Goal: Task Accomplishment & Management: Manage account settings

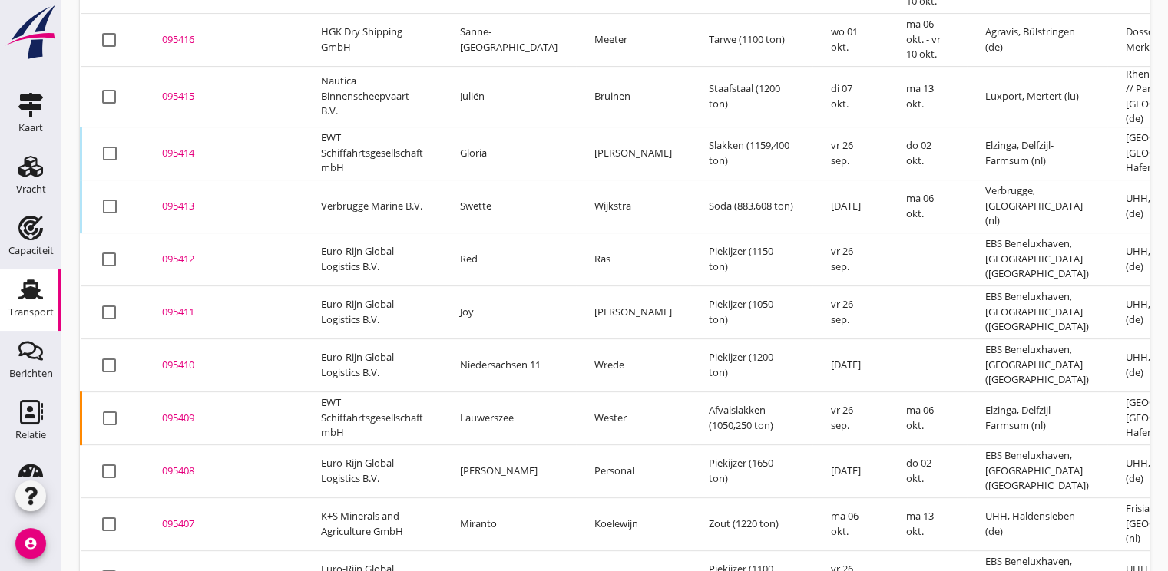
scroll to position [672, 0]
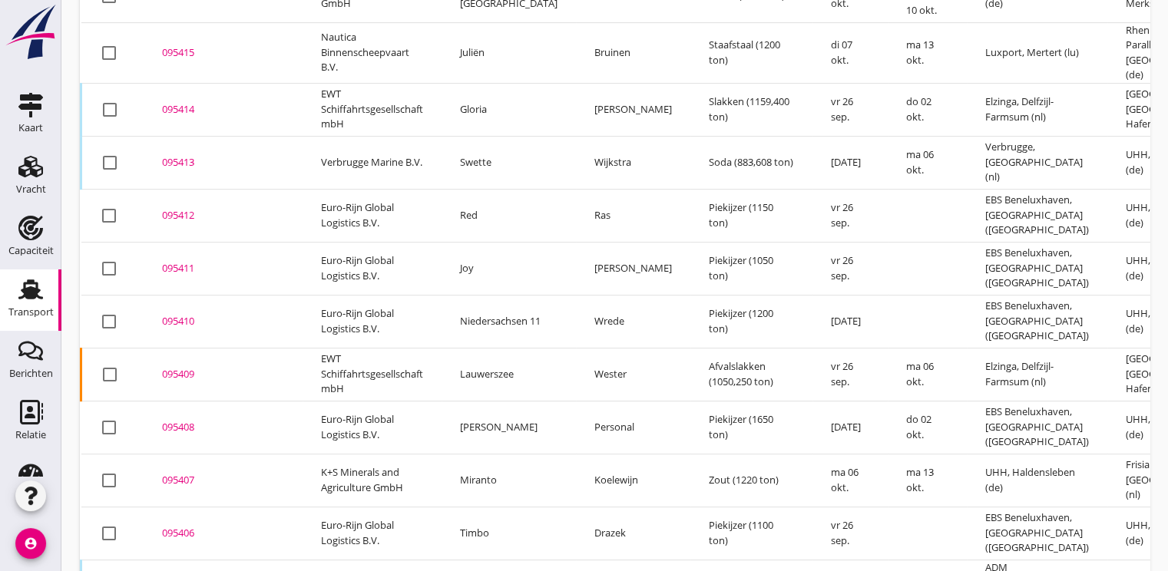
click at [189, 420] on div "095408" at bounding box center [223, 427] width 122 height 15
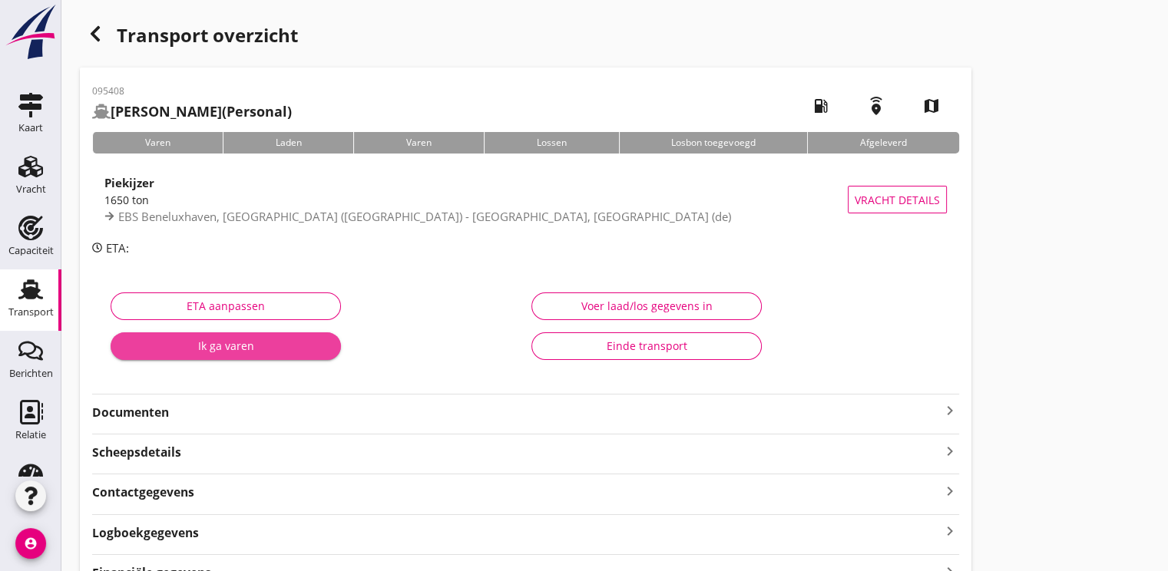
click at [228, 351] on div "Ik ga varen" at bounding box center [226, 346] width 206 height 16
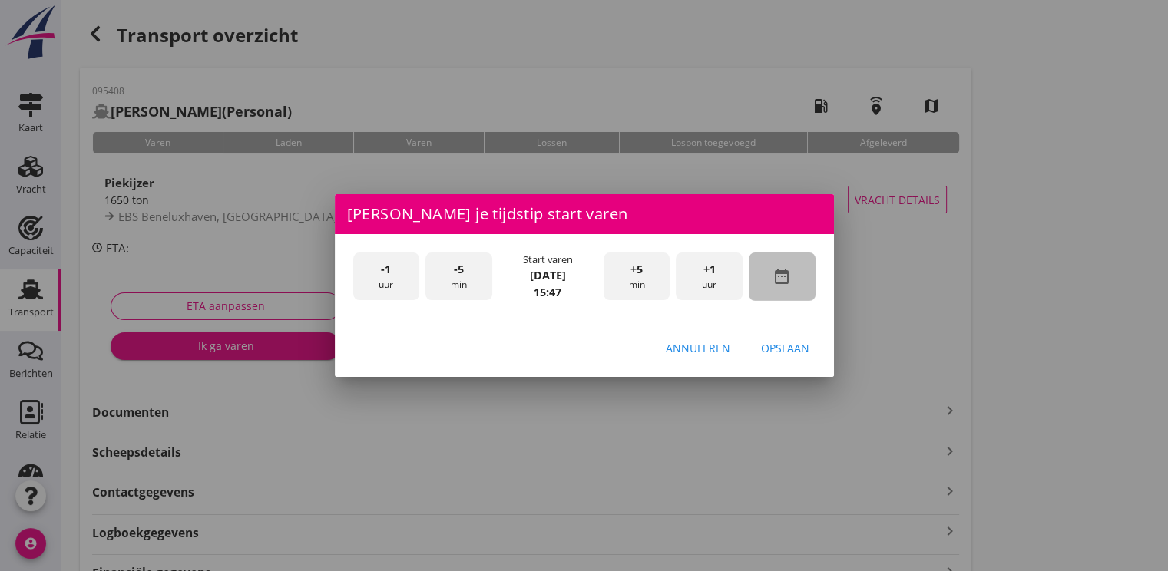
click at [786, 283] on icon "date_range" at bounding box center [781, 276] width 18 height 18
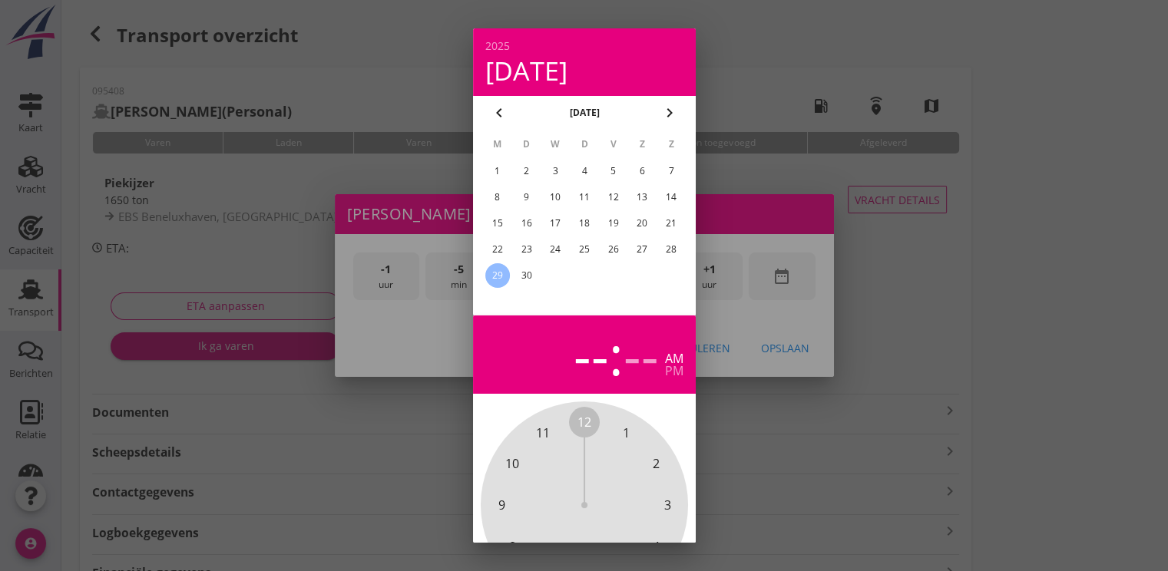
click at [585, 249] on div "25" at bounding box center [583, 249] width 25 height 25
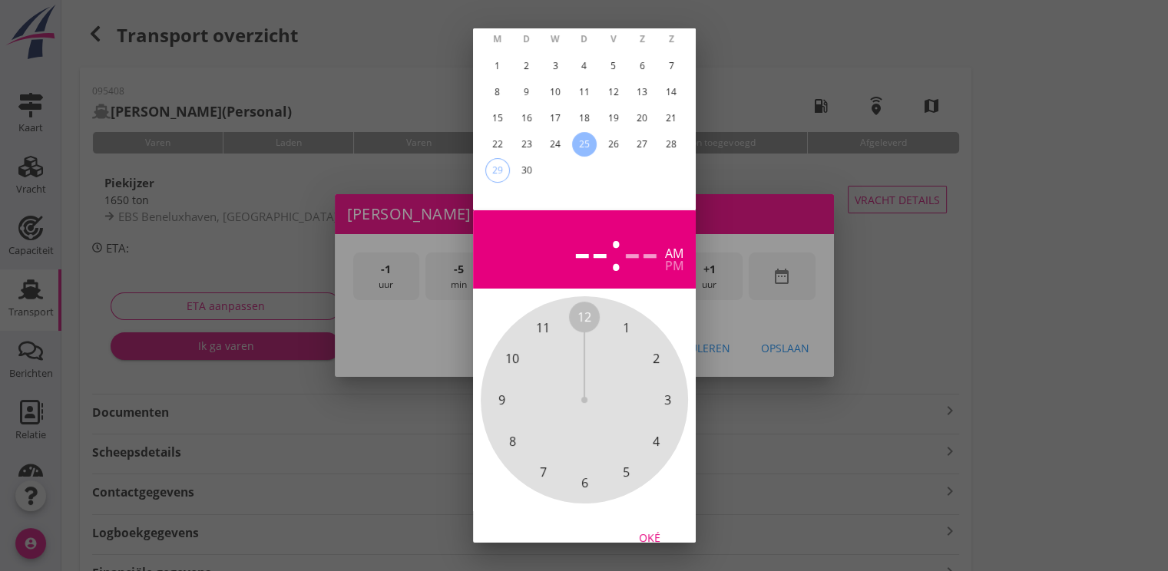
scroll to position [137, 0]
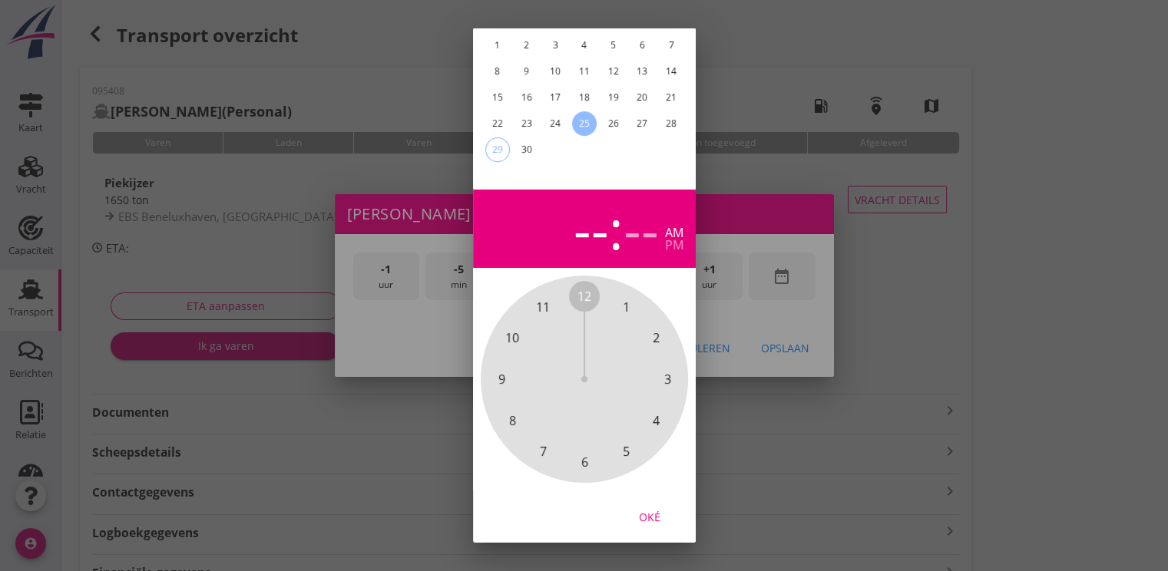
click at [659, 509] on div "Oké" at bounding box center [649, 517] width 43 height 16
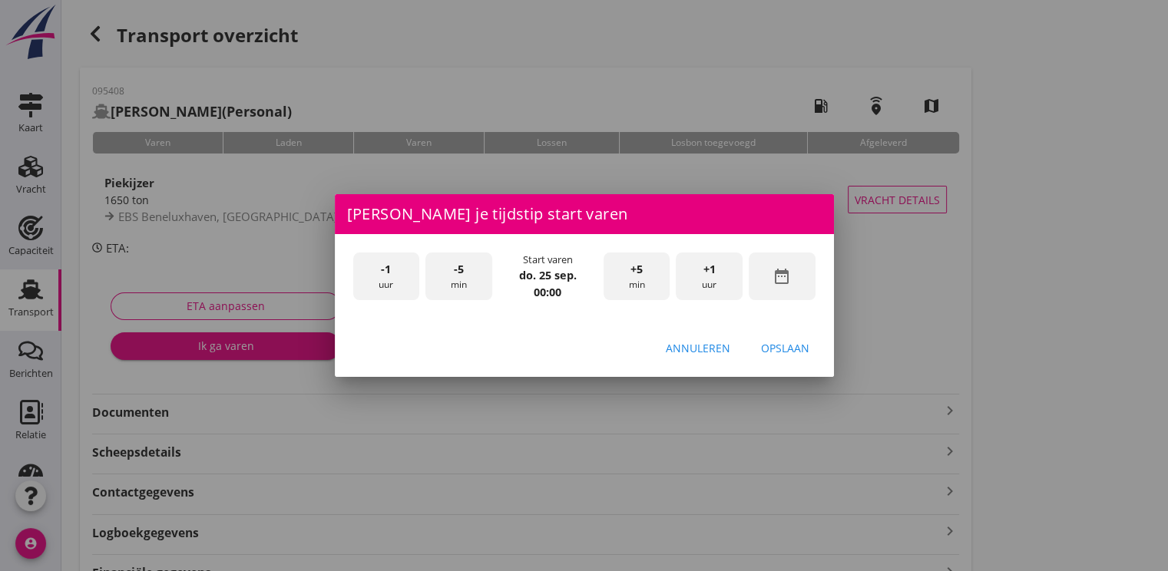
click at [710, 273] on span "+1" at bounding box center [709, 269] width 12 height 17
click at [712, 270] on span "+1" at bounding box center [709, 269] width 12 height 17
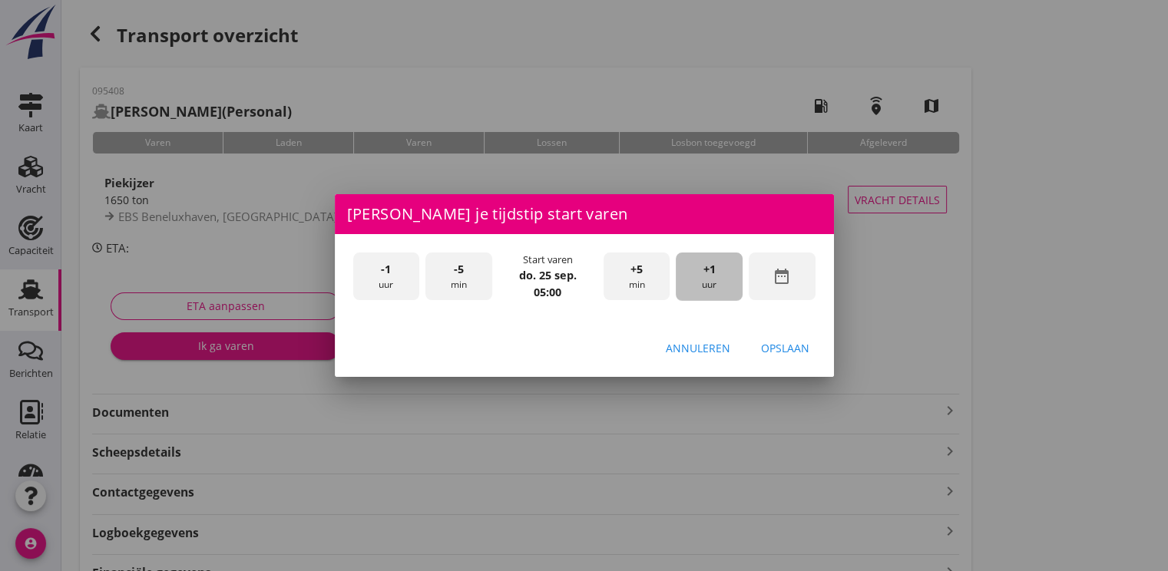
click at [712, 270] on span "+1" at bounding box center [709, 269] width 12 height 17
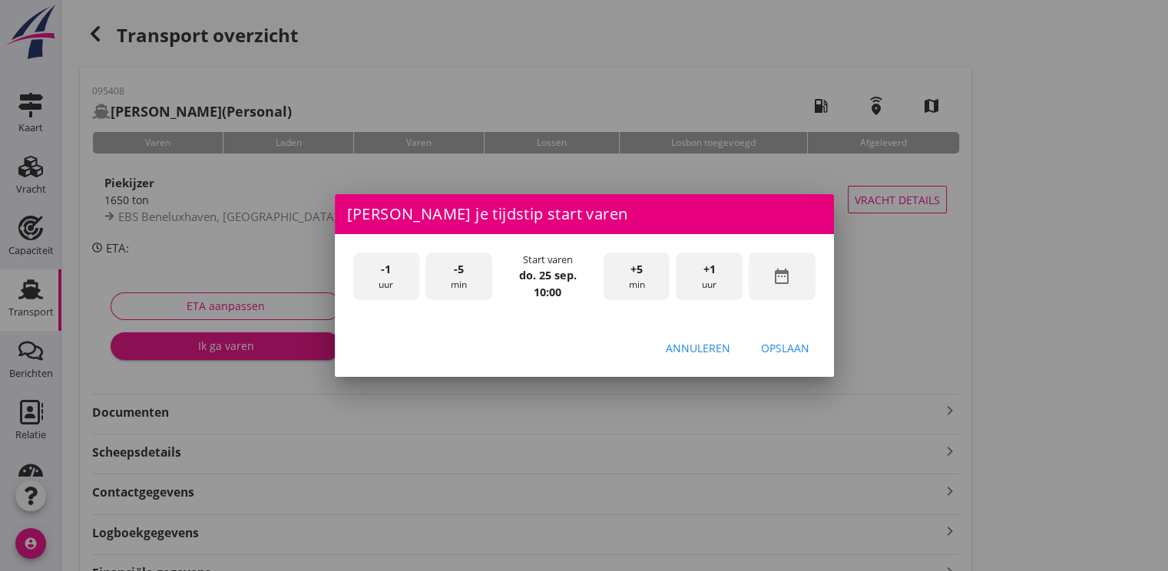
click at [802, 343] on div "Opslaan" at bounding box center [785, 348] width 48 height 16
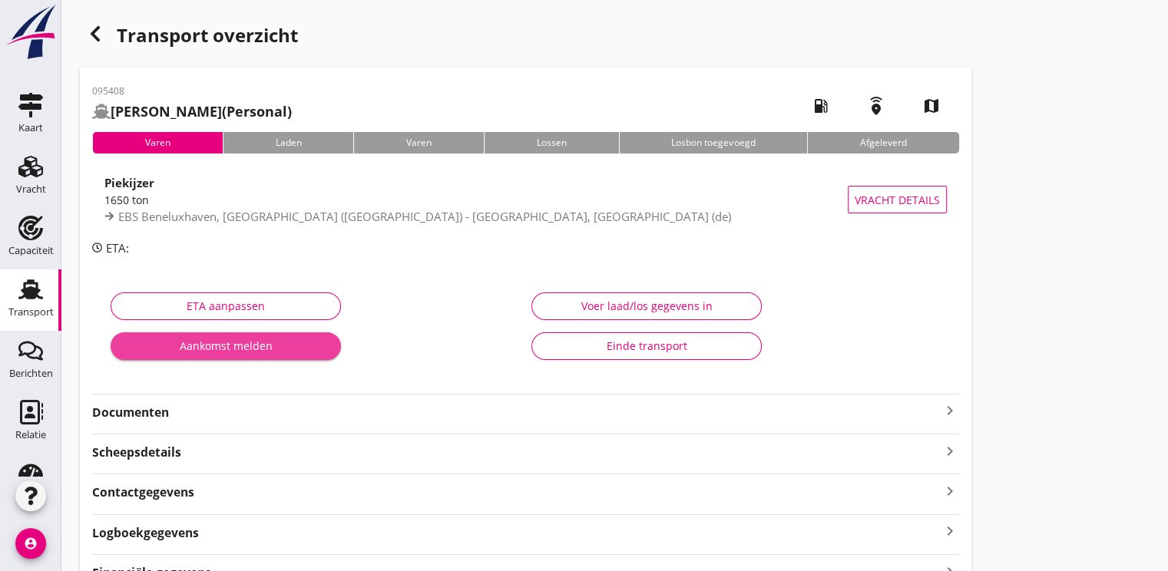
click at [241, 341] on div "Aankomst melden" at bounding box center [226, 346] width 206 height 16
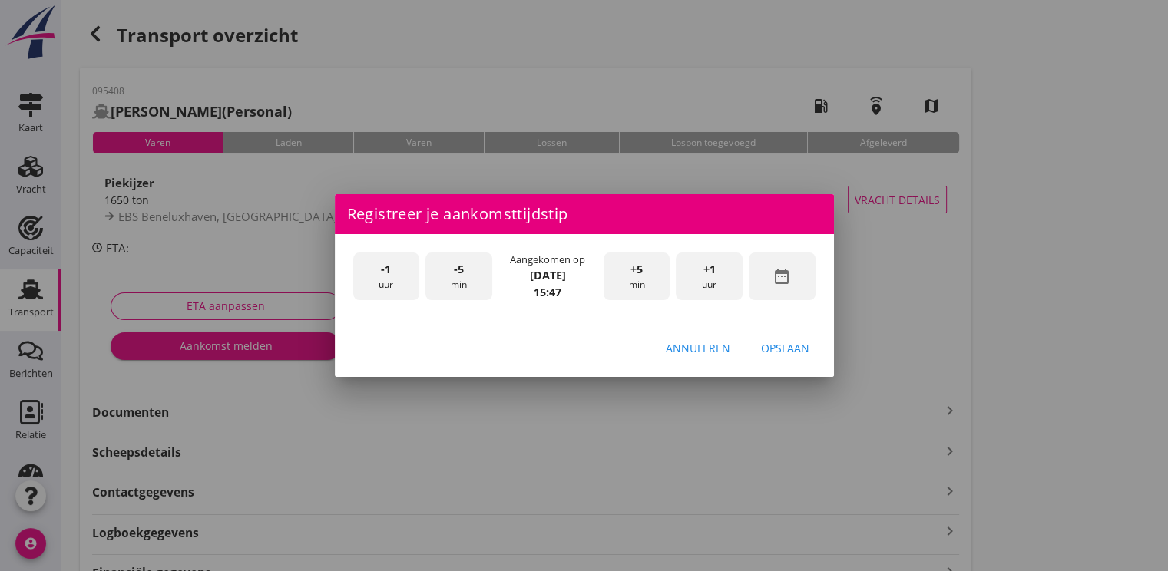
click at [799, 276] on div "date_range" at bounding box center [782, 277] width 67 height 48
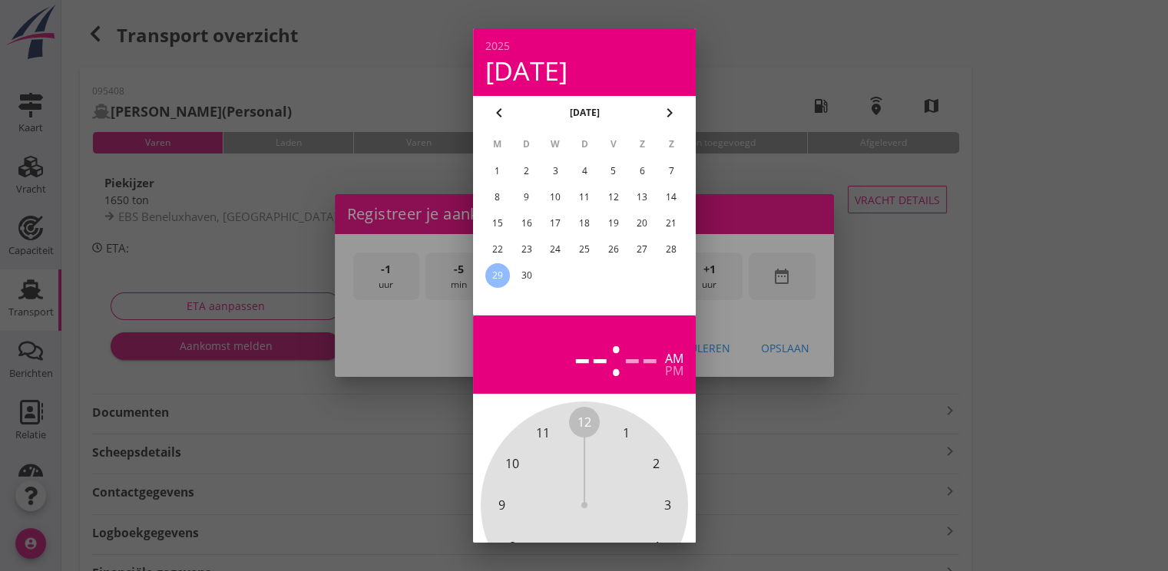
click at [587, 243] on div "25" at bounding box center [583, 249] width 25 height 25
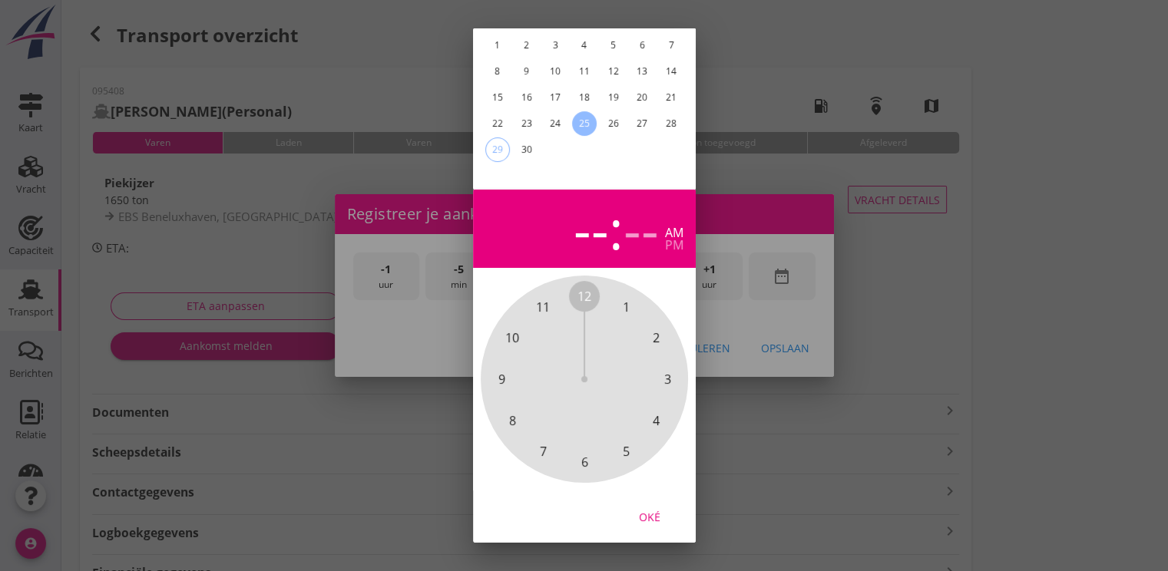
click at [640, 509] on div "Oké" at bounding box center [649, 517] width 43 height 16
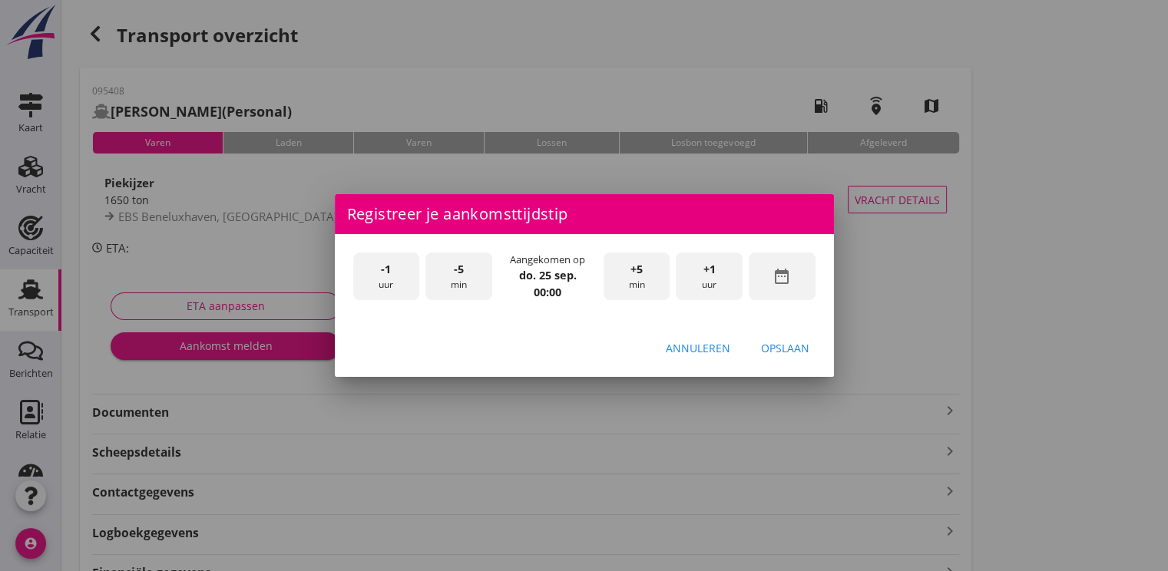
click at [713, 262] on span "+1" at bounding box center [709, 269] width 12 height 17
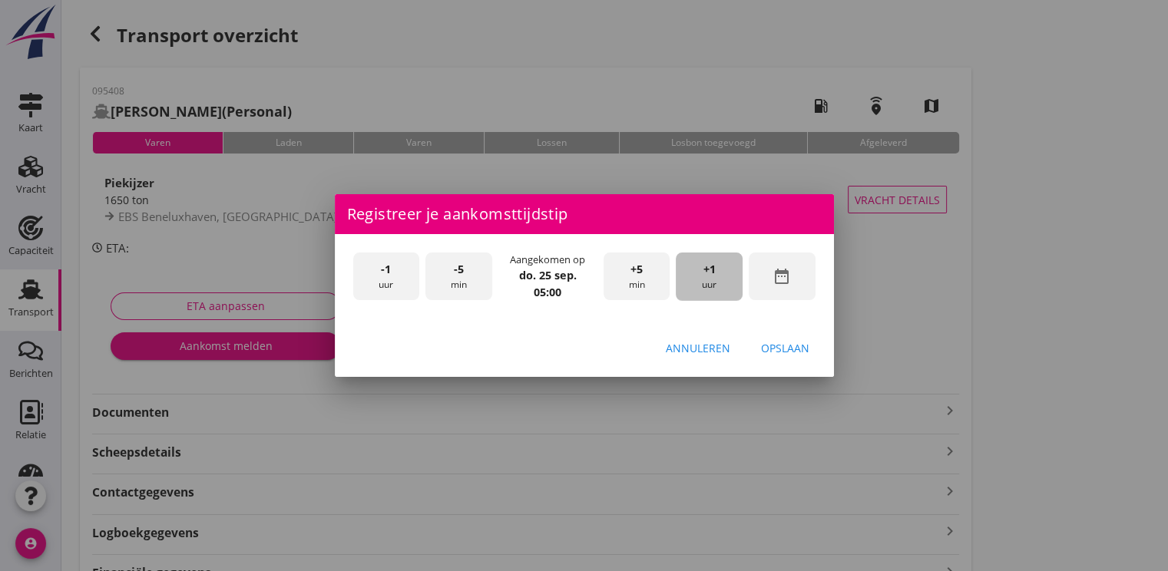
click at [713, 262] on span "+1" at bounding box center [709, 269] width 12 height 17
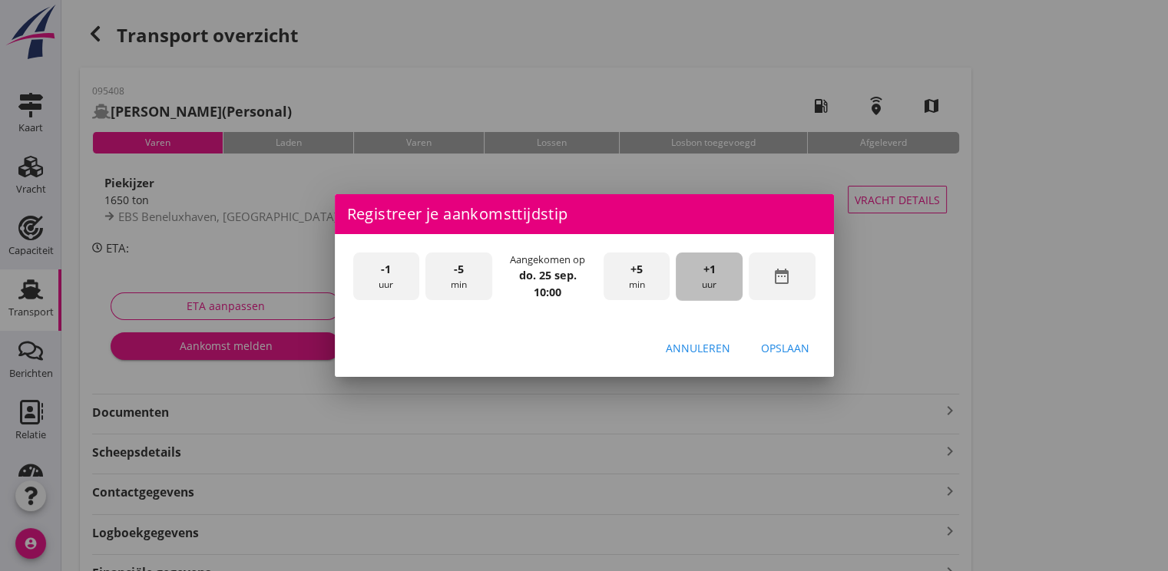
click at [713, 262] on span "+1" at bounding box center [709, 269] width 12 height 17
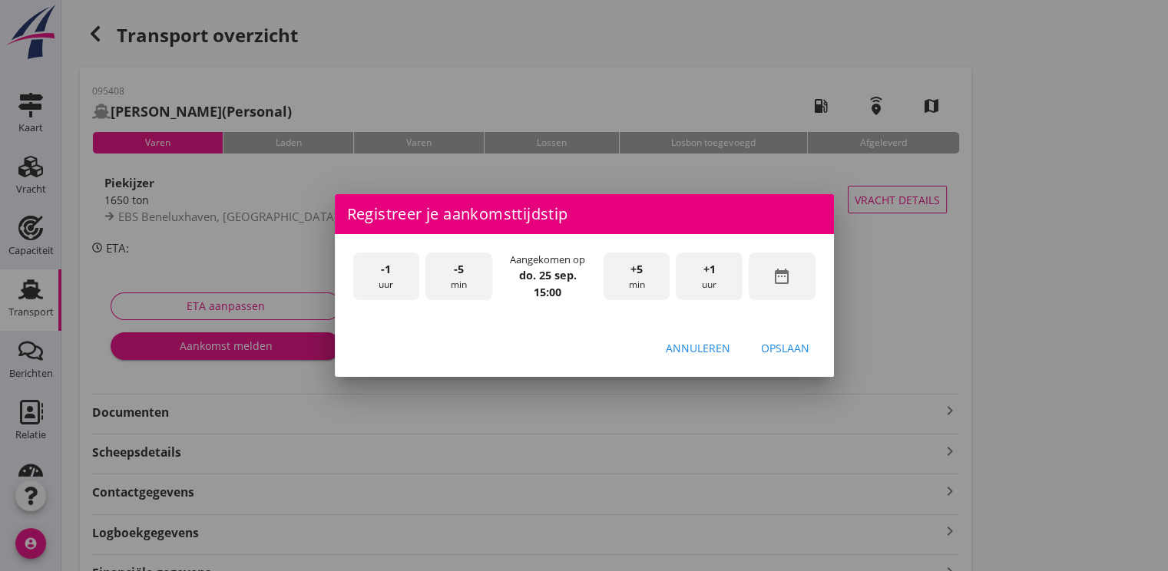
click at [713, 262] on span "+1" at bounding box center [709, 269] width 12 height 17
click at [800, 352] on div "Opslaan" at bounding box center [785, 348] width 48 height 16
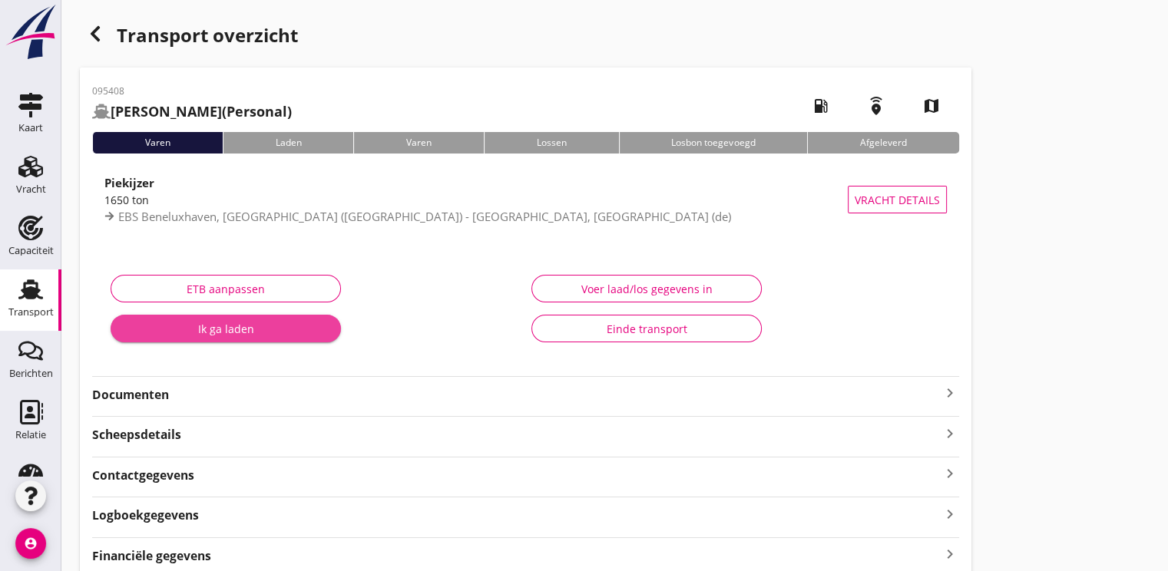
click at [239, 329] on div "Ik ga laden" at bounding box center [226, 329] width 206 height 16
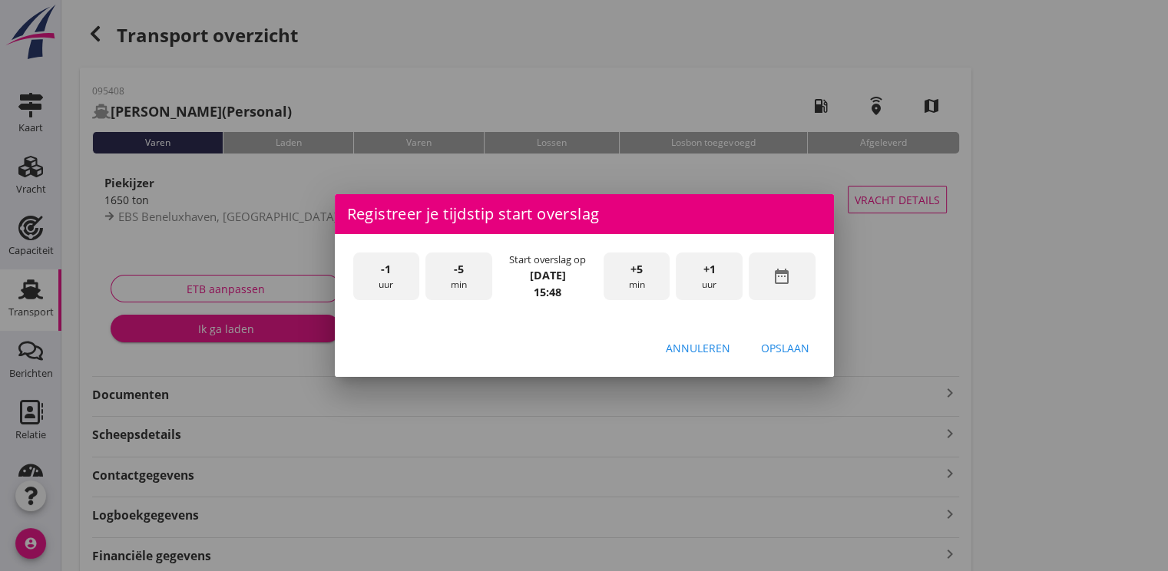
click at [780, 278] on icon "date_range" at bounding box center [781, 276] width 18 height 18
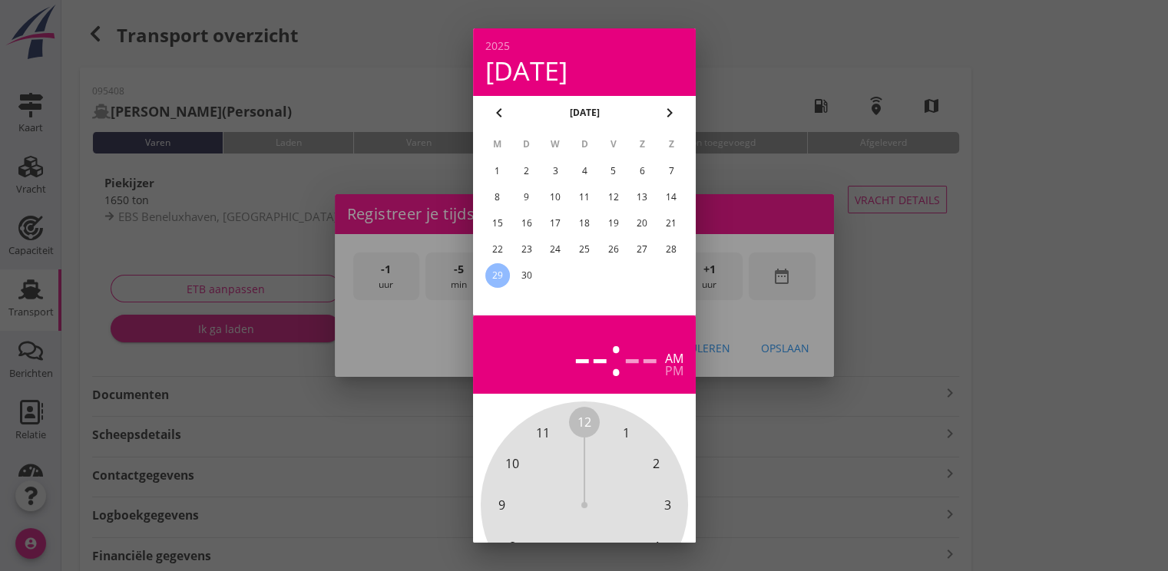
click at [620, 250] on div "26" at bounding box center [612, 249] width 25 height 25
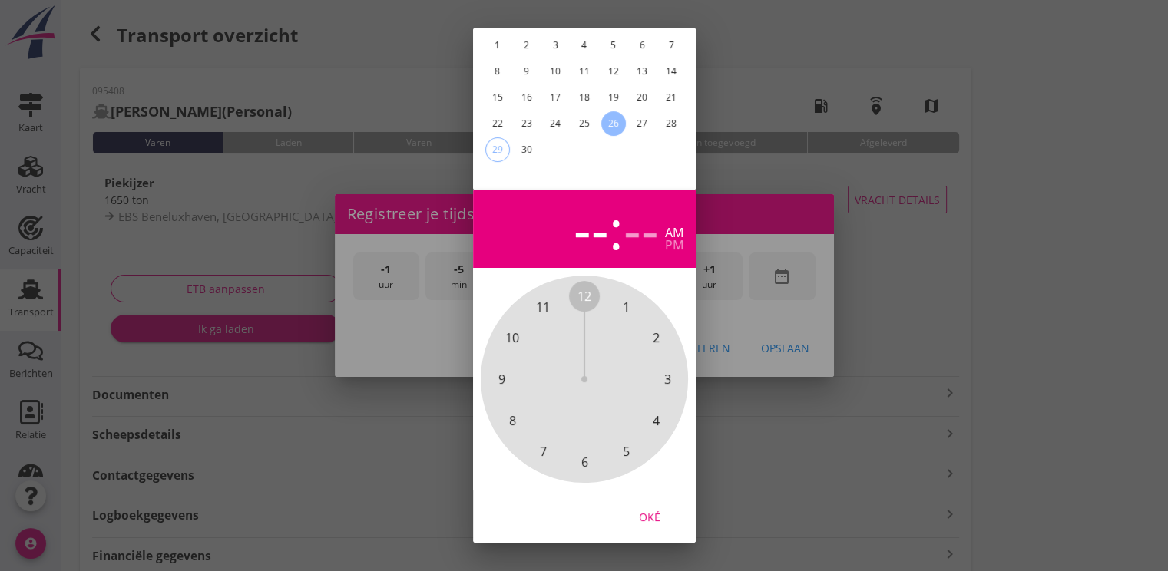
click at [641, 509] on div "Oké" at bounding box center [649, 517] width 43 height 16
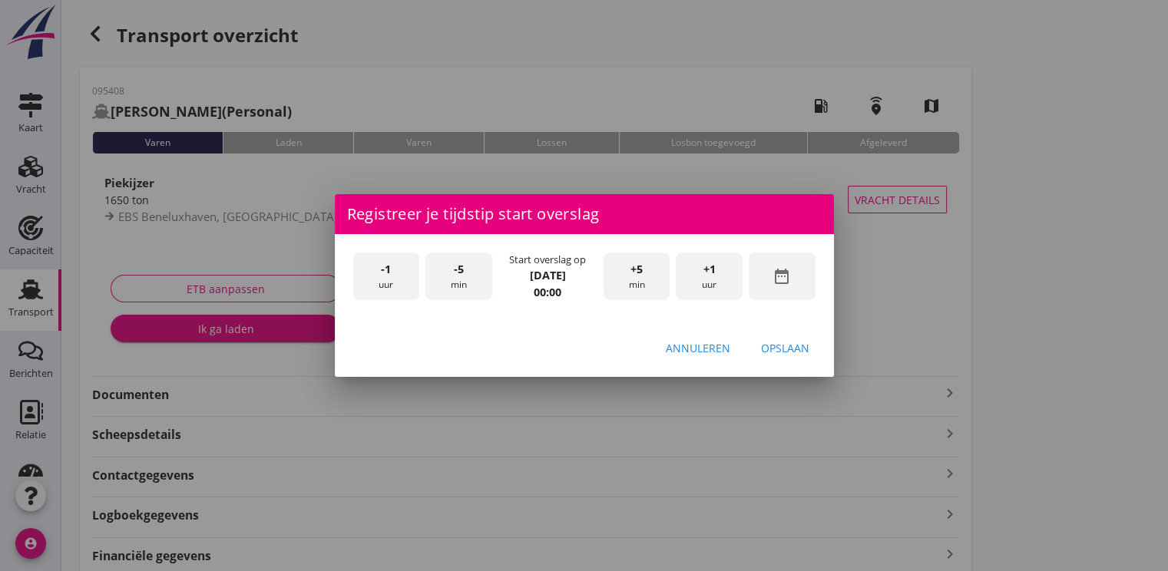
click at [377, 275] on div "-1 uur" at bounding box center [386, 277] width 67 height 48
click at [706, 276] on span "+1" at bounding box center [709, 269] width 12 height 17
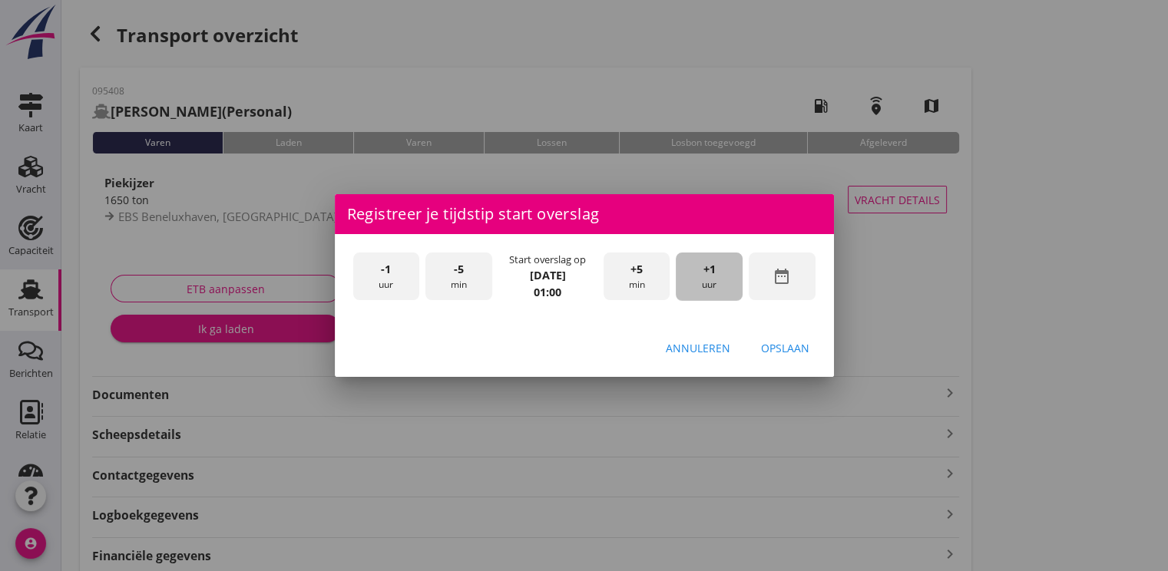
click at [706, 276] on span "+1" at bounding box center [709, 269] width 12 height 17
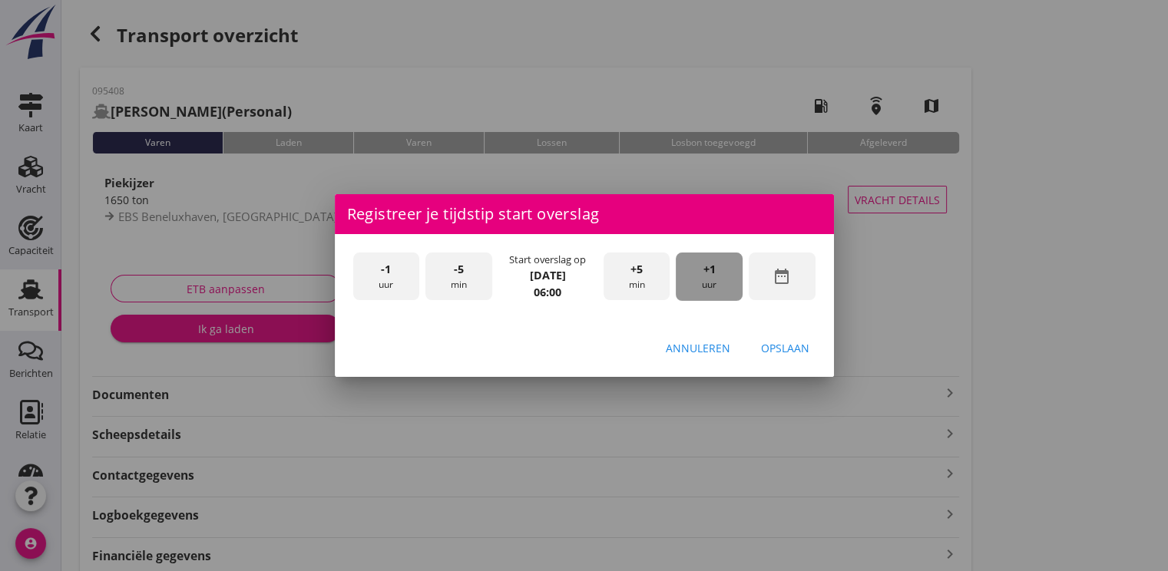
click at [706, 276] on span "+1" at bounding box center [709, 269] width 12 height 17
click at [784, 353] on div "Opslaan" at bounding box center [785, 348] width 48 height 16
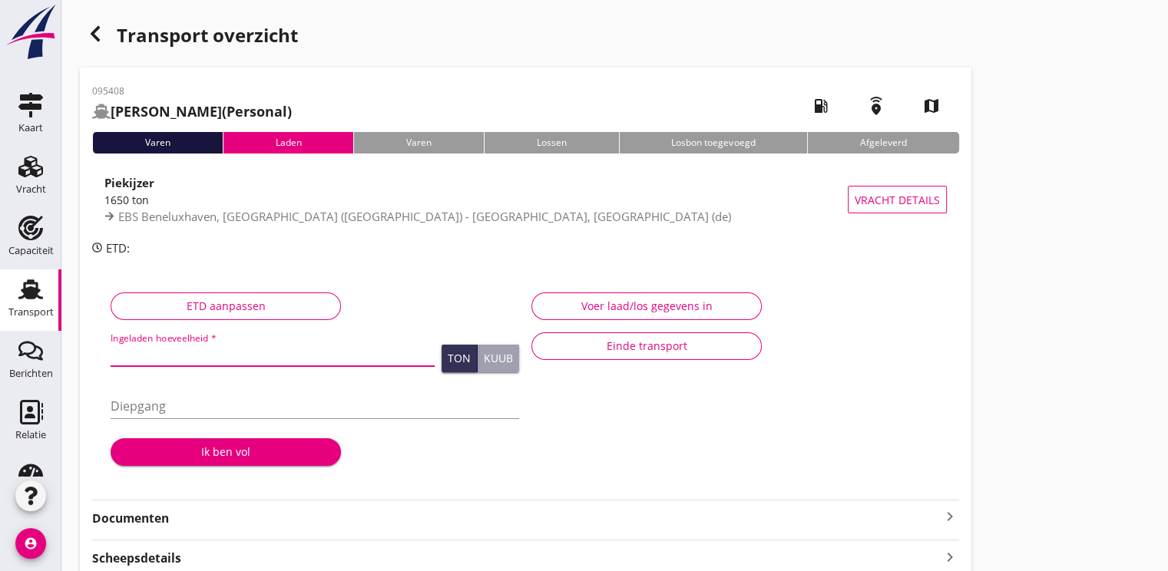
click at [163, 364] on input "Ingeladen hoeveelheid *" at bounding box center [273, 354] width 324 height 25
type input "1590.206"
click at [231, 451] on div "Ik ben vol" at bounding box center [226, 452] width 206 height 16
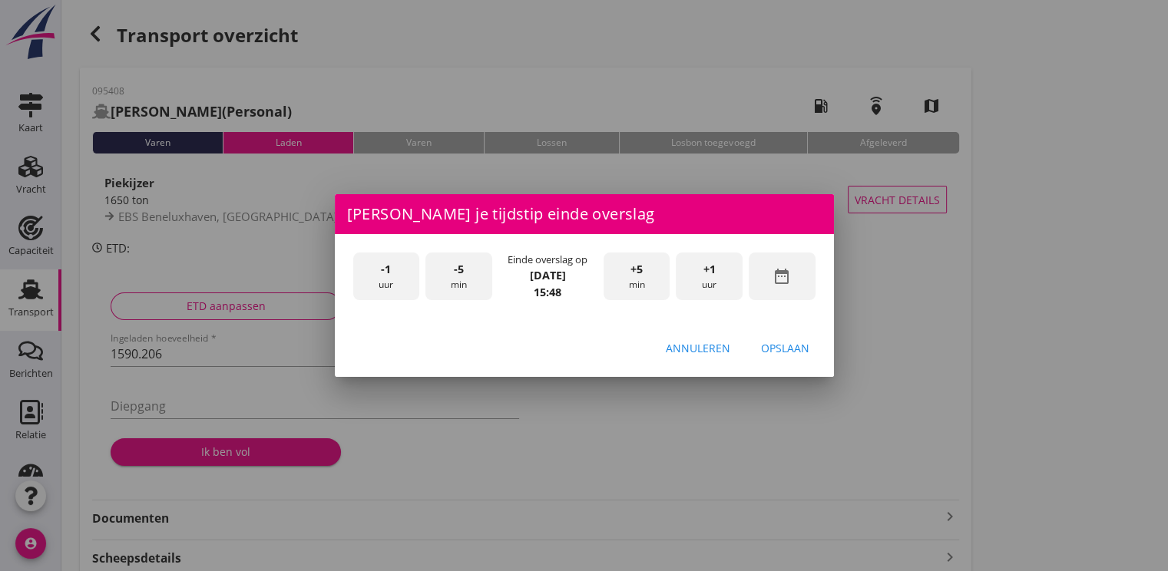
click at [789, 279] on icon "date_range" at bounding box center [781, 276] width 18 height 18
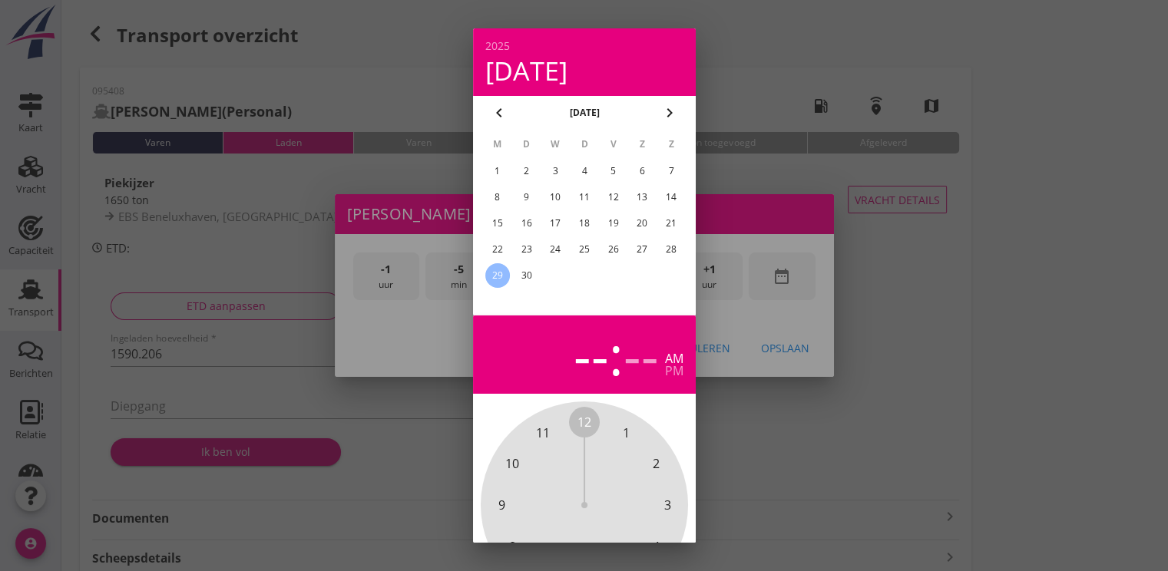
click at [611, 246] on div "26" at bounding box center [612, 249] width 25 height 25
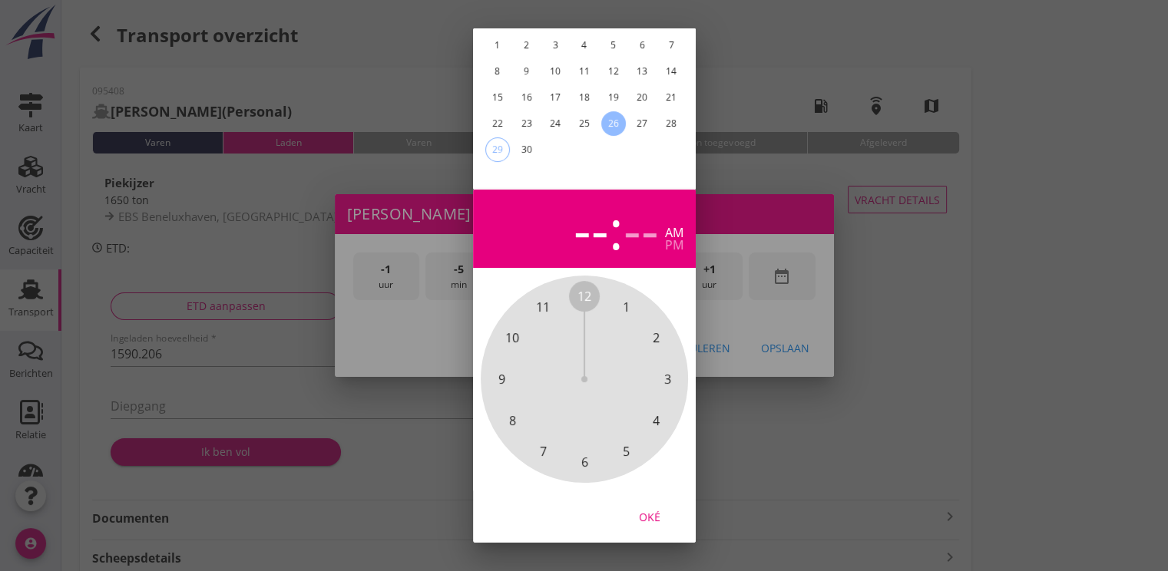
click at [659, 512] on div "Oké" at bounding box center [649, 517] width 43 height 16
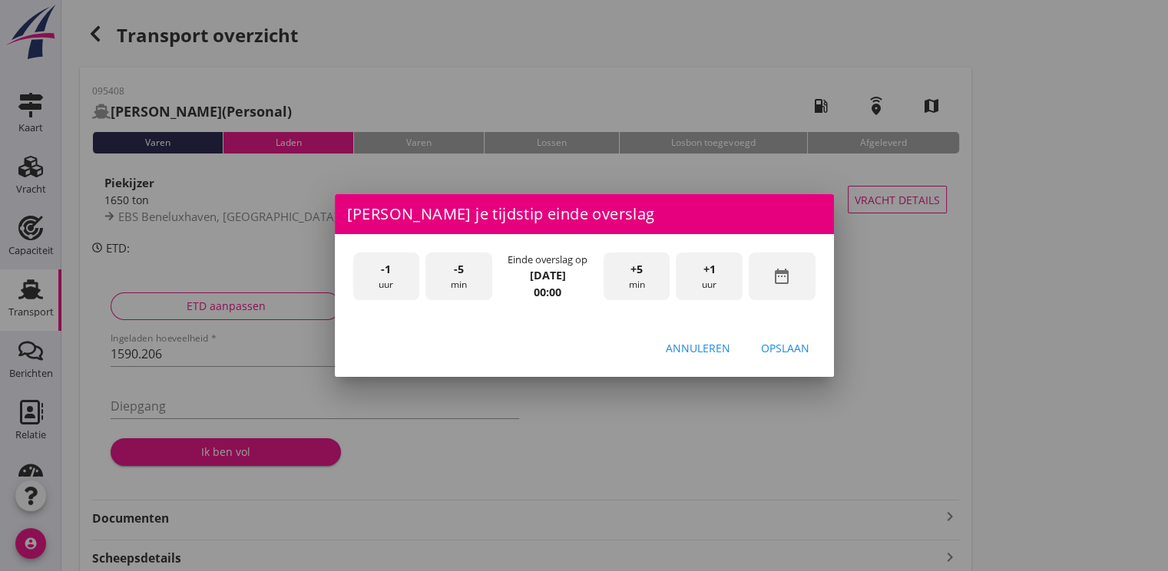
click at [714, 270] on span "+1" at bounding box center [709, 269] width 12 height 17
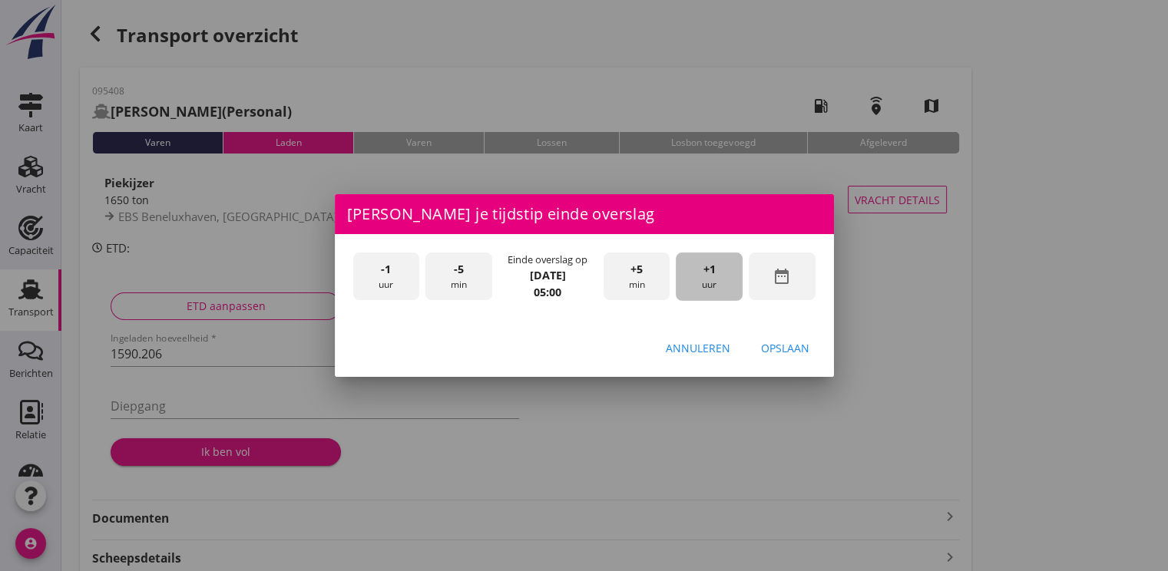
click at [714, 270] on span "+1" at bounding box center [709, 269] width 12 height 17
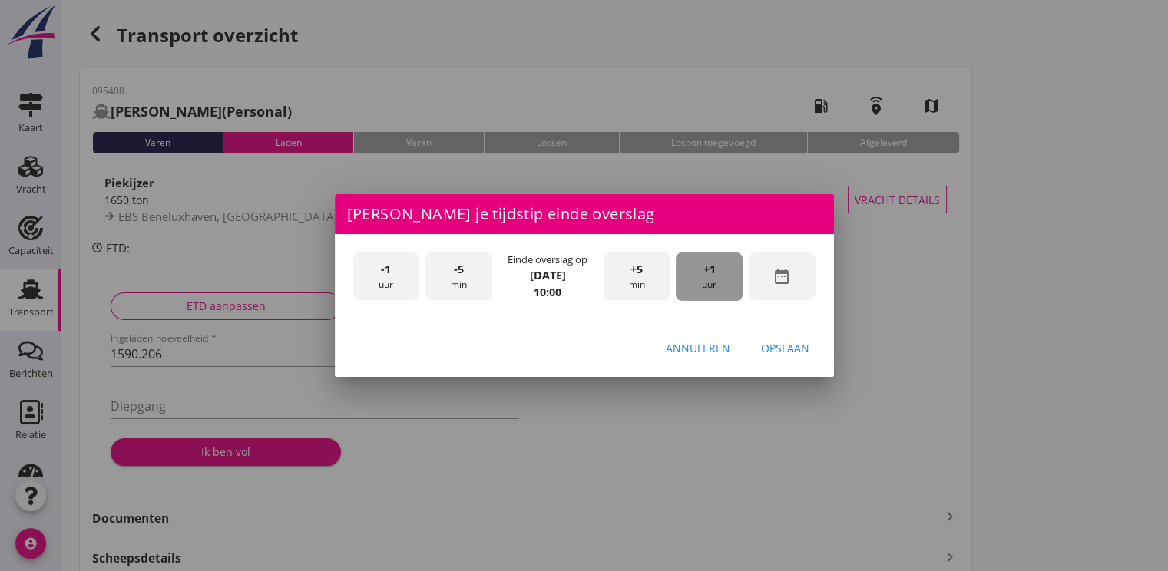
click at [714, 270] on span "+1" at bounding box center [709, 269] width 12 height 17
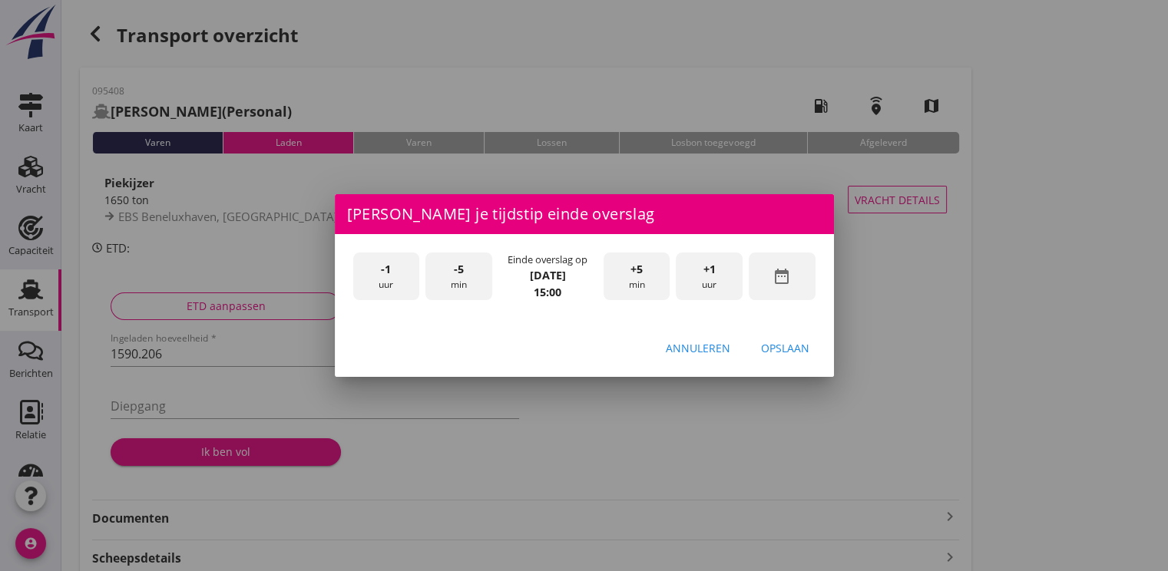
click at [714, 270] on span "+1" at bounding box center [709, 269] width 12 height 17
click at [648, 277] on div "+5 min" at bounding box center [636, 277] width 67 height 48
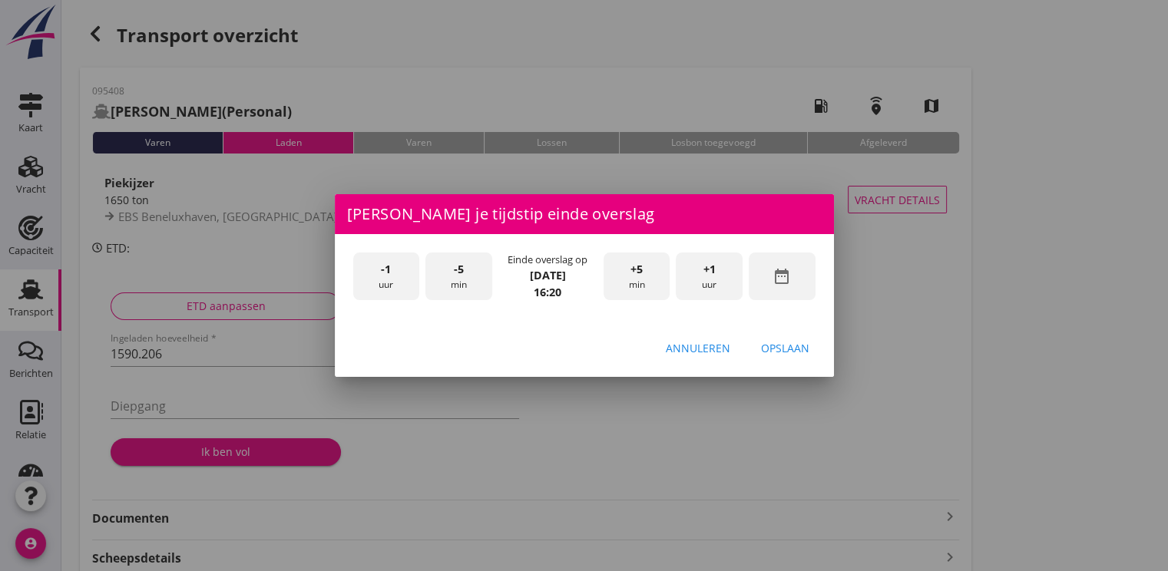
click at [648, 277] on div "+5 min" at bounding box center [636, 277] width 67 height 48
click at [779, 346] on div "Opslaan" at bounding box center [785, 348] width 48 height 16
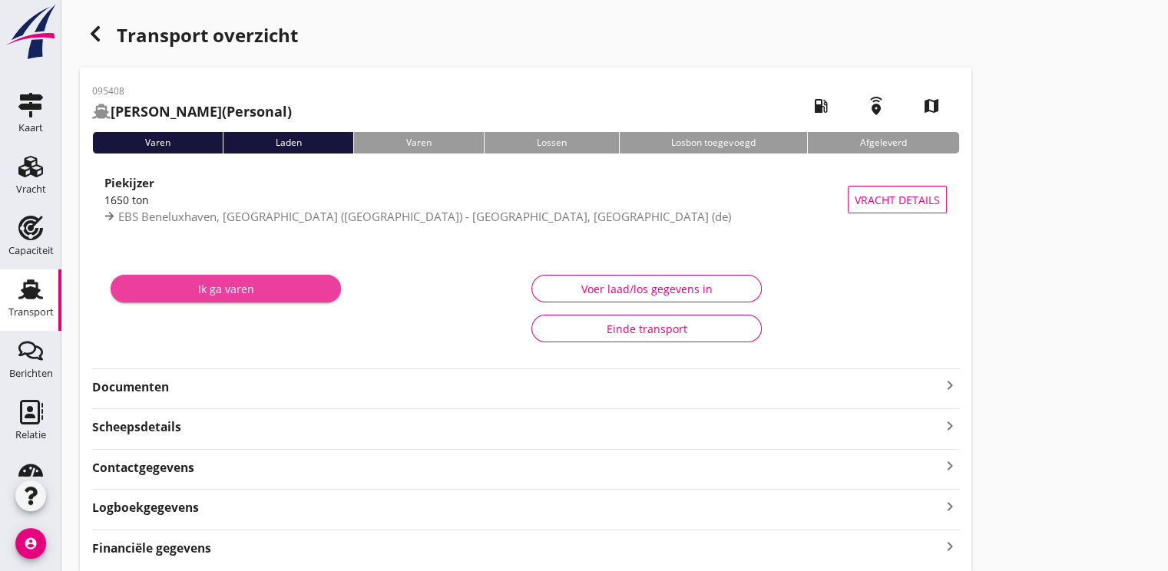
click at [273, 297] on button "Ik ga varen" at bounding box center [226, 289] width 230 height 28
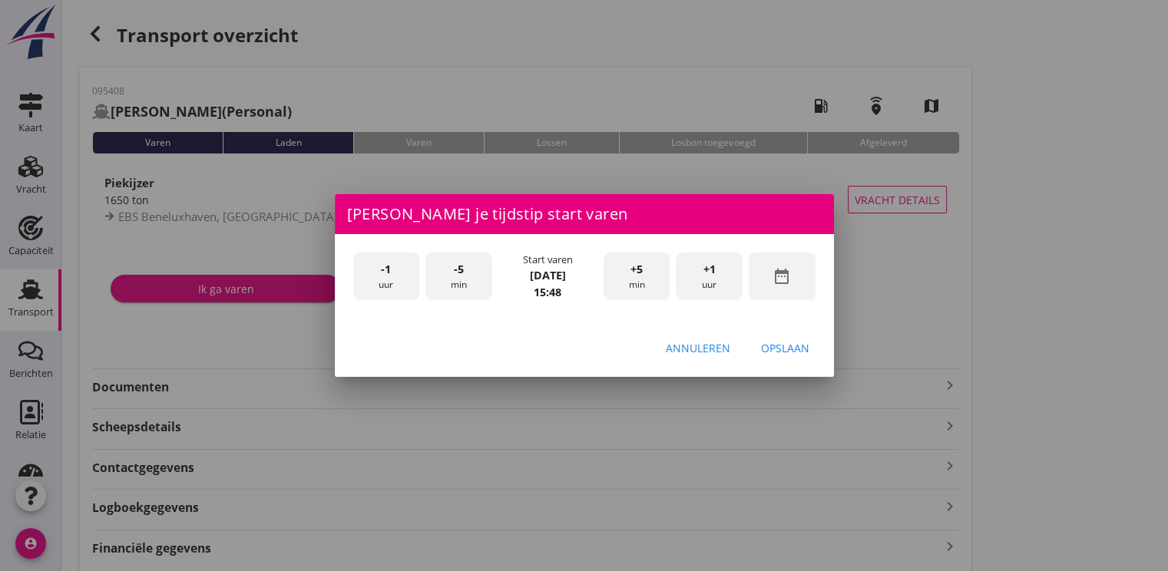
click at [789, 285] on icon "date_range" at bounding box center [781, 276] width 18 height 18
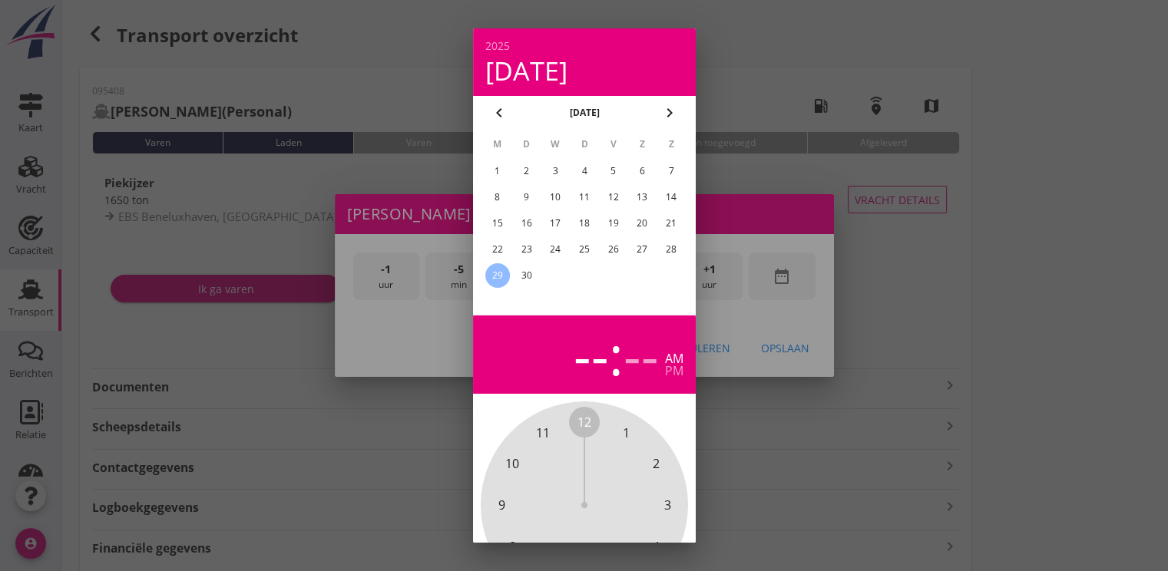
click at [616, 249] on div "26" at bounding box center [612, 249] width 25 height 25
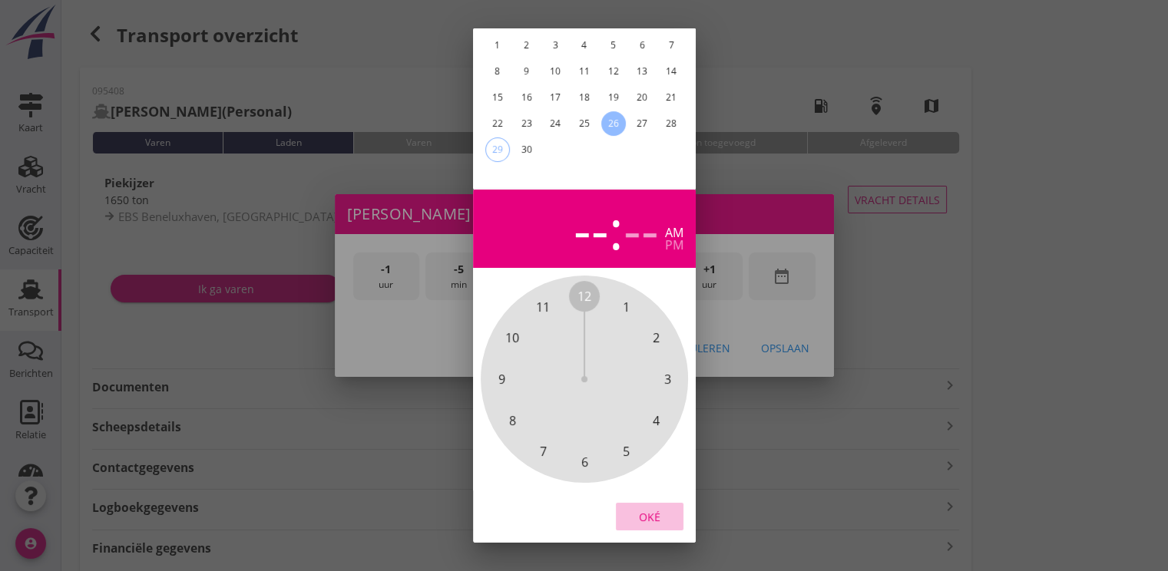
drag, startPoint x: 653, startPoint y: 514, endPoint x: 732, endPoint y: 332, distance: 197.7
click at [654, 508] on button "Oké" at bounding box center [650, 517] width 68 height 28
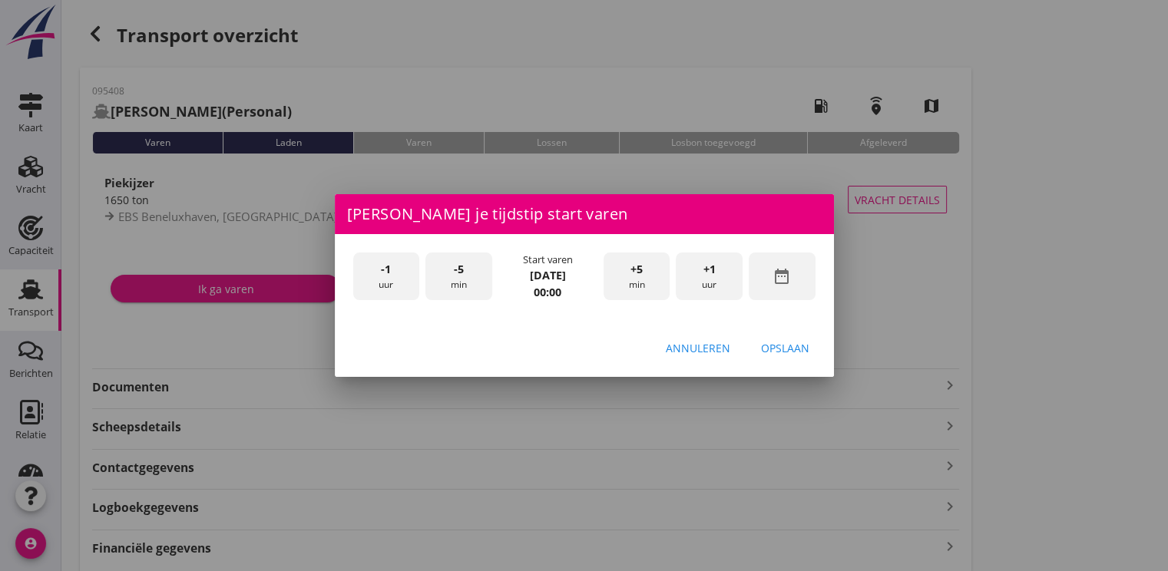
click at [724, 283] on div "+1 uur" at bounding box center [709, 277] width 67 height 48
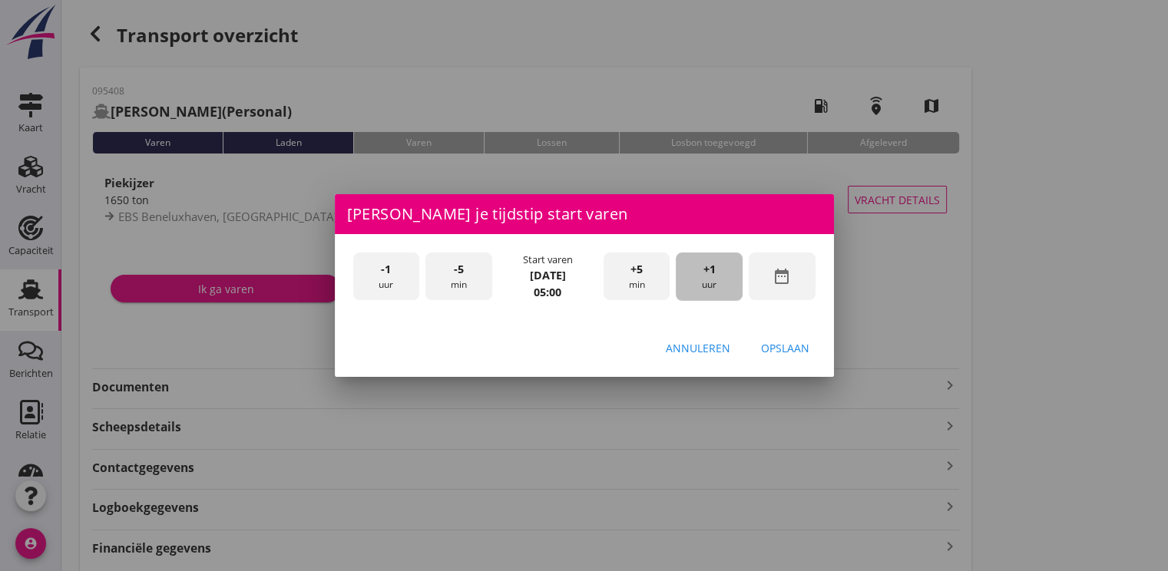
click at [724, 283] on div "+1 uur" at bounding box center [709, 277] width 67 height 48
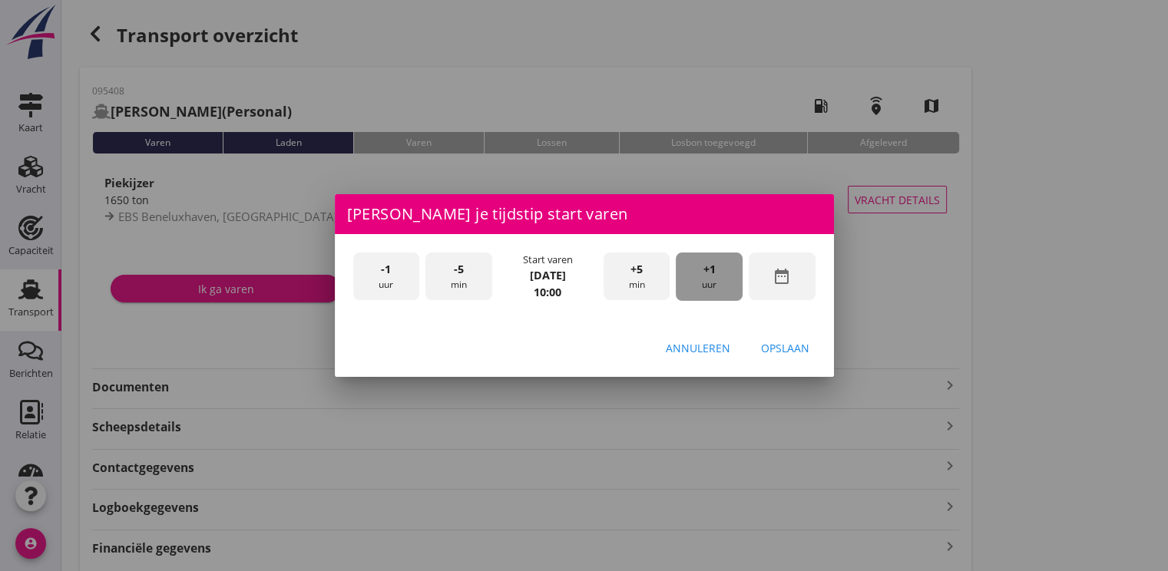
click at [724, 283] on div "+1 uur" at bounding box center [709, 277] width 67 height 48
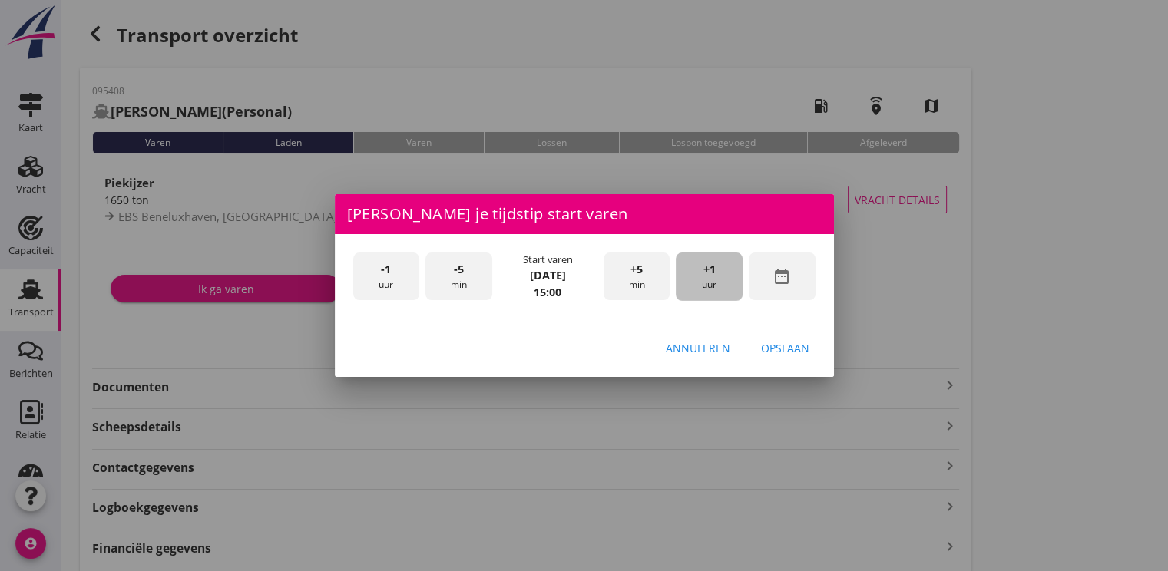
click at [724, 283] on div "+1 uur" at bounding box center [709, 277] width 67 height 48
click at [786, 342] on div "Opslaan" at bounding box center [785, 348] width 48 height 16
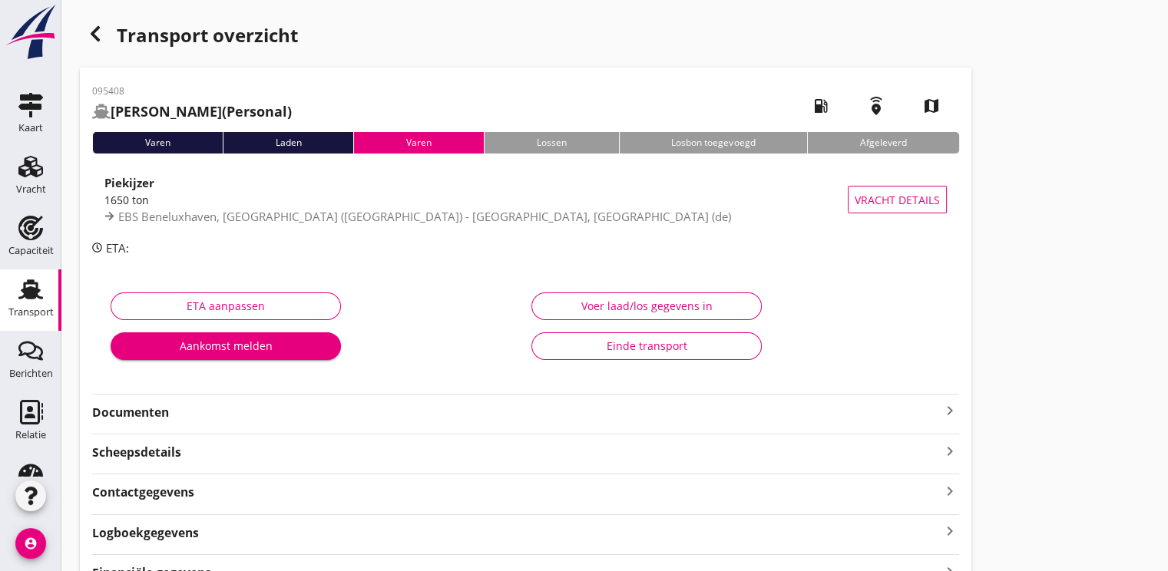
click at [104, 28] on icon "button" at bounding box center [95, 34] width 18 height 18
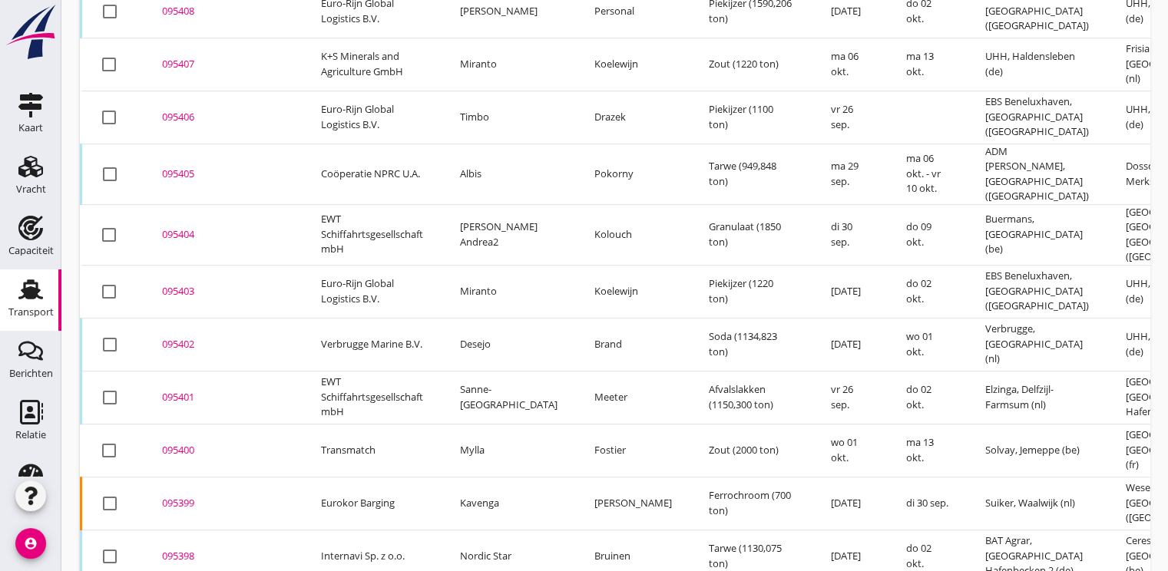
scroll to position [1200, 0]
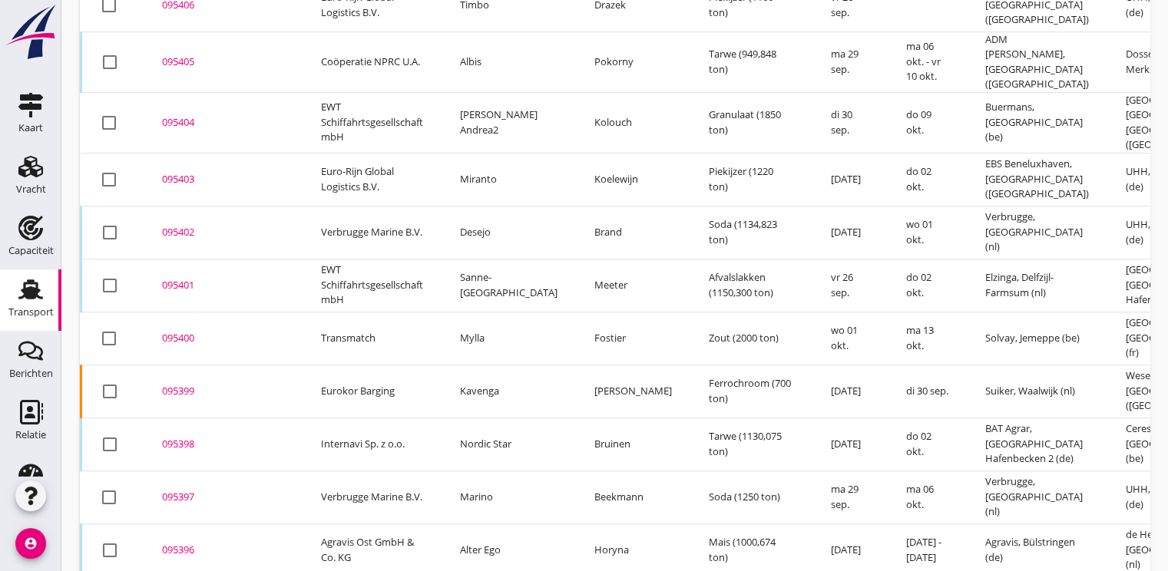
click at [180, 172] on div "095403" at bounding box center [223, 179] width 122 height 15
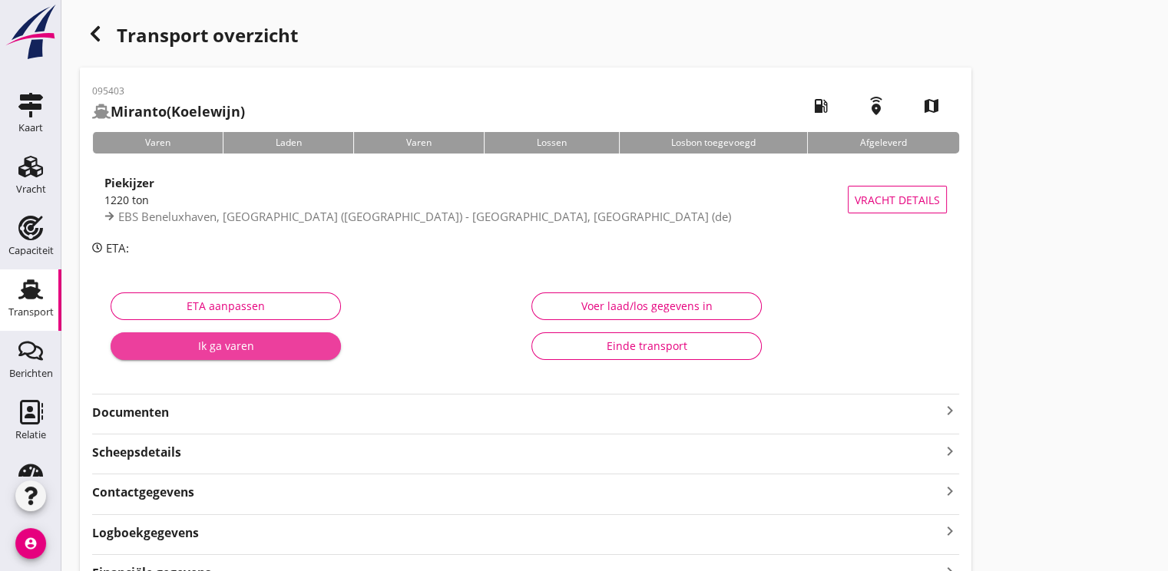
click at [240, 352] on div "Ik ga varen" at bounding box center [226, 346] width 206 height 16
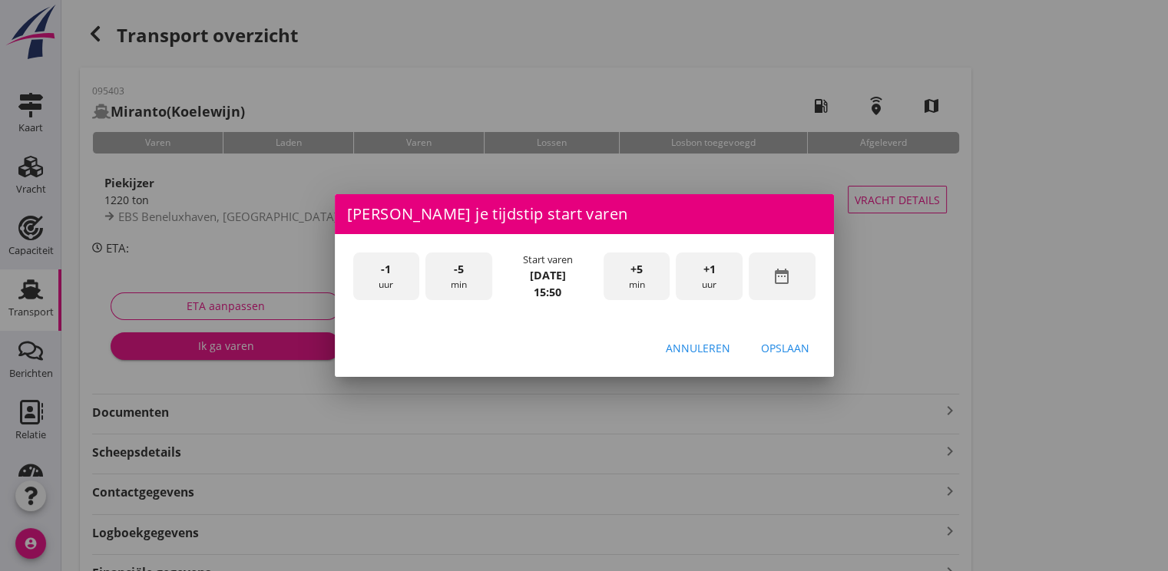
click at [795, 293] on div "date_range" at bounding box center [782, 277] width 67 height 48
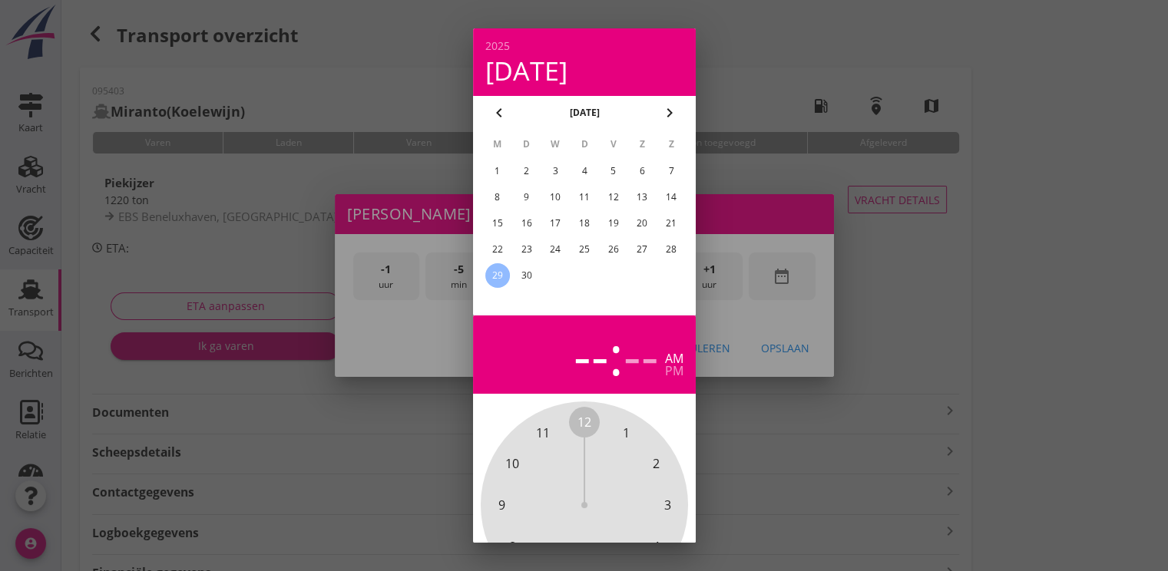
click at [586, 251] on div "25" at bounding box center [583, 249] width 25 height 25
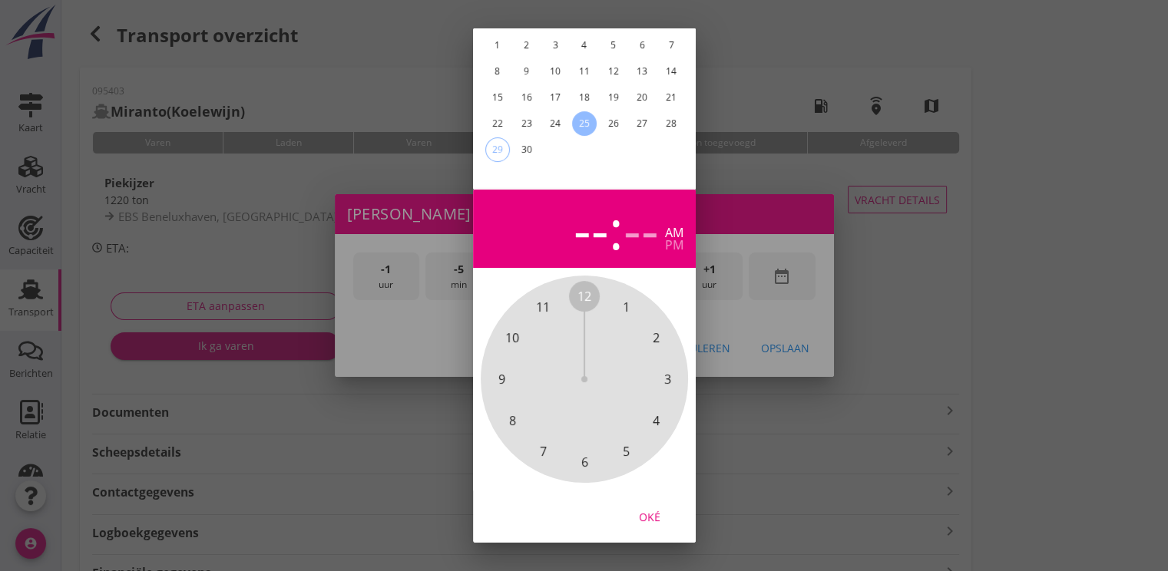
drag, startPoint x: 648, startPoint y: 510, endPoint x: 679, endPoint y: 372, distance: 141.6
click at [648, 509] on div "Oké" at bounding box center [649, 517] width 43 height 16
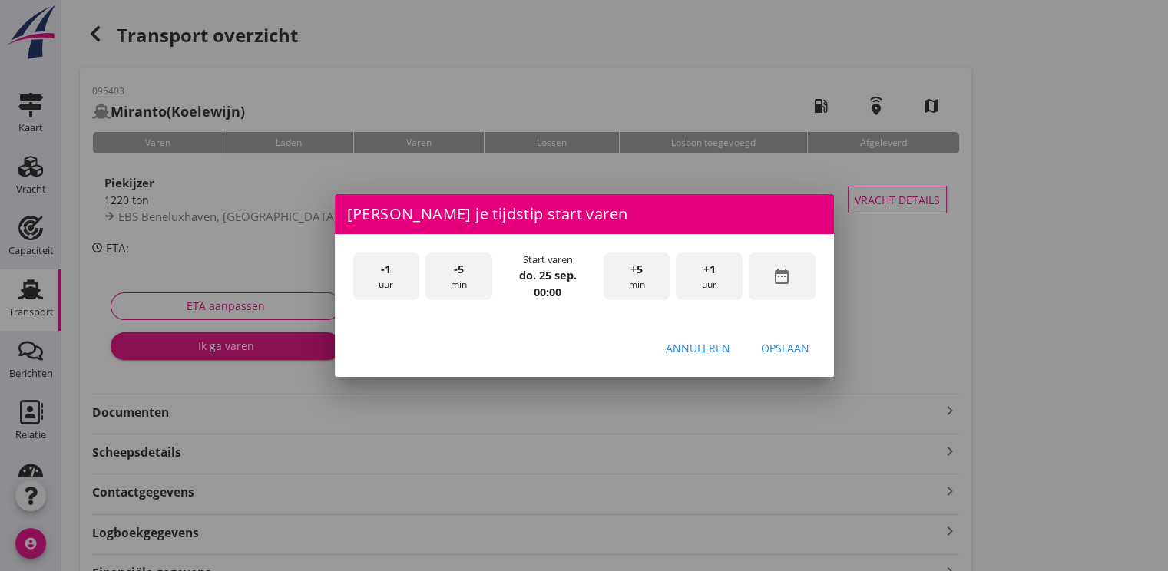
click at [716, 265] on div "+1 uur" at bounding box center [709, 277] width 67 height 48
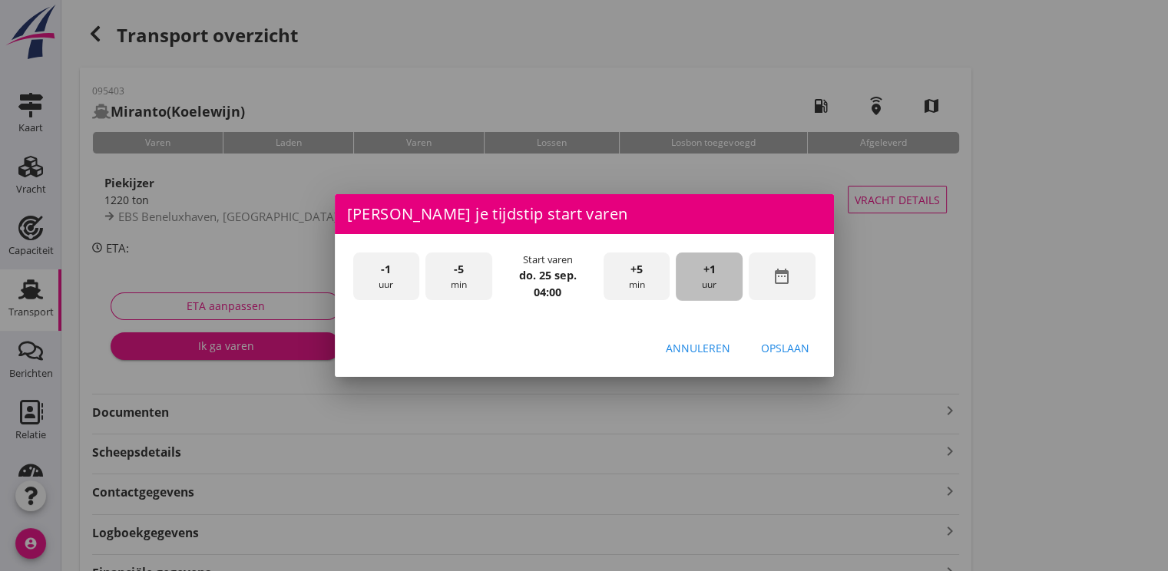
click at [716, 265] on div "+1 uur" at bounding box center [709, 277] width 67 height 48
click at [803, 350] on div "Opslaan" at bounding box center [785, 348] width 48 height 16
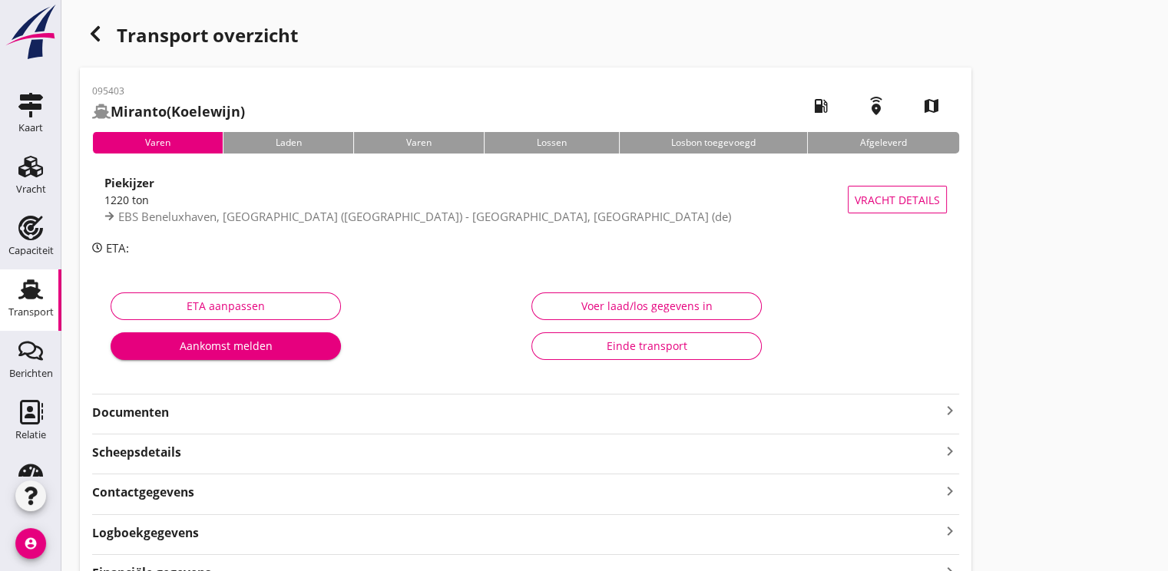
click at [256, 333] on button "Aankomst melden" at bounding box center [226, 346] width 230 height 28
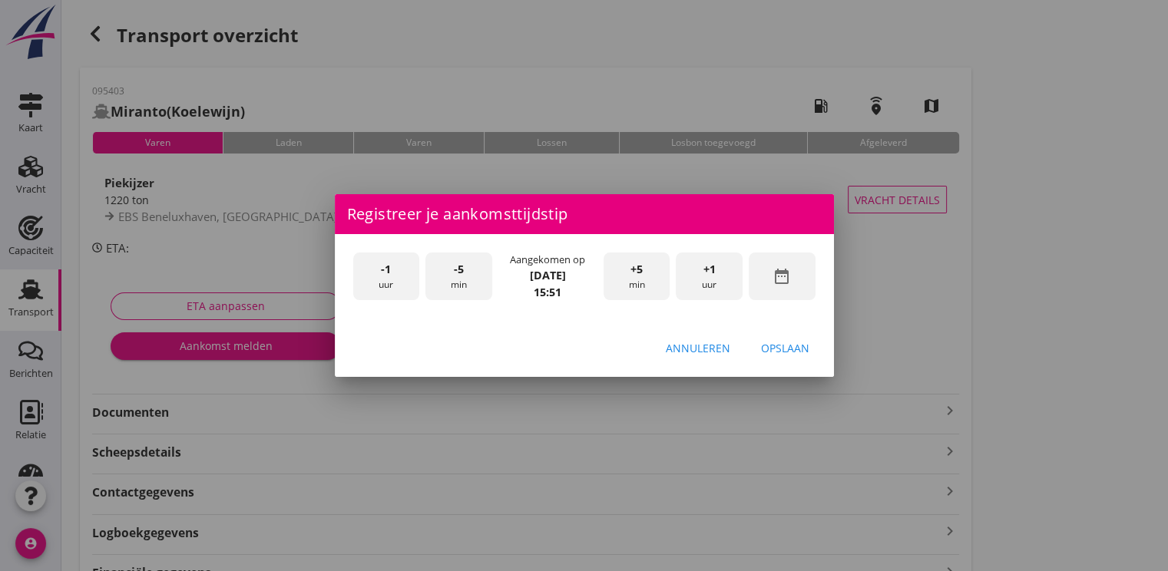
drag, startPoint x: 786, startPoint y: 279, endPoint x: 796, endPoint y: 243, distance: 37.4
click at [788, 273] on icon "date_range" at bounding box center [781, 276] width 18 height 18
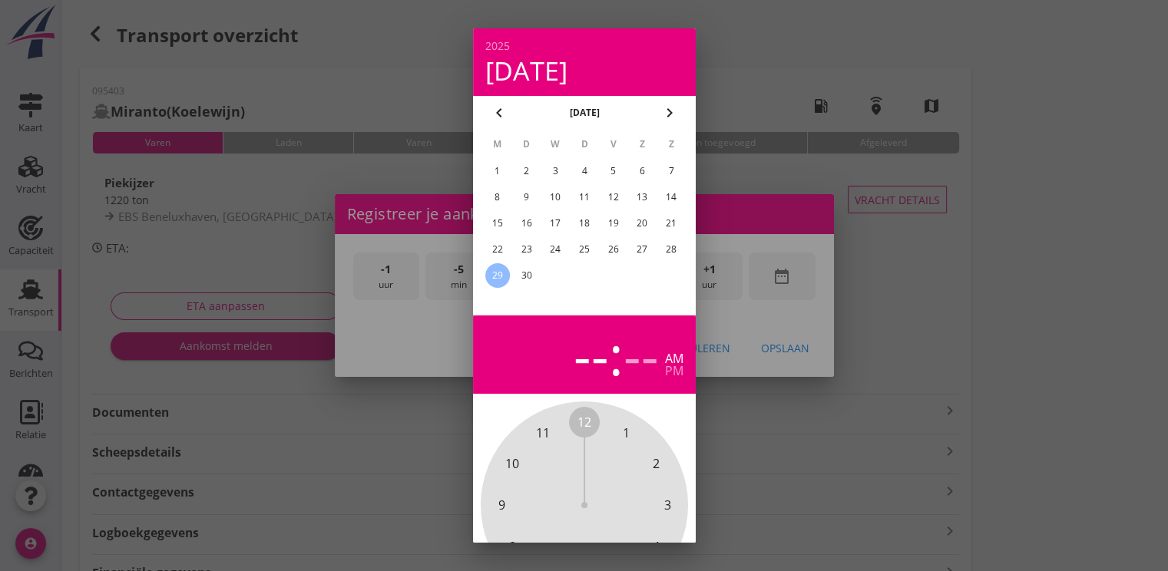
click at [584, 250] on div "25" at bounding box center [583, 249] width 25 height 25
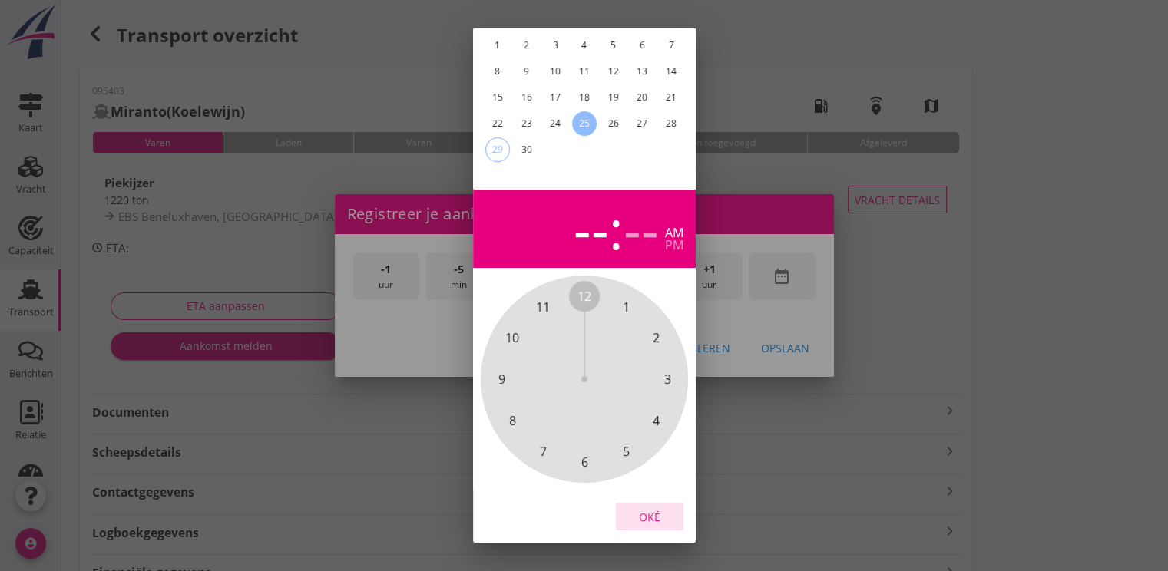
drag, startPoint x: 652, startPoint y: 507, endPoint x: 666, endPoint y: 427, distance: 81.2
click at [652, 509] on div "Oké" at bounding box center [649, 517] width 43 height 16
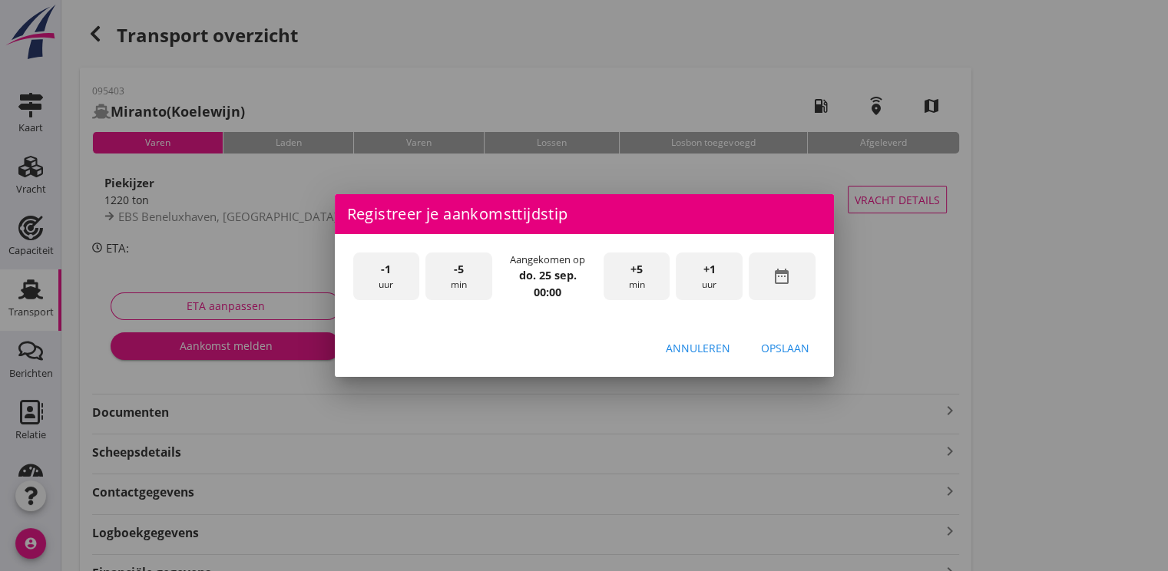
click at [725, 290] on div "+1 uur" at bounding box center [709, 277] width 67 height 48
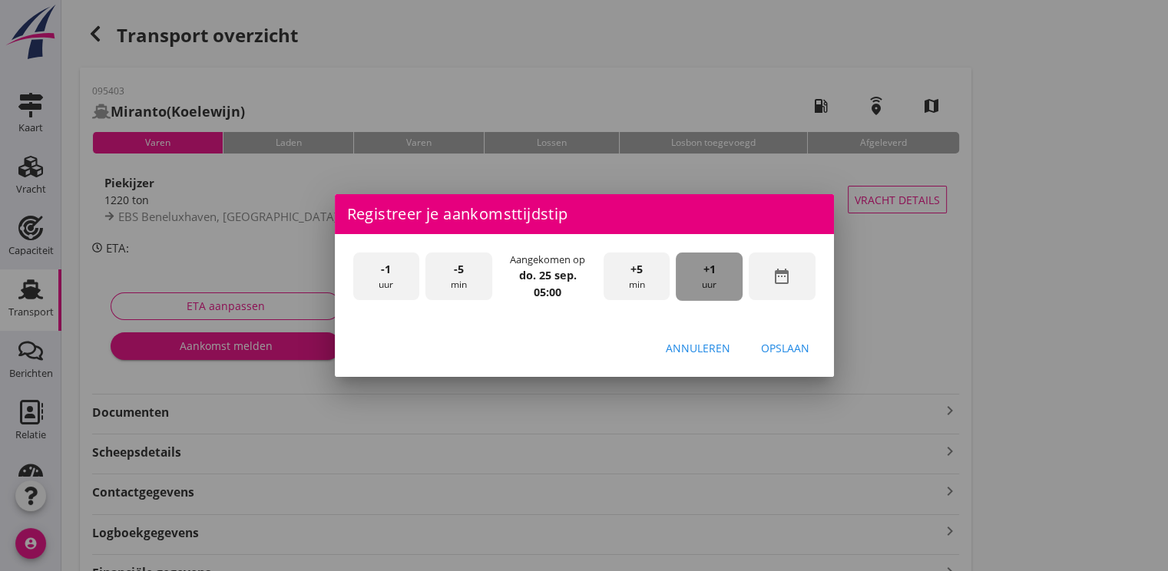
click at [725, 290] on div "+1 uur" at bounding box center [709, 277] width 67 height 48
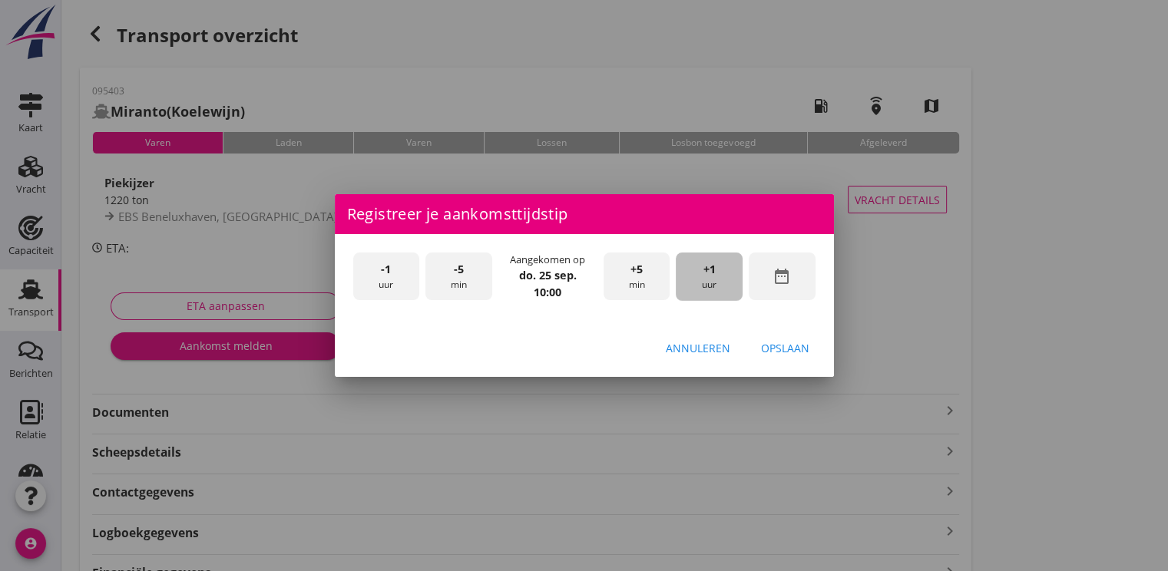
click at [725, 290] on div "+1 uur" at bounding box center [709, 277] width 67 height 48
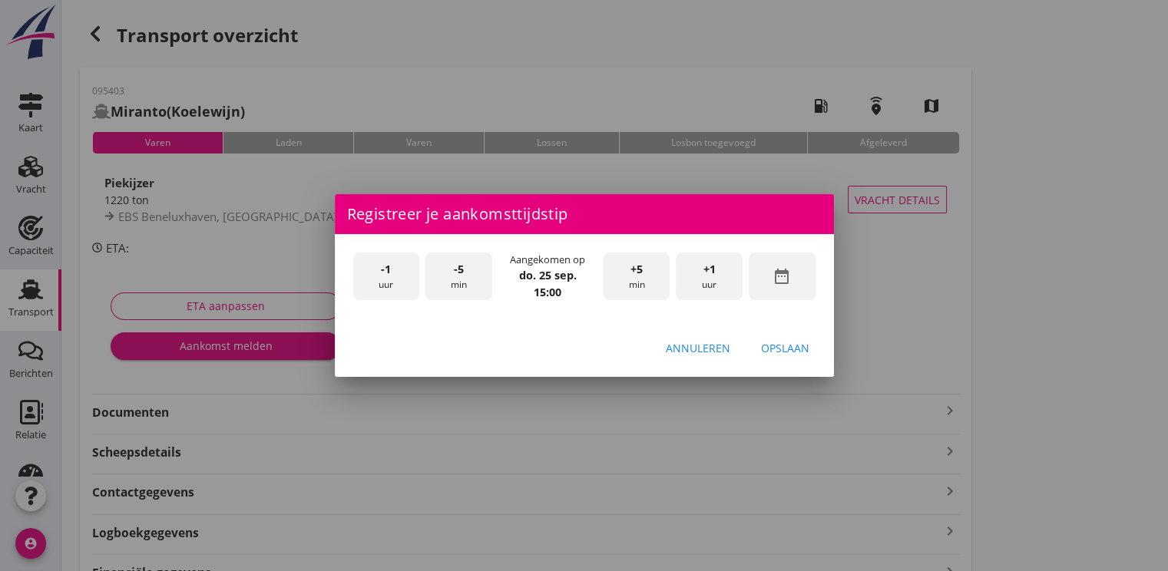
click at [774, 346] on div "Opslaan" at bounding box center [785, 348] width 48 height 16
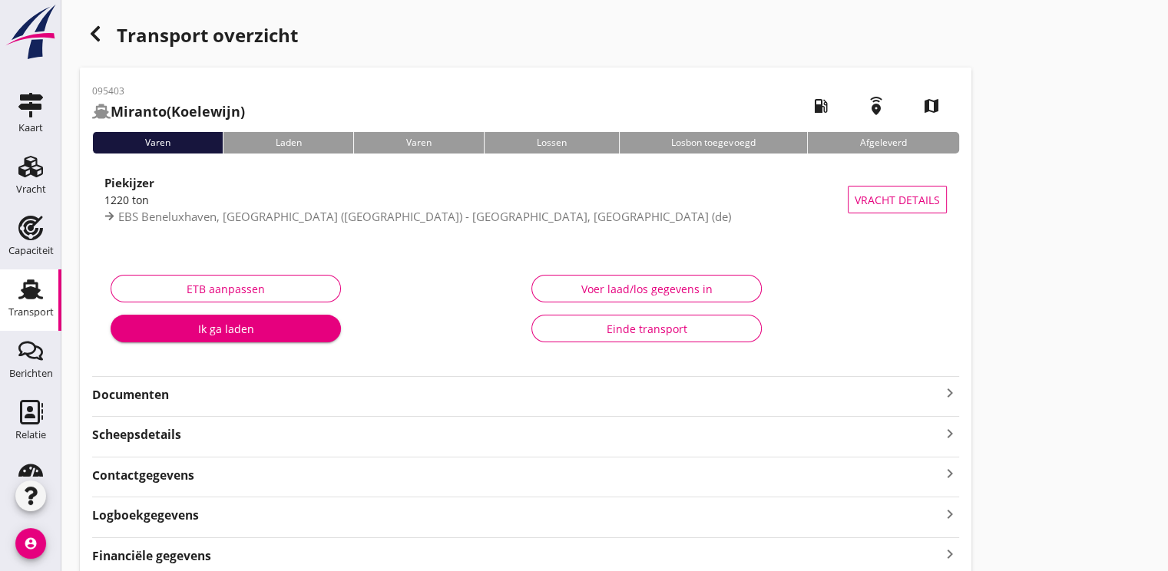
click at [236, 322] on div "Ik ga laden" at bounding box center [226, 329] width 206 height 16
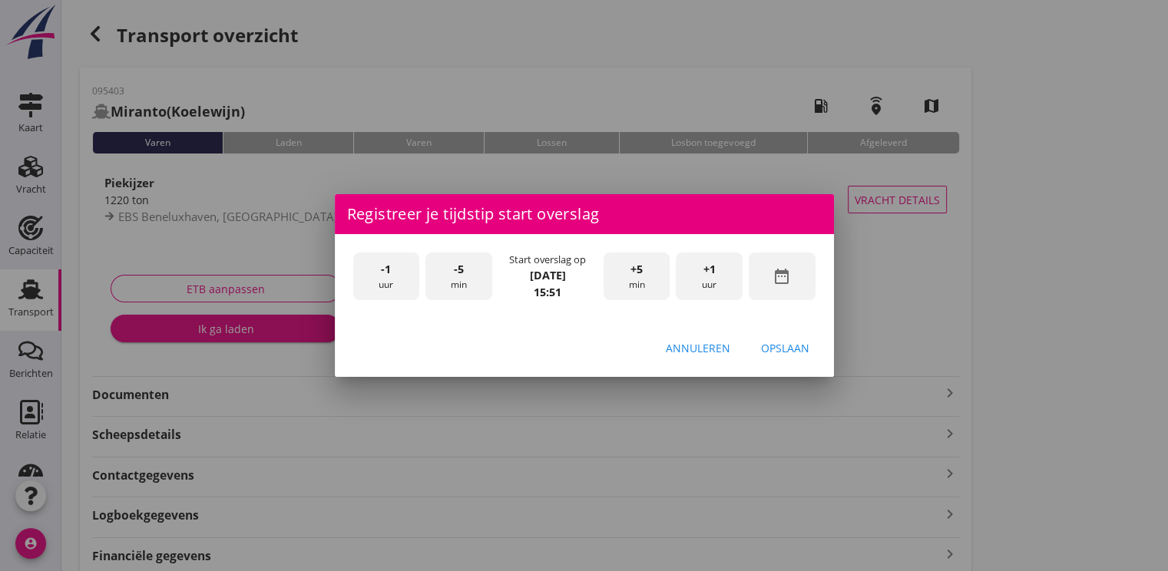
click at [798, 289] on div "date_range" at bounding box center [782, 277] width 67 height 48
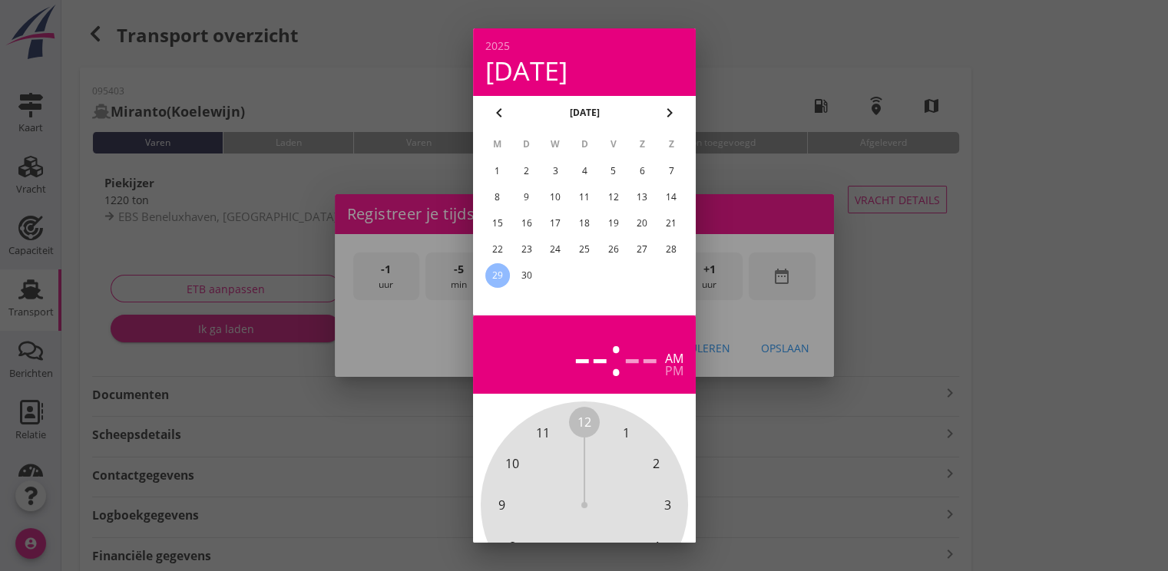
click at [623, 255] on div "26" at bounding box center [612, 249] width 25 height 25
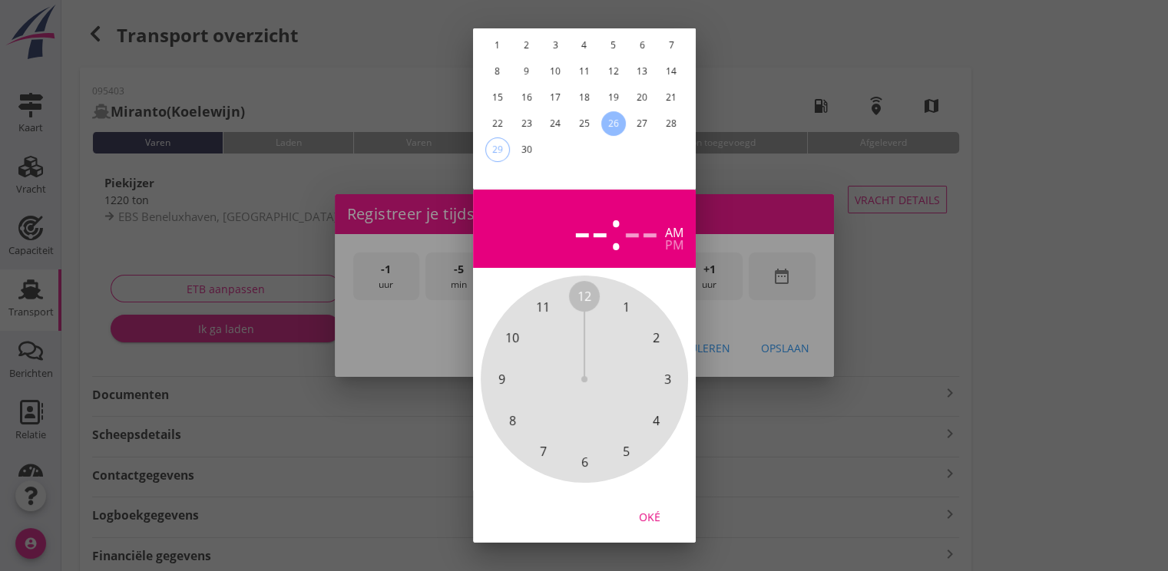
click at [648, 509] on div "Oké" at bounding box center [649, 517] width 43 height 16
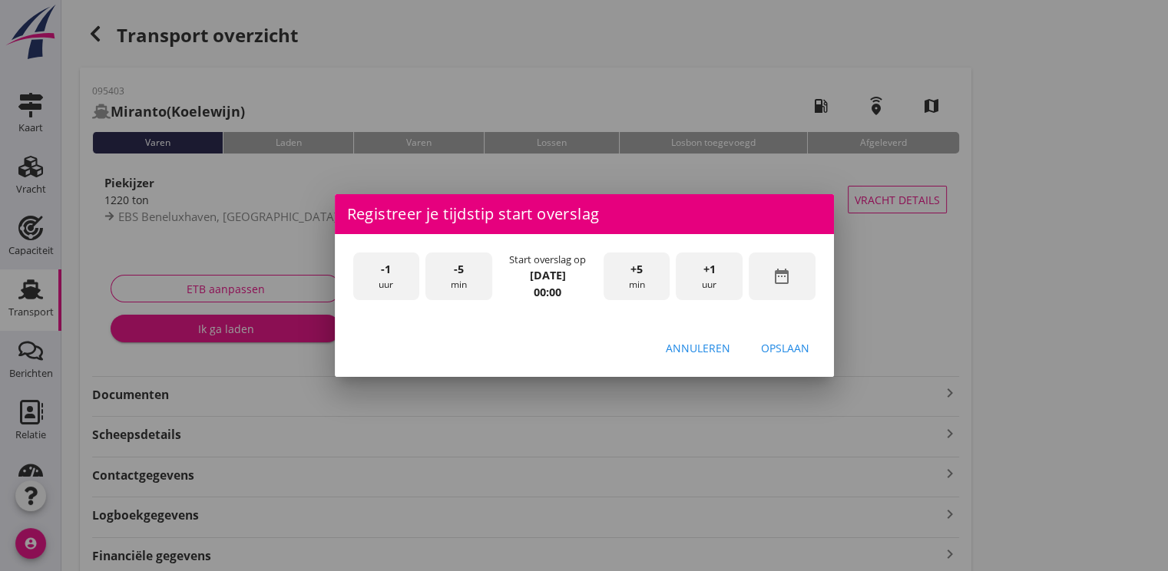
click at [706, 273] on span "+1" at bounding box center [709, 269] width 12 height 17
click at [631, 278] on div "+5 min" at bounding box center [636, 277] width 67 height 48
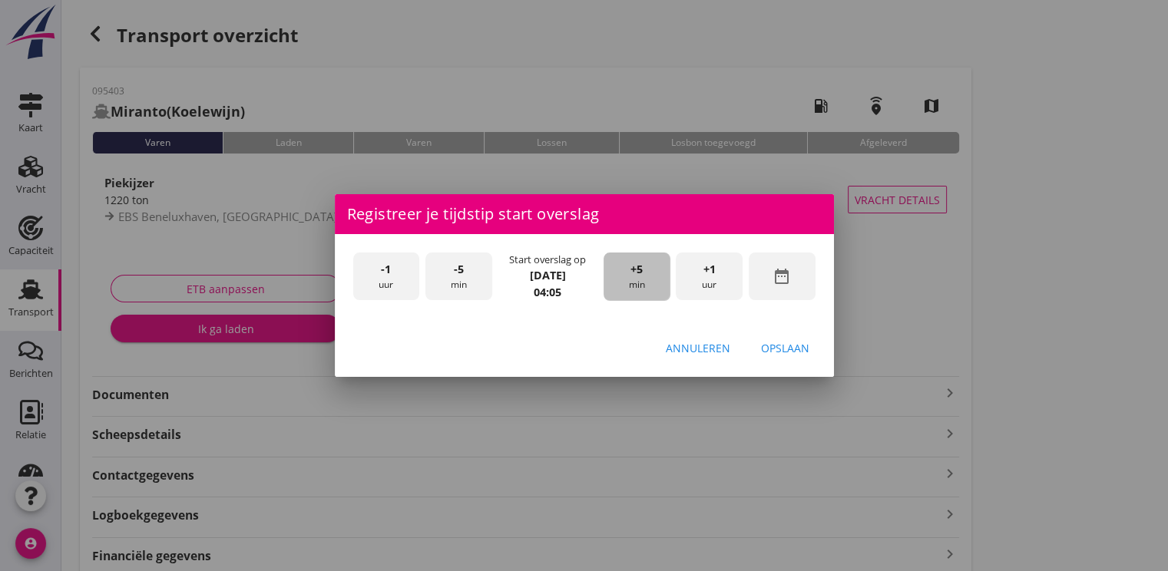
click at [631, 278] on div "+5 min" at bounding box center [636, 277] width 67 height 48
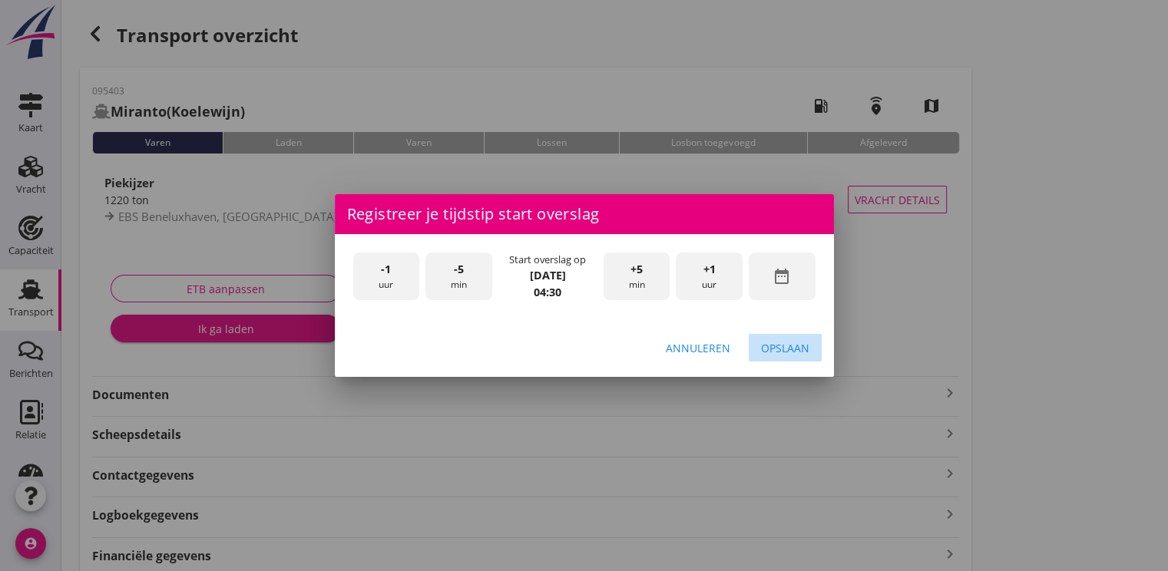
click at [789, 336] on button "Opslaan" at bounding box center [785, 348] width 73 height 28
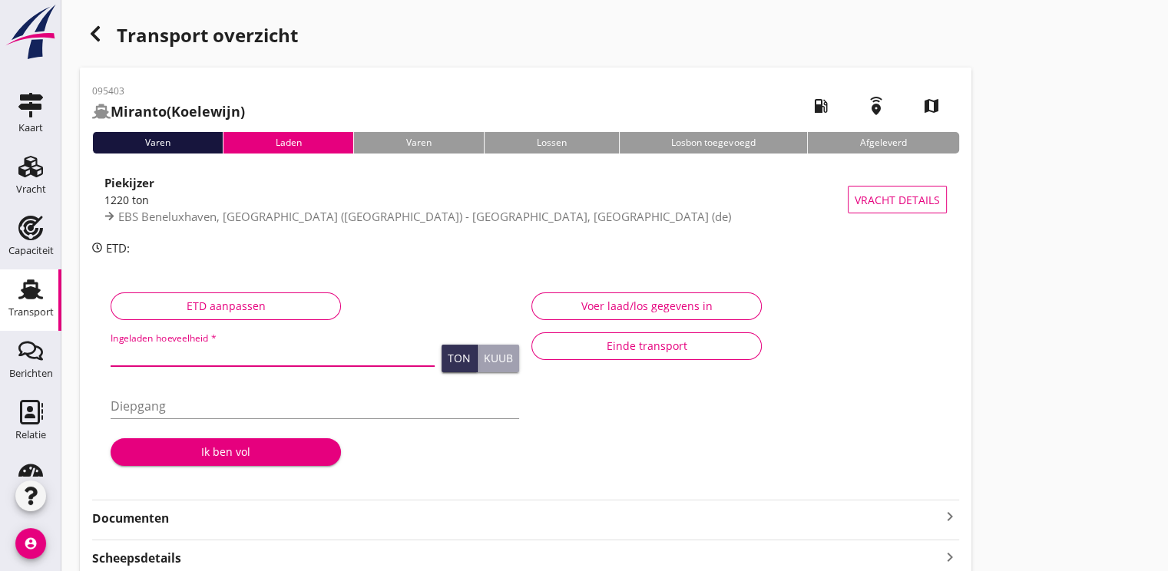
click at [214, 355] on input "Ingeladen hoeveelheid *" at bounding box center [273, 354] width 324 height 25
type input "1202.279"
click at [206, 445] on div "Ik ben vol" at bounding box center [226, 452] width 206 height 16
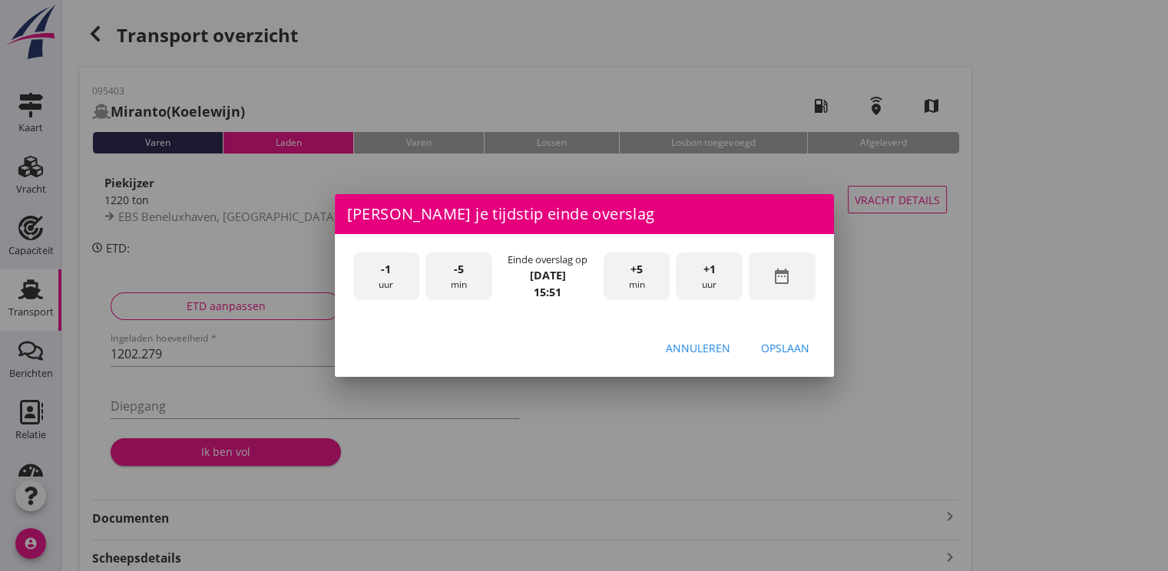
click at [792, 285] on div "date_range" at bounding box center [782, 277] width 67 height 48
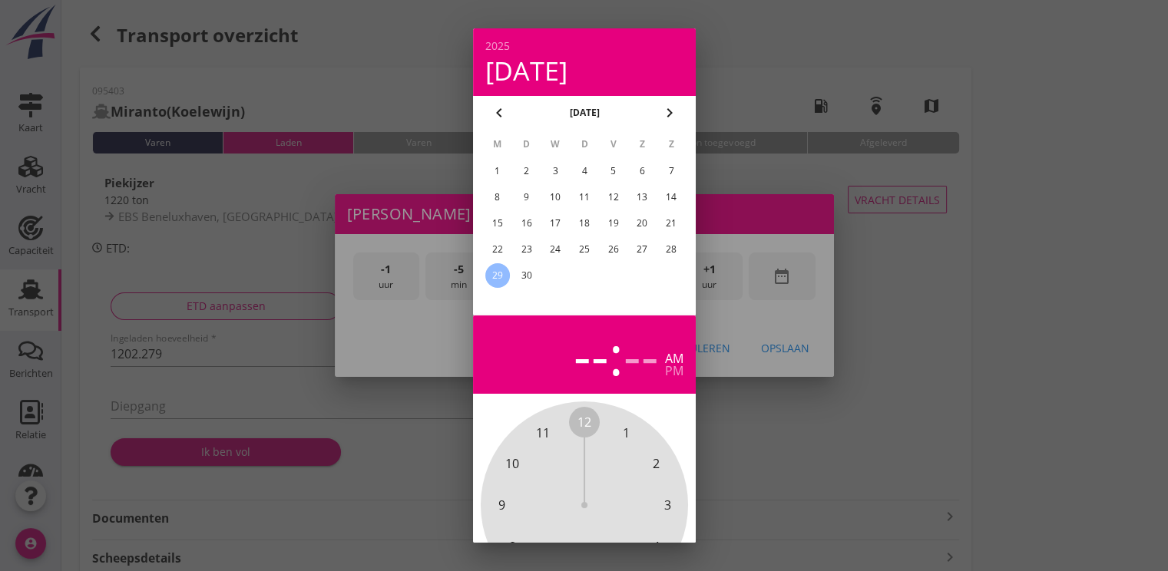
click at [623, 251] on div "26" at bounding box center [612, 249] width 25 height 25
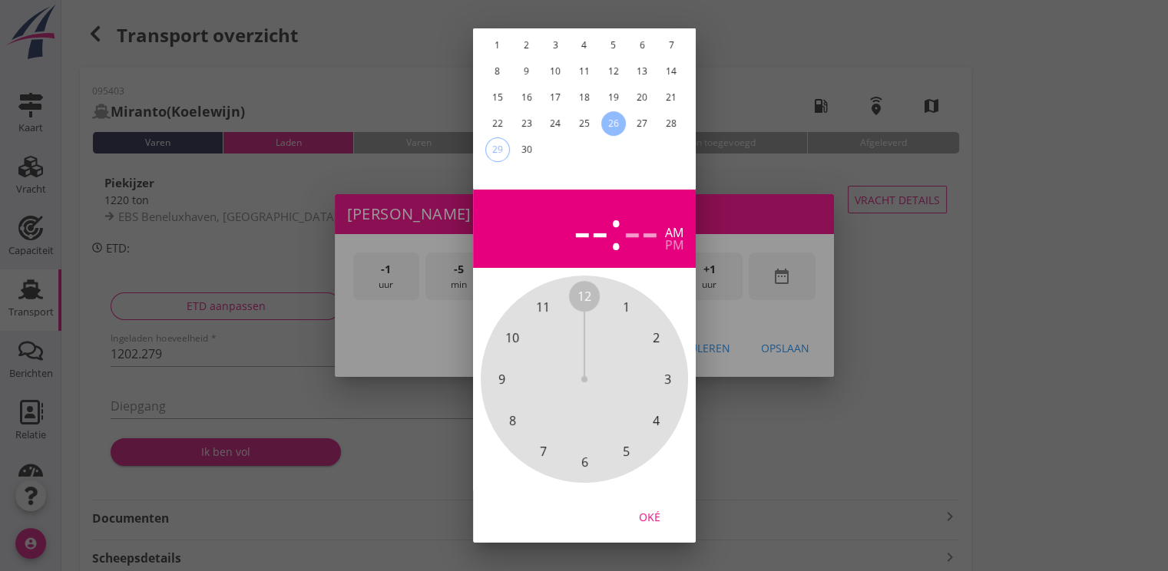
click at [648, 509] on div "Oké" at bounding box center [649, 517] width 43 height 16
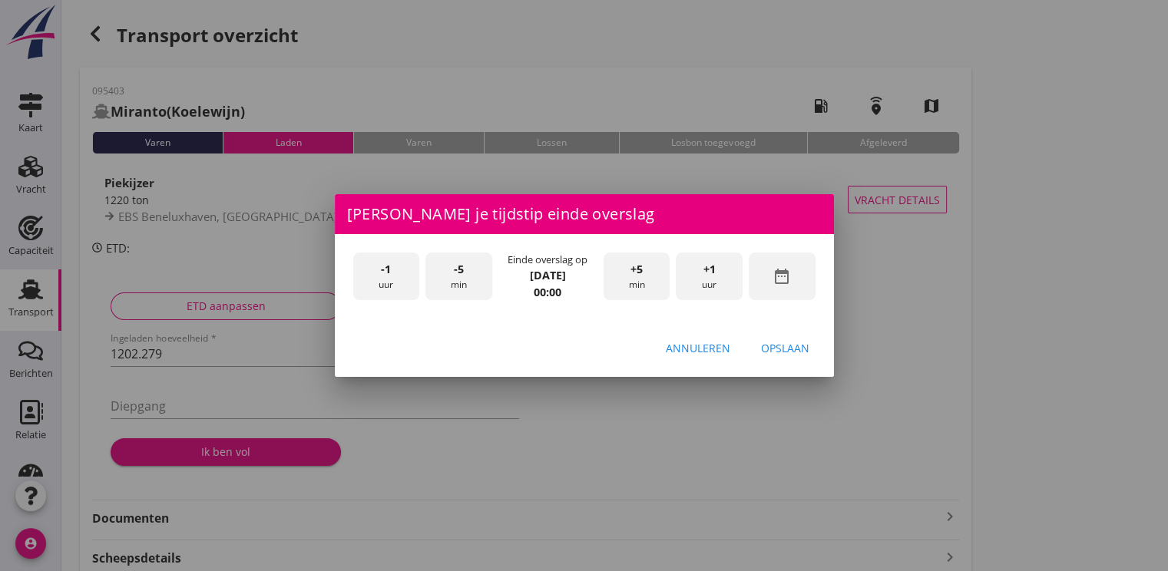
click at [732, 270] on div "+1 uur" at bounding box center [709, 277] width 67 height 48
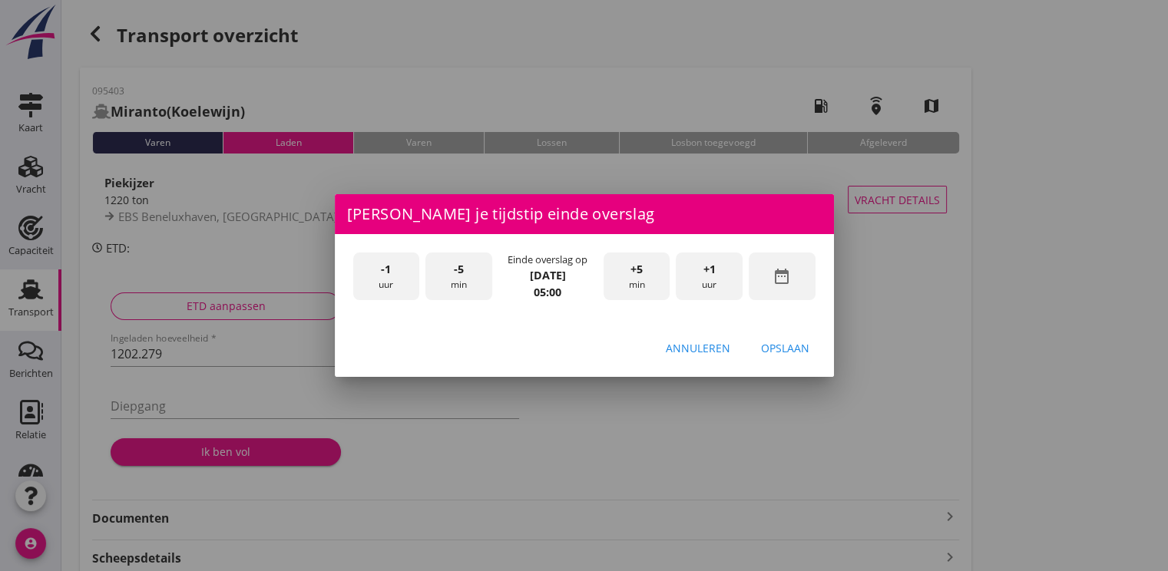
click at [626, 274] on div "+5 min" at bounding box center [636, 277] width 67 height 48
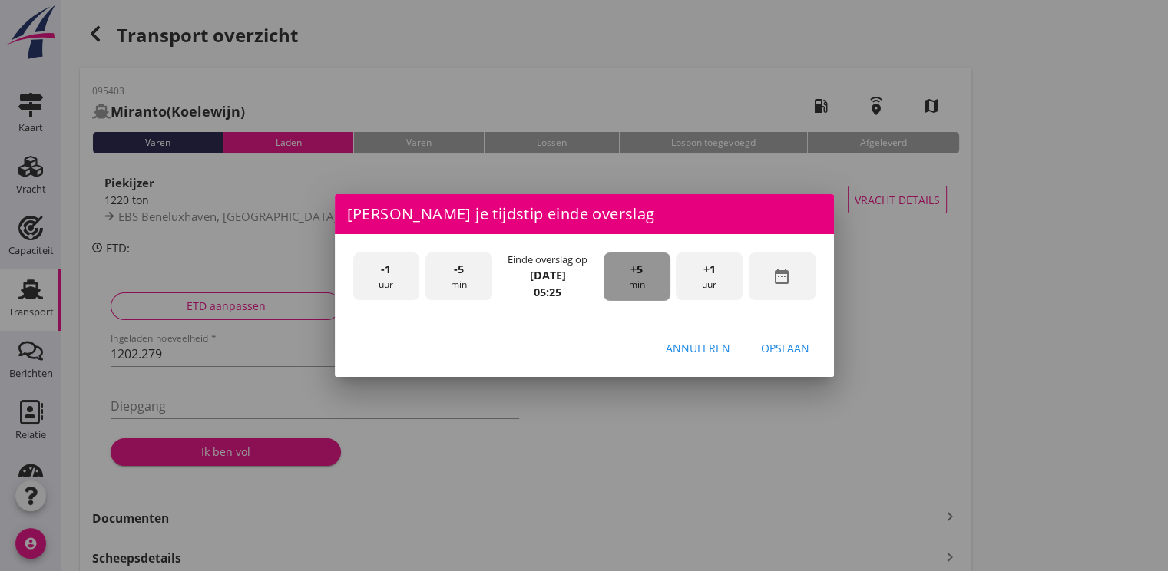
click at [626, 274] on div "+5 min" at bounding box center [636, 277] width 67 height 48
click at [796, 349] on div "Opslaan" at bounding box center [785, 348] width 48 height 16
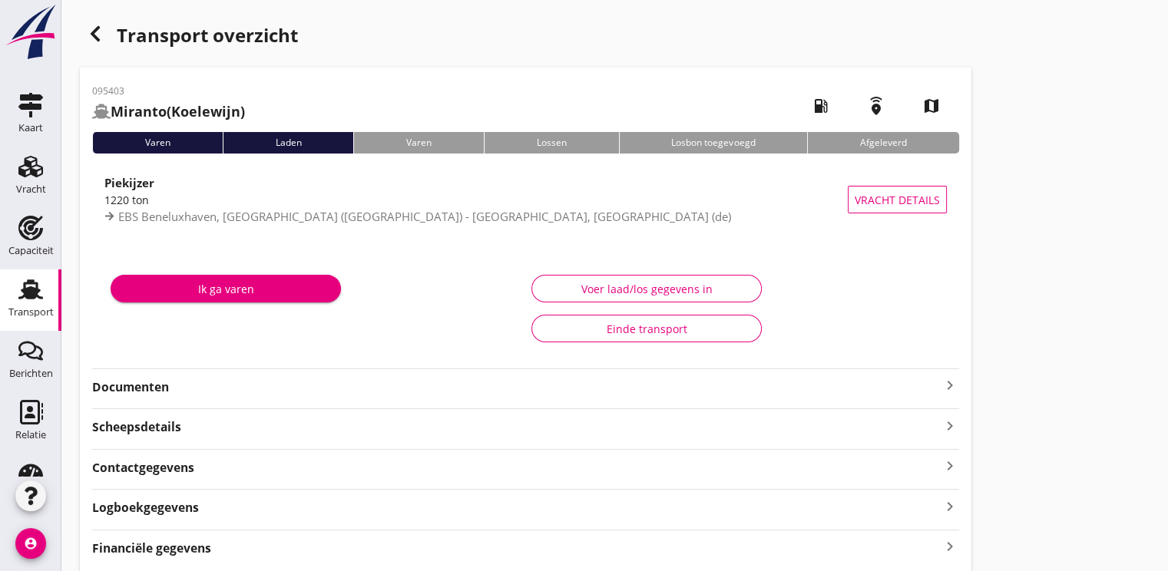
click at [279, 286] on div "Ik ga varen" at bounding box center [226, 289] width 206 height 16
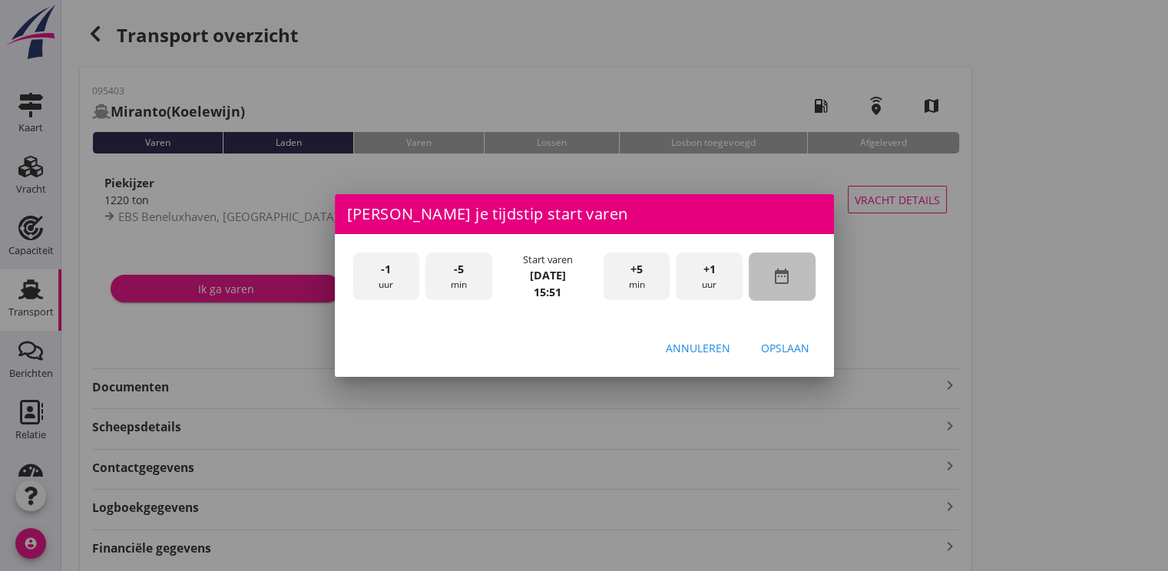
click at [781, 277] on icon "date_range" at bounding box center [781, 276] width 18 height 18
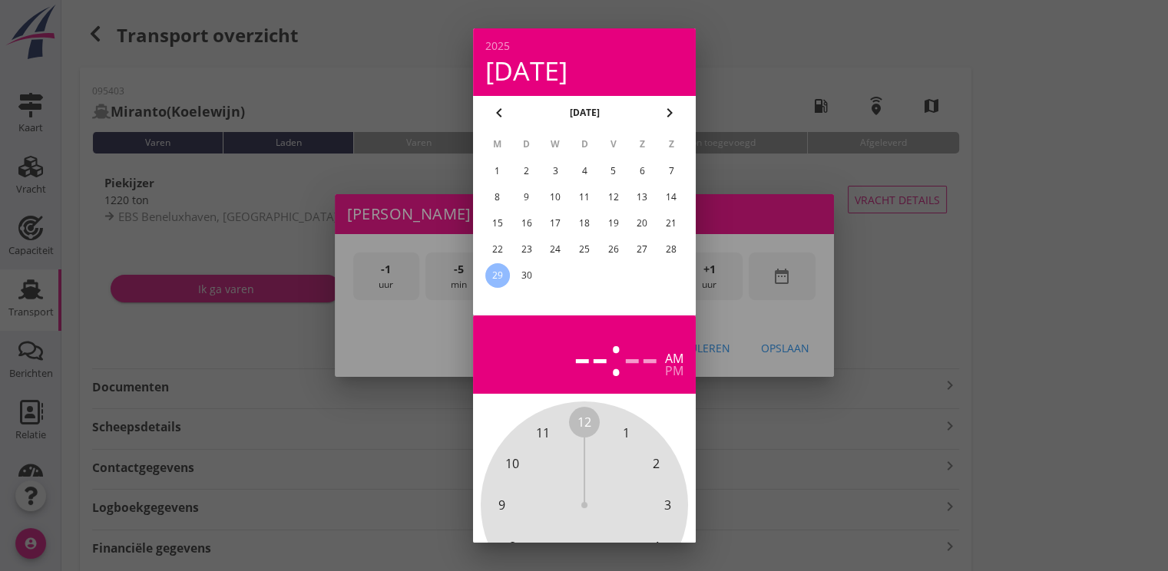
click at [620, 253] on div "26" at bounding box center [612, 249] width 25 height 25
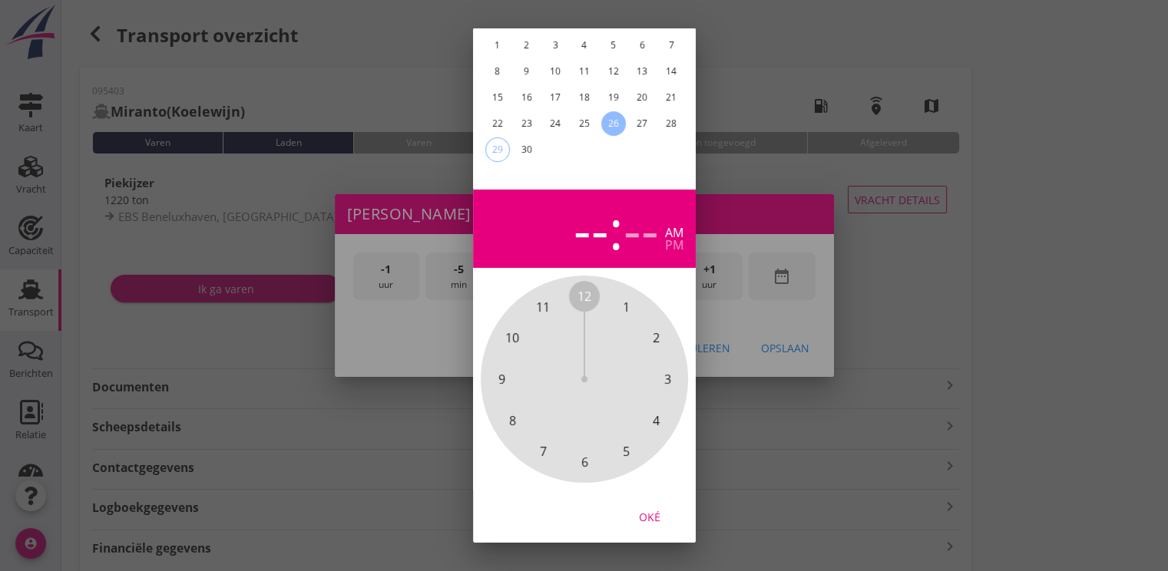
drag, startPoint x: 661, startPoint y: 502, endPoint x: 731, endPoint y: 283, distance: 229.7
click at [660, 509] on div "Oké" at bounding box center [649, 517] width 43 height 16
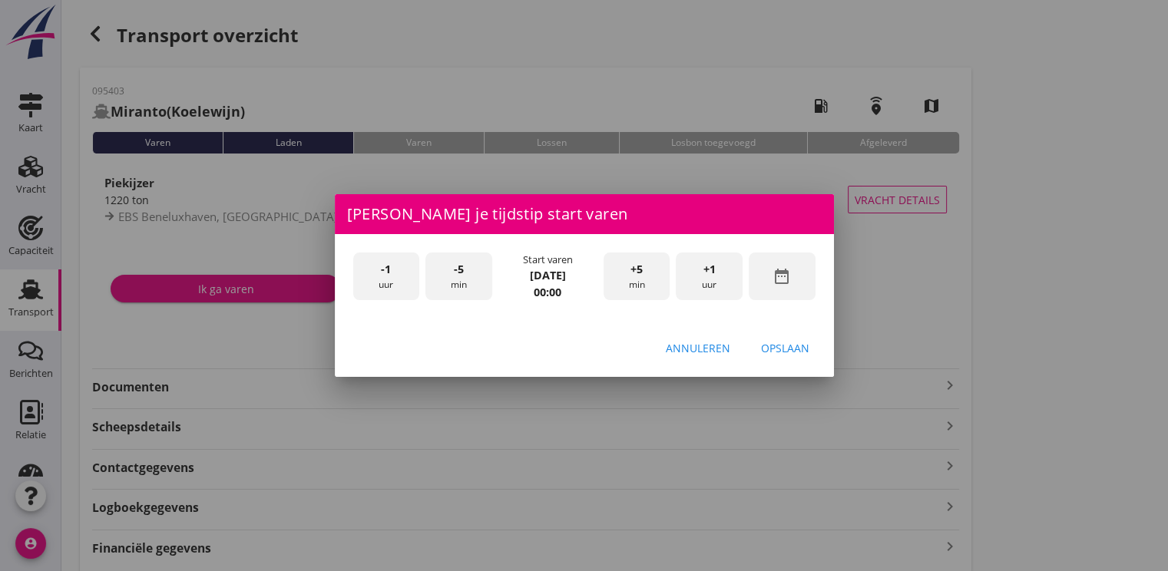
click at [713, 260] on div "+1 uur" at bounding box center [709, 277] width 67 height 48
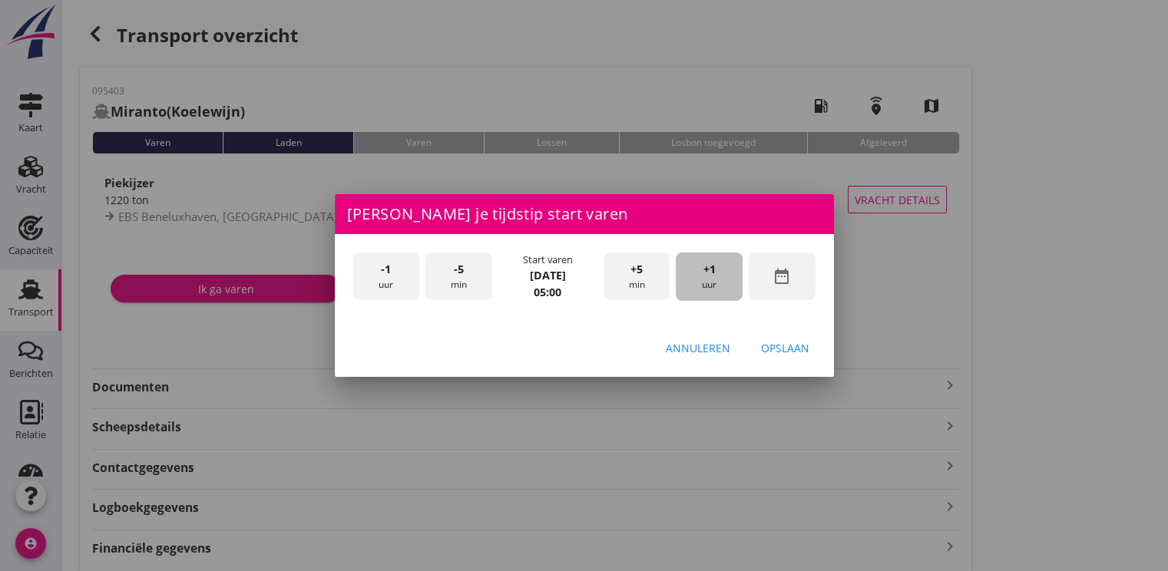
click at [713, 260] on div "+1 uur" at bounding box center [709, 277] width 67 height 48
click at [799, 351] on div "Opslaan" at bounding box center [785, 348] width 48 height 16
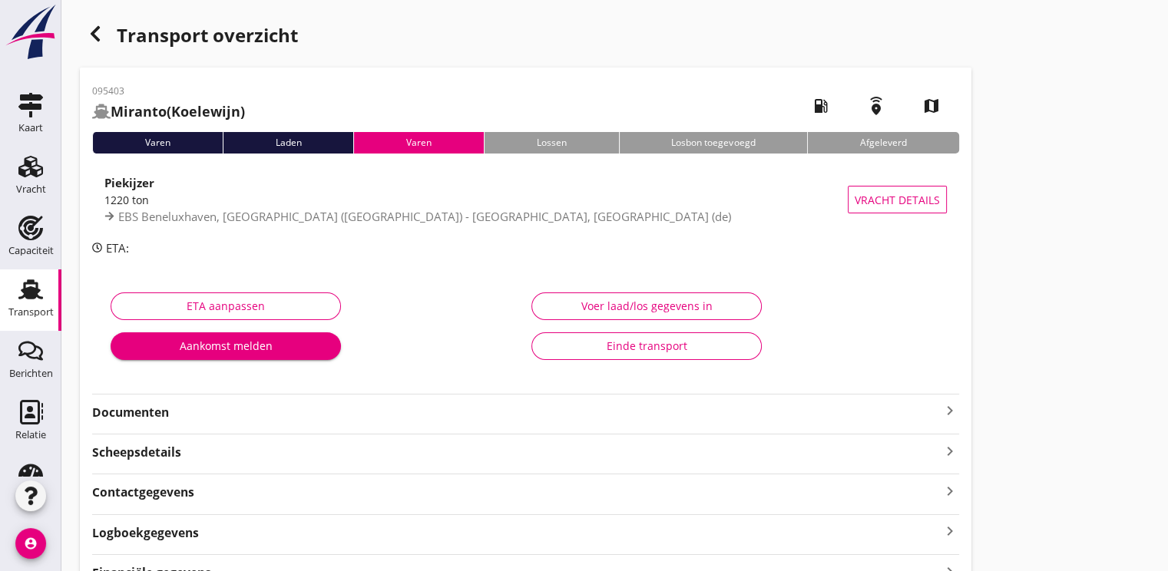
click at [111, 32] on div "Transport overzicht" at bounding box center [525, 36] width 891 height 37
click at [94, 41] on icon "button" at bounding box center [95, 34] width 18 height 18
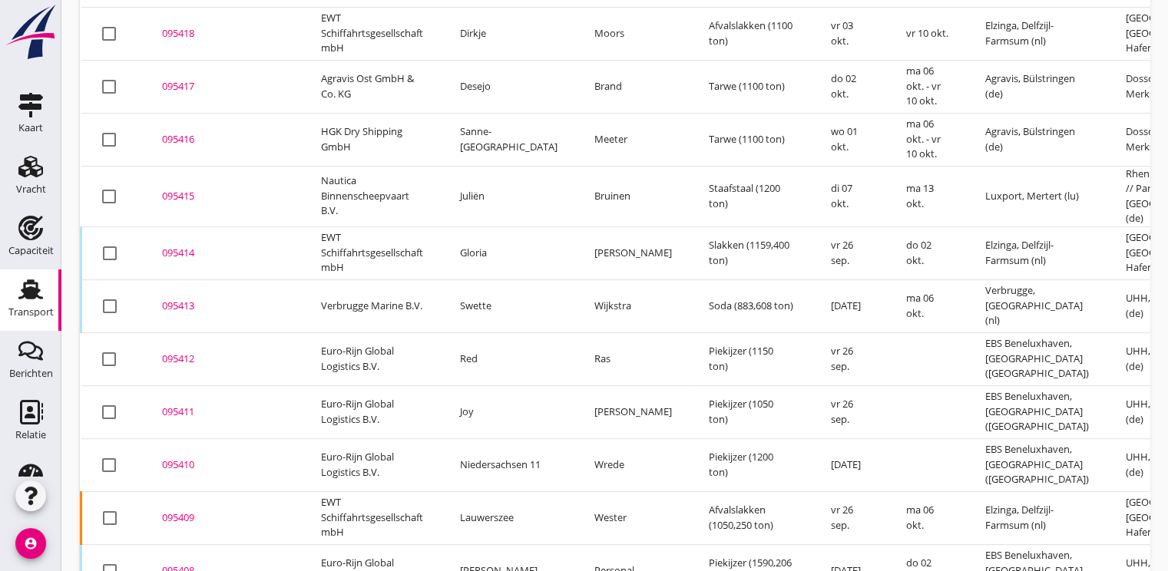
scroll to position [528, 0]
click at [165, 458] on div "095410" at bounding box center [223, 465] width 122 height 15
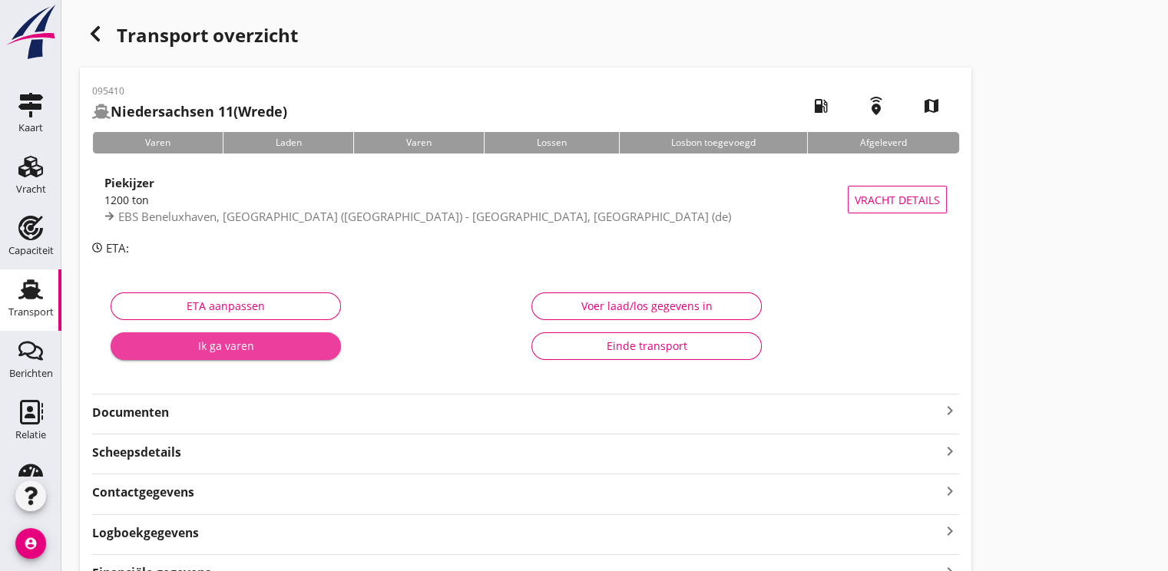
click at [244, 343] on div "Ik ga varen" at bounding box center [226, 346] width 206 height 16
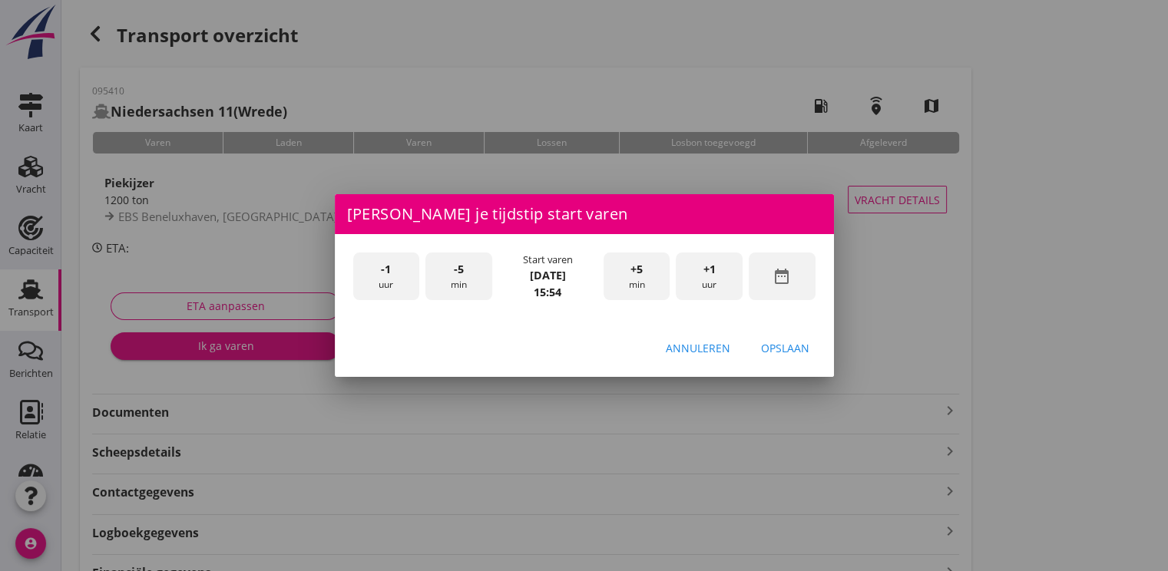
click at [789, 286] on div "date_range" at bounding box center [782, 277] width 67 height 48
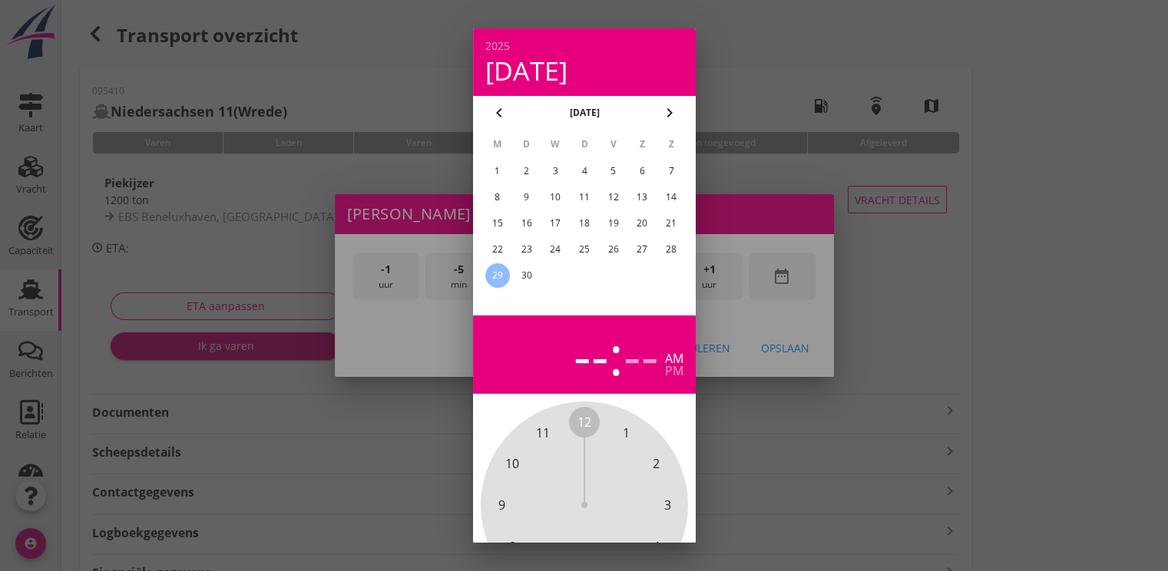
click at [582, 250] on div "25" at bounding box center [583, 249] width 25 height 25
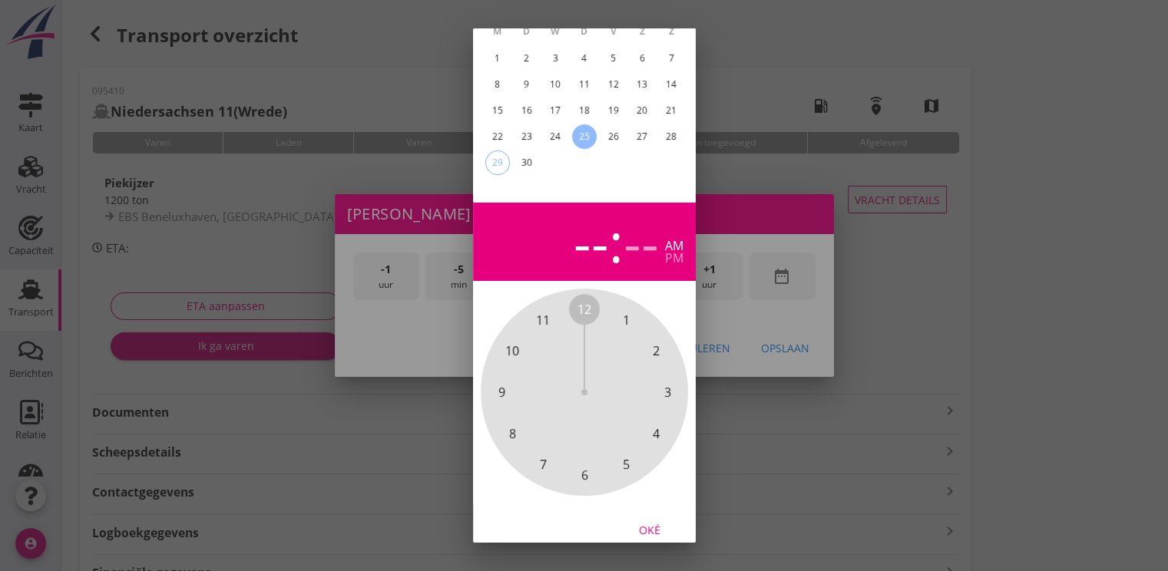
scroll to position [137, 0]
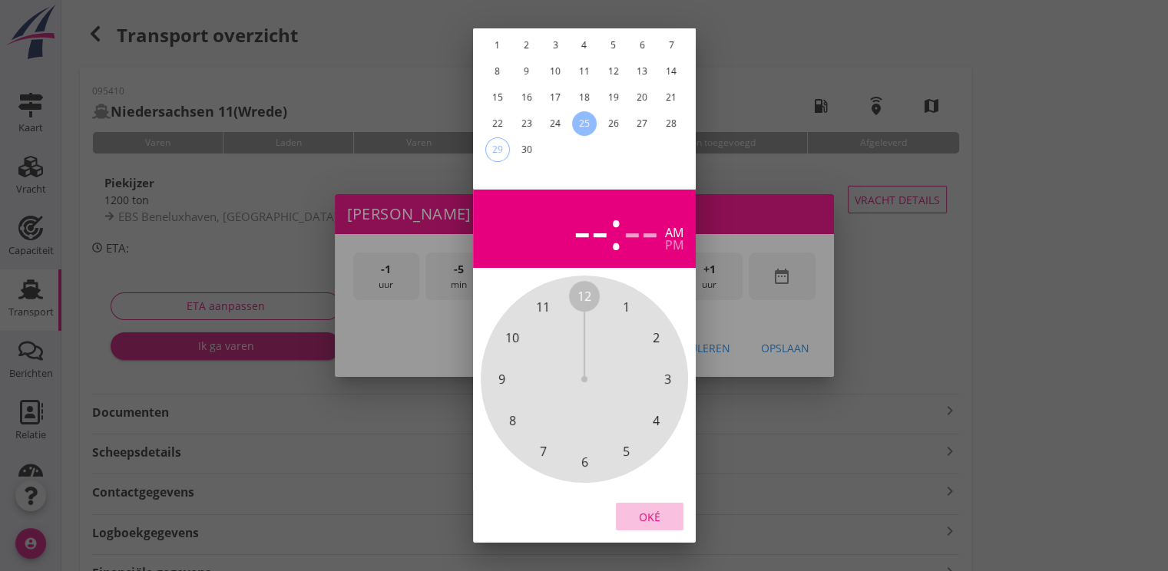
click at [640, 509] on div "Oké" at bounding box center [649, 517] width 43 height 16
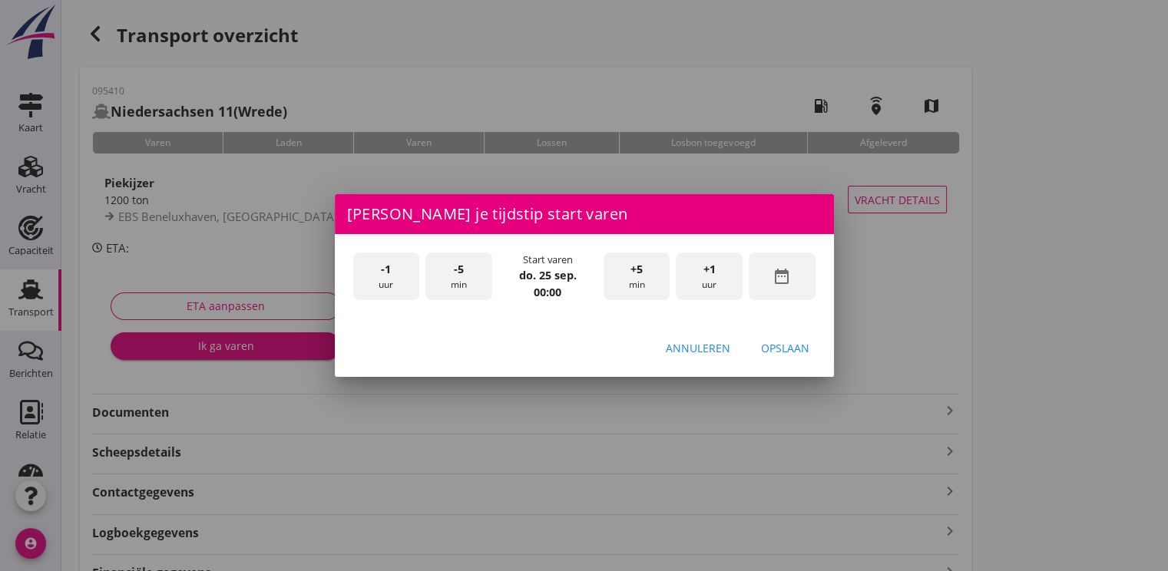
click at [719, 251] on div "-1 uur -5 min Start varen [DATE] 00:00 +5 min +1 uur date_range" at bounding box center [584, 279] width 468 height 58
click at [713, 270] on span "+1" at bounding box center [709, 269] width 12 height 17
click at [719, 269] on div "+1 uur" at bounding box center [709, 277] width 67 height 48
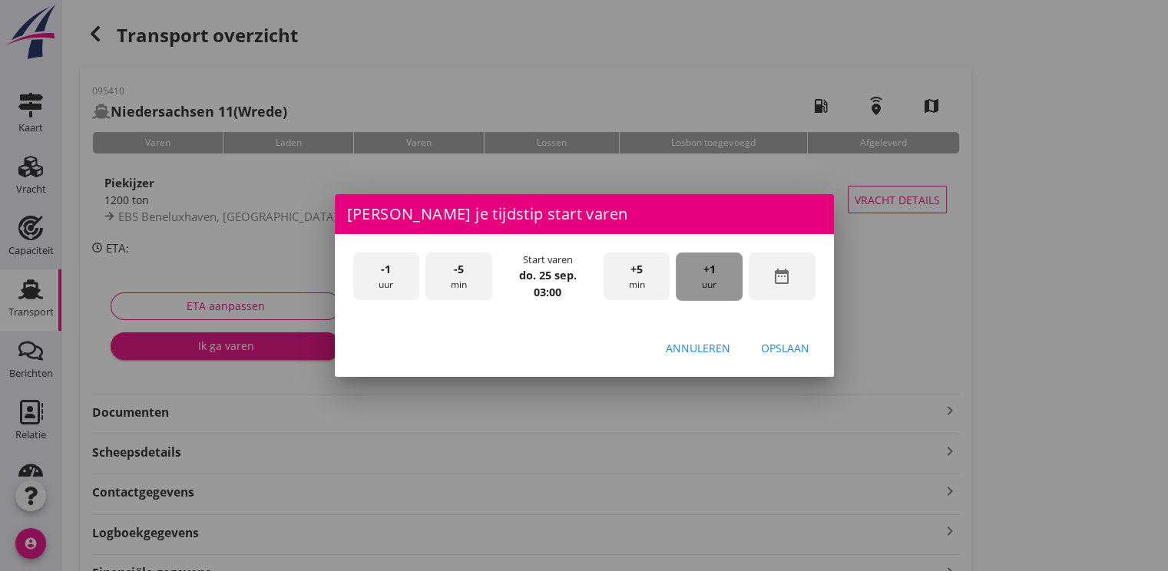
click at [719, 269] on div "+1 uur" at bounding box center [709, 277] width 67 height 48
click at [719, 268] on div "+1 uur" at bounding box center [709, 277] width 67 height 48
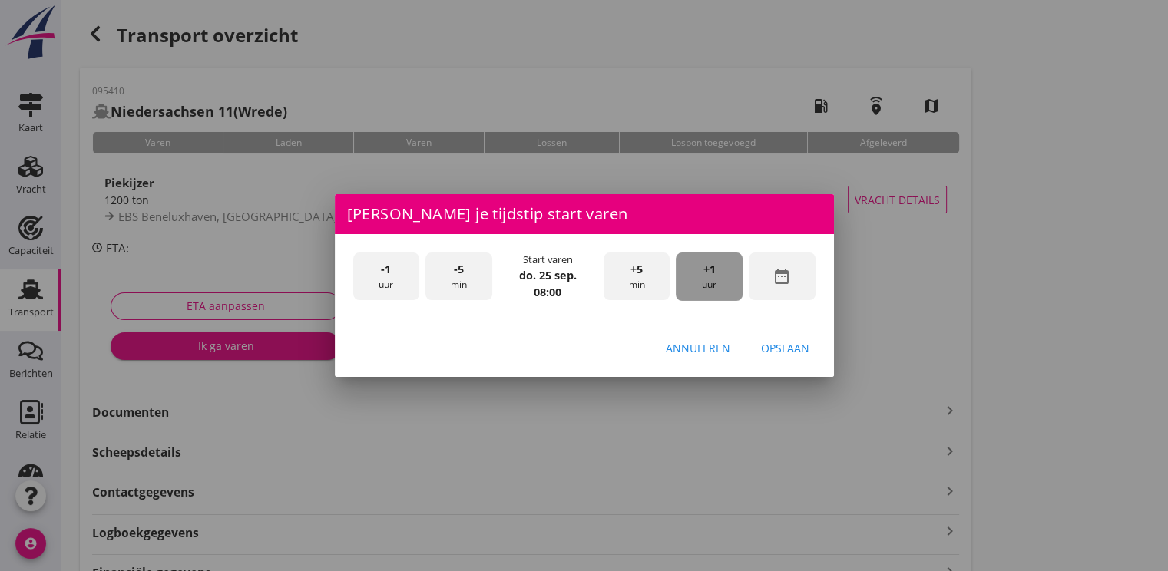
click at [719, 268] on div "+1 uur" at bounding box center [709, 277] width 67 height 48
click at [792, 351] on div "Opslaan" at bounding box center [785, 348] width 48 height 16
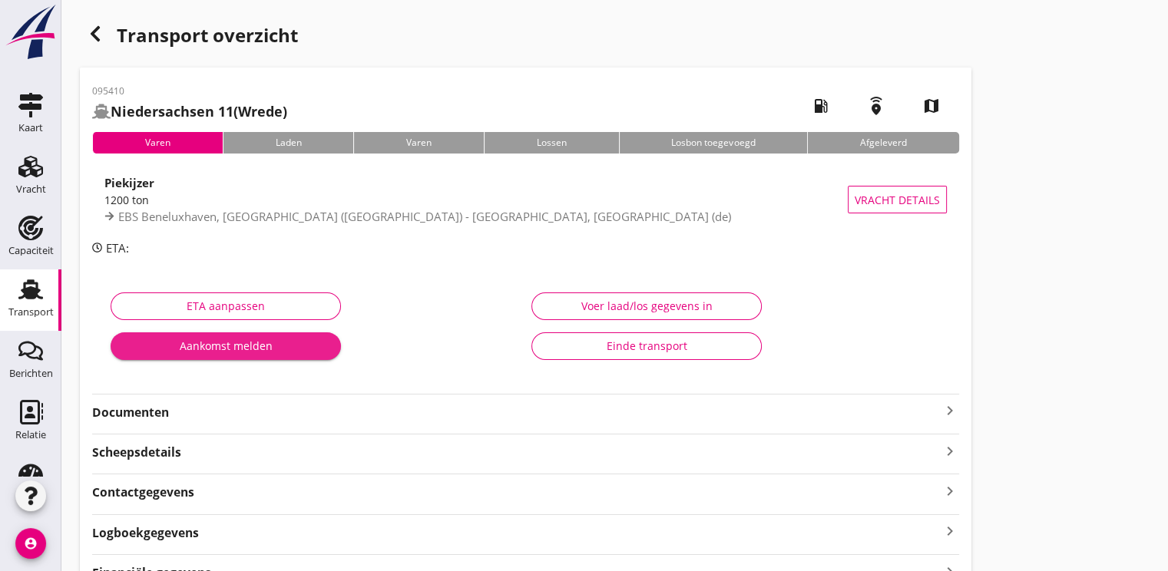
click at [261, 340] on div "Aankomst melden" at bounding box center [226, 346] width 206 height 16
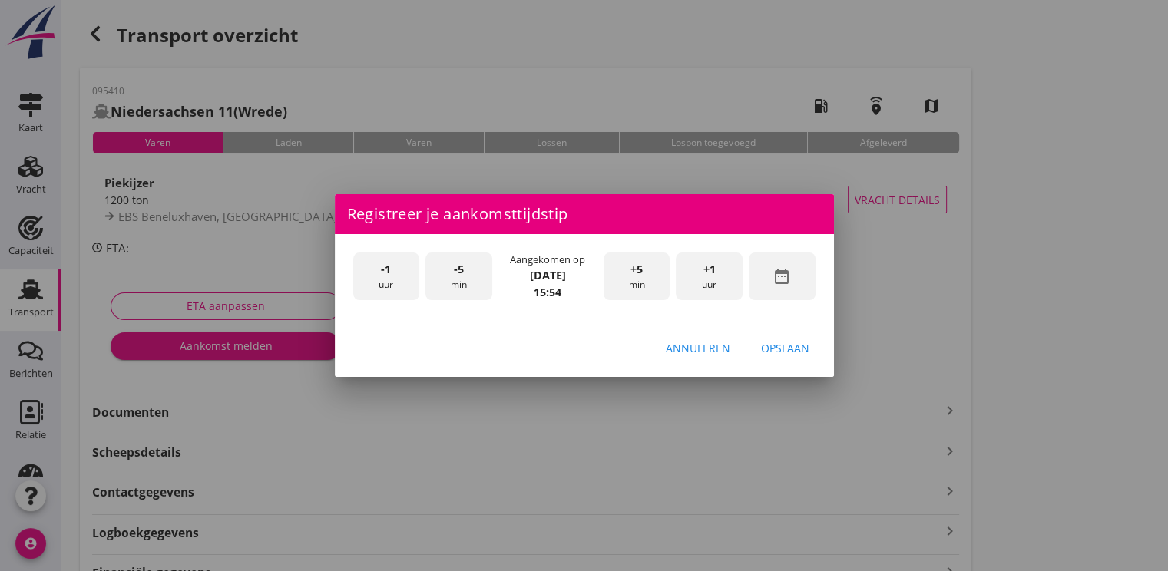
click at [791, 269] on div "date_range" at bounding box center [782, 277] width 67 height 48
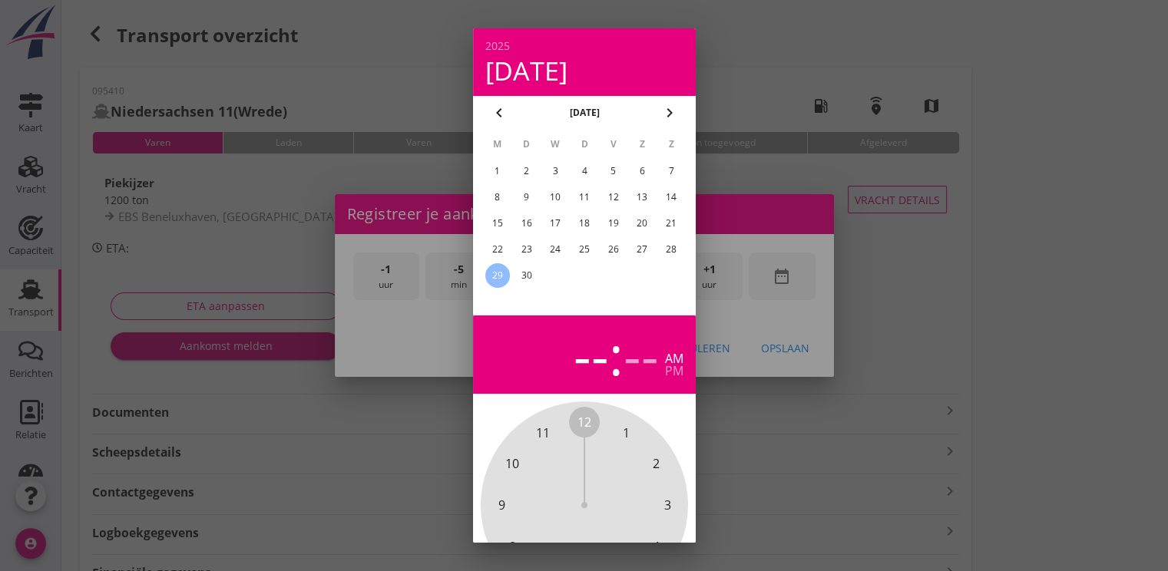
click at [591, 252] on div "25" at bounding box center [583, 249] width 25 height 25
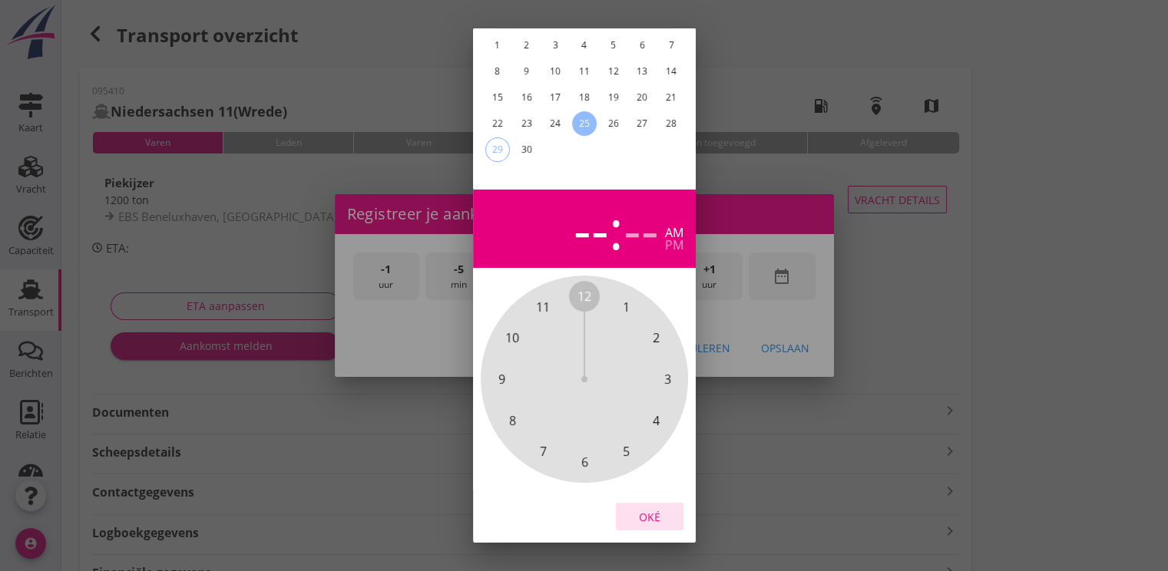
drag, startPoint x: 635, startPoint y: 510, endPoint x: 699, endPoint y: 455, distance: 84.4
click at [636, 509] on div "Oké" at bounding box center [649, 517] width 43 height 16
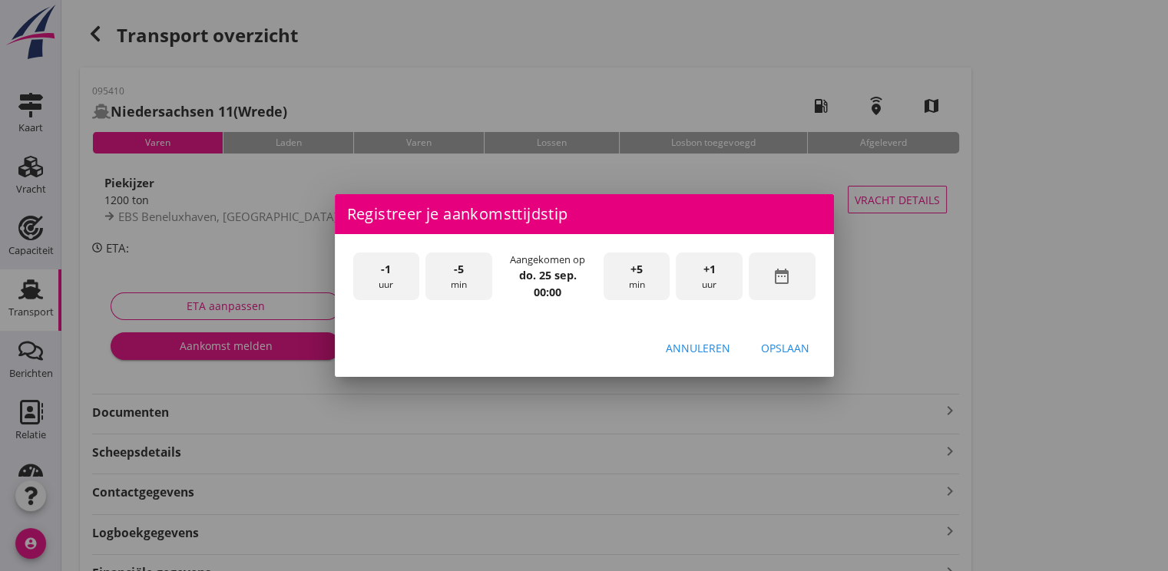
click at [706, 282] on div "+1 uur" at bounding box center [709, 277] width 67 height 48
click at [706, 281] on div "+1 uur" at bounding box center [709, 277] width 67 height 48
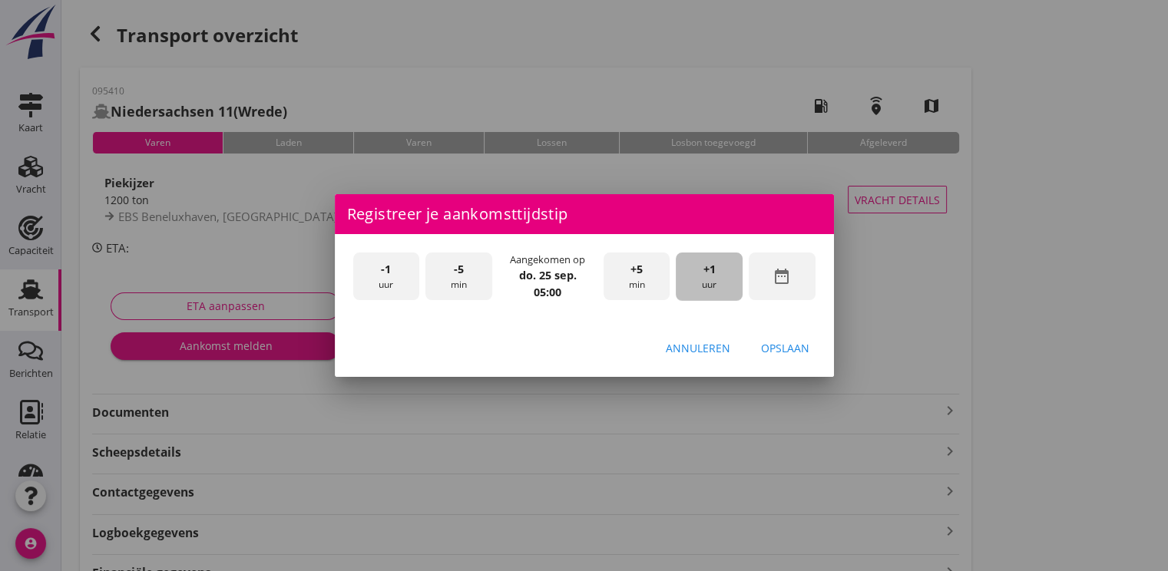
click at [706, 281] on div "+1 uur" at bounding box center [709, 277] width 67 height 48
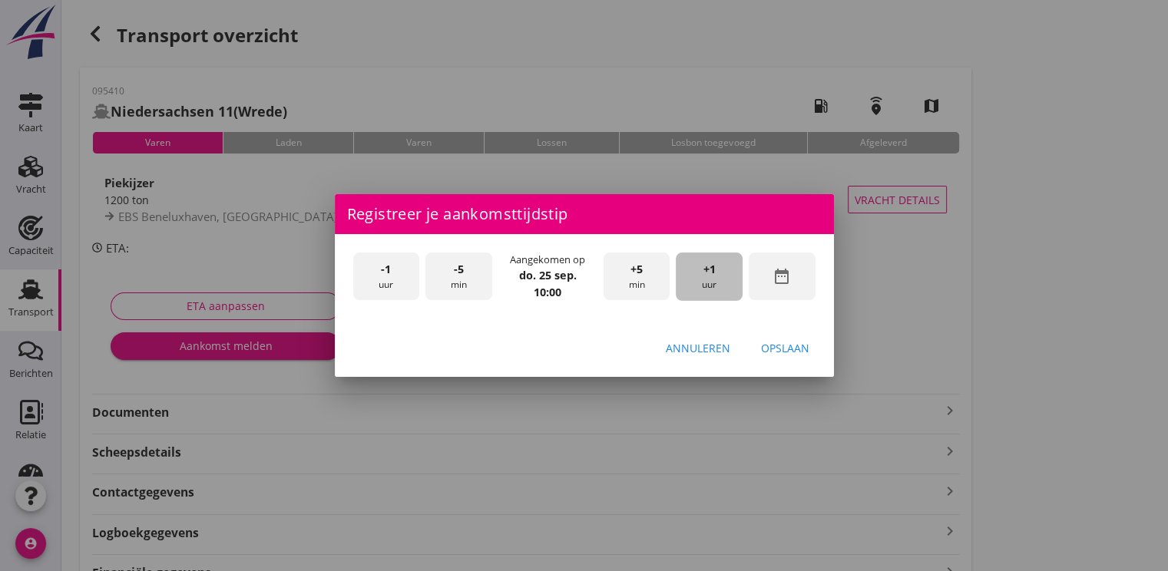
click at [706, 281] on div "+1 uur" at bounding box center [709, 277] width 67 height 48
click at [789, 359] on button "Opslaan" at bounding box center [785, 348] width 73 height 28
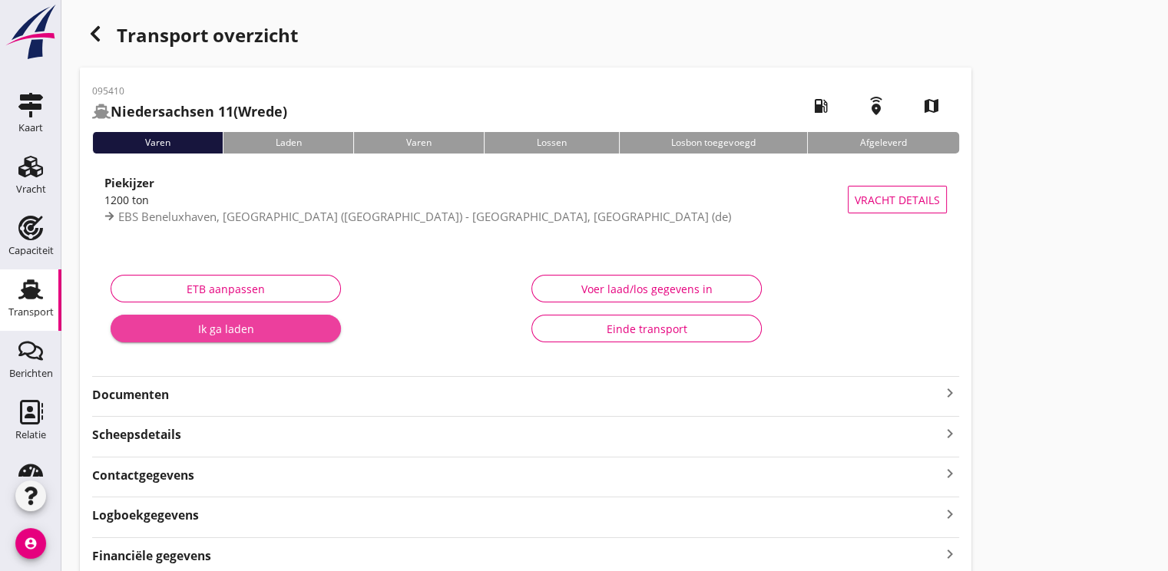
click at [236, 322] on div "Ik ga laden" at bounding box center [226, 329] width 206 height 16
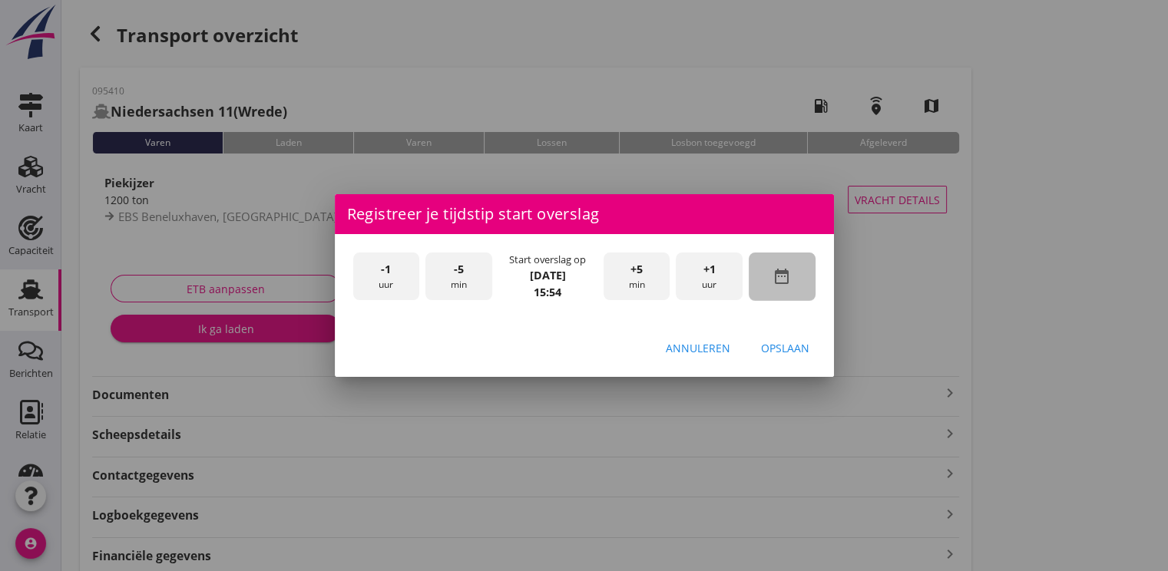
click at [799, 287] on div "date_range" at bounding box center [782, 277] width 67 height 48
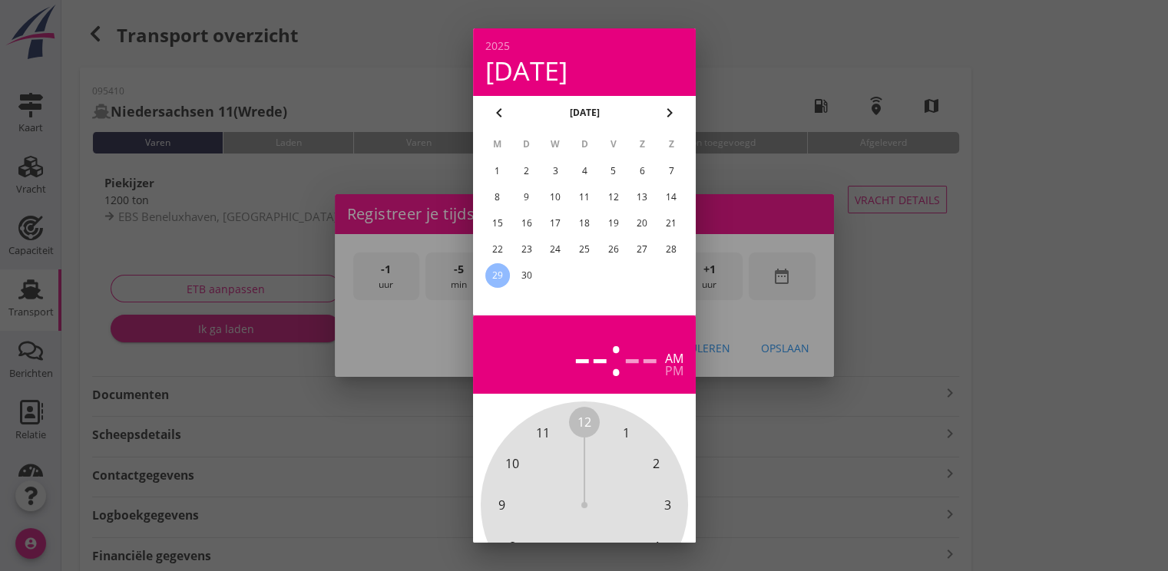
click at [620, 246] on div "26" at bounding box center [612, 249] width 25 height 25
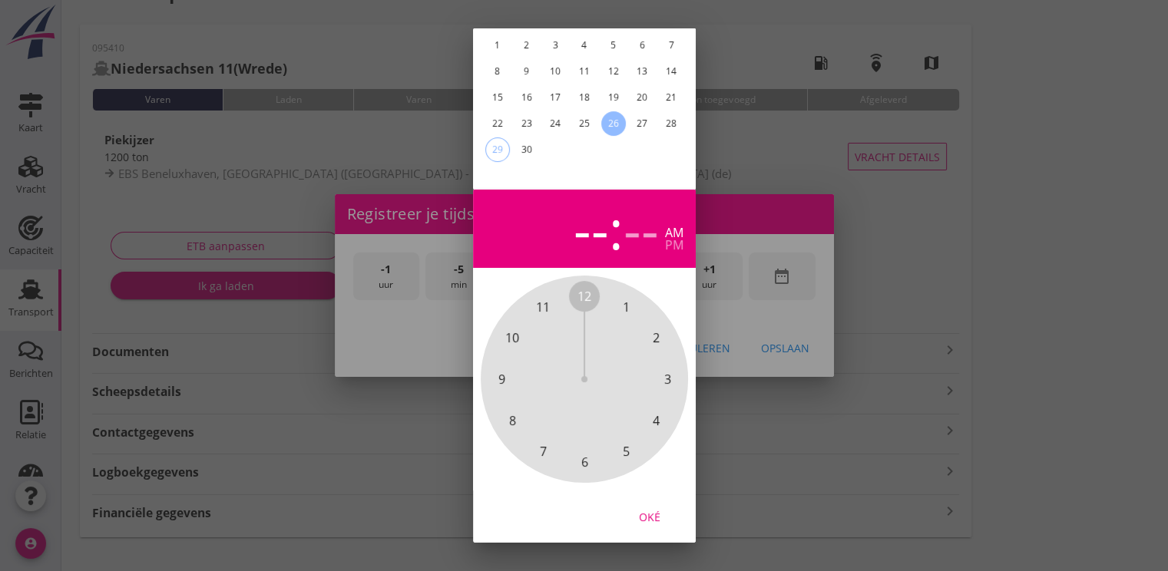
scroll to position [64, 0]
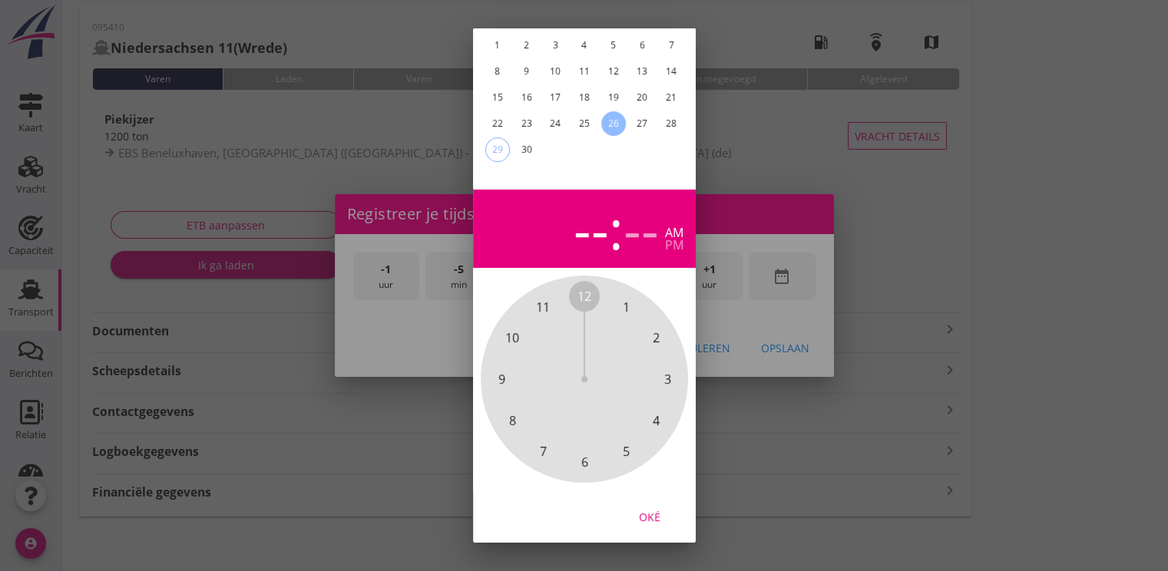
click at [646, 509] on div "Oké" at bounding box center [649, 517] width 43 height 16
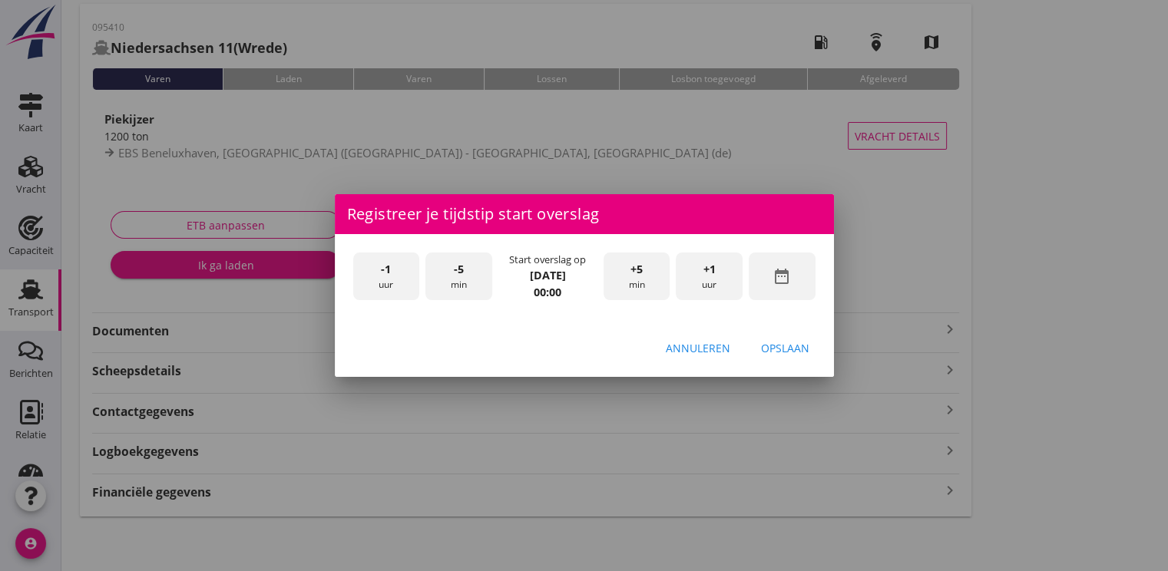
click at [716, 275] on div "+1 uur" at bounding box center [709, 277] width 67 height 48
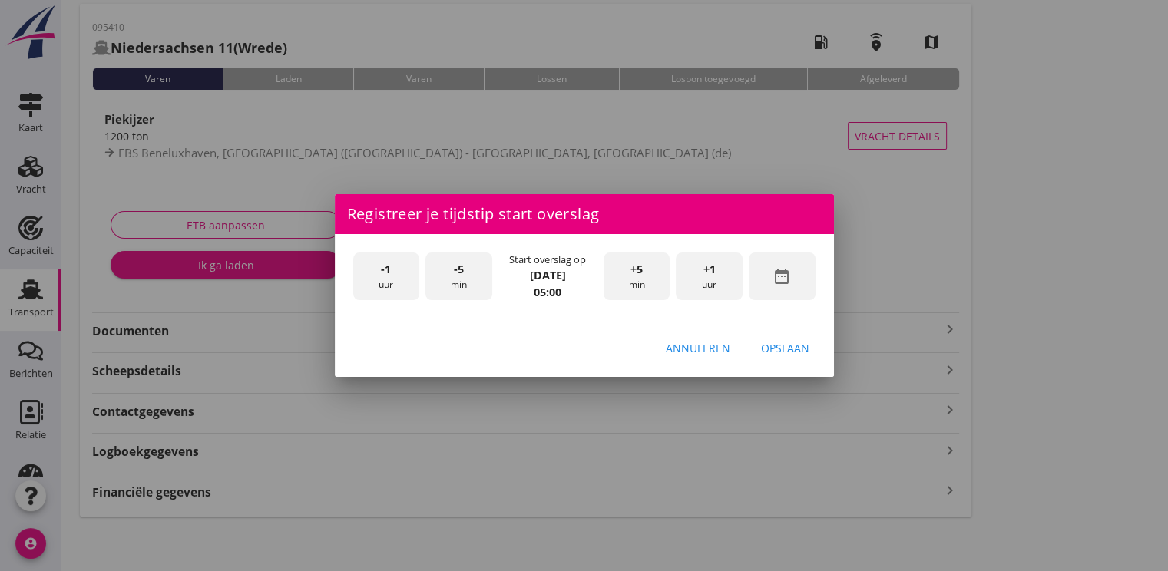
click at [716, 275] on div "+1 uur" at bounding box center [709, 277] width 67 height 48
click at [630, 288] on div "+5 min" at bounding box center [636, 277] width 67 height 48
click at [769, 347] on div "Opslaan" at bounding box center [785, 348] width 48 height 16
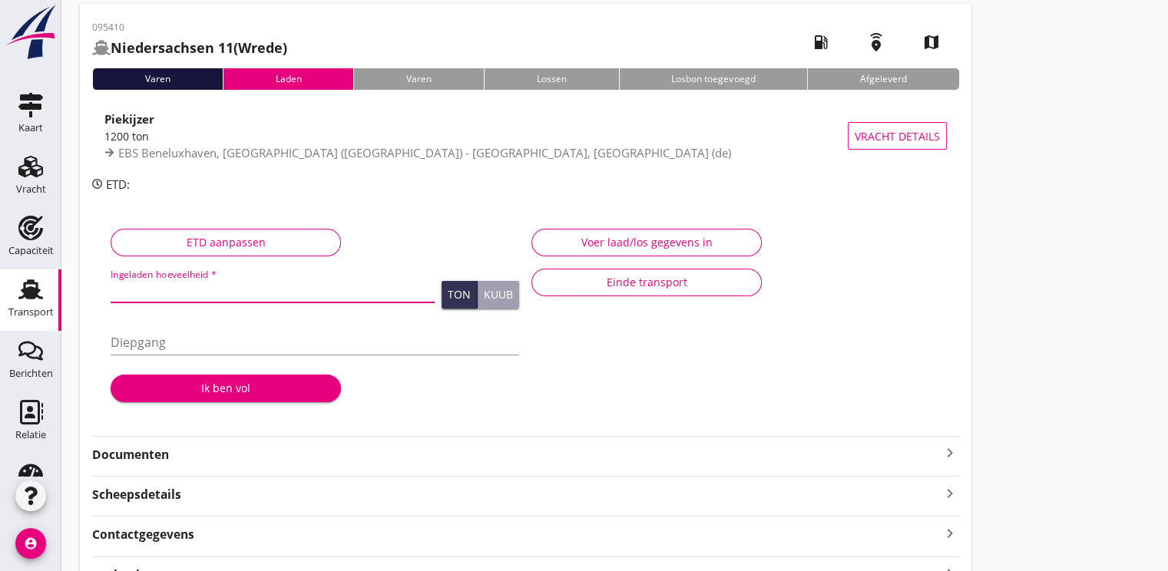
click at [163, 294] on input "Ingeladen hoeveelheid *" at bounding box center [273, 290] width 324 height 25
type input "1216.700"
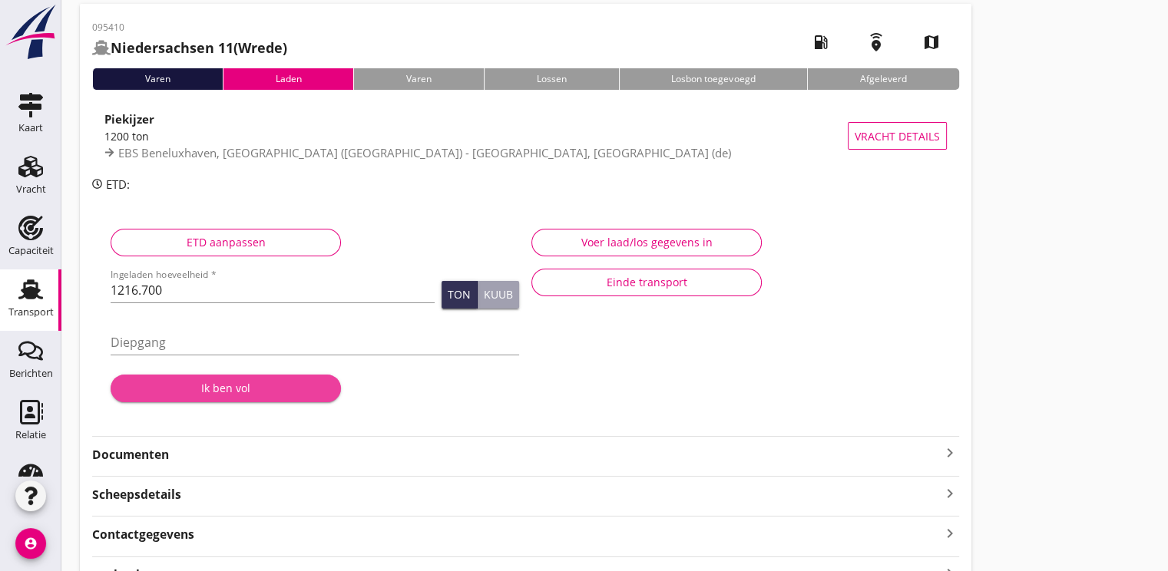
click at [180, 378] on button "Ik ben vol" at bounding box center [226, 389] width 230 height 28
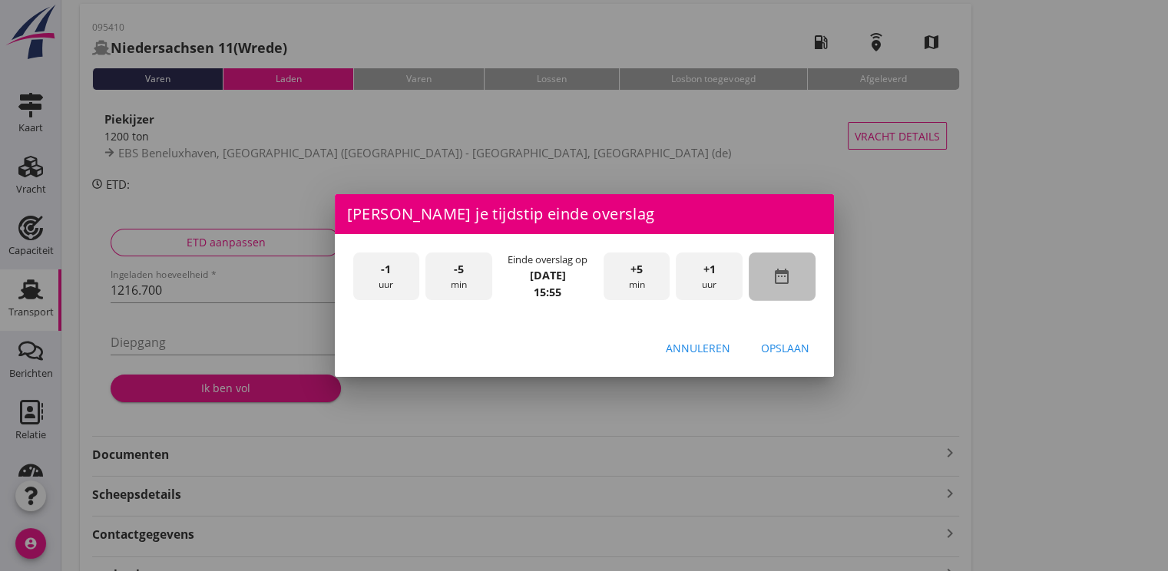
click at [812, 276] on div "date_range" at bounding box center [782, 277] width 67 height 48
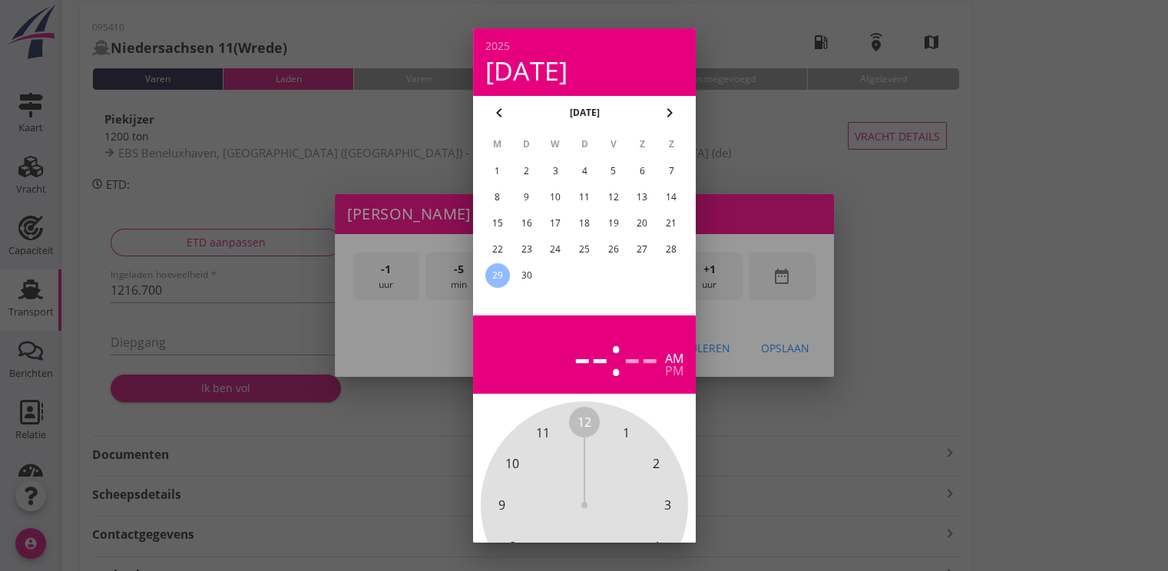
click at [614, 248] on div "26" at bounding box center [612, 249] width 25 height 25
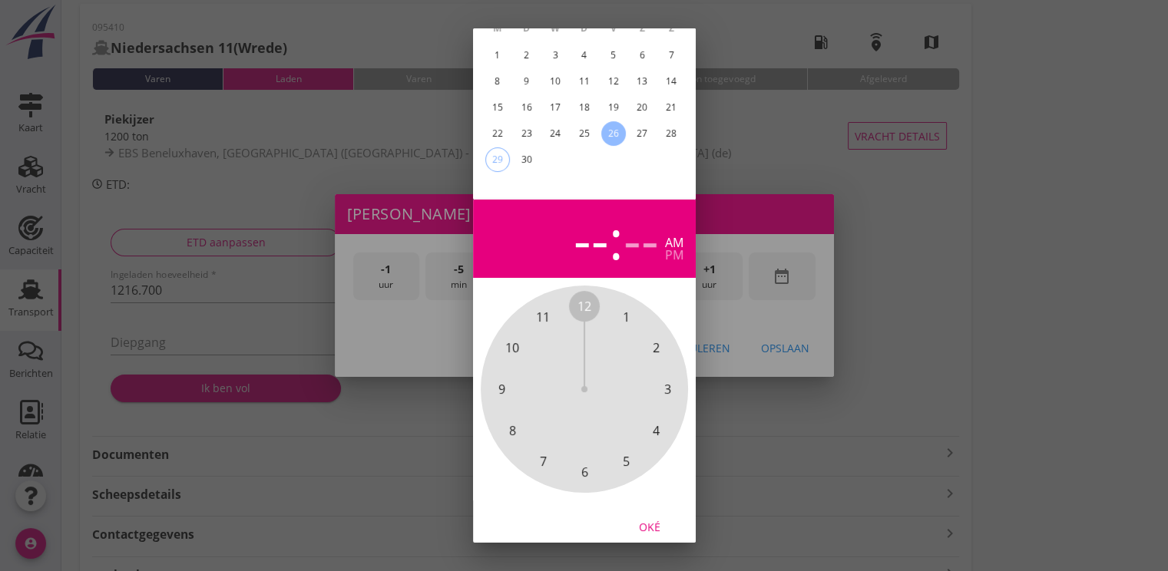
scroll to position [137, 0]
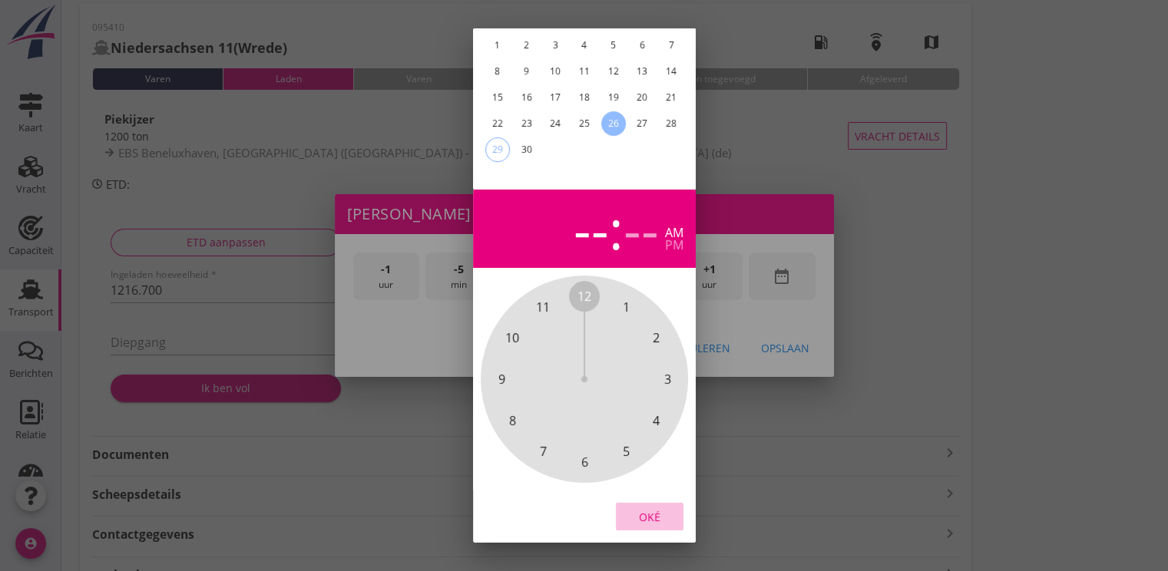
click at [648, 503] on button "Oké" at bounding box center [650, 517] width 68 height 28
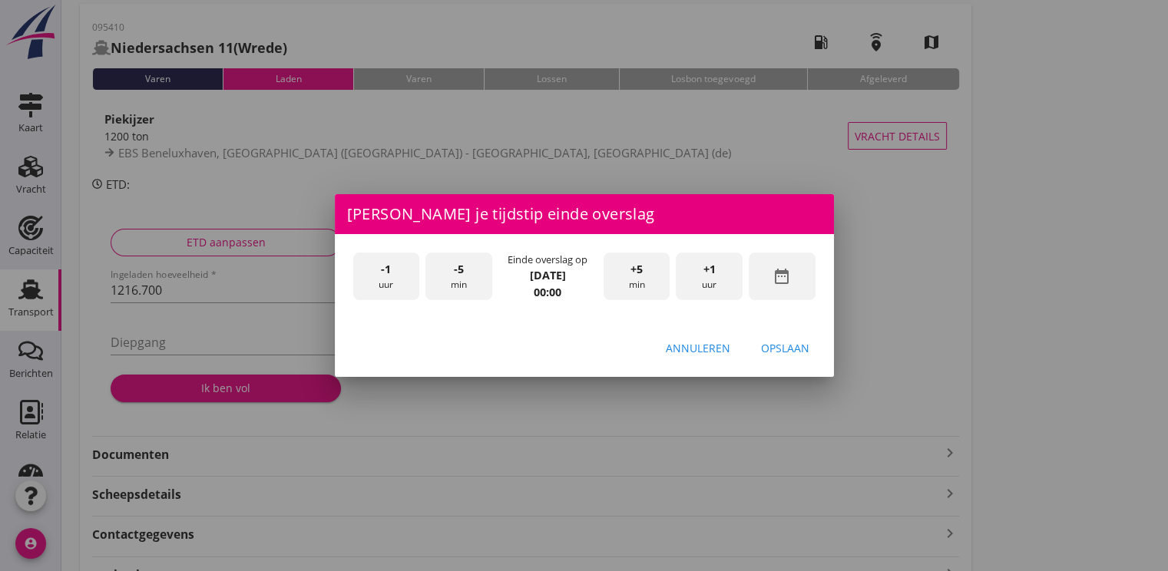
click at [709, 276] on span "+1" at bounding box center [709, 269] width 12 height 17
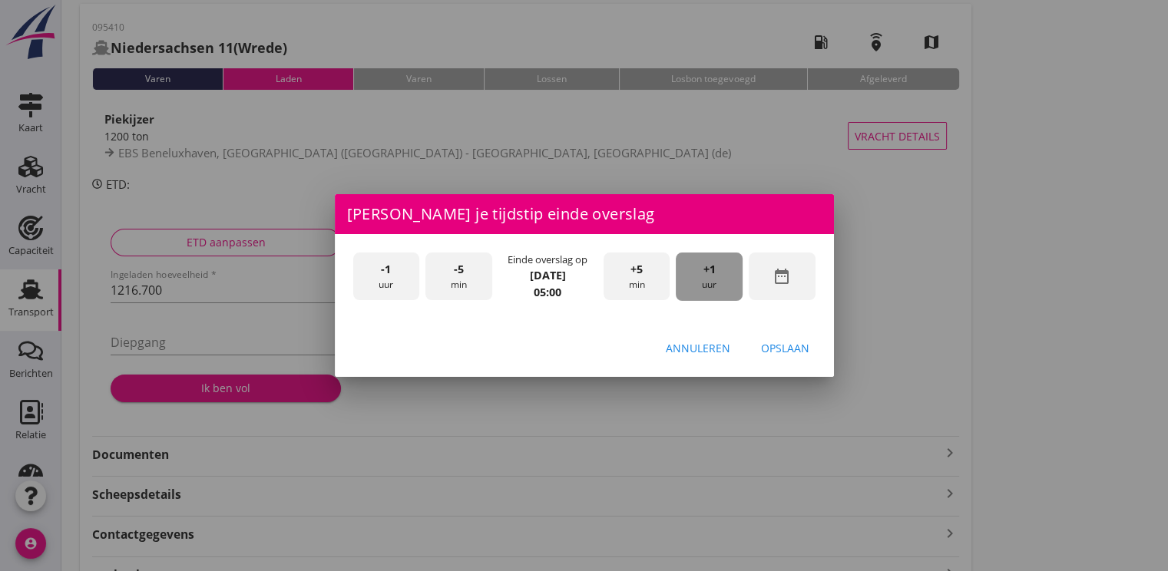
click at [709, 276] on span "+1" at bounding box center [709, 269] width 12 height 17
click at [642, 265] on span "+5" at bounding box center [636, 269] width 12 height 17
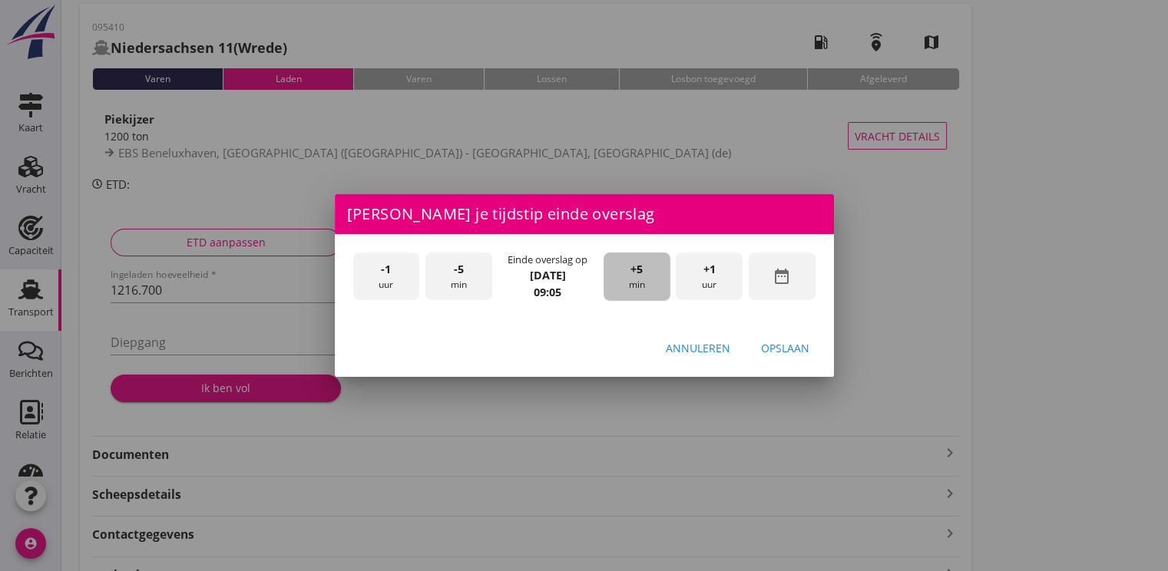
click at [642, 265] on span "+5" at bounding box center [636, 269] width 12 height 17
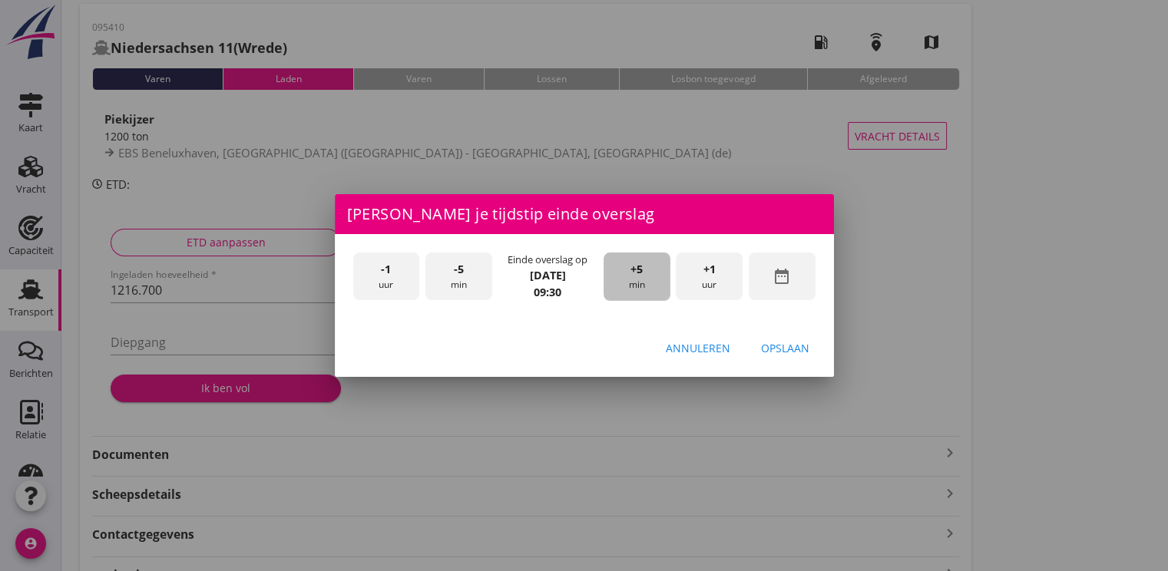
click at [642, 265] on span "+5" at bounding box center [636, 269] width 12 height 17
click at [774, 343] on div "Opslaan" at bounding box center [785, 348] width 48 height 16
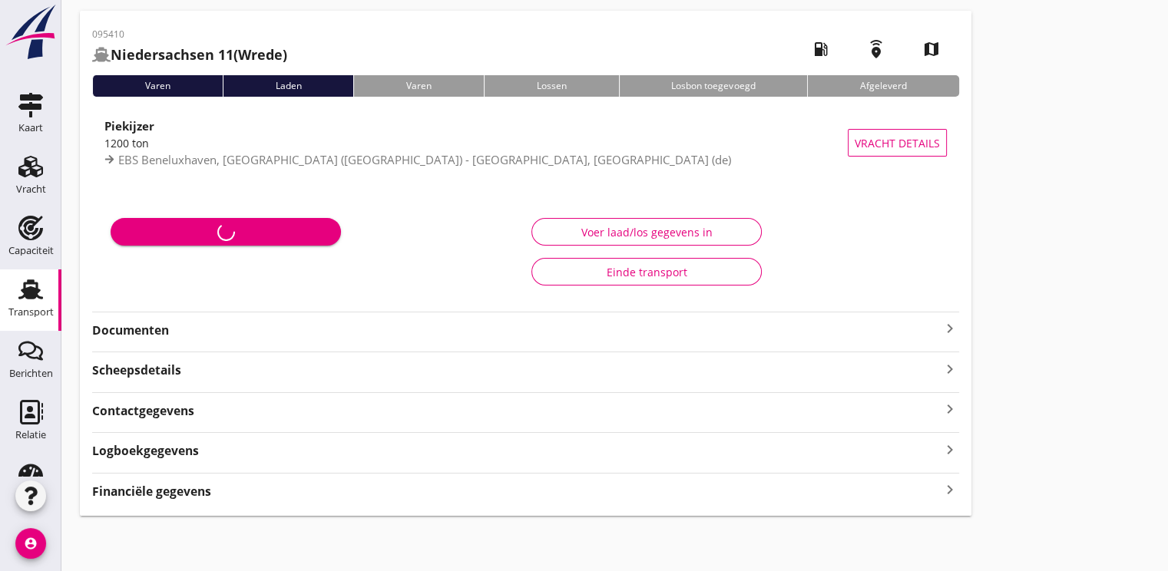
scroll to position [55, 0]
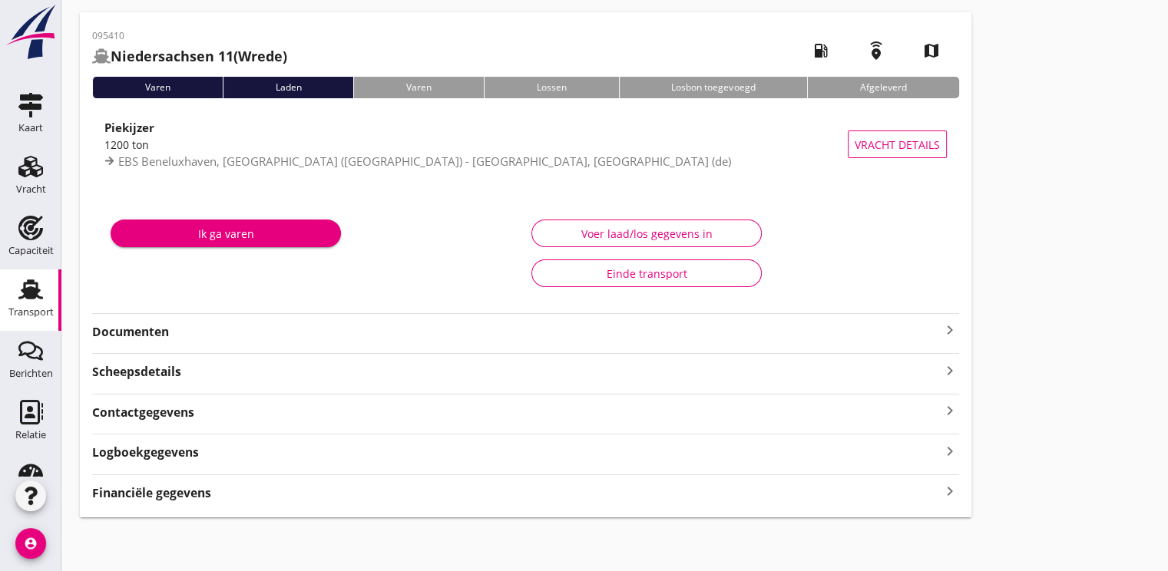
click at [249, 234] on div "Ik ga varen" at bounding box center [226, 234] width 206 height 16
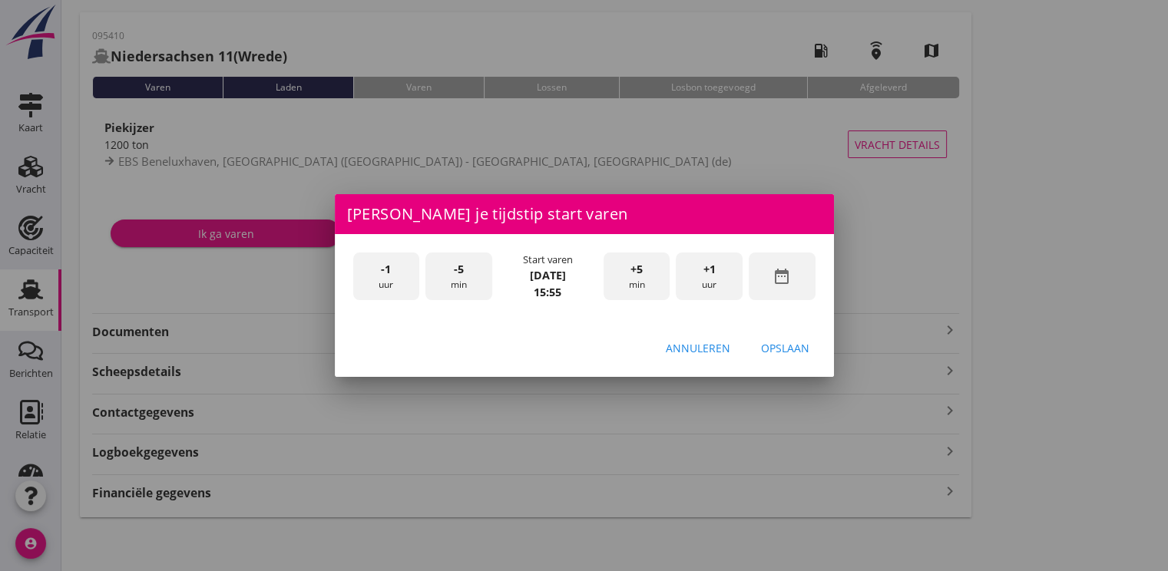
click at [788, 280] on icon "date_range" at bounding box center [781, 276] width 18 height 18
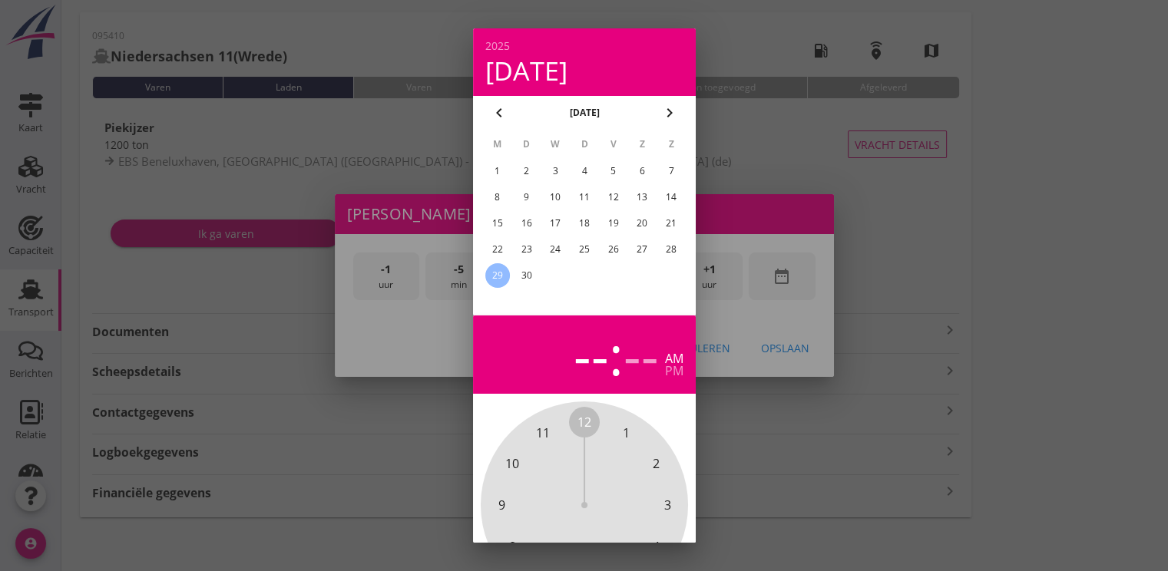
click at [620, 253] on div "26" at bounding box center [612, 249] width 25 height 25
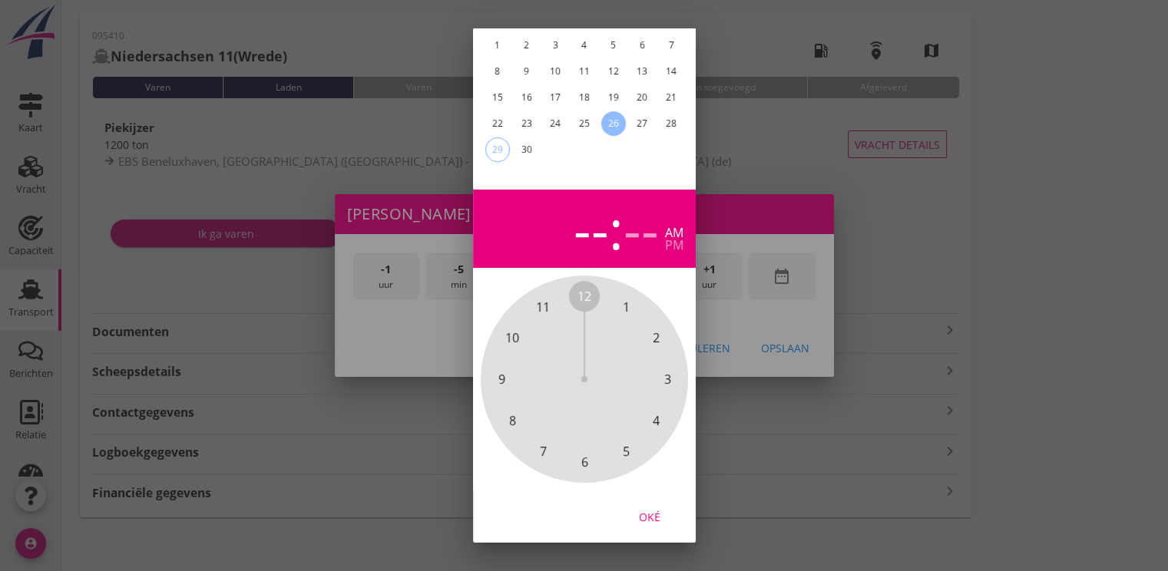
click at [637, 503] on button "Oké" at bounding box center [650, 517] width 68 height 28
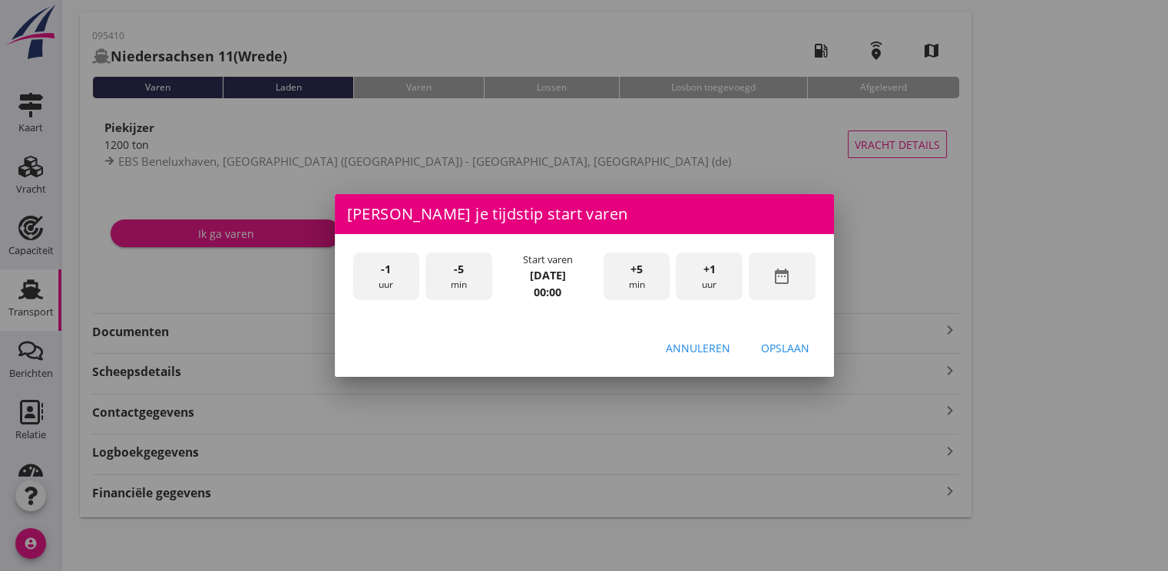
click at [723, 291] on div "+1 uur" at bounding box center [709, 277] width 67 height 48
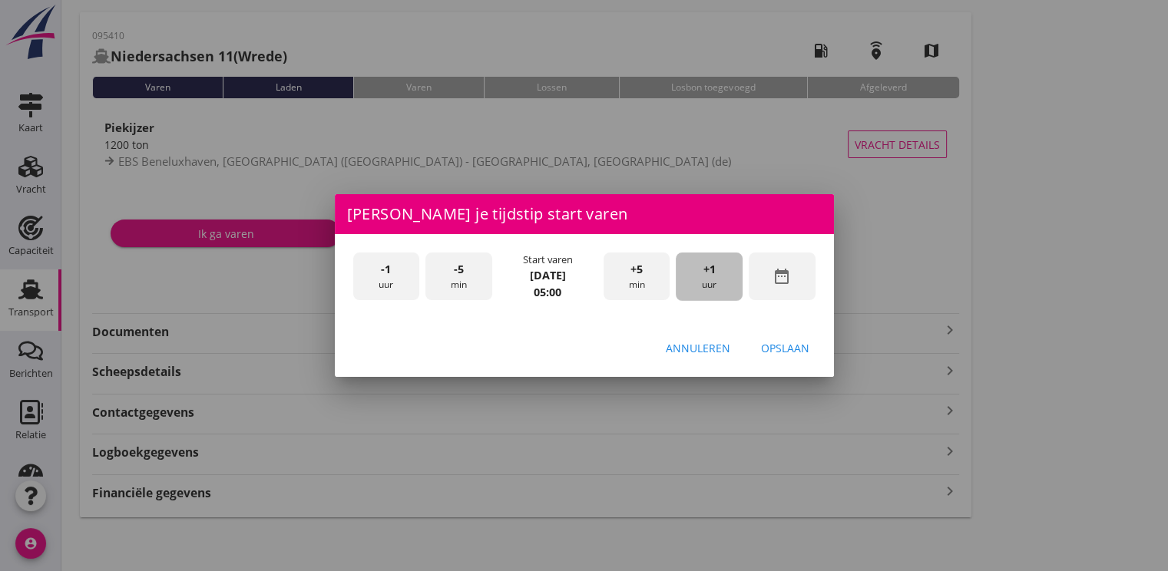
click at [723, 291] on div "+1 uur" at bounding box center [709, 277] width 67 height 48
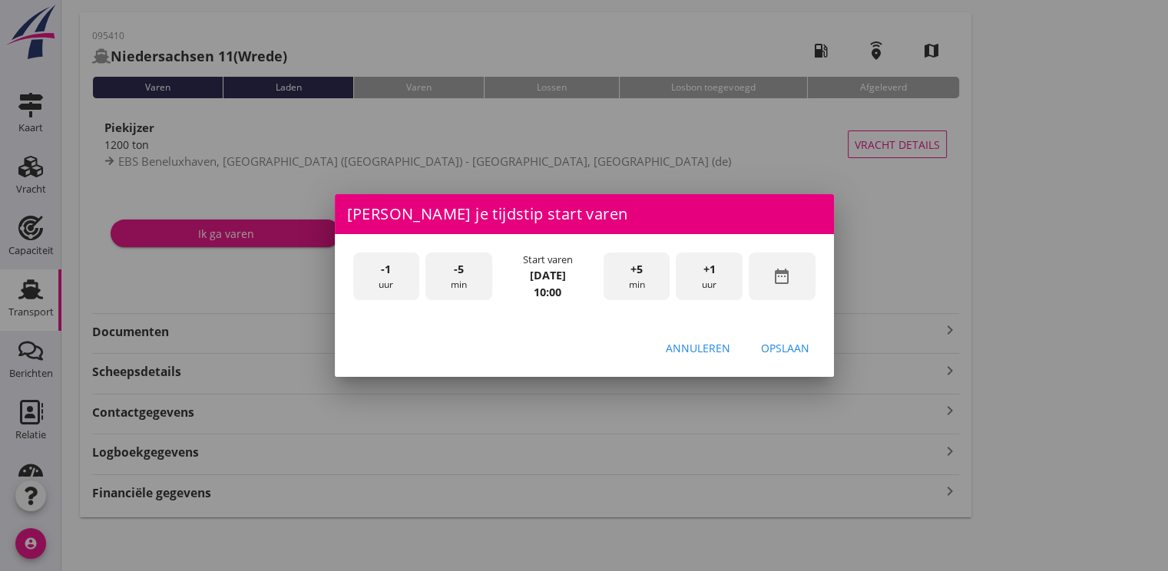
click at [723, 291] on div "+1 uur" at bounding box center [709, 277] width 67 height 48
click at [784, 349] on div "Opslaan" at bounding box center [785, 348] width 48 height 16
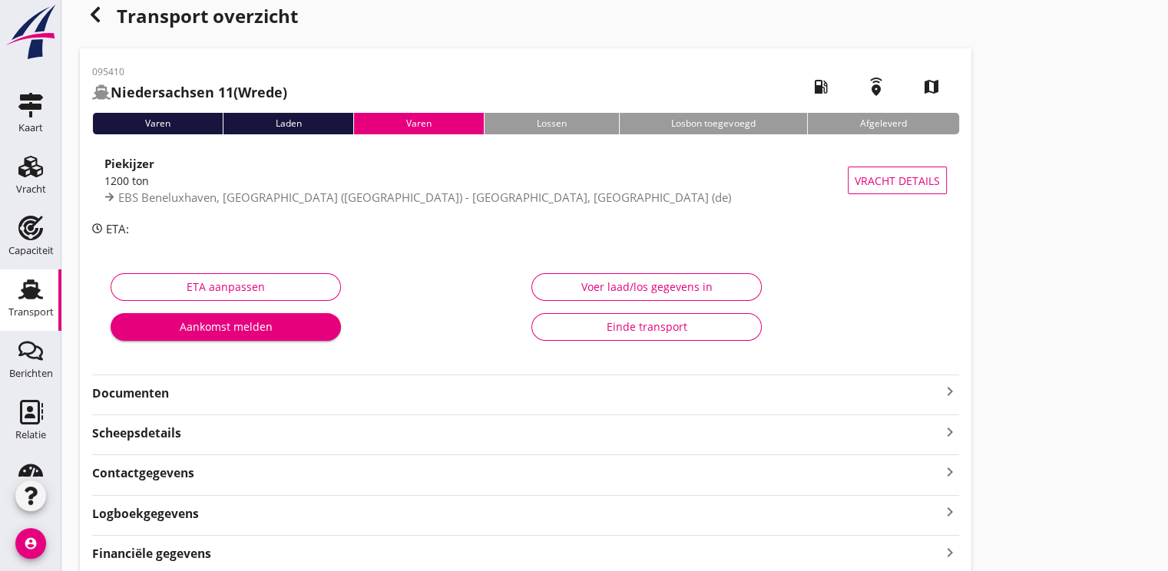
scroll to position [0, 0]
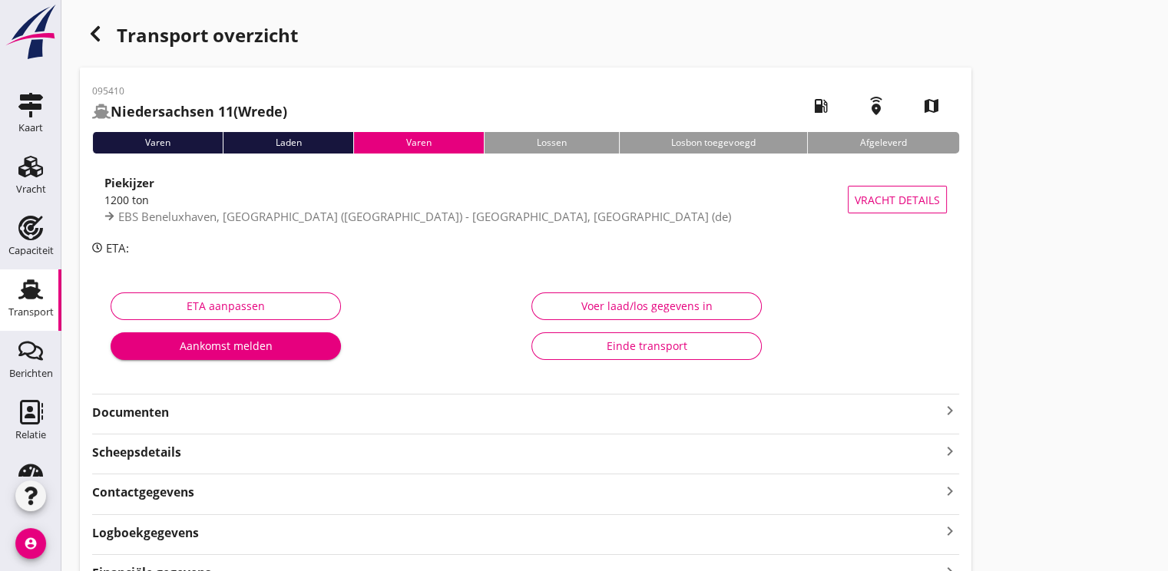
click at [98, 37] on use "button" at bounding box center [95, 33] width 9 height 15
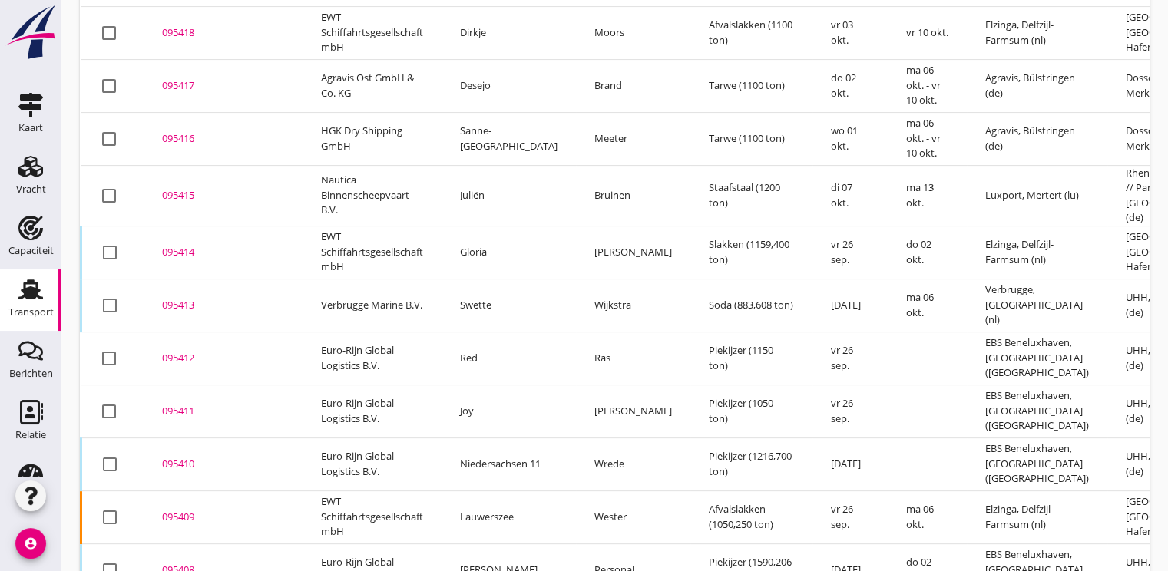
scroll to position [575, 0]
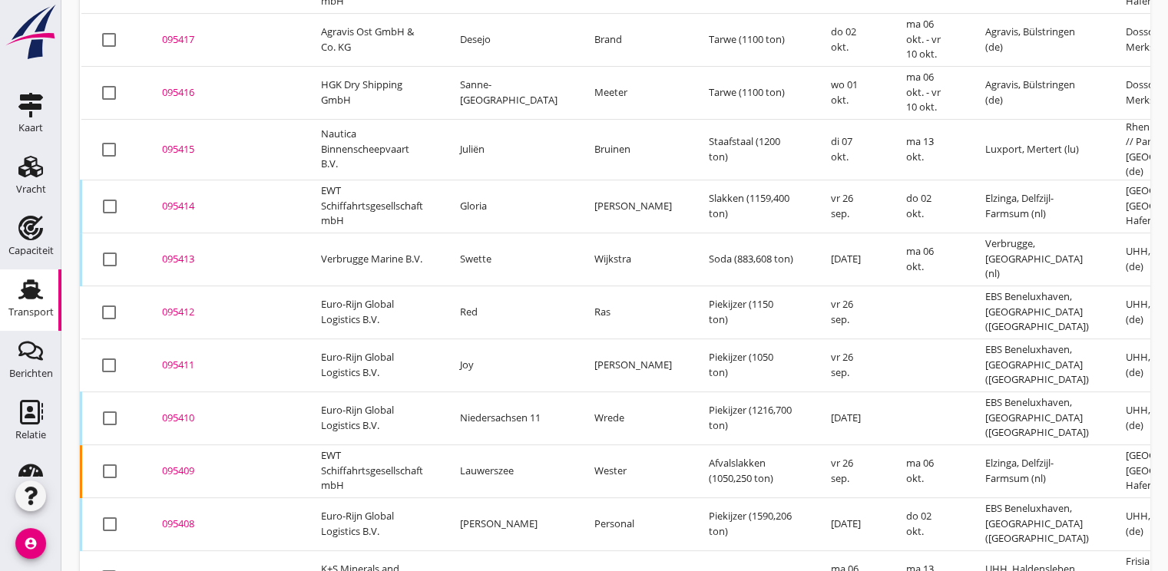
click at [180, 358] on div "095411" at bounding box center [223, 365] width 122 height 15
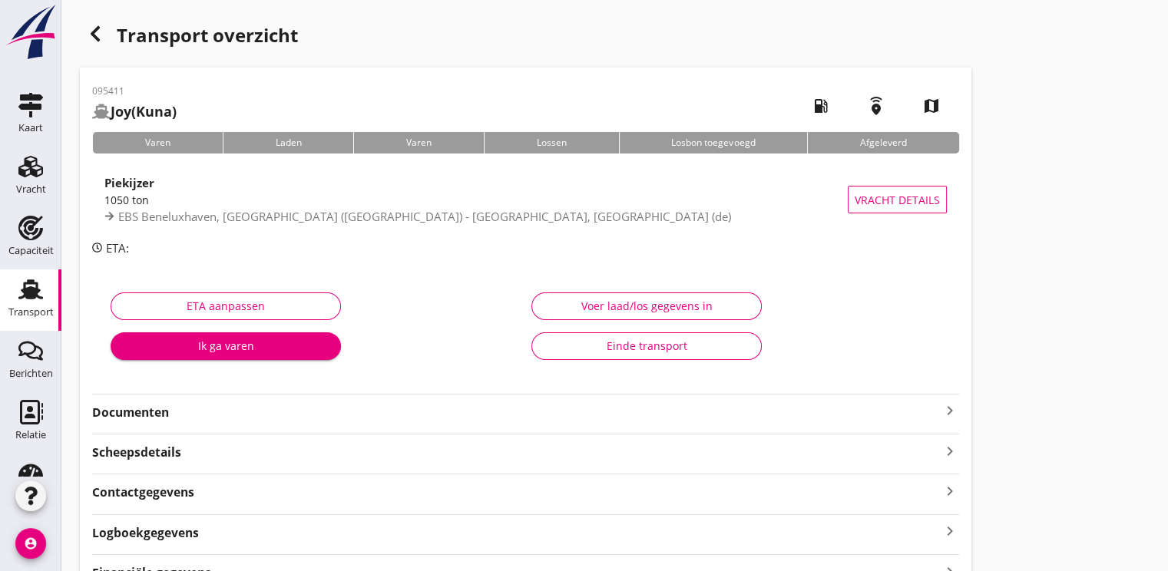
click at [224, 344] on div "Ik ga varen" at bounding box center [226, 346] width 206 height 16
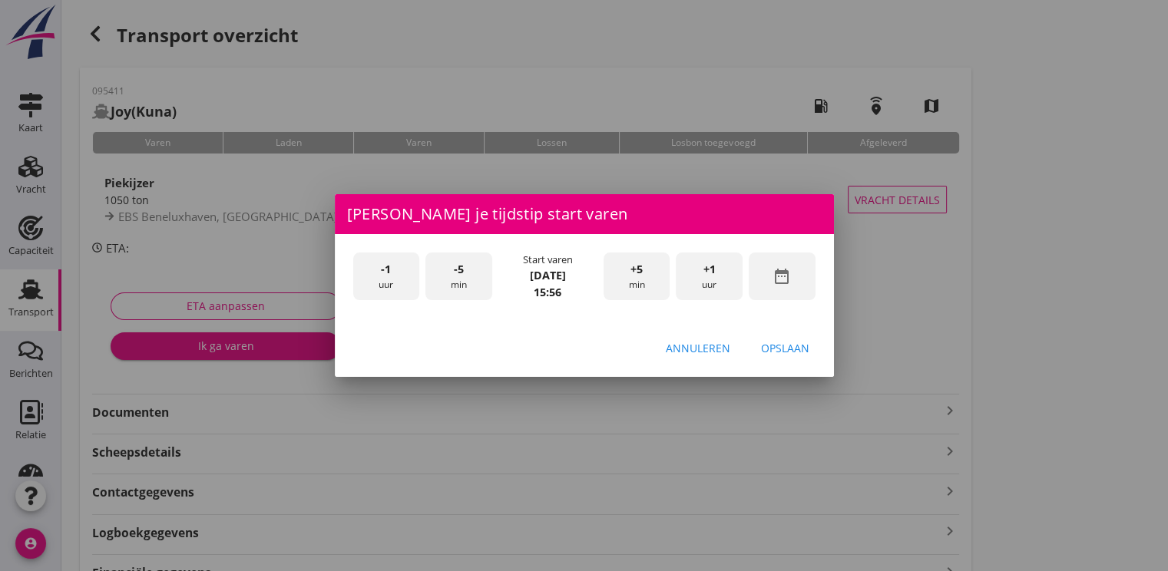
click at [803, 283] on div "date_range" at bounding box center [782, 277] width 67 height 48
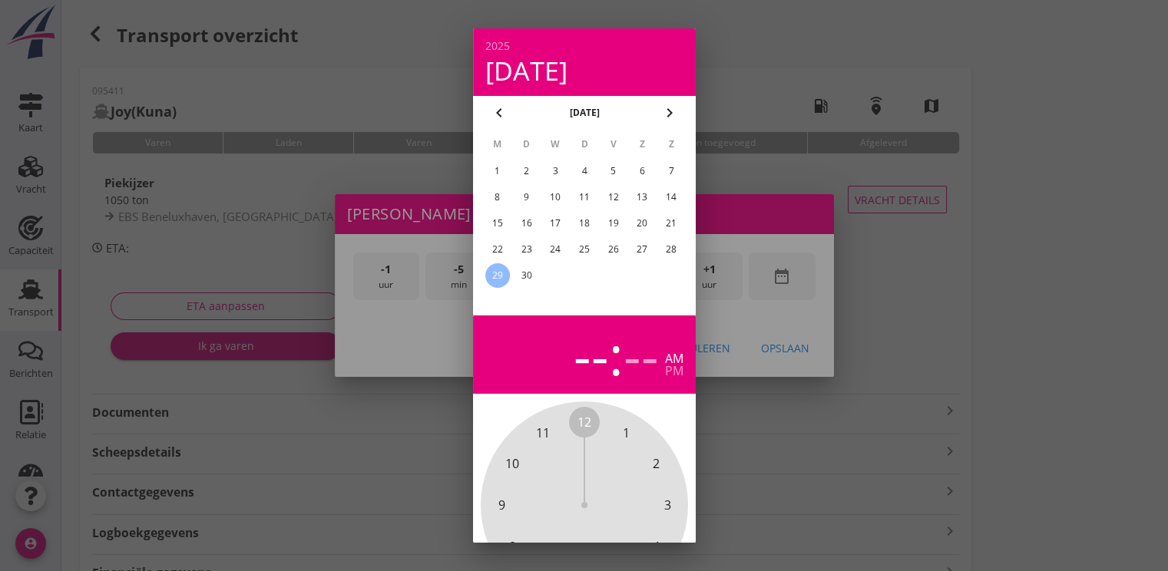
click at [614, 253] on div "26" at bounding box center [612, 249] width 25 height 25
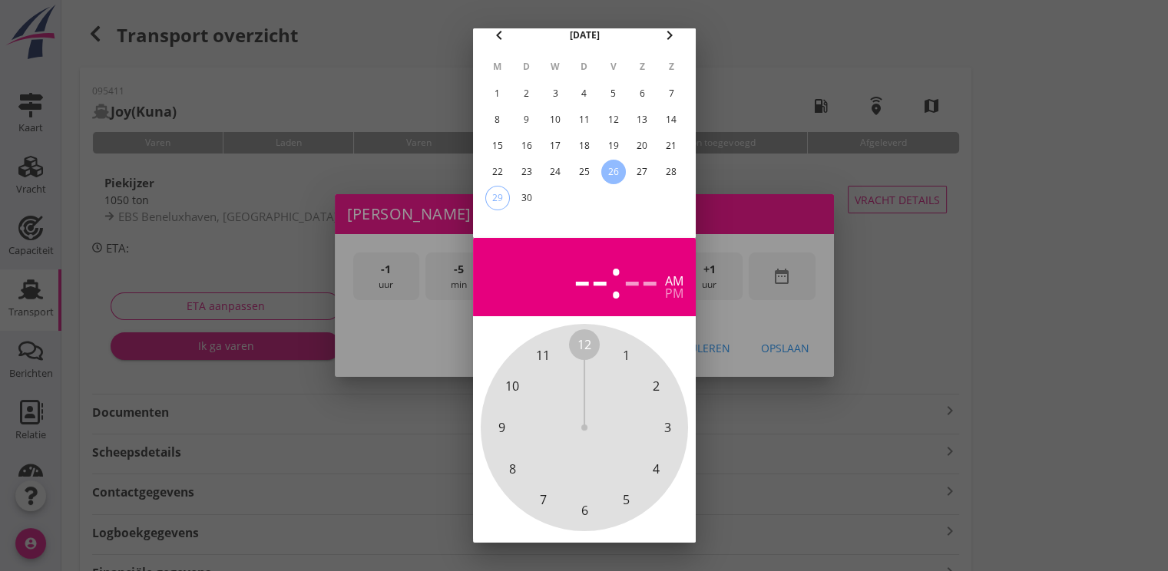
scroll to position [137, 0]
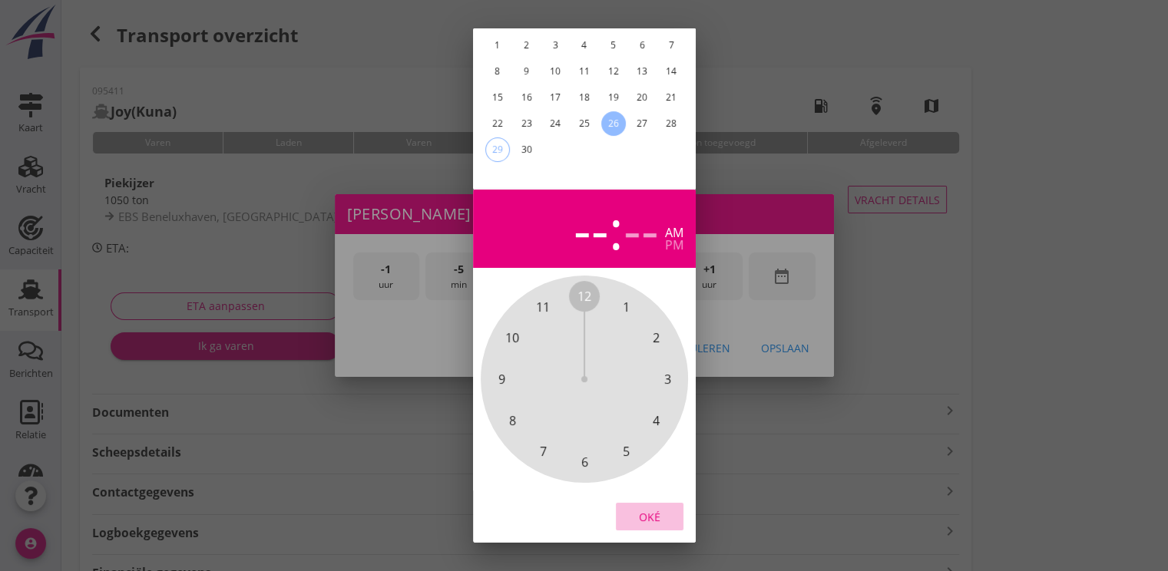
click at [637, 509] on div "Oké" at bounding box center [649, 517] width 43 height 16
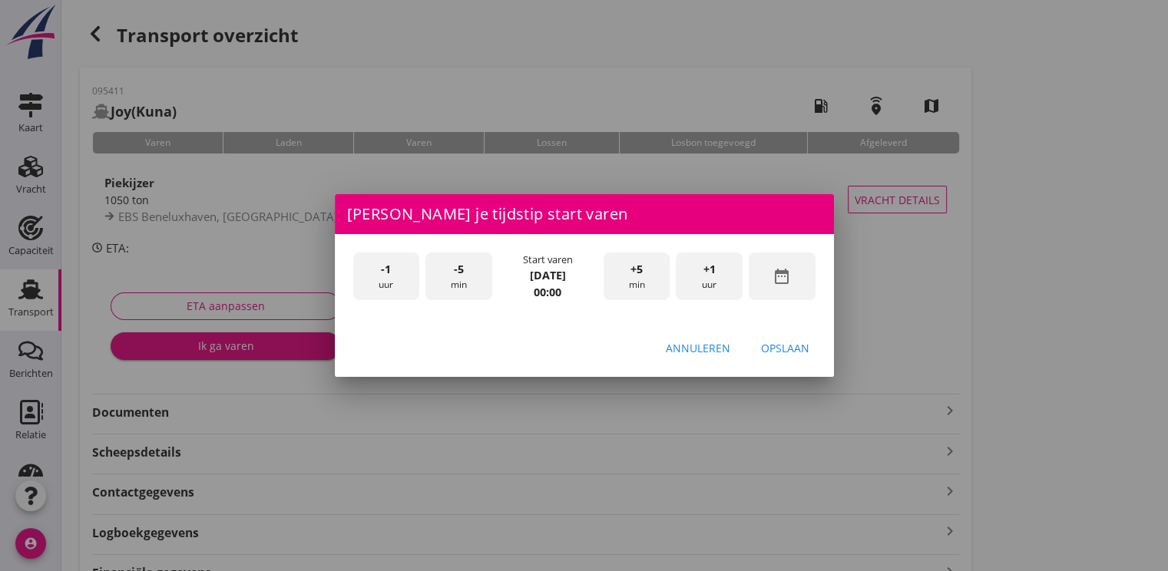
click at [716, 283] on div "+1 uur" at bounding box center [709, 277] width 67 height 48
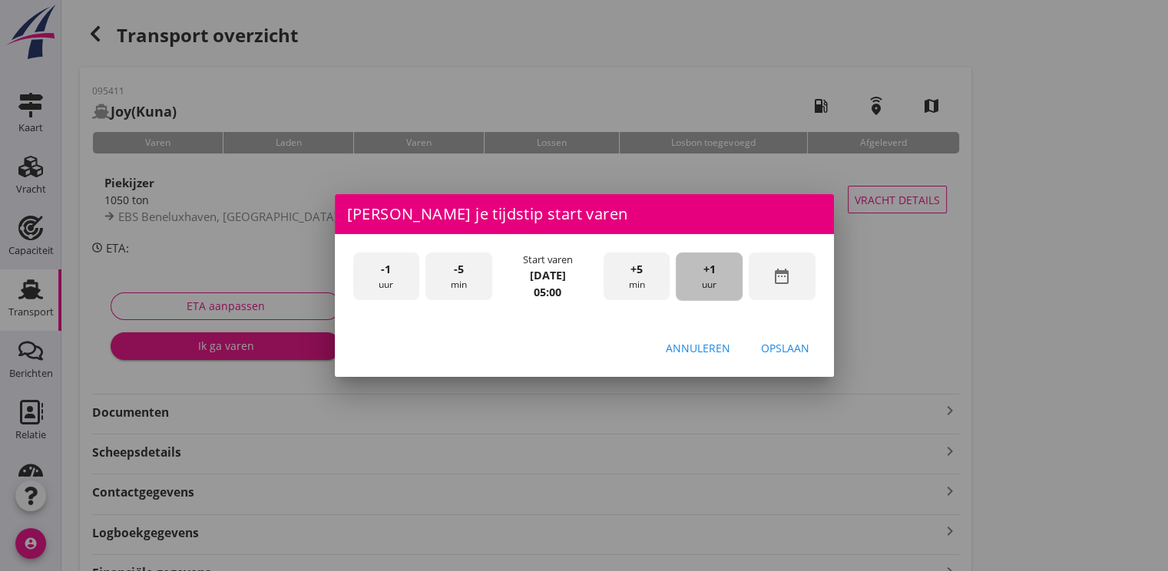
click at [716, 283] on div "+1 uur" at bounding box center [709, 277] width 67 height 48
click at [792, 347] on div "Opslaan" at bounding box center [785, 348] width 48 height 16
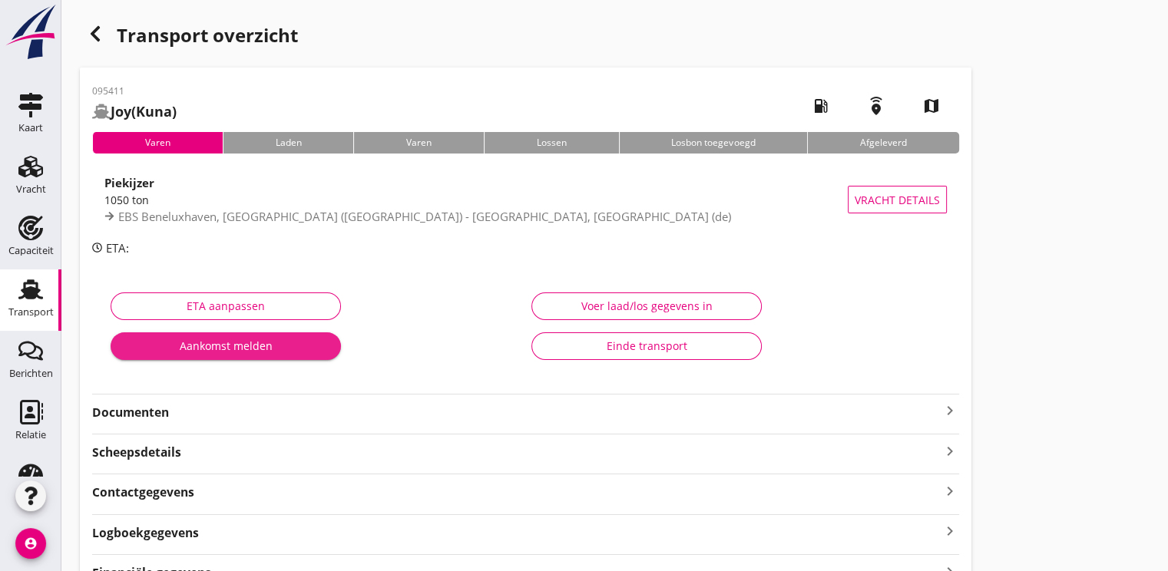
click at [269, 347] on div "Aankomst melden" at bounding box center [226, 346] width 206 height 16
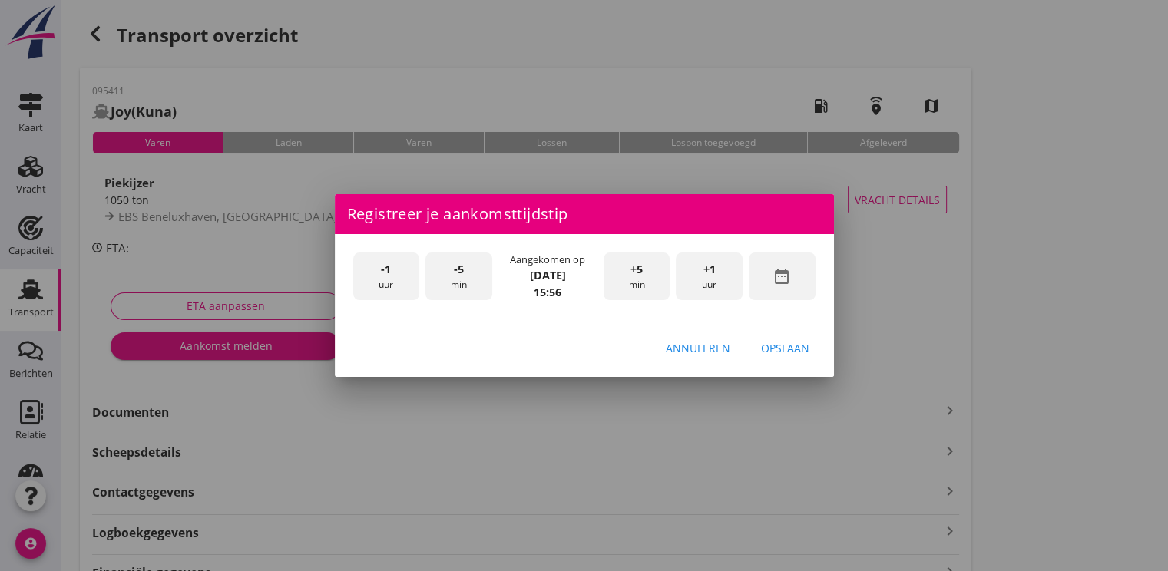
click at [771, 276] on div "date_range" at bounding box center [782, 277] width 67 height 48
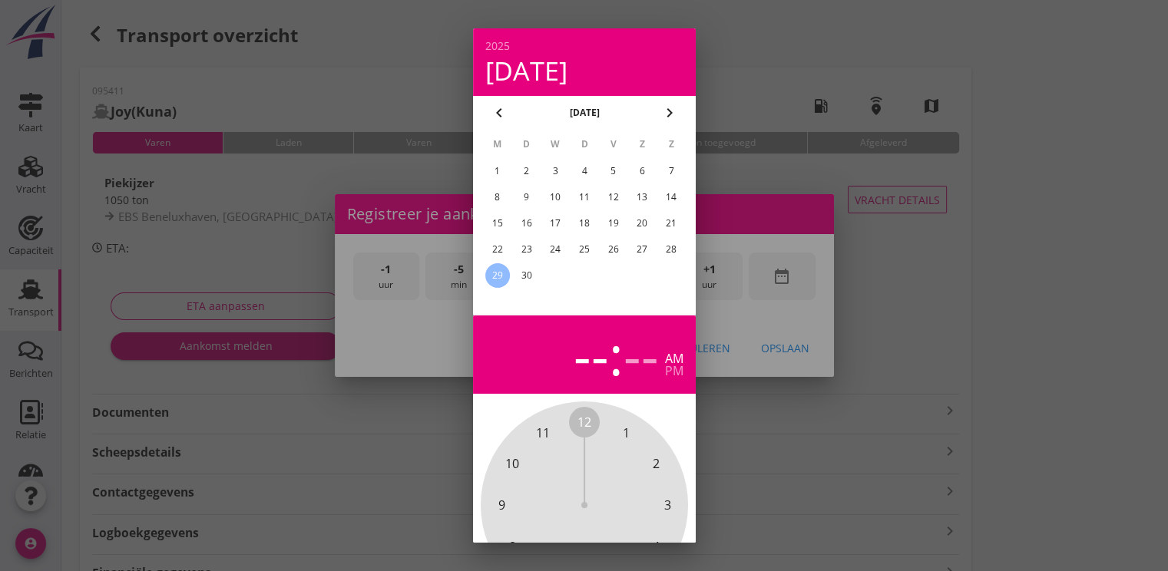
click at [620, 246] on div "26" at bounding box center [612, 249] width 25 height 25
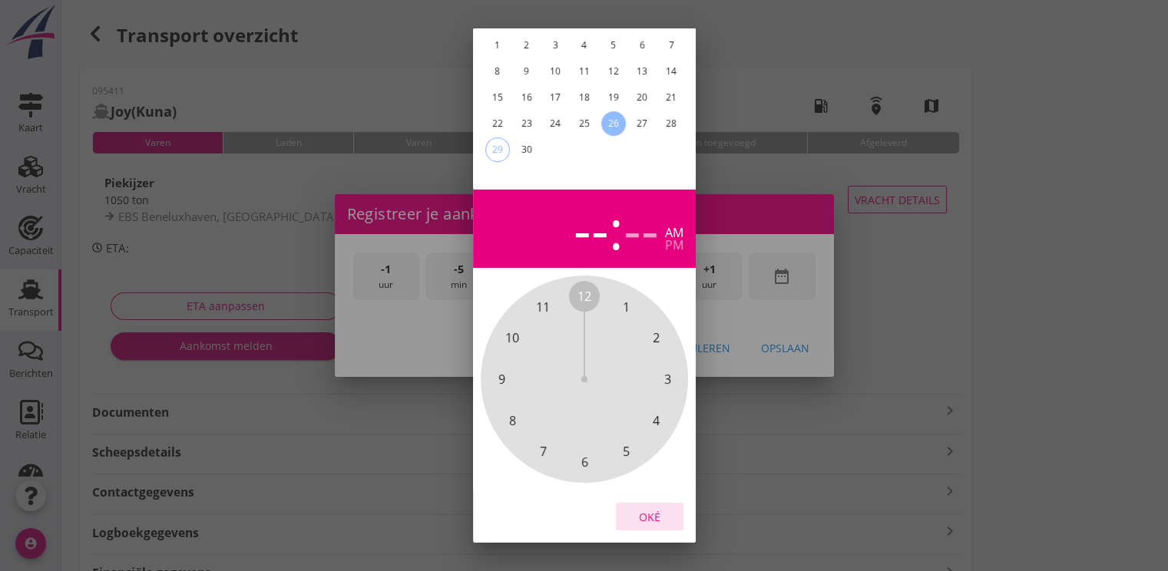
drag, startPoint x: 640, startPoint y: 503, endPoint x: 652, endPoint y: 485, distance: 21.1
click at [642, 509] on div "Oké" at bounding box center [649, 517] width 43 height 16
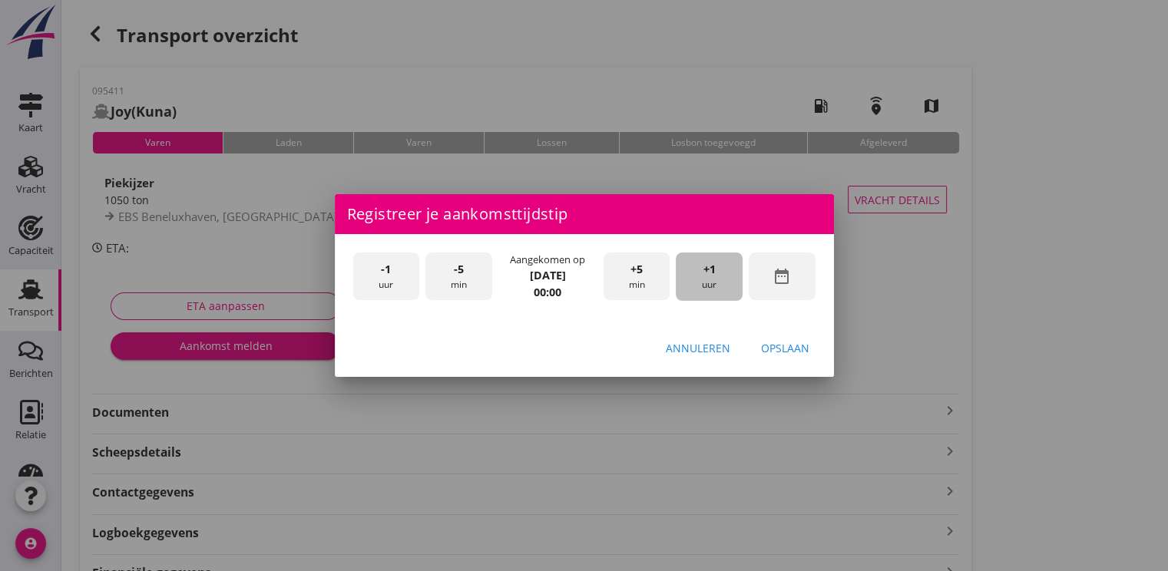
click at [703, 256] on div "+1 uur" at bounding box center [709, 277] width 67 height 48
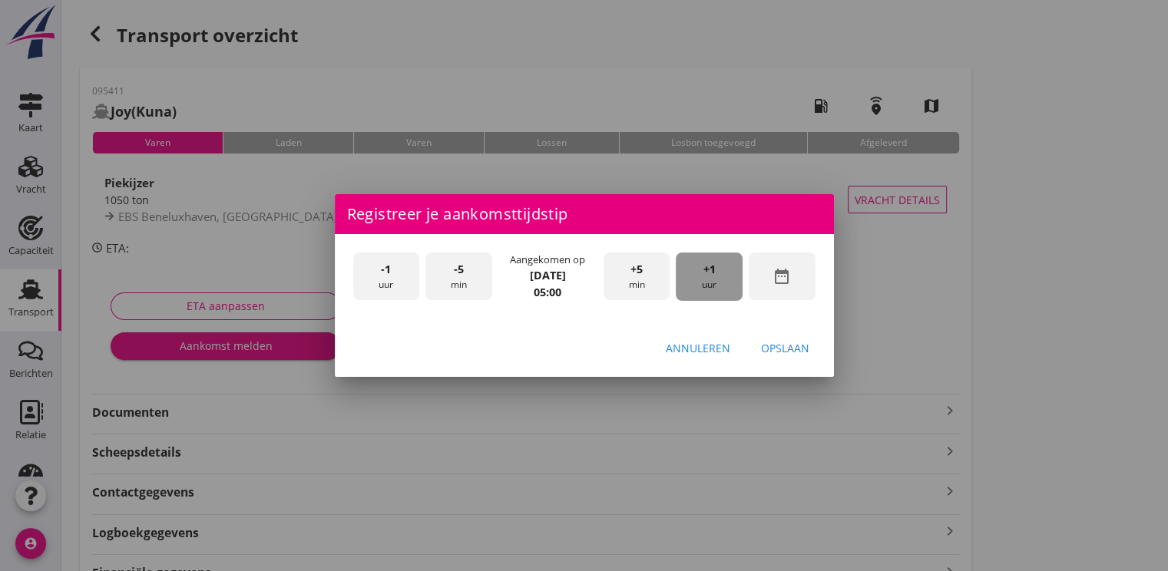
click at [703, 256] on div "+1 uur" at bounding box center [709, 277] width 67 height 48
click at [798, 354] on div "Opslaan" at bounding box center [785, 348] width 48 height 16
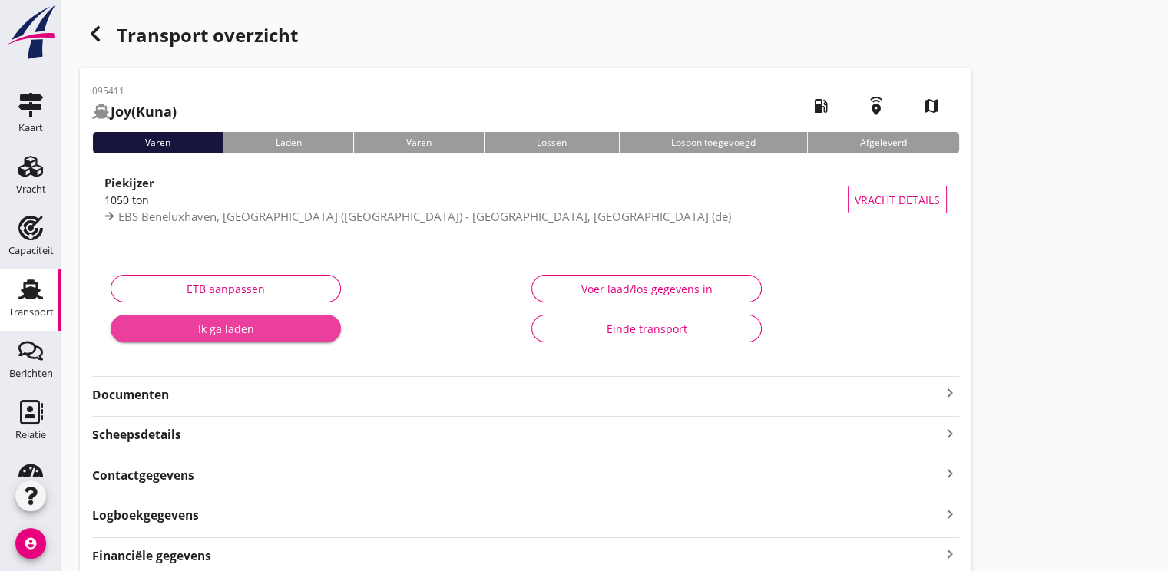
click at [289, 326] on div "Ik ga laden" at bounding box center [226, 329] width 206 height 16
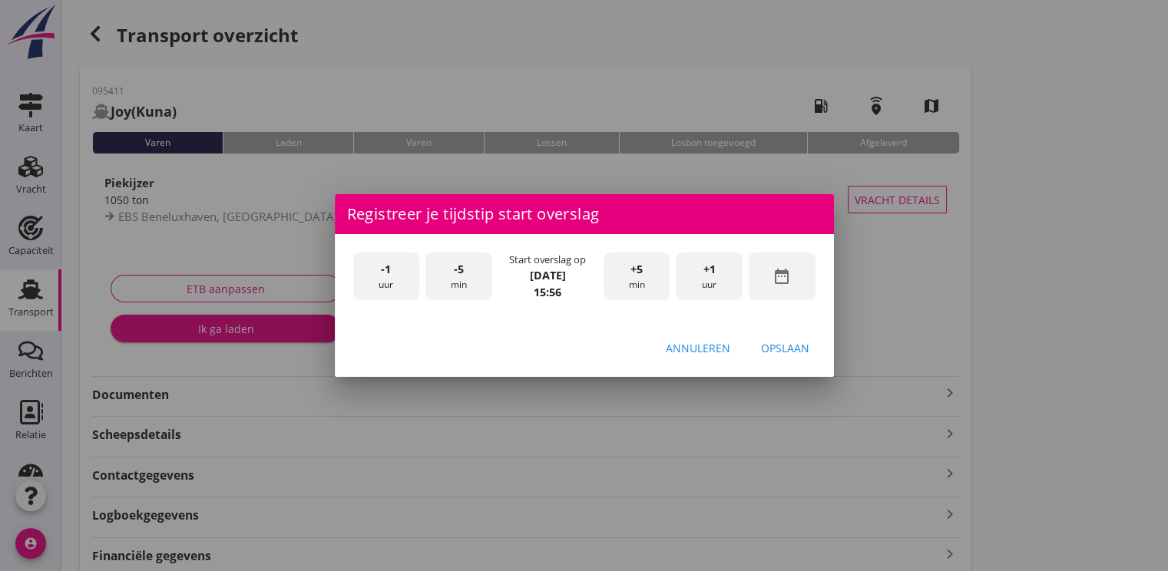
click at [780, 276] on icon "date_range" at bounding box center [781, 276] width 18 height 18
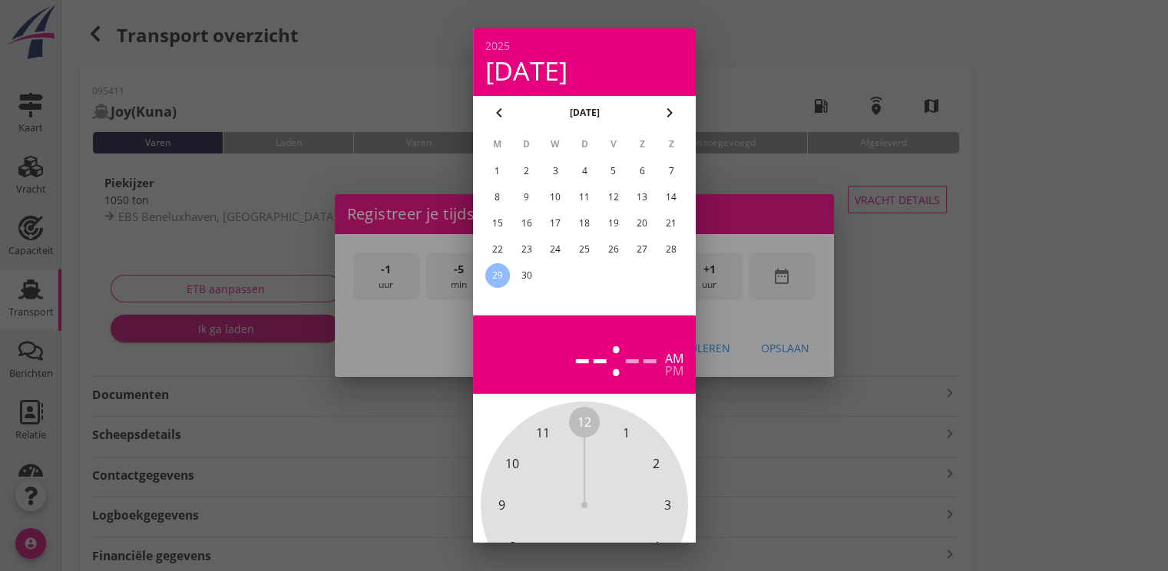
click at [639, 249] on div "27" at bounding box center [642, 249] width 25 height 25
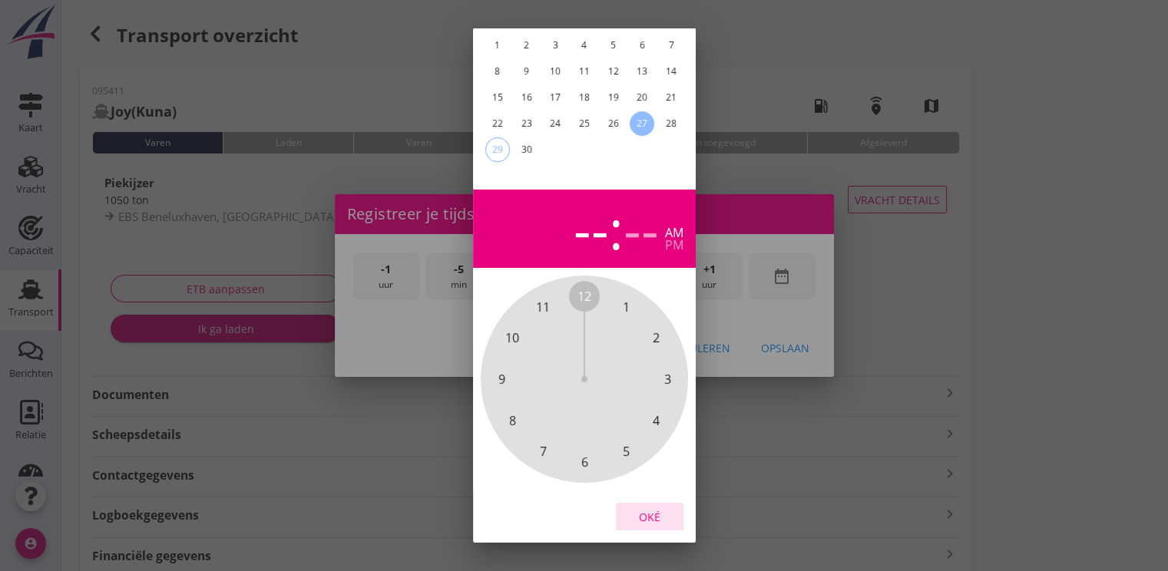
drag, startPoint x: 653, startPoint y: 514, endPoint x: 660, endPoint y: 412, distance: 103.2
click at [647, 504] on button "Oké" at bounding box center [650, 517] width 68 height 28
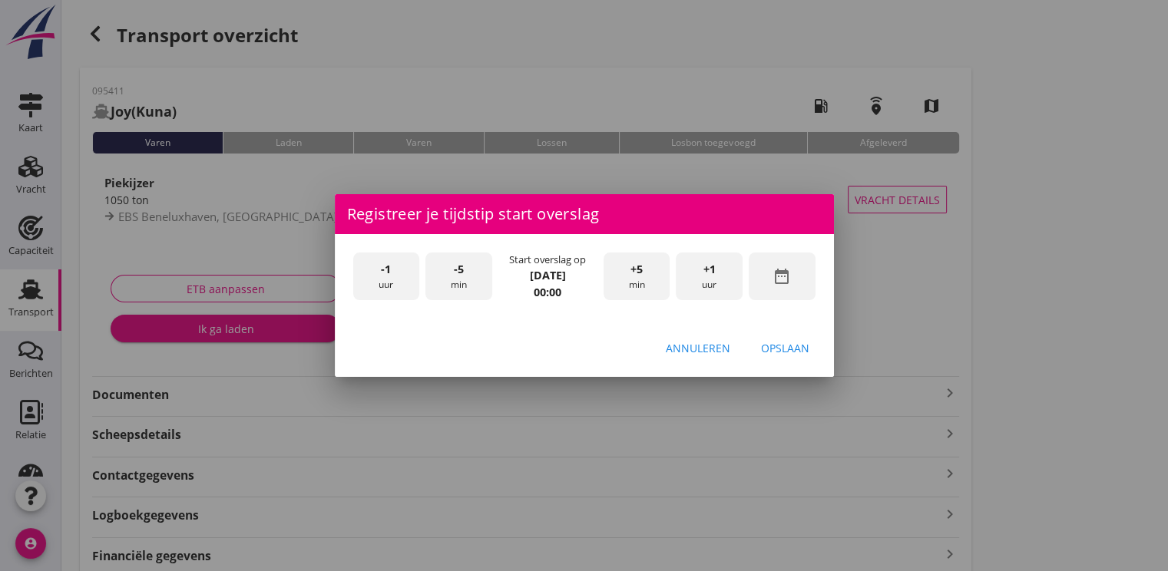
click at [701, 276] on div "+1 uur" at bounding box center [709, 277] width 67 height 48
click at [659, 274] on div "+5 min" at bounding box center [636, 277] width 67 height 48
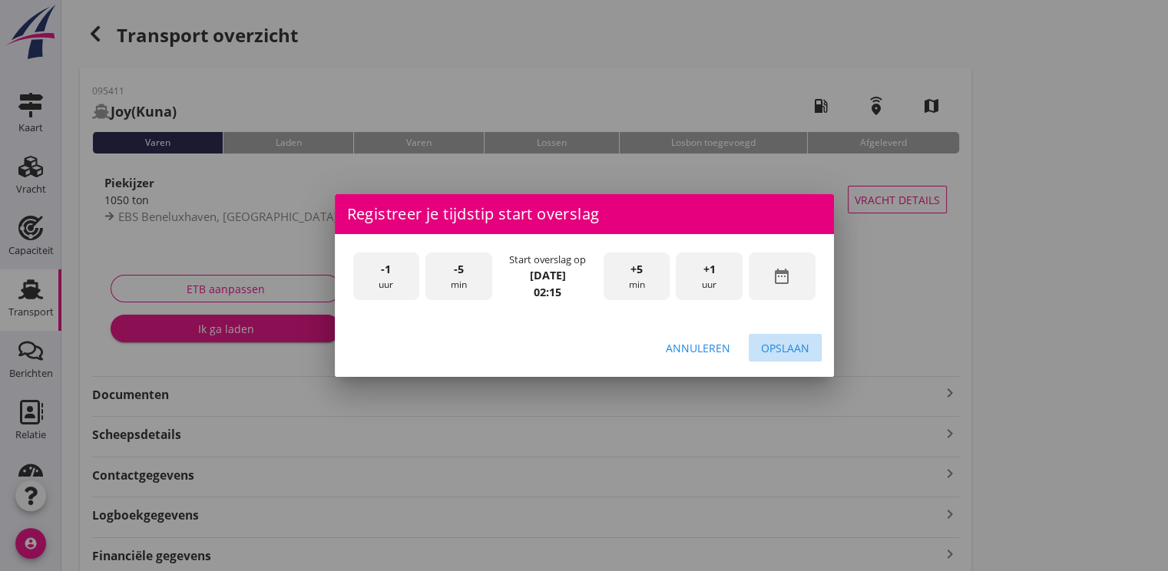
click at [775, 344] on div "Opslaan" at bounding box center [785, 348] width 48 height 16
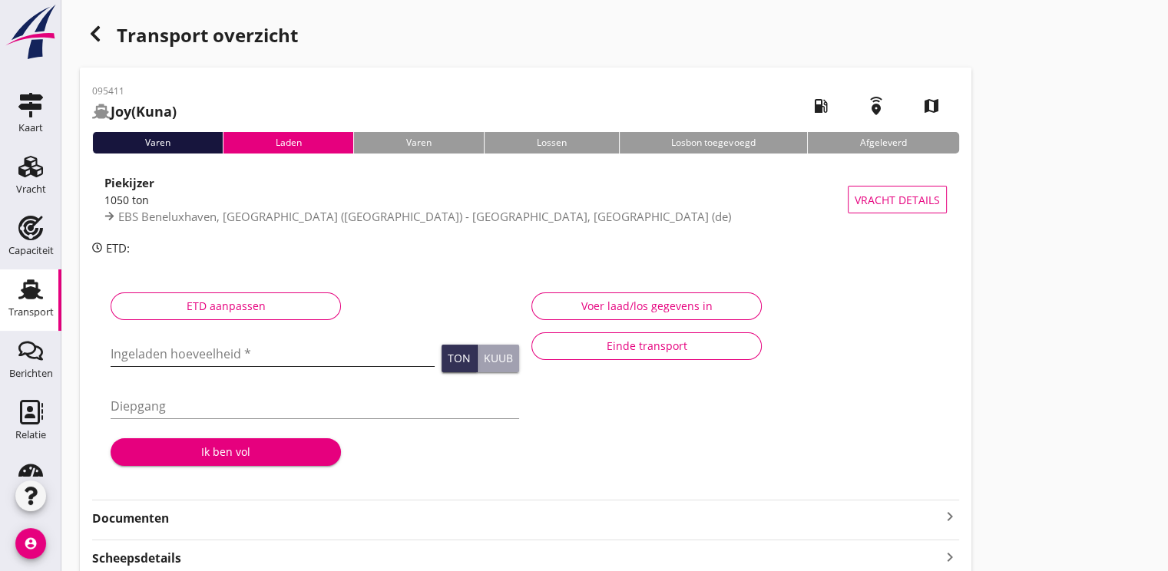
click at [235, 354] on input "Ingeladen hoeveelheid *" at bounding box center [273, 354] width 324 height 25
type input "1027.750"
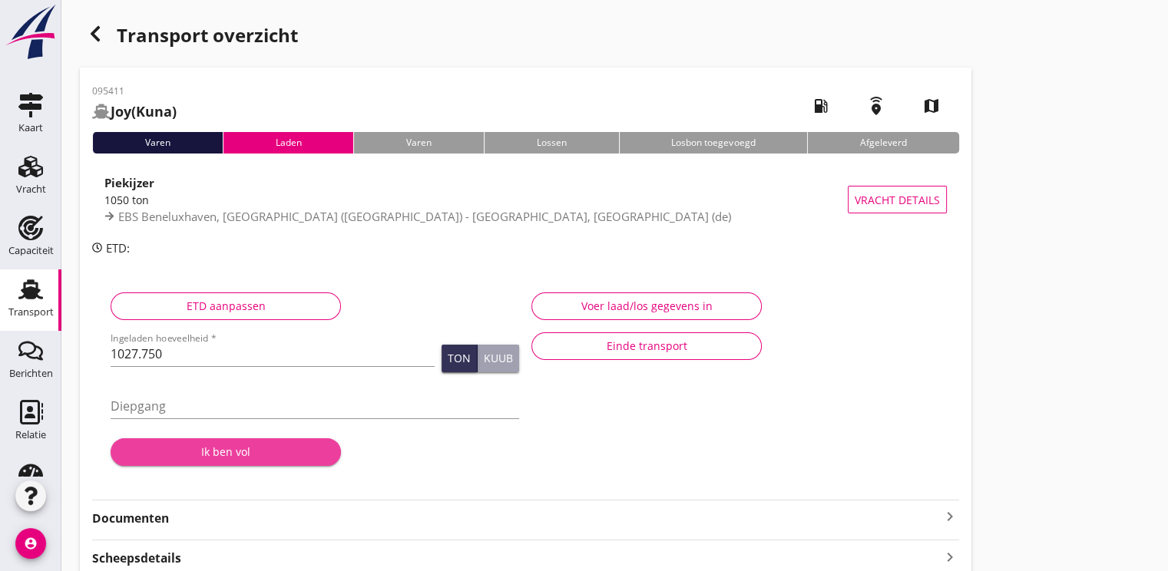
click at [236, 441] on button "Ik ben vol" at bounding box center [226, 452] width 230 height 28
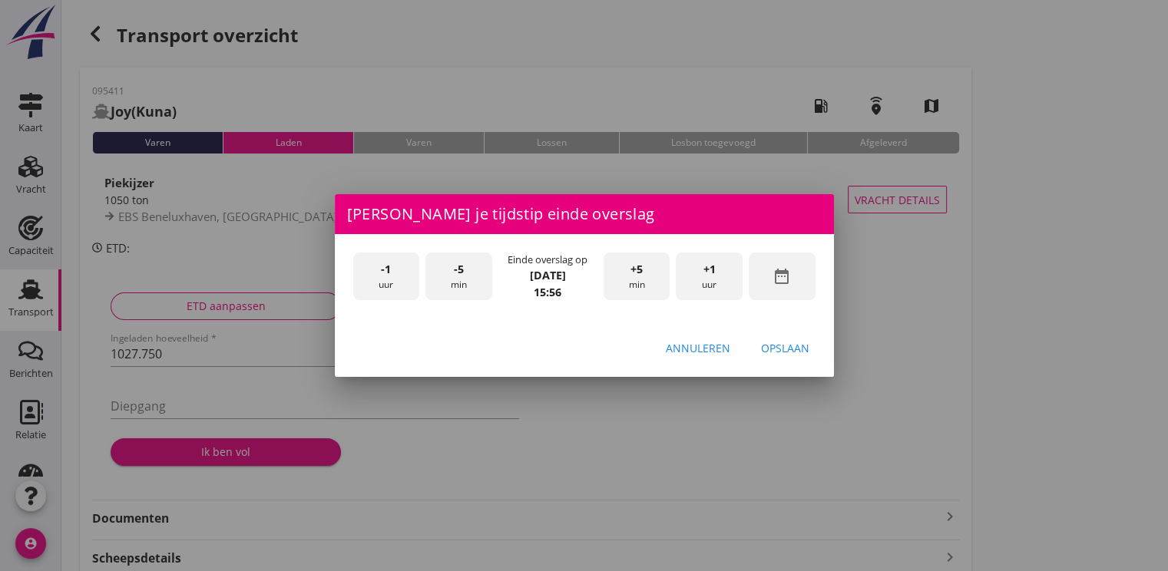
click at [789, 279] on icon "date_range" at bounding box center [781, 276] width 18 height 18
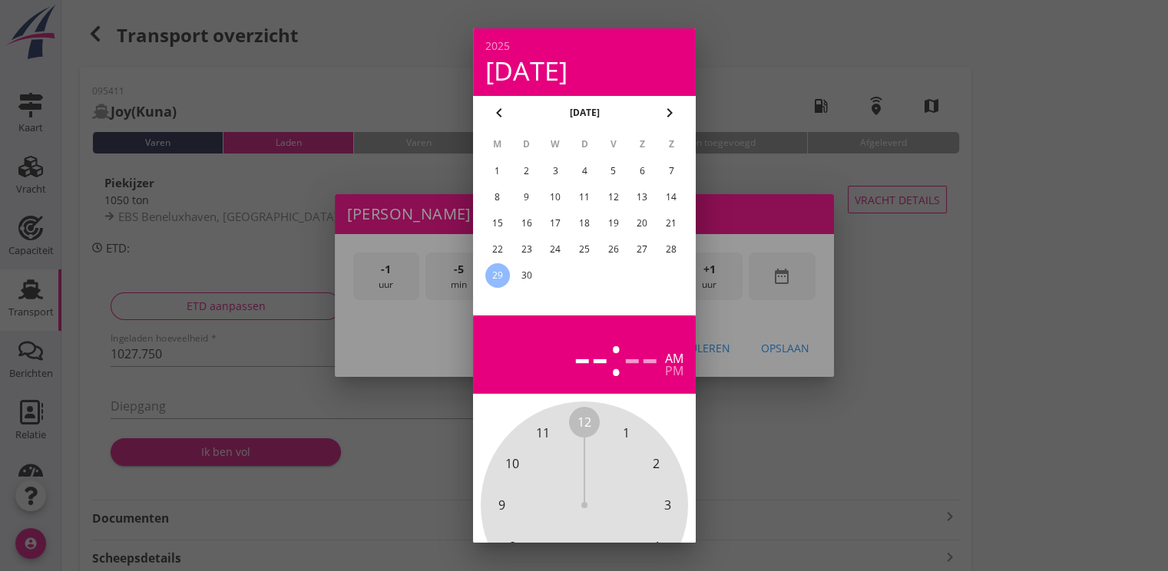
click at [637, 245] on div "27" at bounding box center [642, 249] width 25 height 25
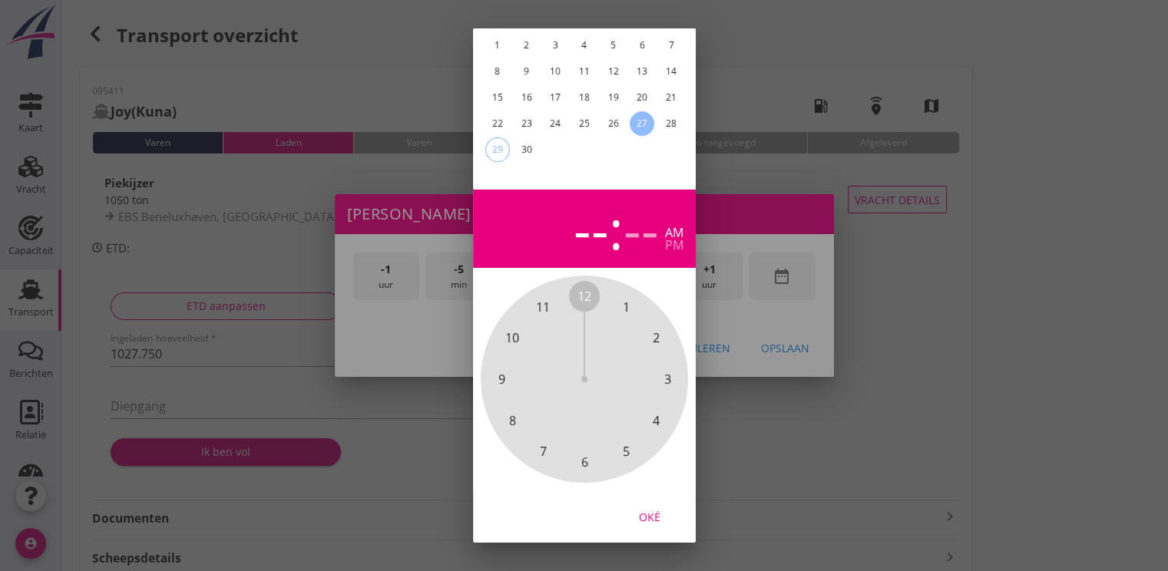
click at [653, 510] on div "Oké" at bounding box center [649, 517] width 43 height 16
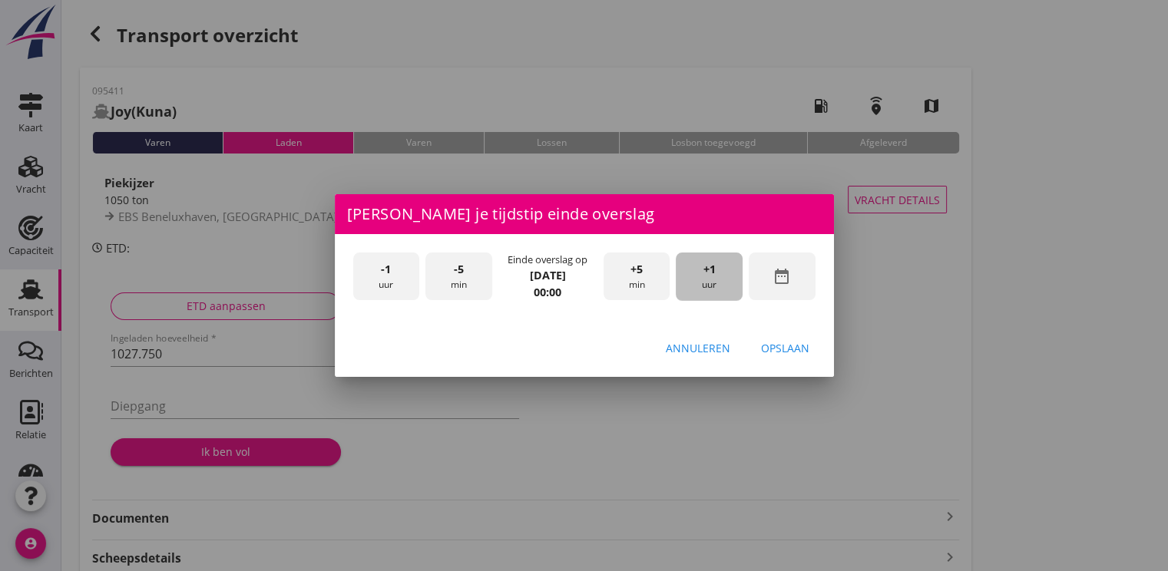
click at [707, 283] on div "+1 uur" at bounding box center [709, 277] width 67 height 48
click at [706, 276] on span "+1" at bounding box center [709, 269] width 12 height 17
click at [645, 283] on div "+5 min" at bounding box center [636, 277] width 67 height 48
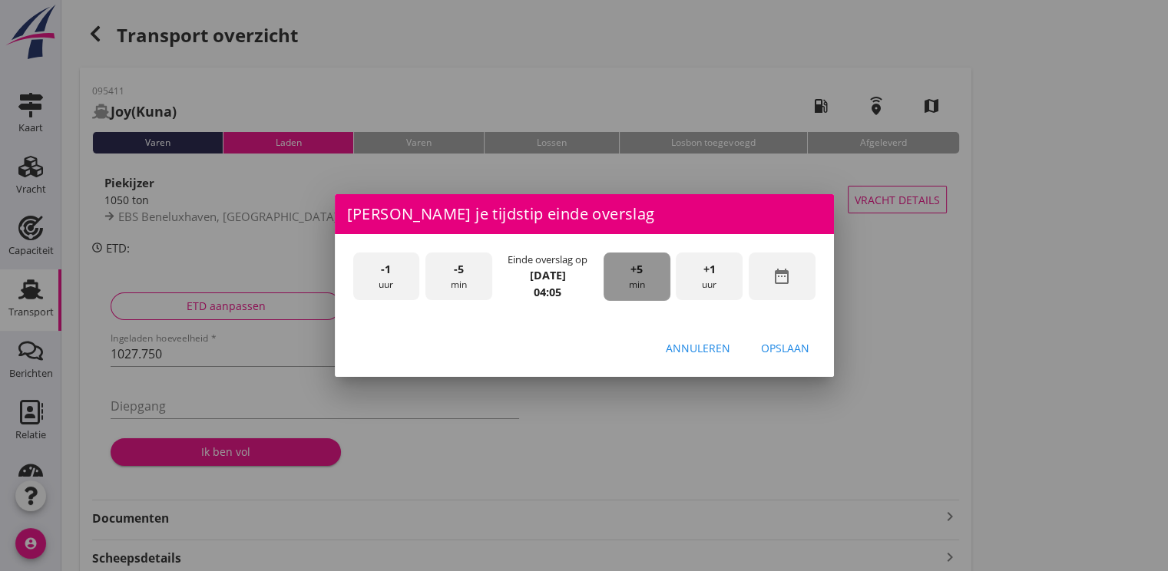
click at [645, 283] on div "+5 min" at bounding box center [636, 277] width 67 height 48
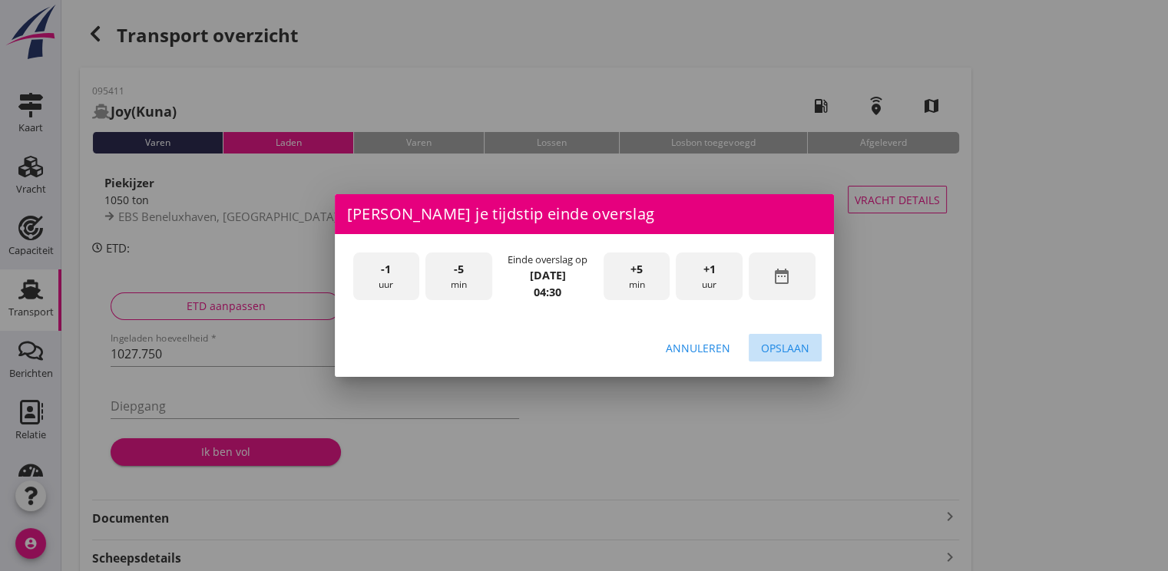
click at [801, 347] on div "Opslaan" at bounding box center [785, 348] width 48 height 16
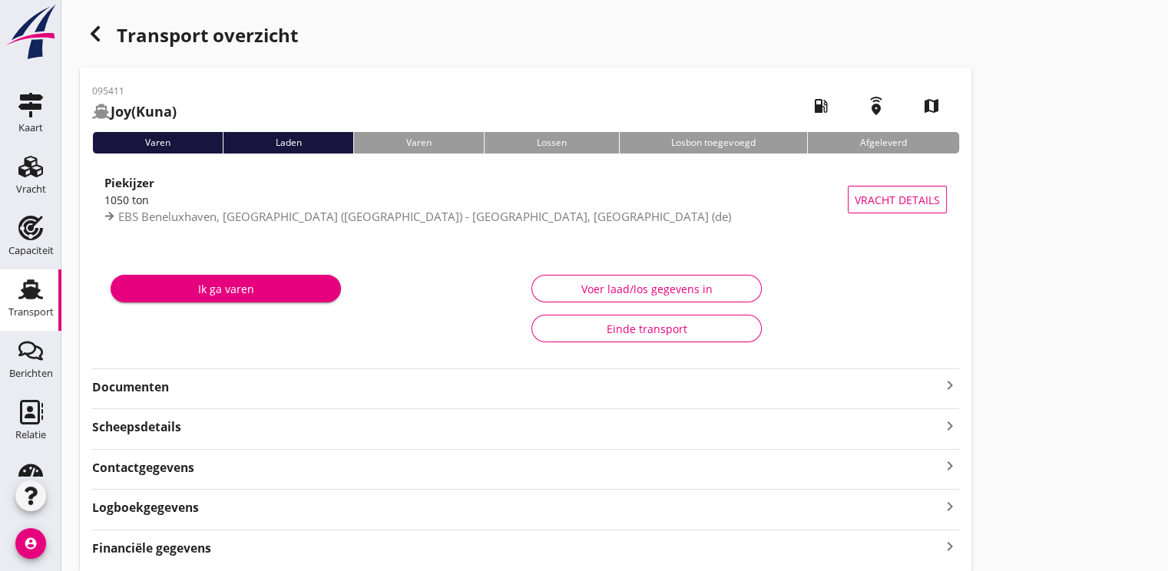
click at [242, 293] on div "Ik ga varen" at bounding box center [226, 289] width 206 height 16
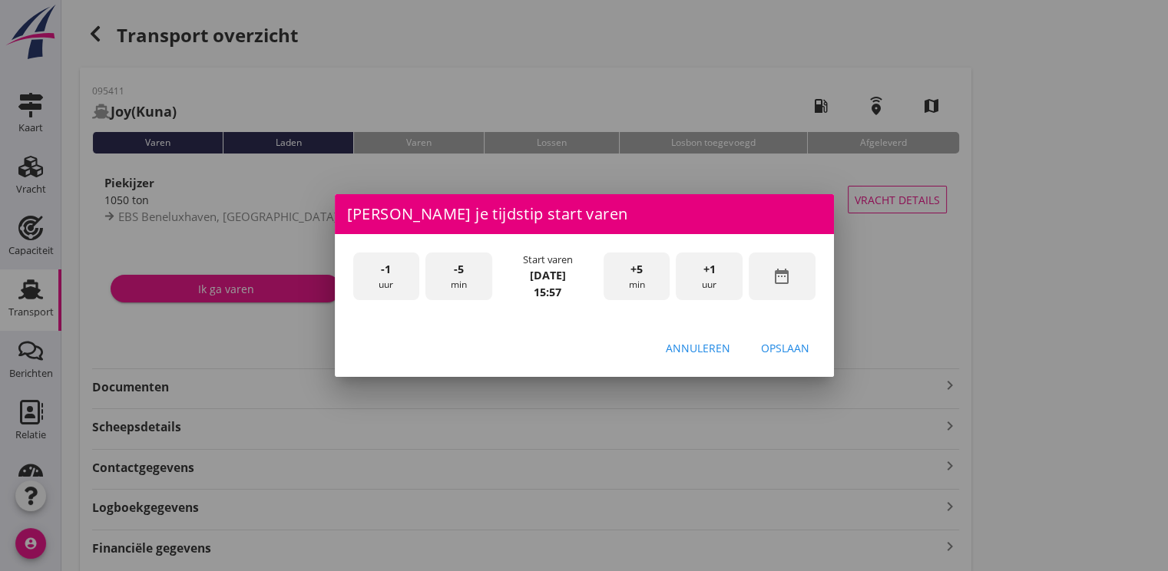
click at [792, 271] on div "date_range" at bounding box center [782, 277] width 67 height 48
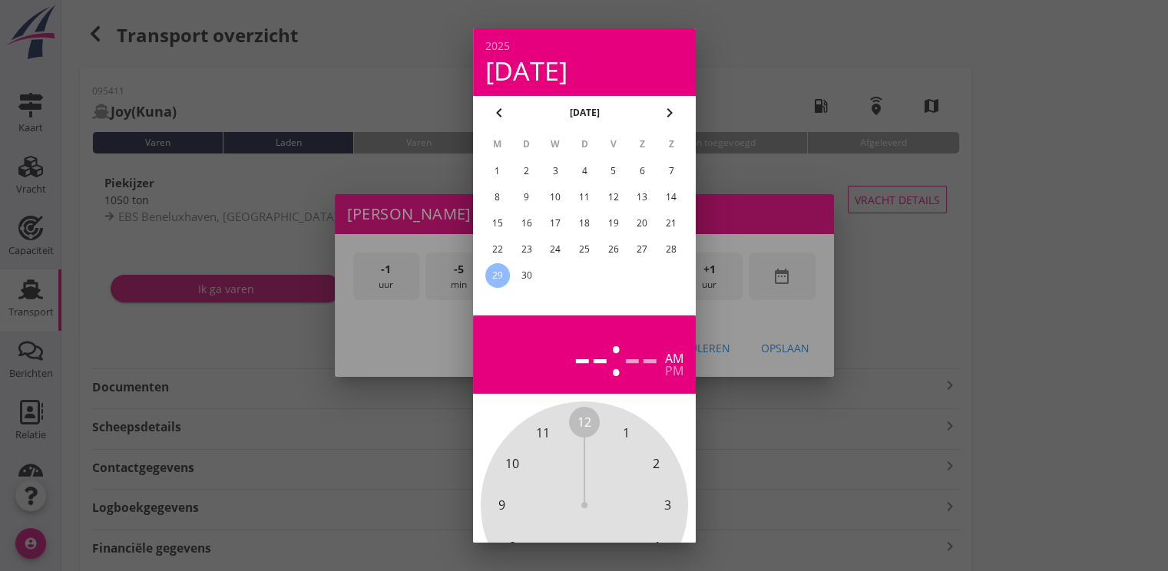
click at [637, 252] on div "27" at bounding box center [642, 249] width 25 height 25
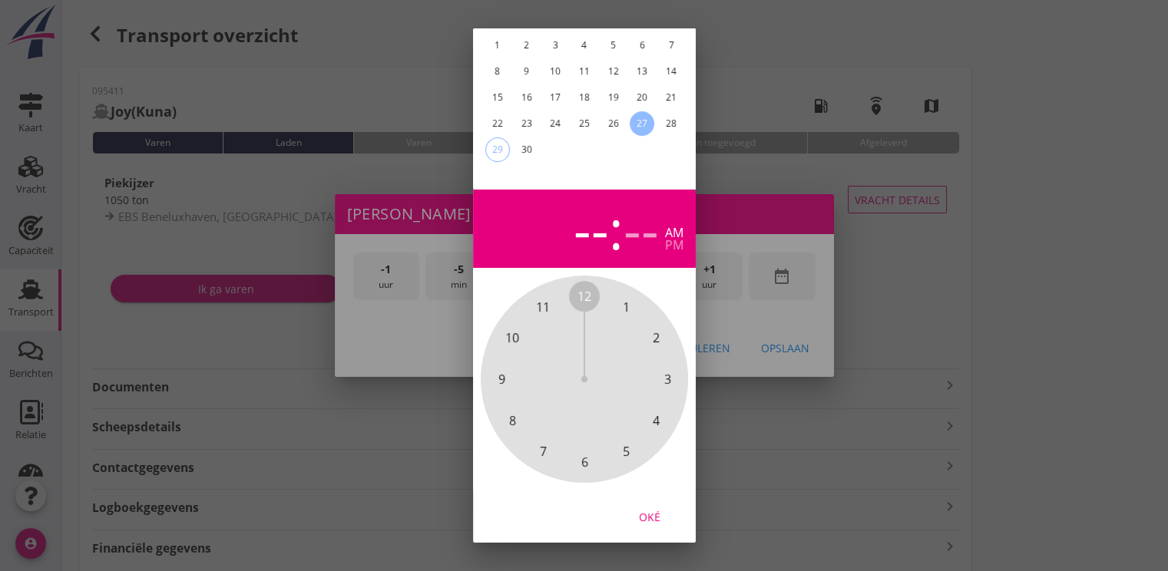
click at [635, 491] on div "Oké" at bounding box center [584, 517] width 223 height 52
click at [643, 509] on div "Oké" at bounding box center [649, 517] width 43 height 16
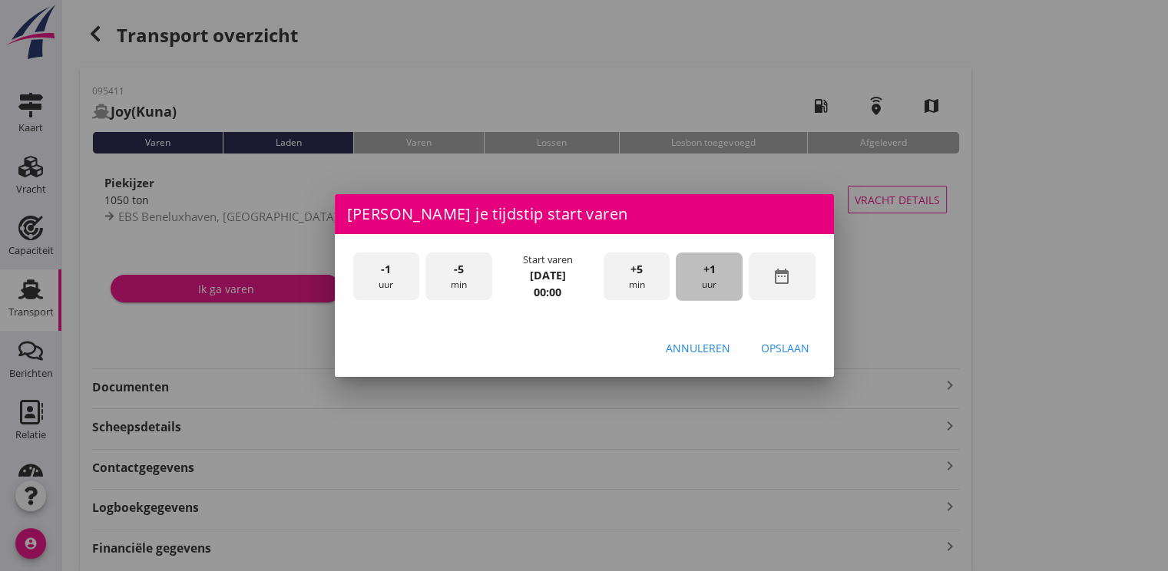
click at [709, 273] on span "+1" at bounding box center [709, 269] width 12 height 17
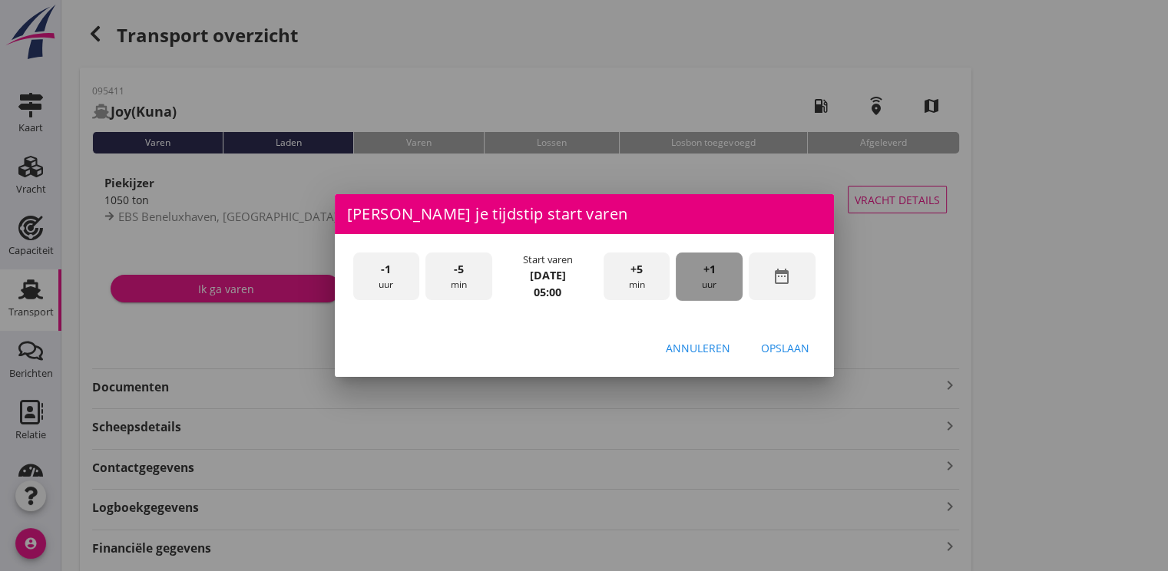
click at [709, 273] on span "+1" at bounding box center [709, 269] width 12 height 17
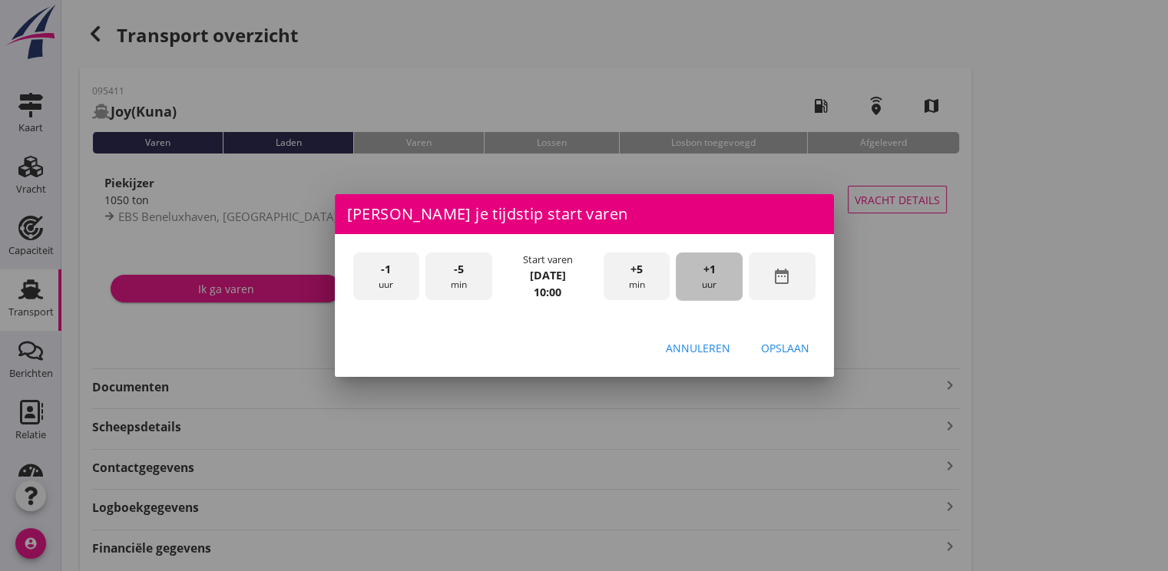
click at [709, 273] on span "+1" at bounding box center [709, 269] width 12 height 17
click at [772, 349] on div "Opslaan" at bounding box center [785, 348] width 48 height 16
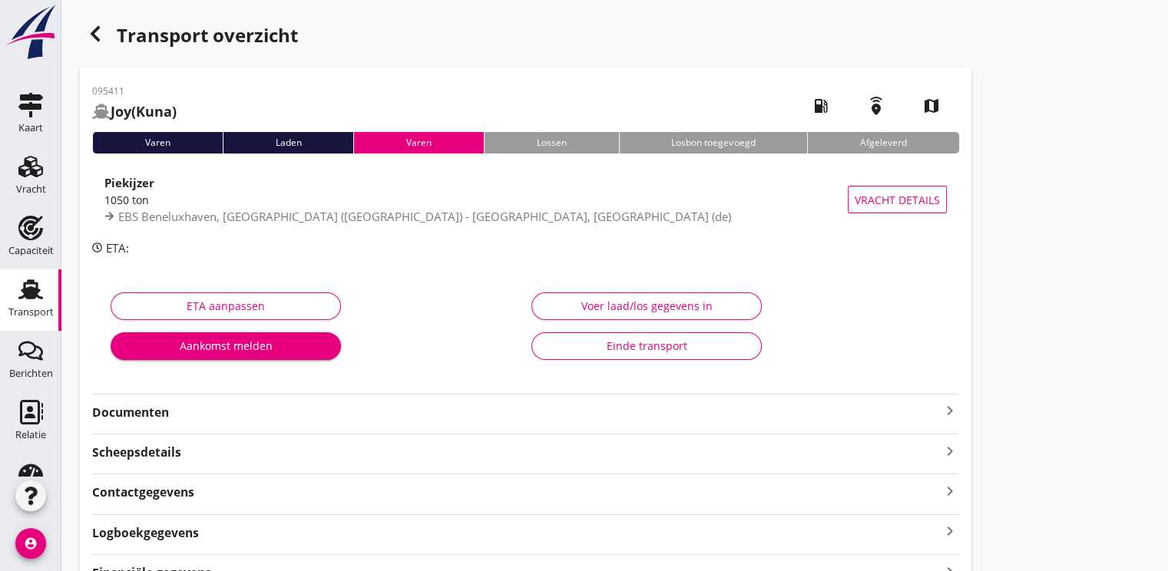
click at [92, 37] on icon "button" at bounding box center [95, 34] width 18 height 18
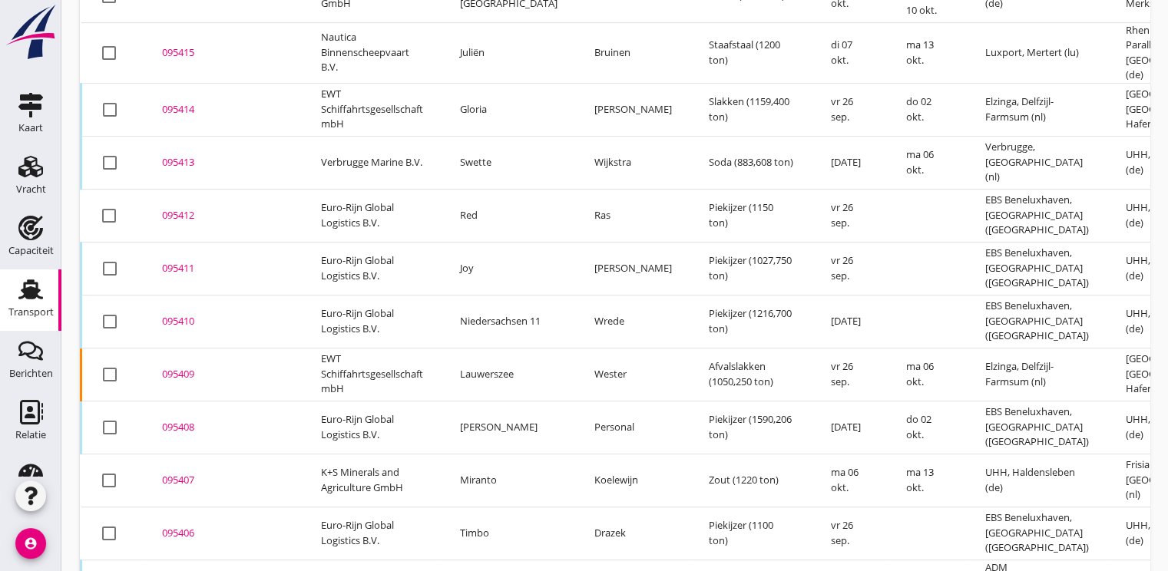
scroll to position [719, 0]
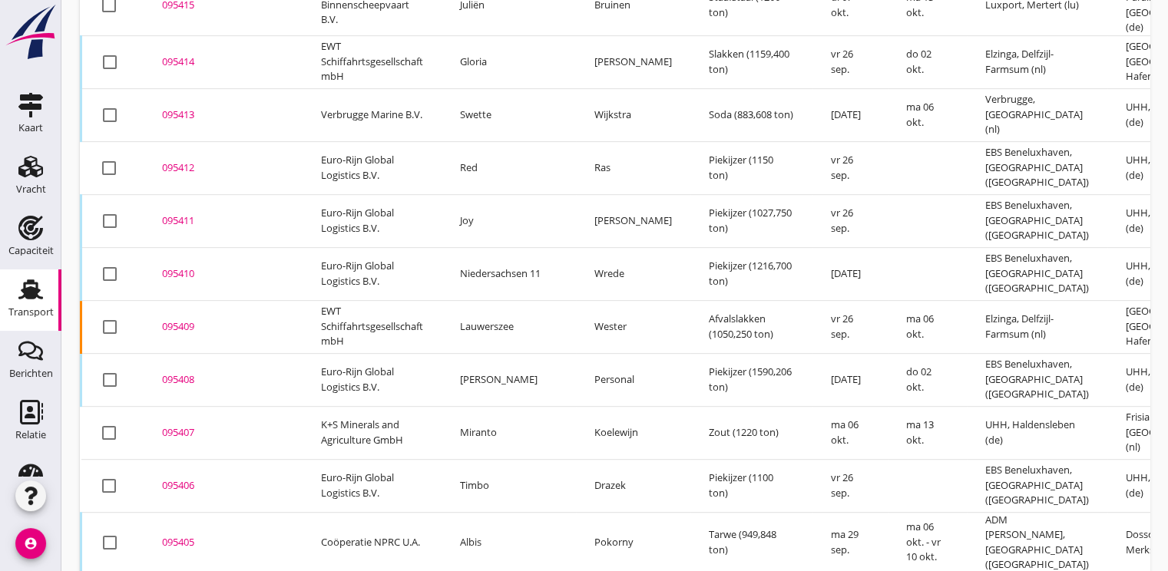
click at [167, 459] on td "095406 upload_file Drop hier uw bestand om het aan het dossier toe te voegen" at bounding box center [223, 485] width 159 height 53
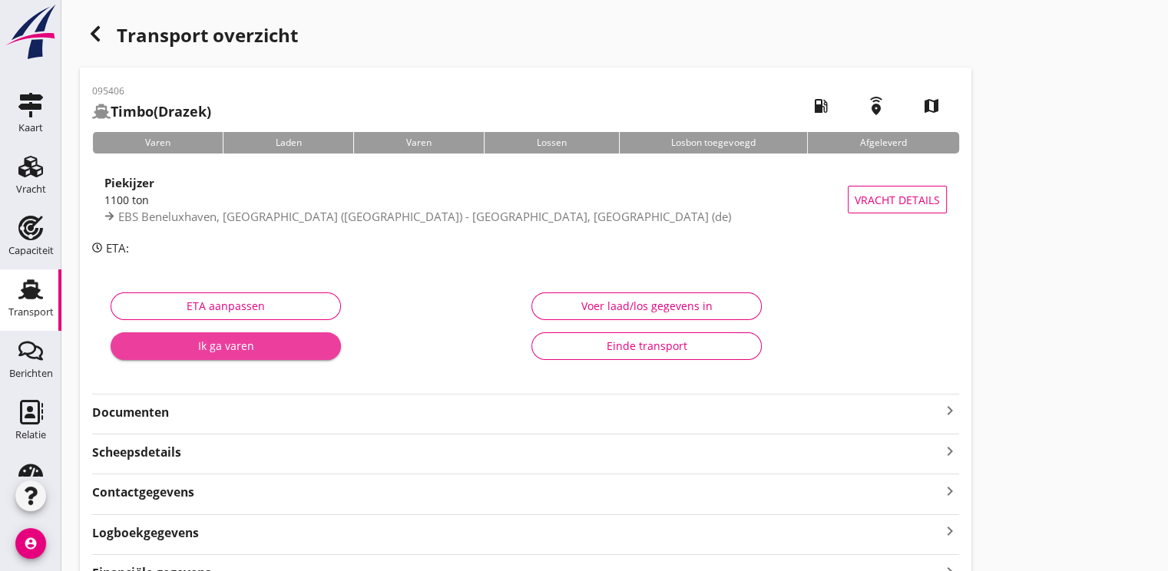
click at [236, 356] on button "Ik ga varen" at bounding box center [226, 346] width 230 height 28
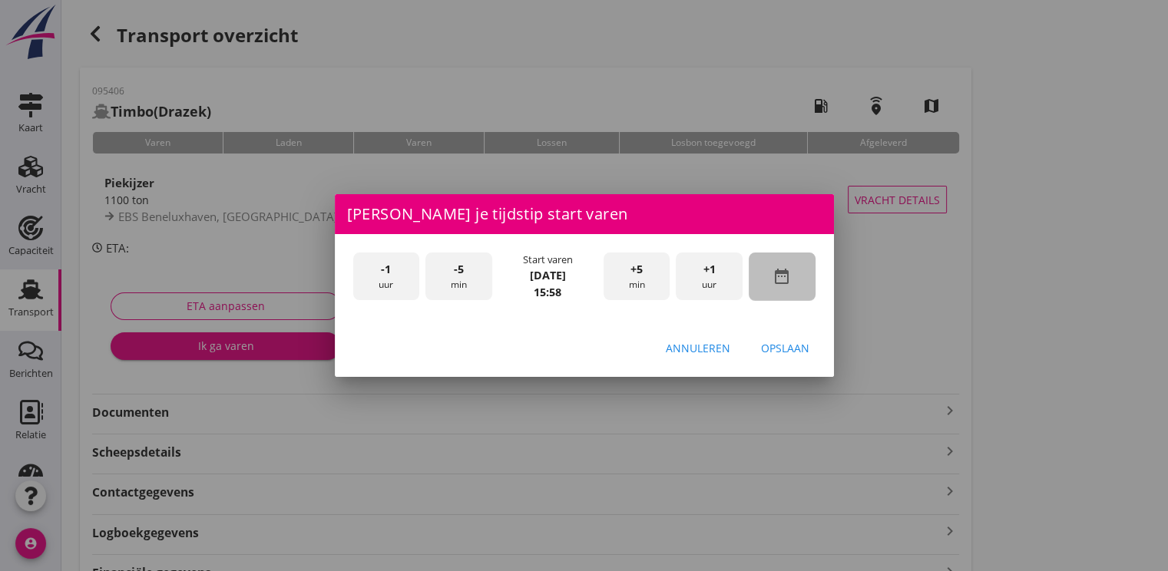
click at [783, 269] on icon "date_range" at bounding box center [781, 276] width 18 height 18
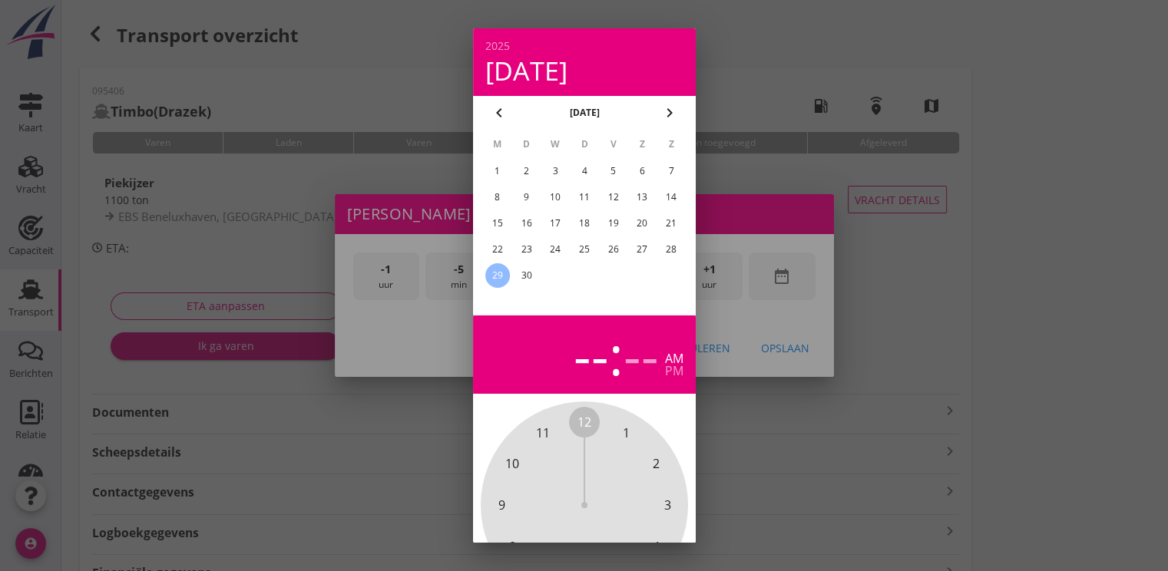
click at [613, 249] on div "26" at bounding box center [612, 249] width 25 height 25
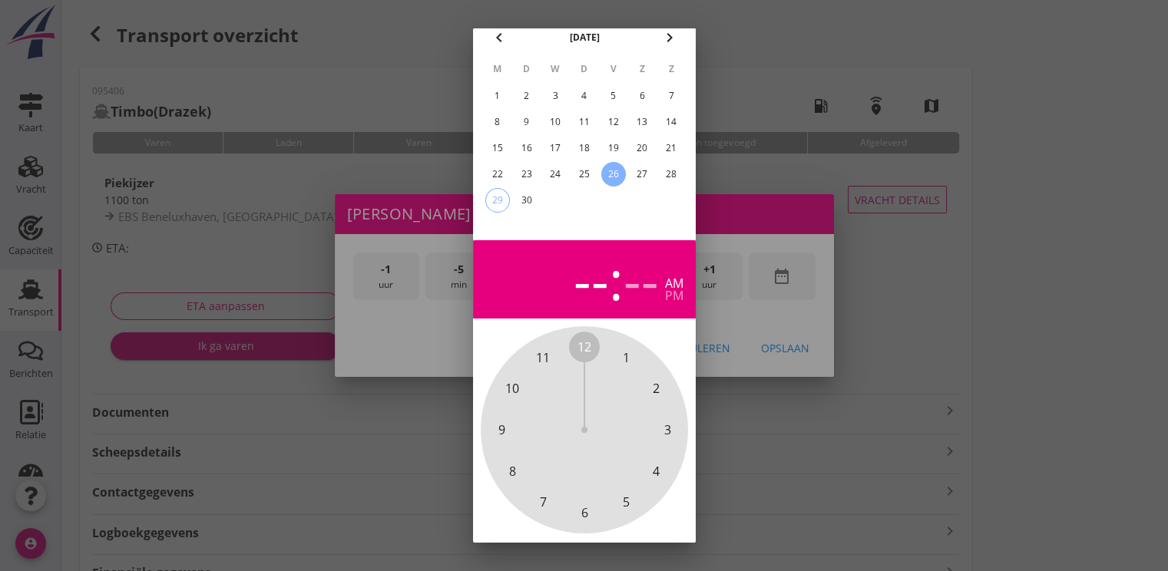
scroll to position [137, 0]
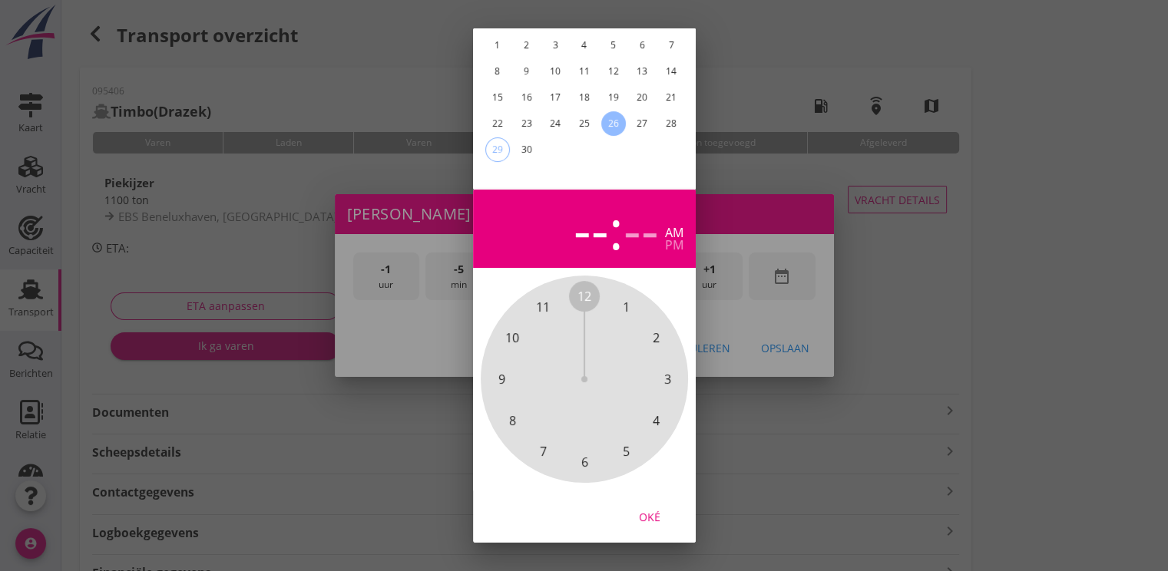
drag, startPoint x: 648, startPoint y: 508, endPoint x: 713, endPoint y: 448, distance: 88.1
click at [651, 509] on div "Oké" at bounding box center [649, 517] width 43 height 16
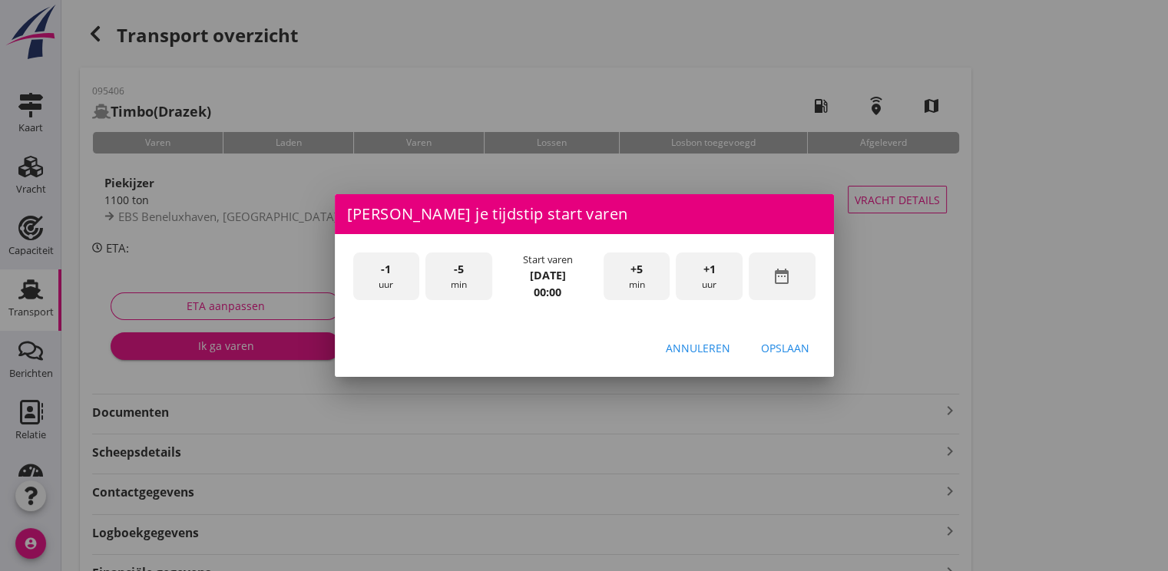
click at [700, 246] on div "-1 uur -5 min Start varen [DATE] 00:00 +5 min +1 uur date_range" at bounding box center [584, 278] width 499 height 88
click at [711, 278] on div "+1 uur" at bounding box center [709, 277] width 67 height 48
click at [713, 277] on div "+1 uur" at bounding box center [709, 277] width 67 height 48
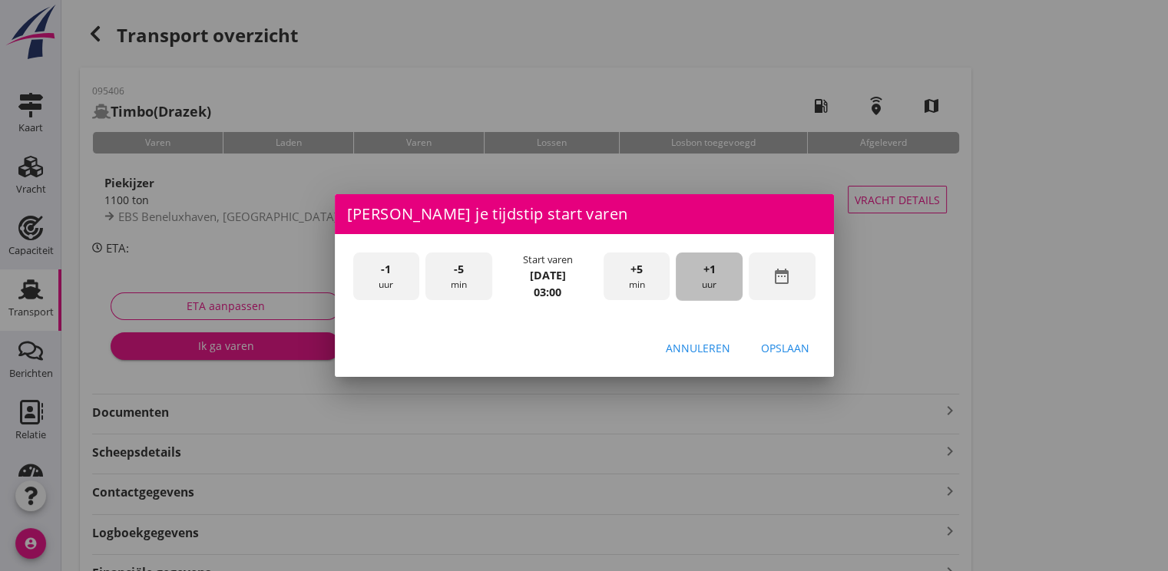
click at [713, 277] on div "+1 uur" at bounding box center [709, 277] width 67 height 48
click at [802, 349] on div "Opslaan" at bounding box center [785, 348] width 48 height 16
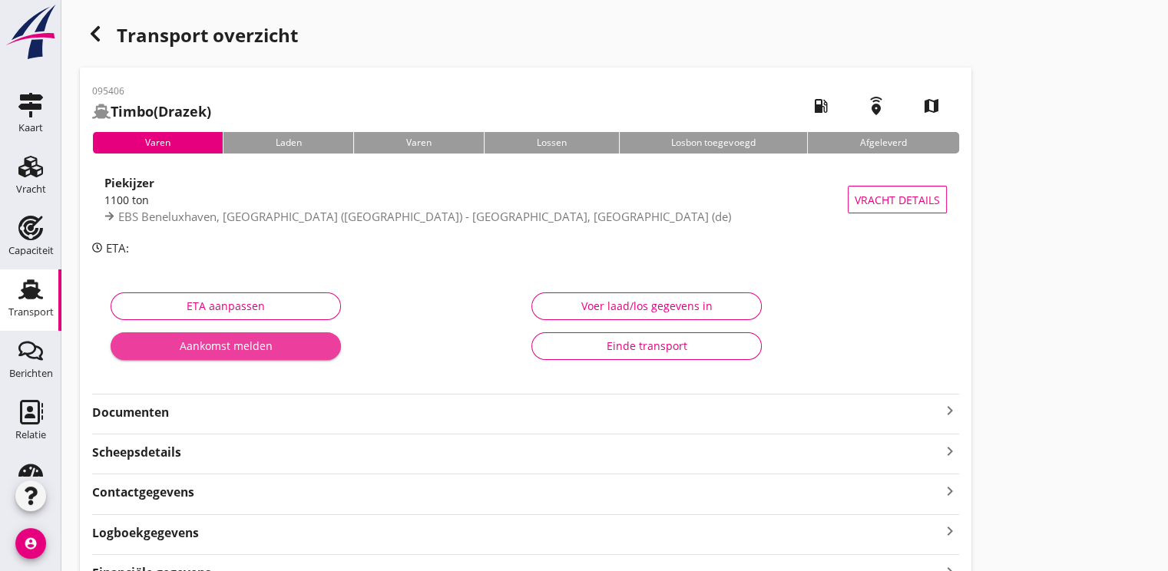
click at [243, 341] on div "Aankomst melden" at bounding box center [226, 346] width 206 height 16
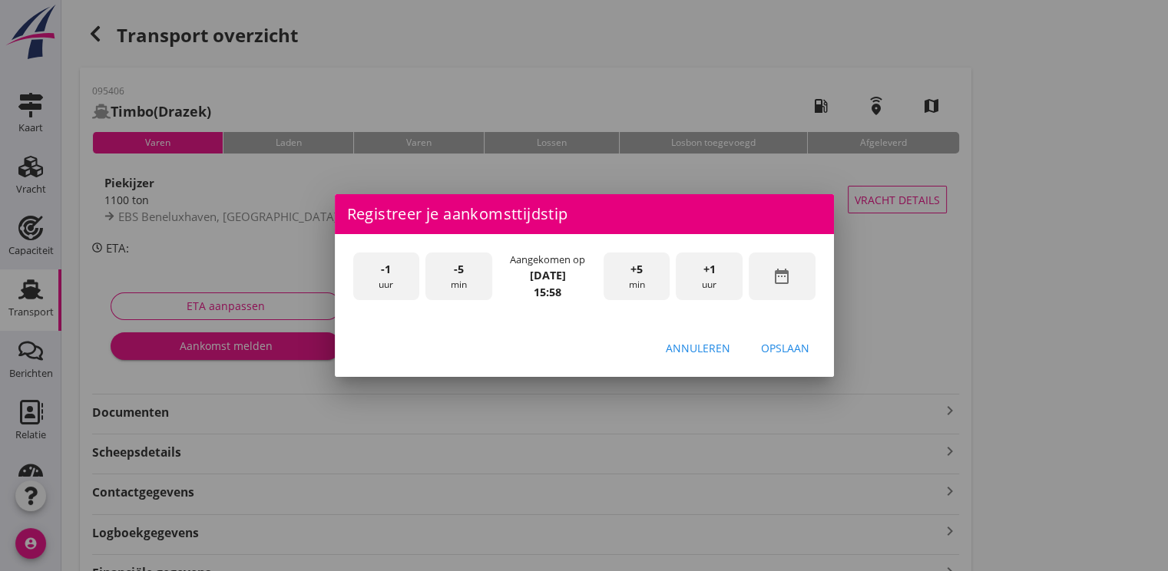
click at [784, 281] on icon "date_range" at bounding box center [781, 276] width 18 height 18
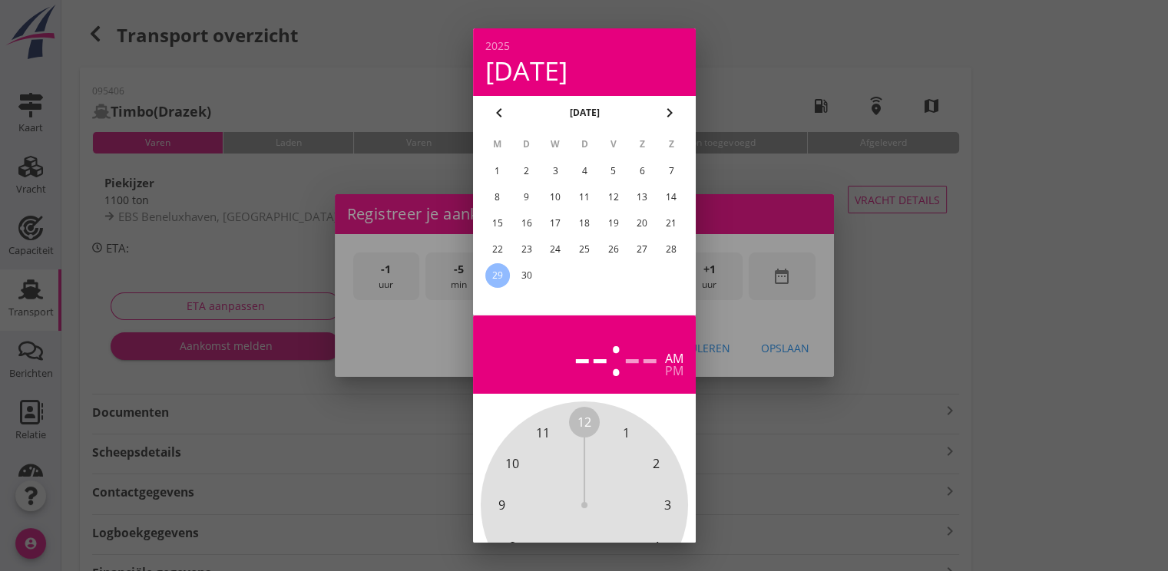
click at [619, 250] on div "26" at bounding box center [612, 249] width 25 height 25
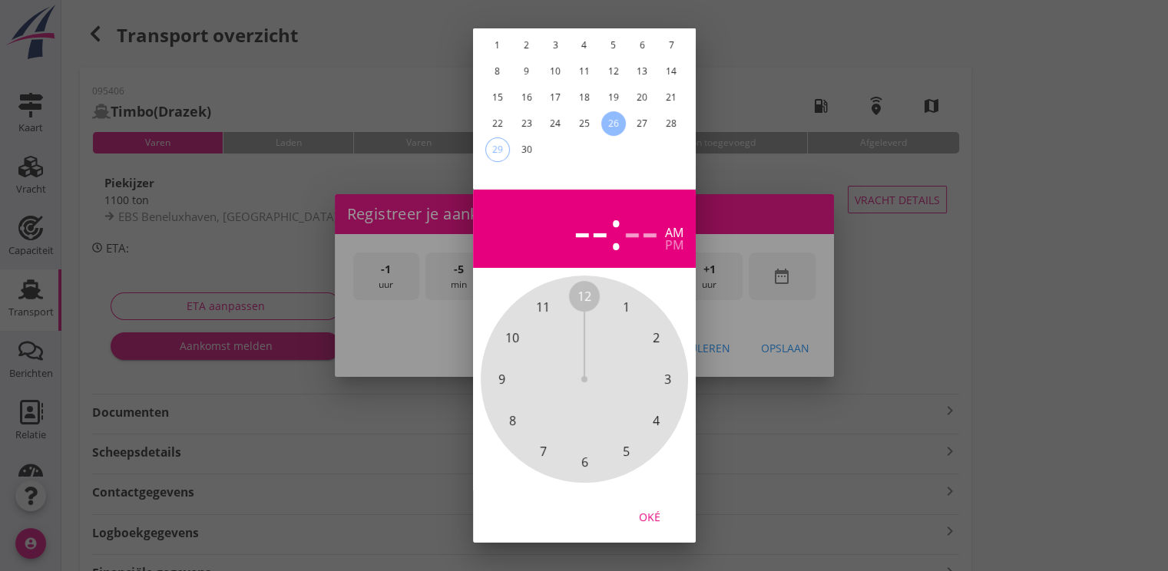
drag, startPoint x: 651, startPoint y: 509, endPoint x: 652, endPoint y: 491, distance: 17.7
click at [651, 509] on div "Oké" at bounding box center [649, 517] width 43 height 16
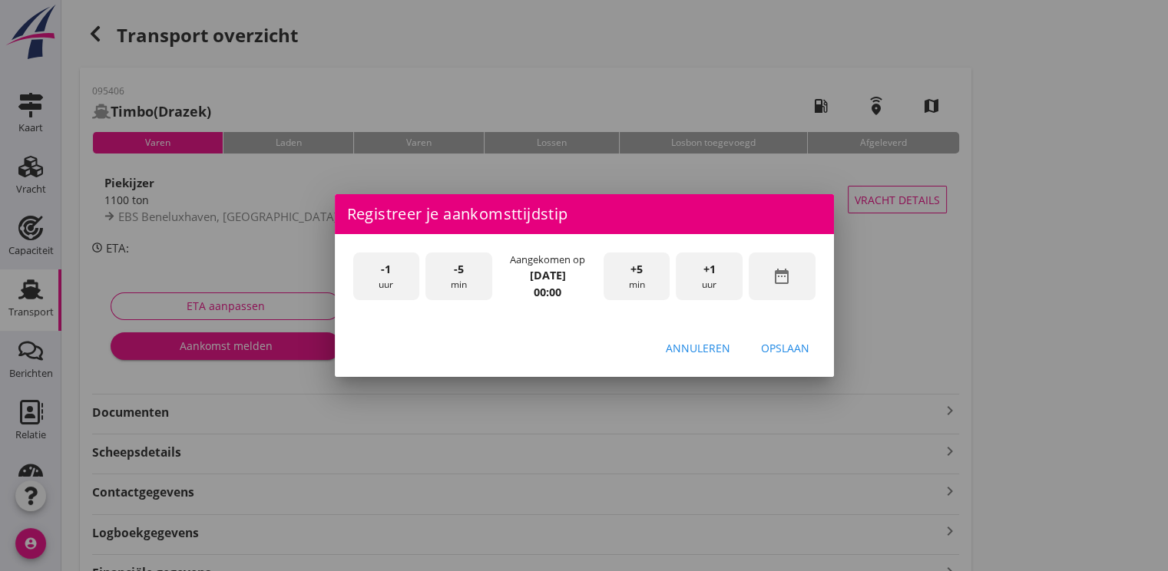
click at [706, 286] on div "+1 uur" at bounding box center [709, 277] width 67 height 48
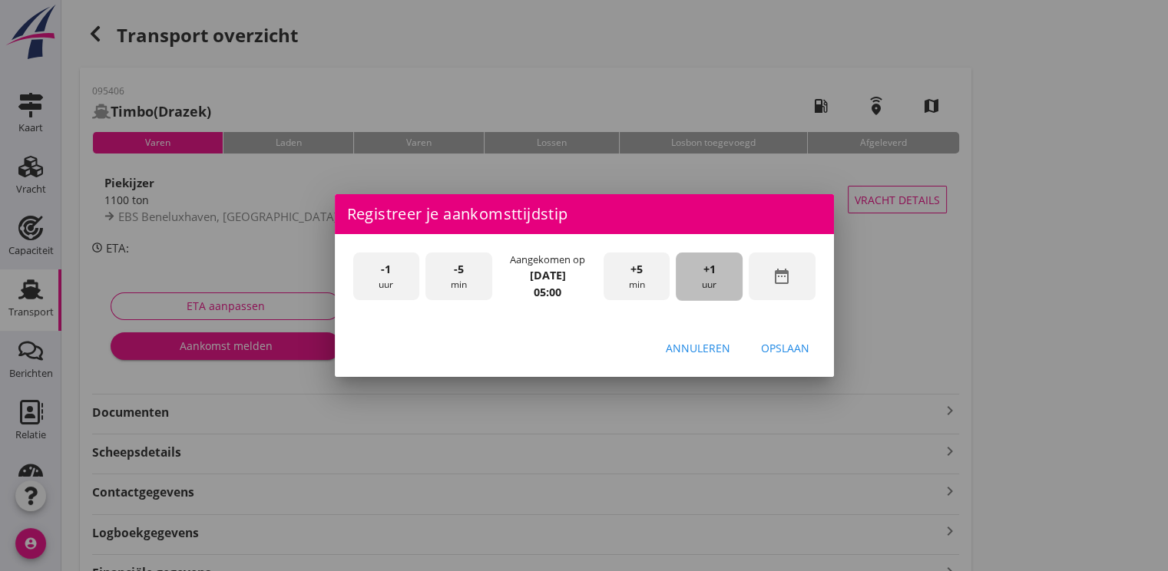
click at [705, 285] on div "+1 uur" at bounding box center [709, 277] width 67 height 48
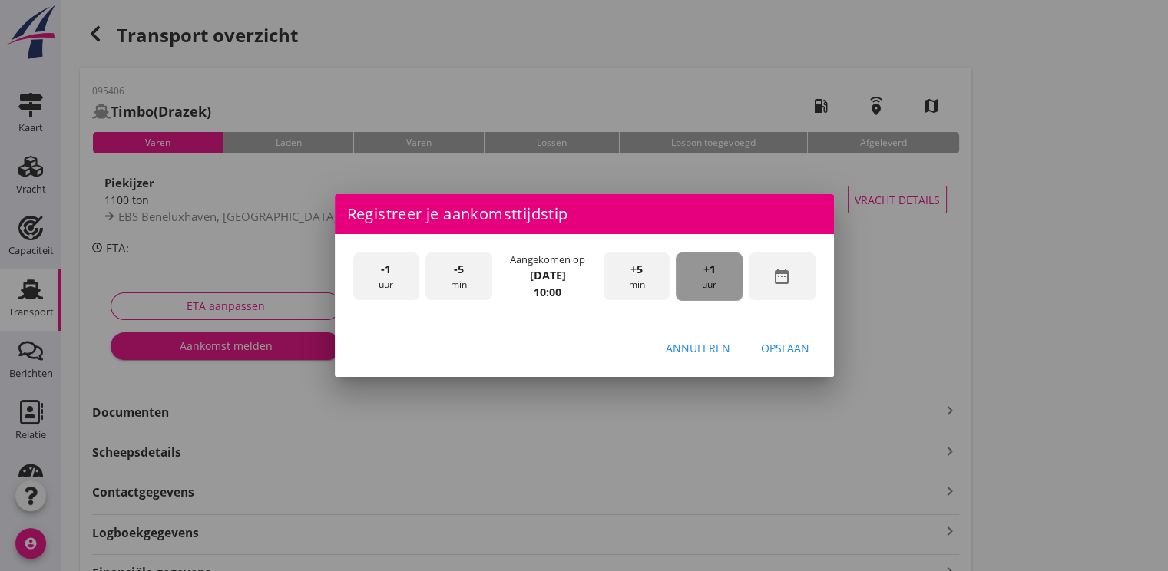
click at [705, 285] on div "+1 uur" at bounding box center [709, 277] width 67 height 48
click at [815, 353] on button "Opslaan" at bounding box center [785, 348] width 73 height 28
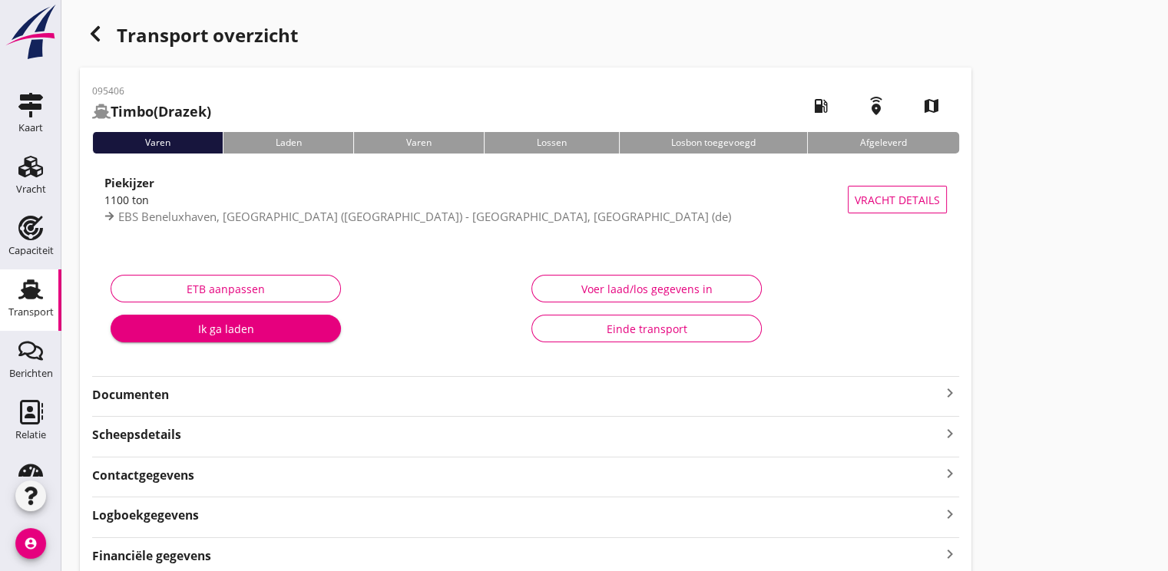
click at [210, 332] on div "Ik ga laden" at bounding box center [226, 329] width 206 height 16
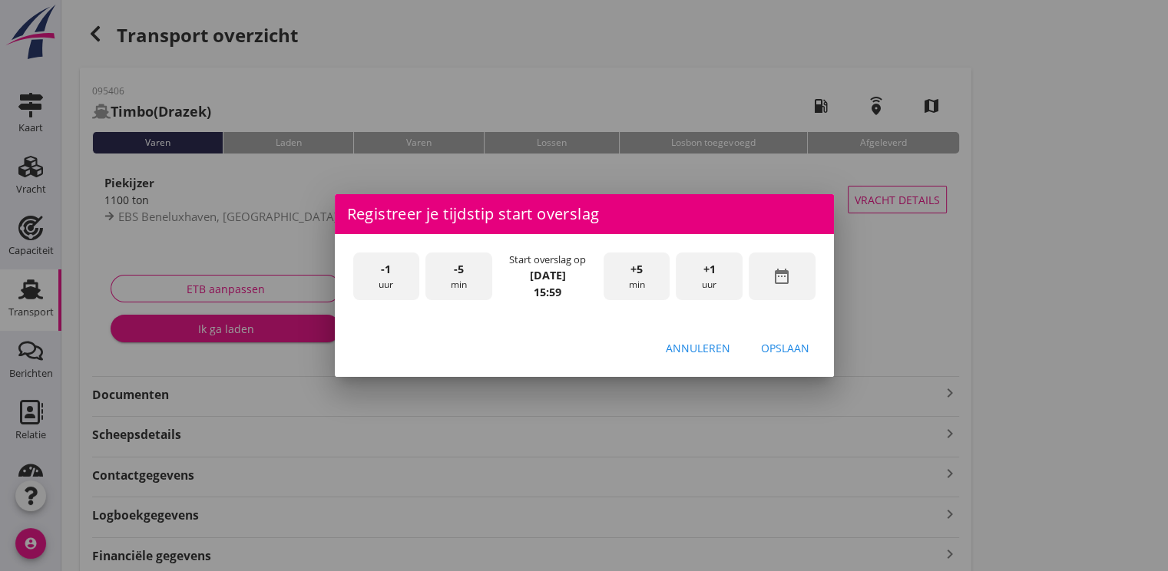
click at [771, 276] on div "date_range" at bounding box center [782, 277] width 67 height 48
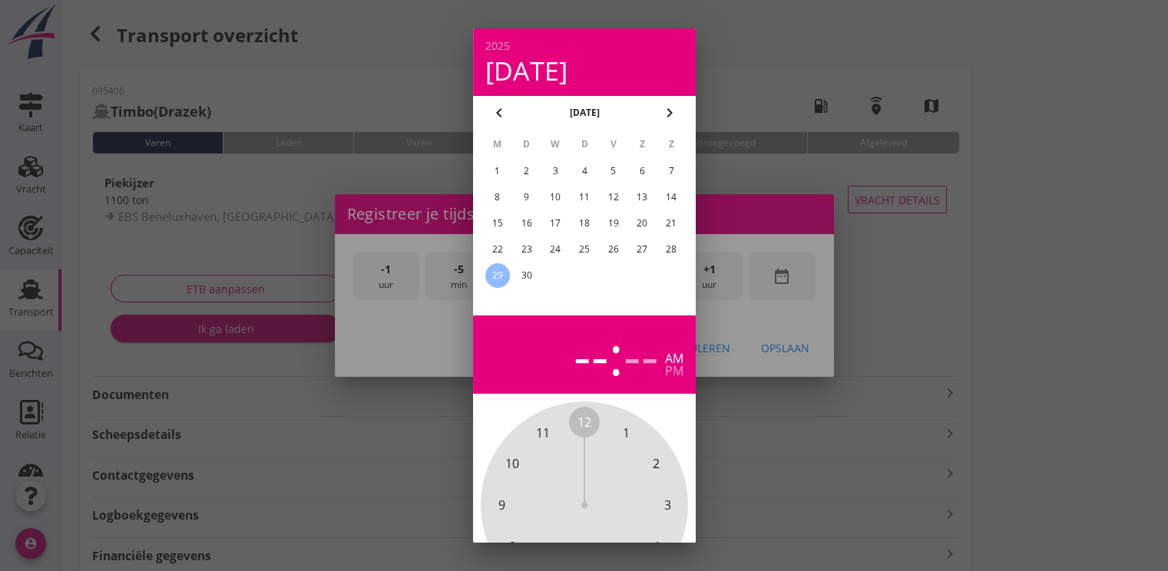
click at [646, 252] on div "27" at bounding box center [642, 249] width 25 height 25
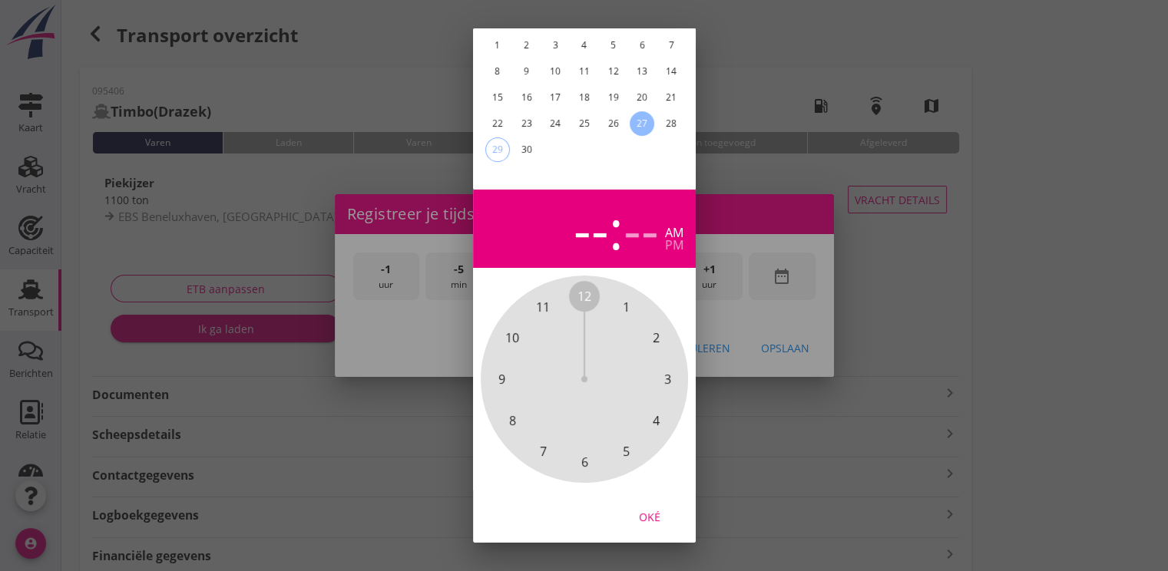
click at [658, 513] on div "Oké" at bounding box center [649, 517] width 43 height 16
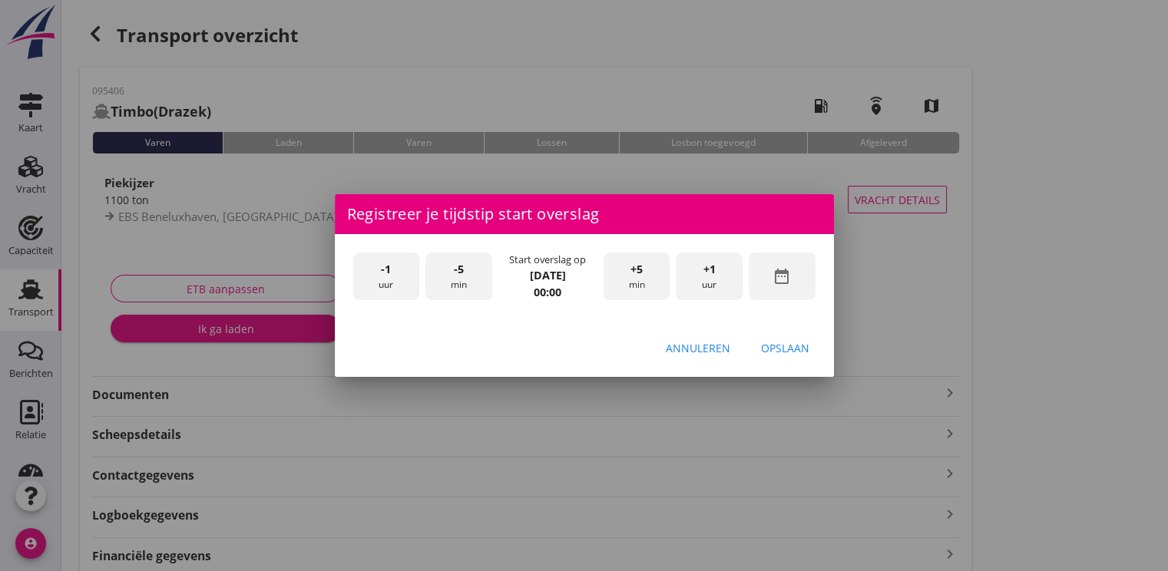
click at [712, 283] on div "+1 uur" at bounding box center [709, 277] width 67 height 48
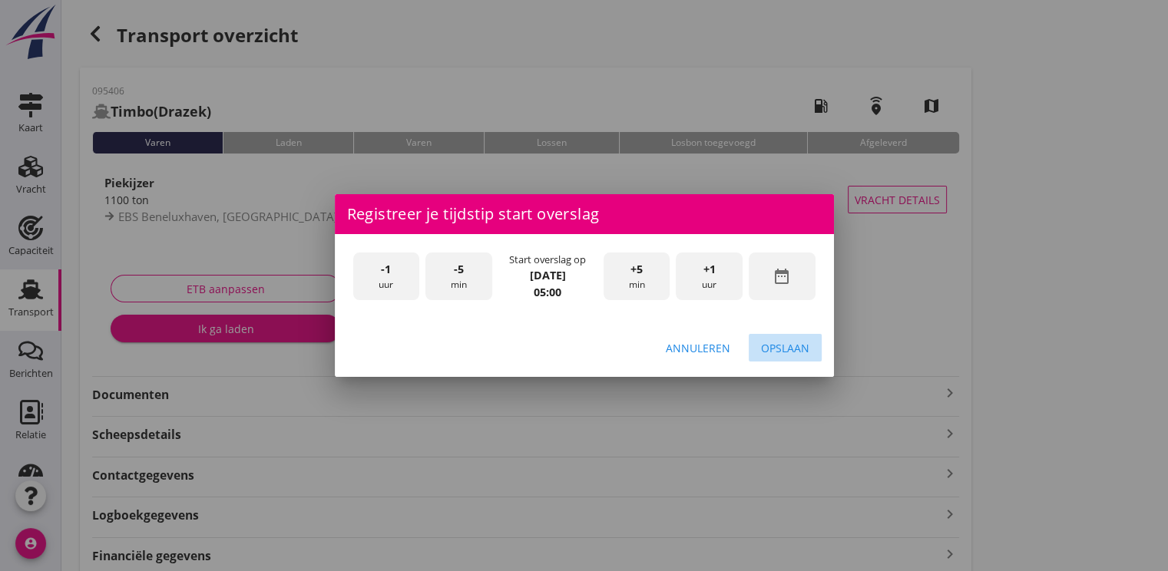
click at [769, 350] on div "Opslaan" at bounding box center [785, 348] width 48 height 16
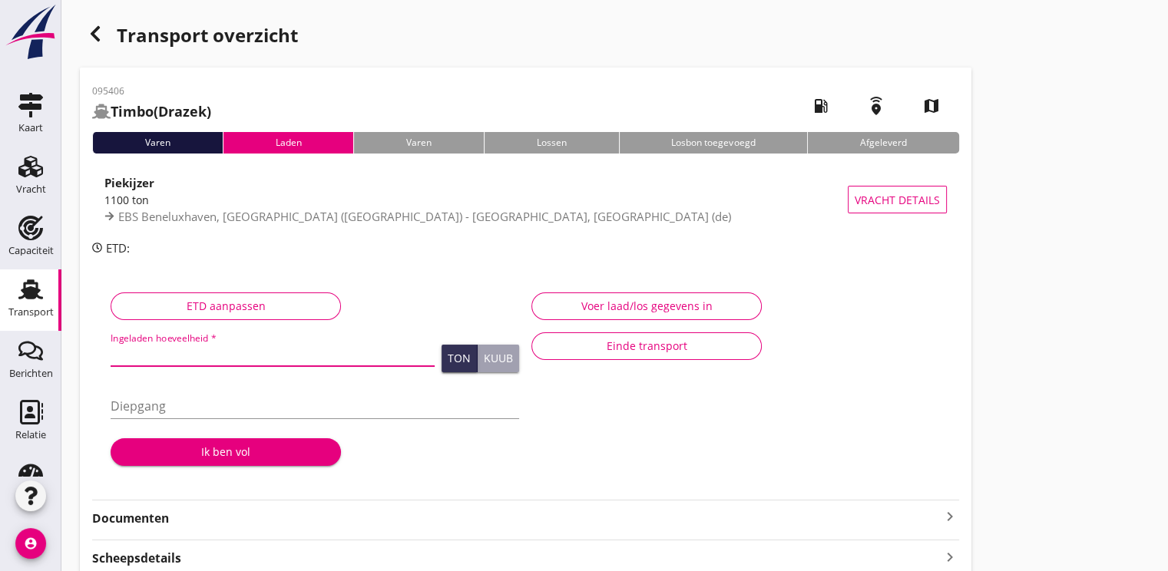
click at [143, 344] on input "Ingeladen hoeveelheid *" at bounding box center [273, 354] width 324 height 25
type input "1107.689"
click at [225, 442] on button "Ik ben vol" at bounding box center [226, 452] width 230 height 28
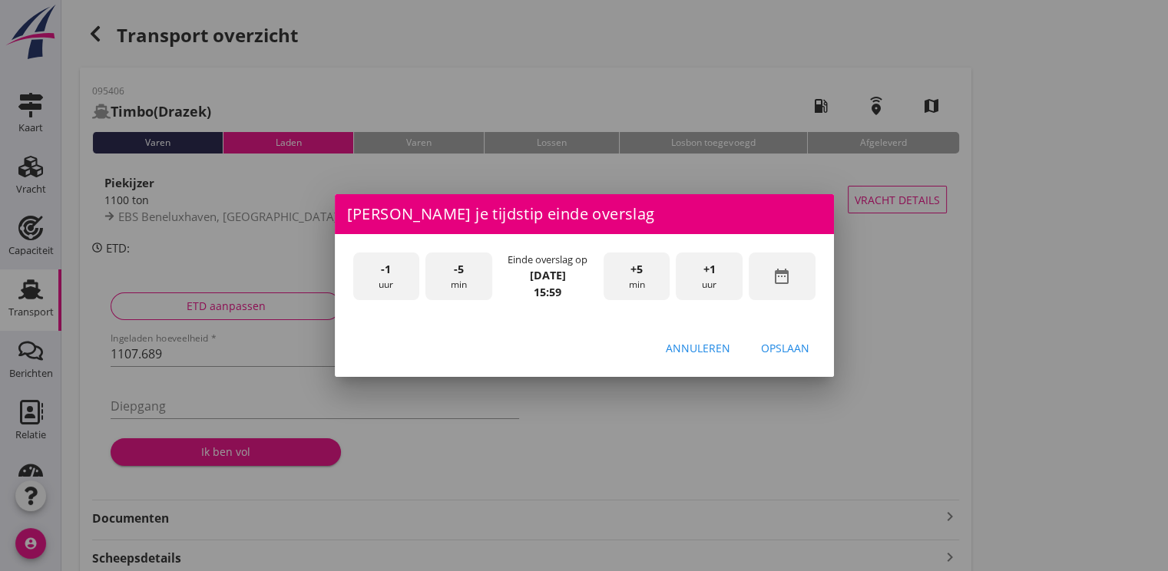
click at [817, 279] on div "-1 uur -5 min Einde overslag op [DATE] 15:59 +5 min +1 uur date_range" at bounding box center [584, 279] width 468 height 58
click at [786, 279] on icon "date_range" at bounding box center [781, 276] width 18 height 18
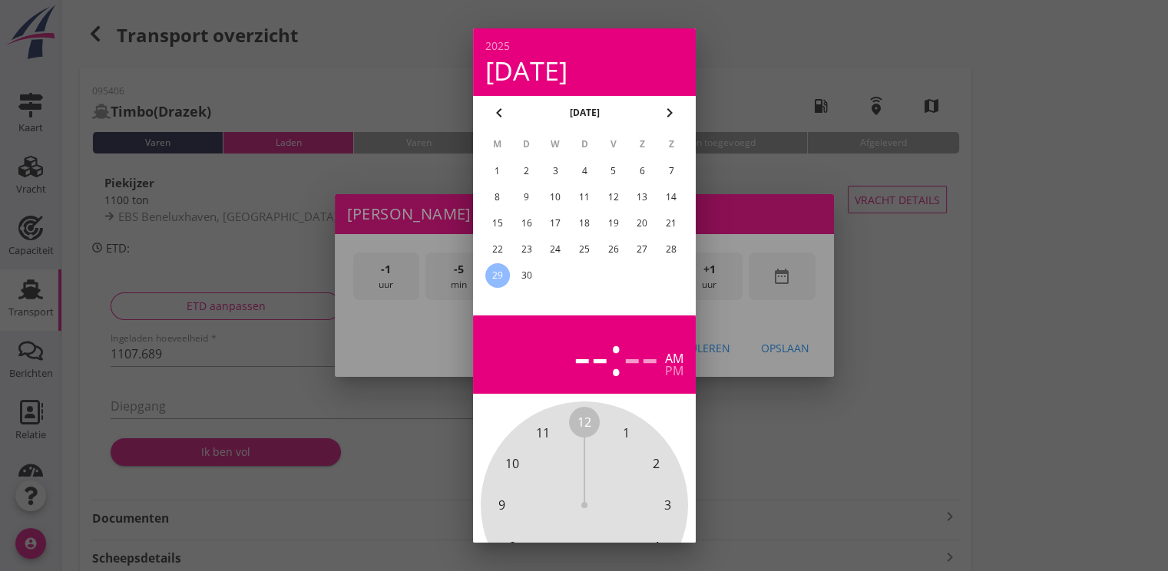
click at [633, 250] on div "27" at bounding box center [642, 249] width 25 height 25
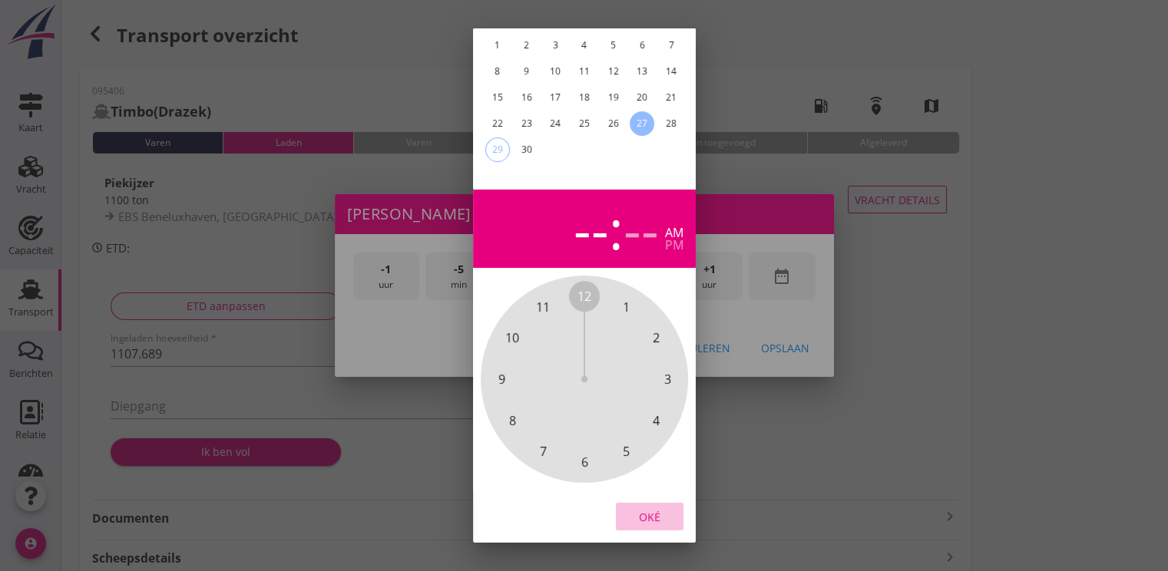
click at [635, 509] on div "Oké" at bounding box center [649, 517] width 43 height 16
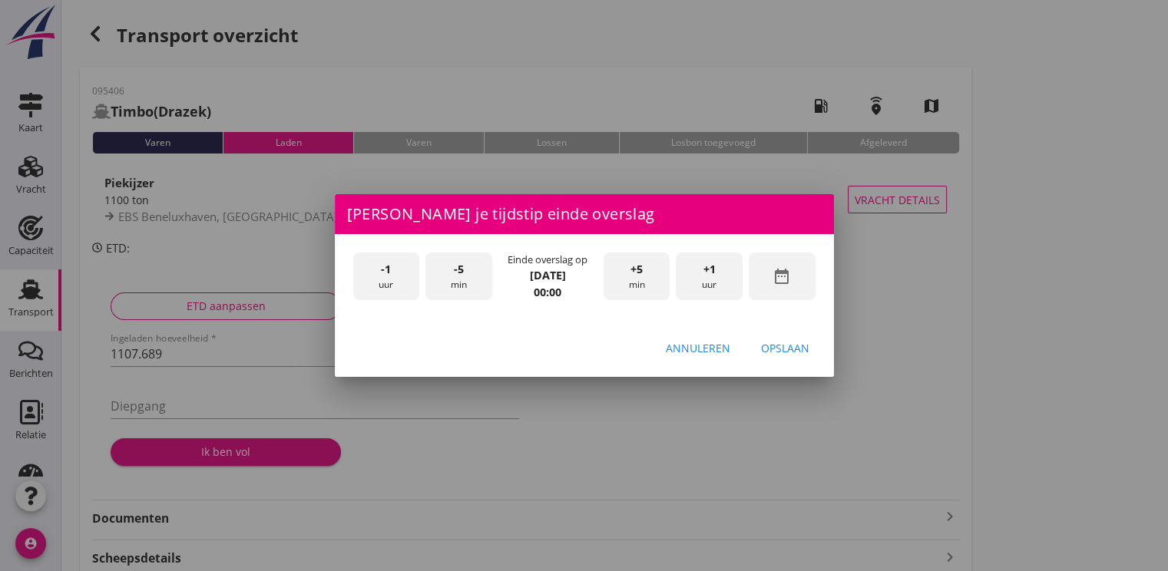
click at [732, 278] on div "+1 uur" at bounding box center [709, 277] width 67 height 48
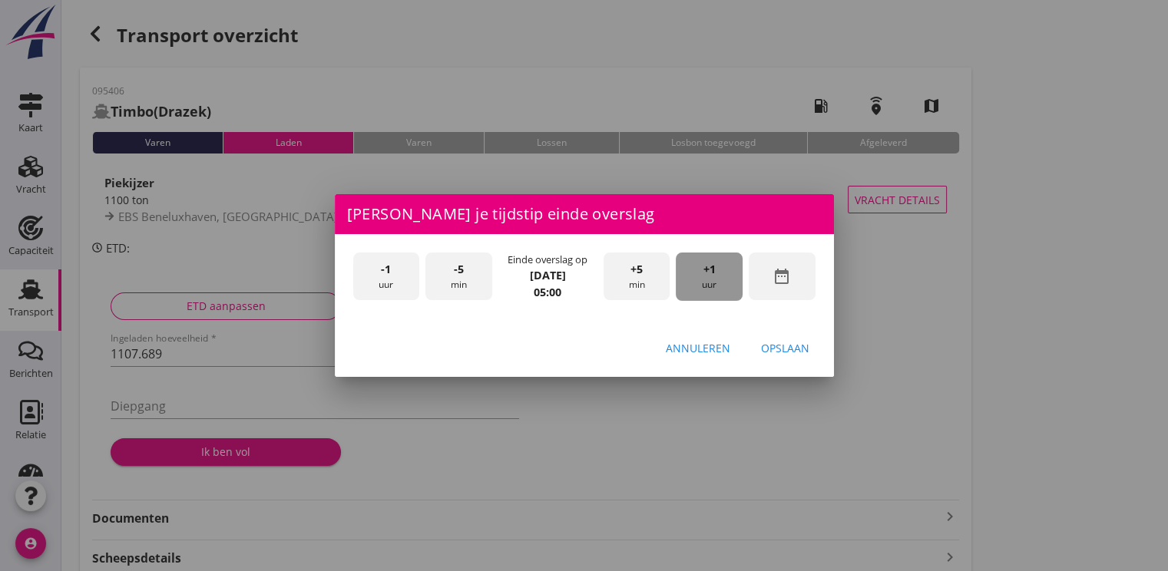
click at [732, 278] on div "+1 uur" at bounding box center [709, 277] width 67 height 48
click at [780, 341] on div "Opslaan" at bounding box center [785, 348] width 48 height 16
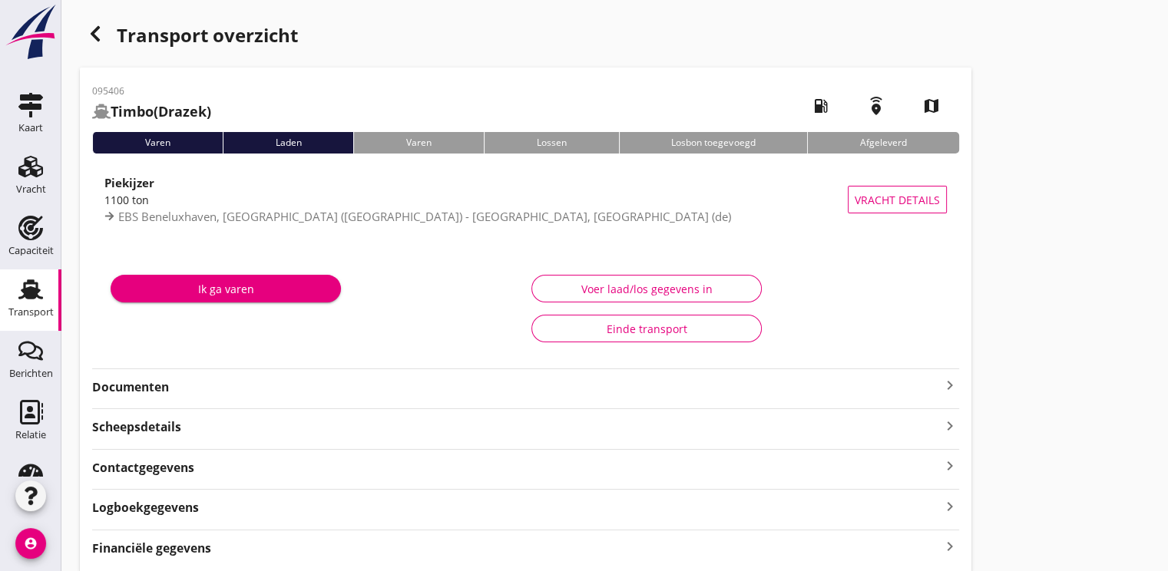
click at [250, 283] on div "Ik ga varen" at bounding box center [226, 289] width 206 height 16
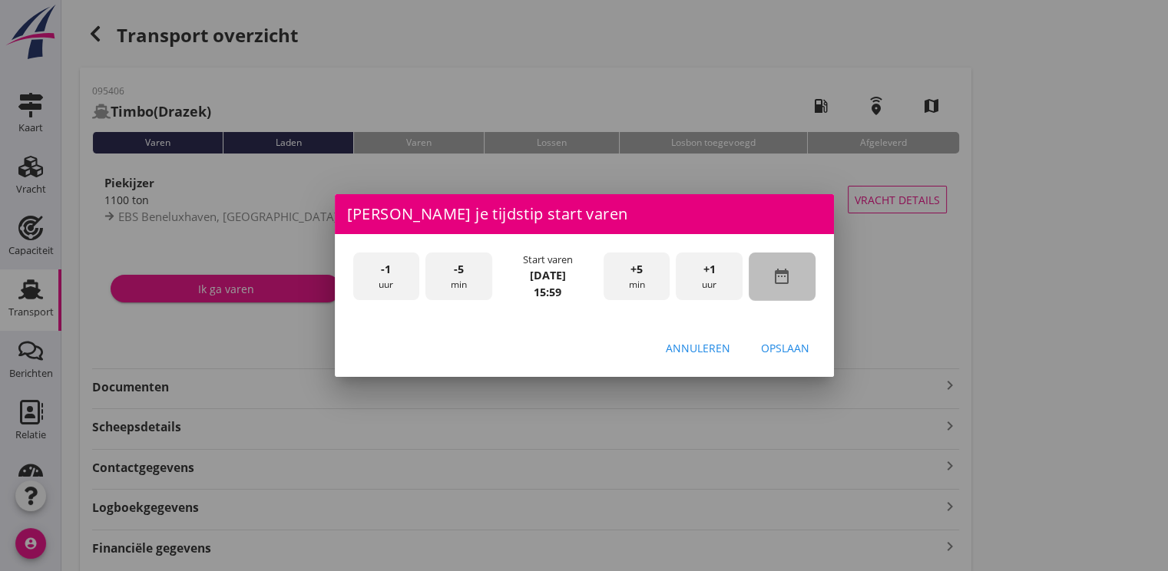
click at [795, 271] on div "date_range" at bounding box center [782, 277] width 67 height 48
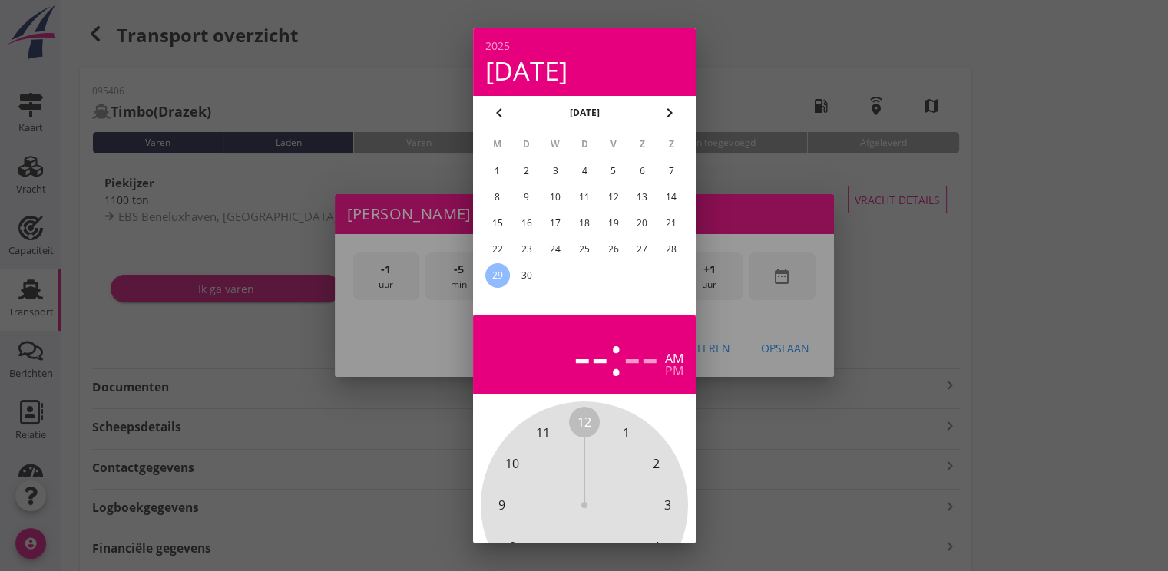
click at [648, 251] on div "27" at bounding box center [642, 249] width 25 height 25
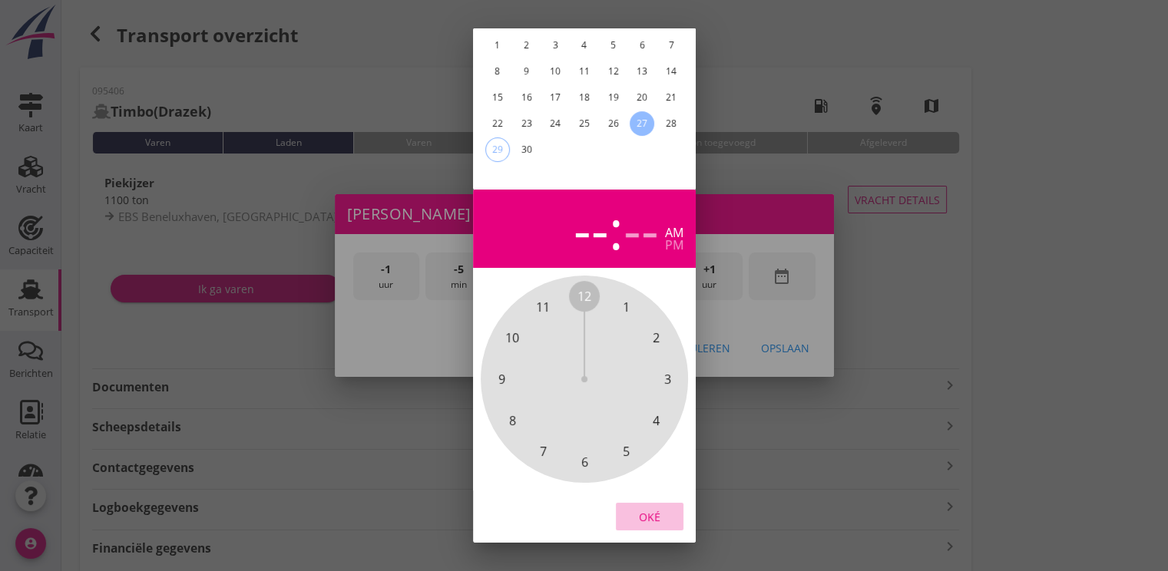
click at [657, 512] on div "Oké" at bounding box center [649, 517] width 43 height 16
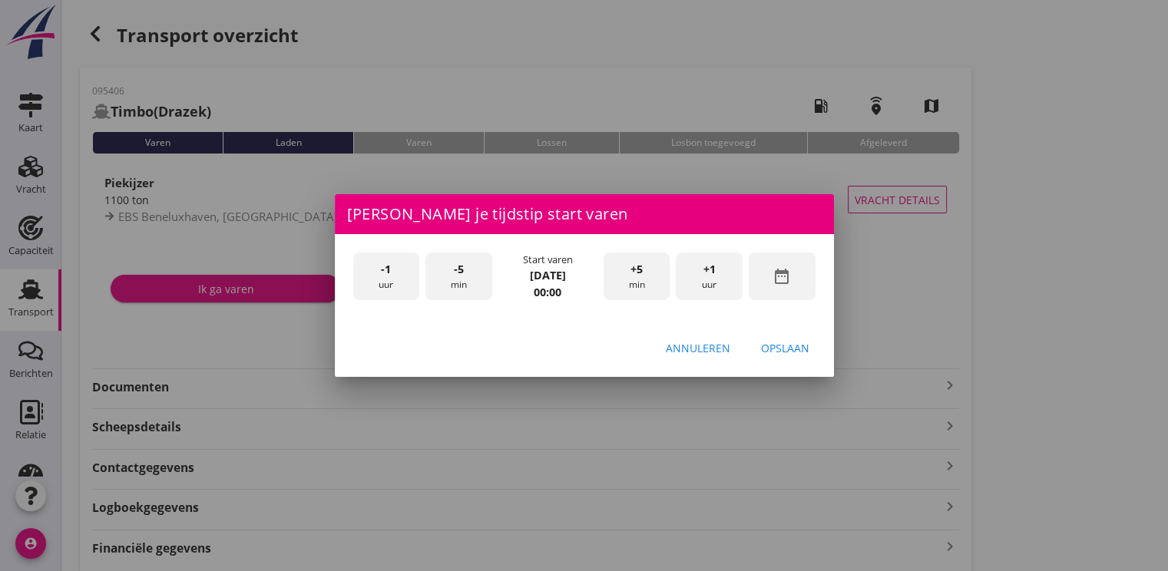
click at [716, 272] on div "+1 uur" at bounding box center [709, 277] width 67 height 48
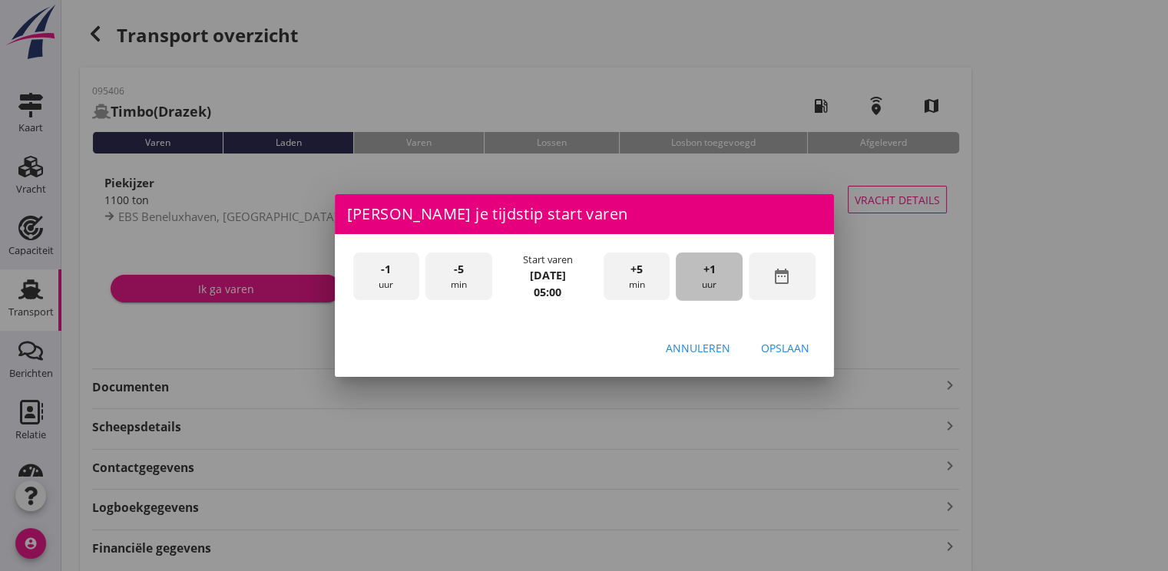
click at [716, 272] on div "+1 uur" at bounding box center [709, 277] width 67 height 48
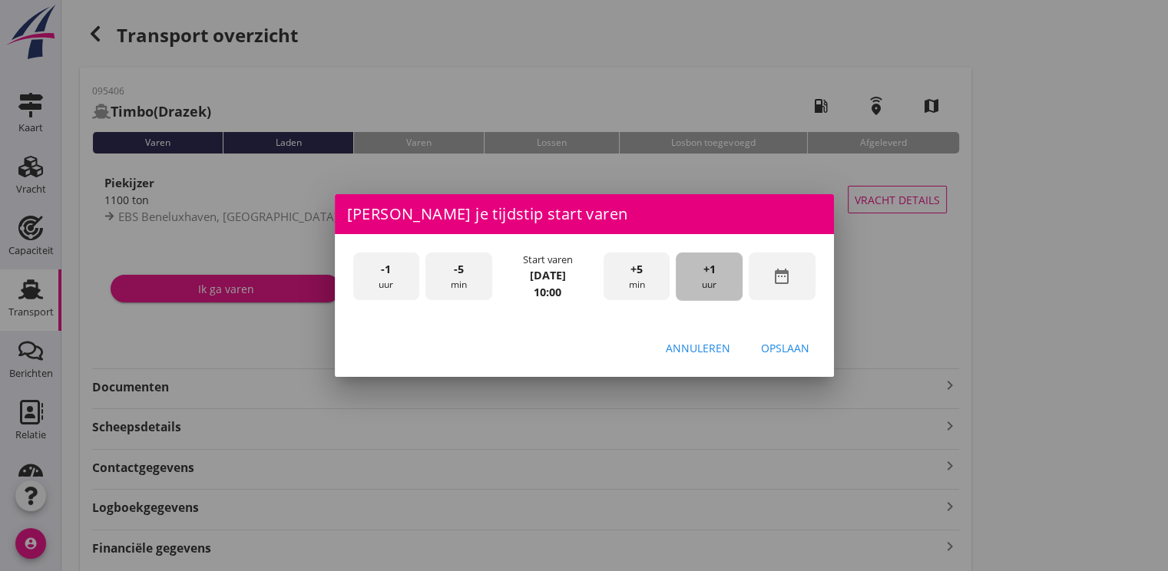
click at [716, 272] on div "+1 uur" at bounding box center [709, 277] width 67 height 48
click at [822, 359] on div "Annuleren Opslaan" at bounding box center [584, 348] width 499 height 52
click at [812, 353] on button "Opslaan" at bounding box center [785, 348] width 73 height 28
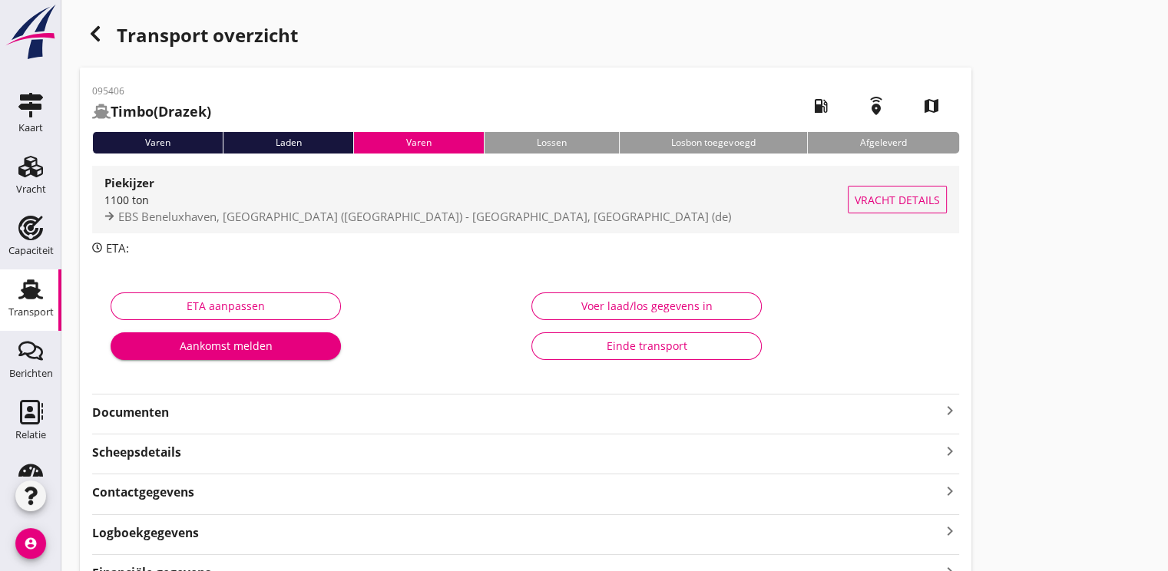
click at [142, 203] on div "1100 ton" at bounding box center [475, 200] width 743 height 16
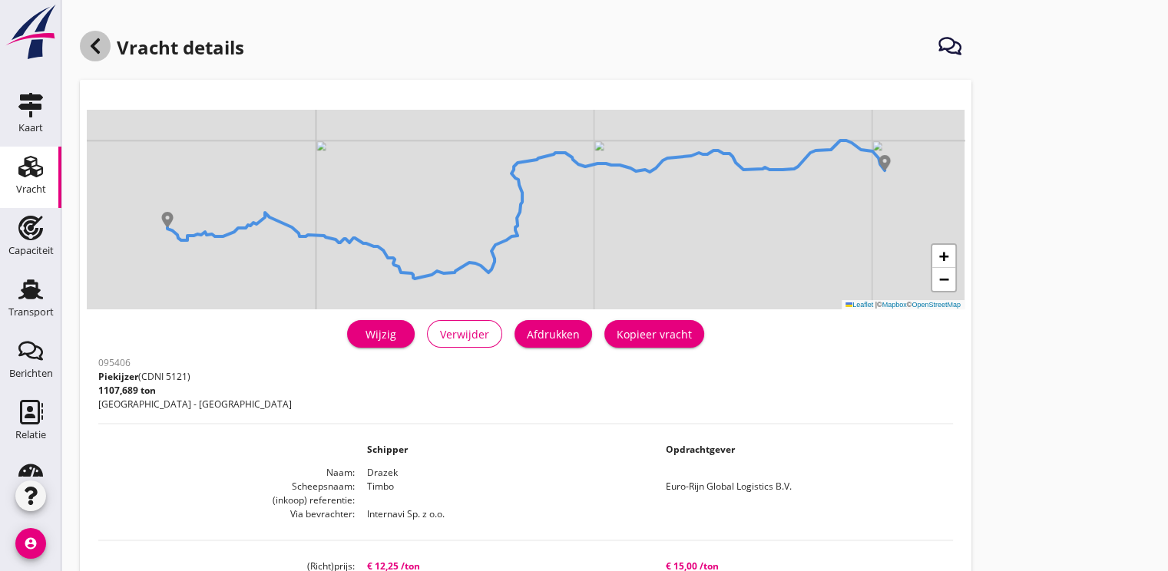
click at [92, 48] on use at bounding box center [95, 45] width 9 height 15
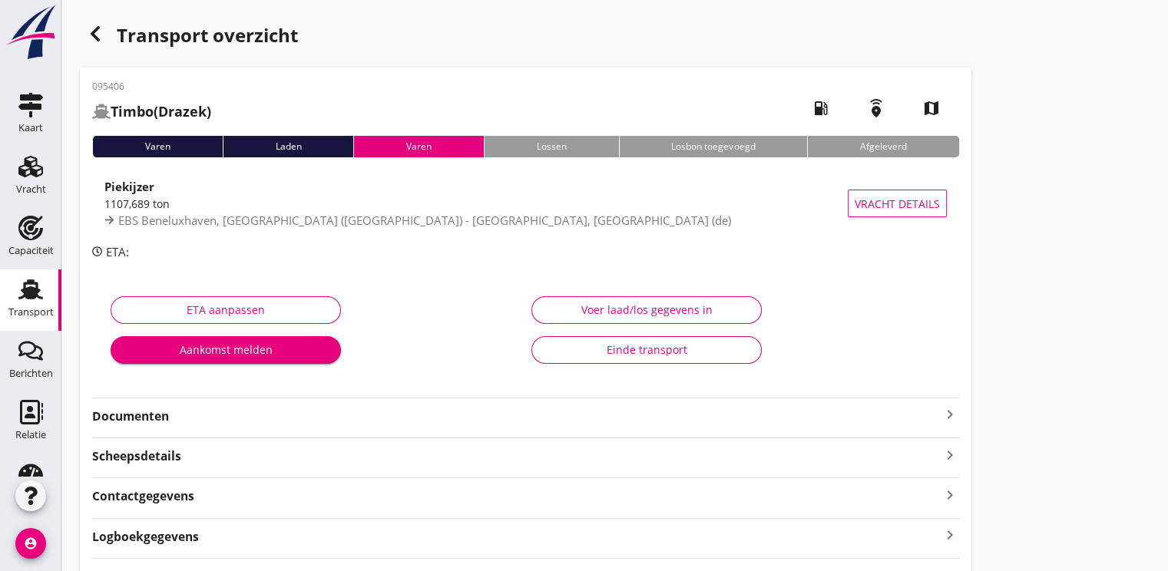
click at [103, 41] on icon "button" at bounding box center [95, 34] width 18 height 18
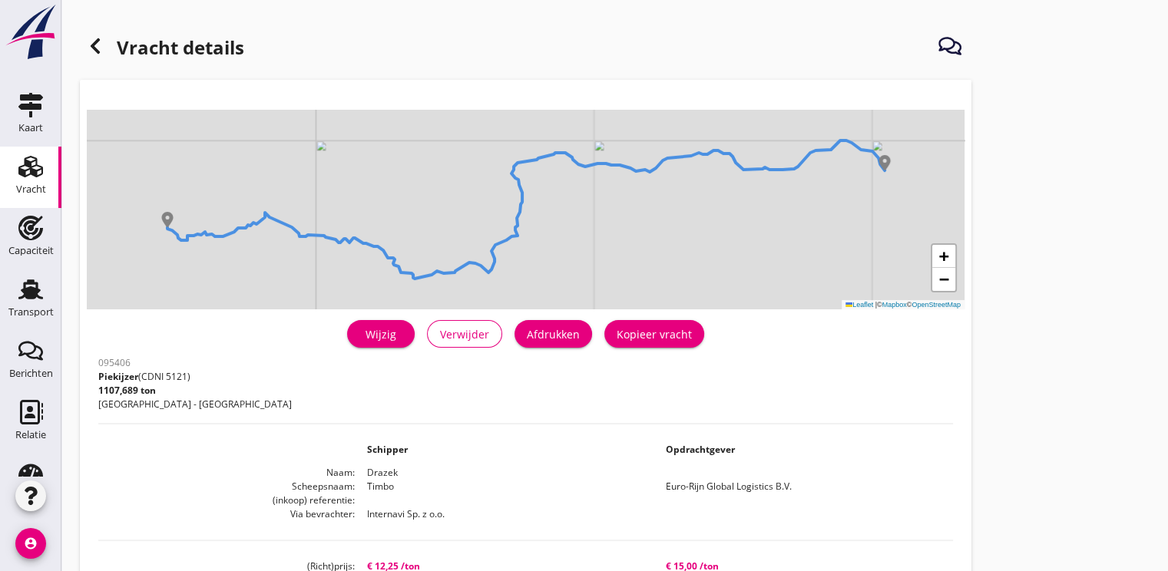
click at [111, 44] on h1 "Vracht details" at bounding box center [162, 49] width 164 height 37
click at [104, 46] on div at bounding box center [95, 46] width 31 height 31
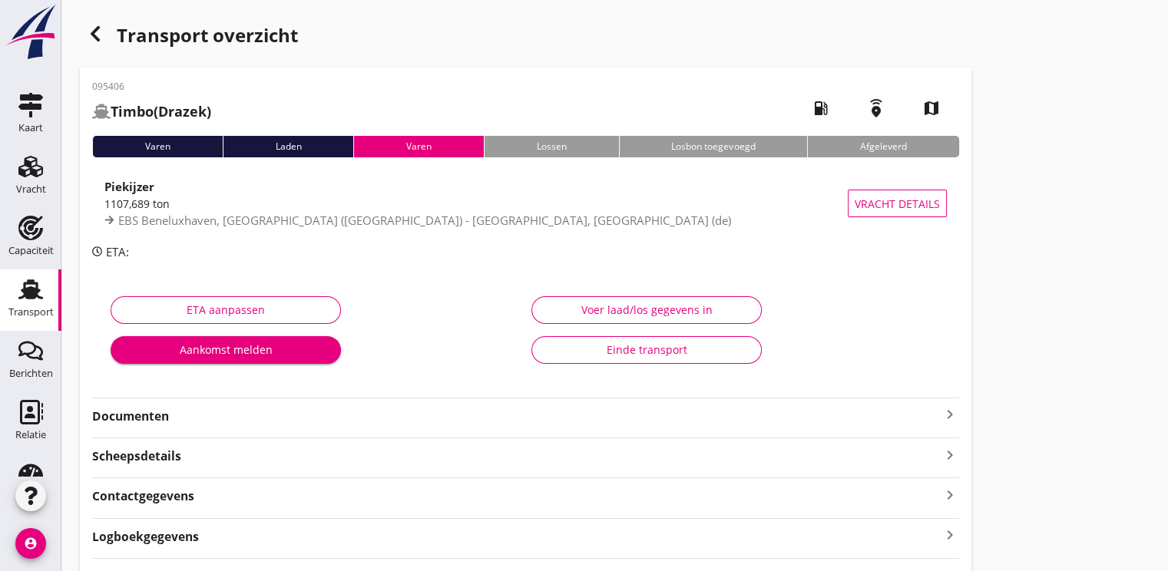
click at [104, 46] on div "Transport overzicht" at bounding box center [525, 36] width 891 height 37
click at [104, 39] on div "button" at bounding box center [95, 33] width 31 height 31
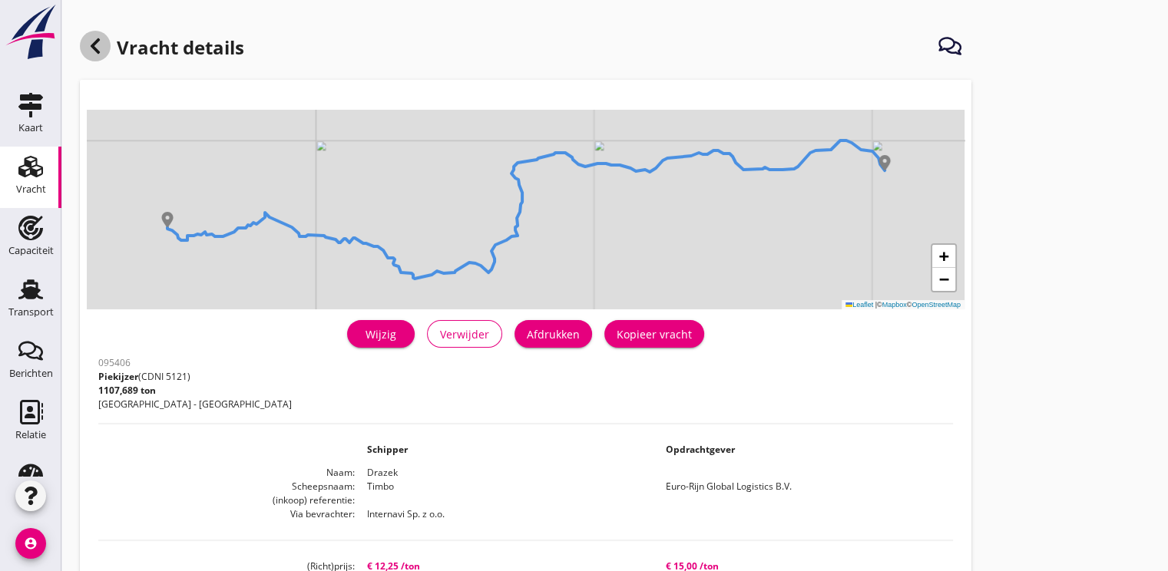
click at [98, 37] on icon at bounding box center [95, 46] width 18 height 18
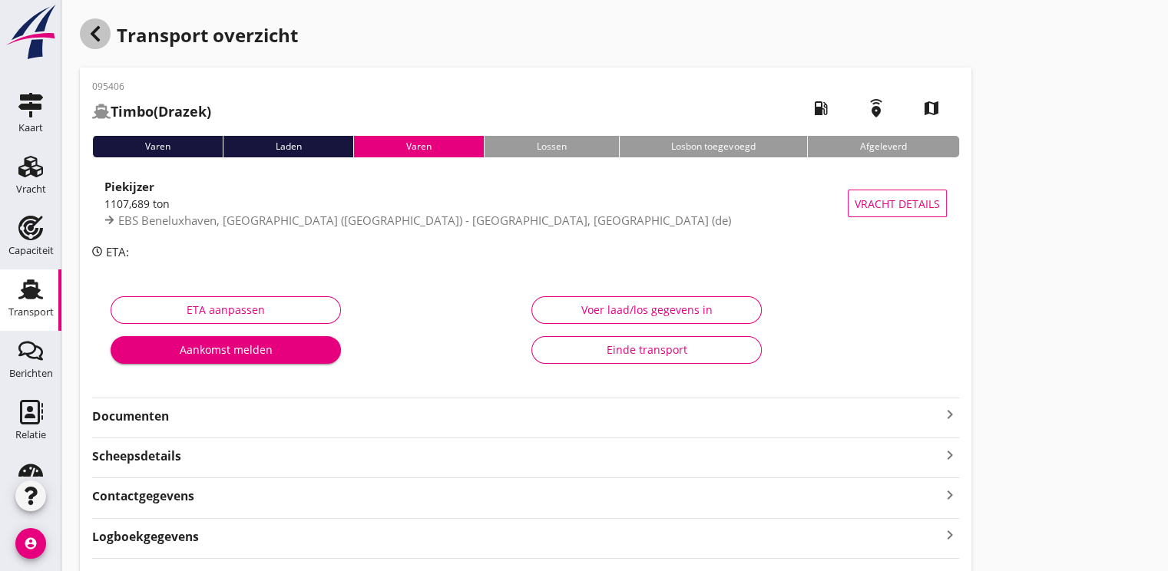
click at [104, 39] on div "button" at bounding box center [95, 33] width 31 height 31
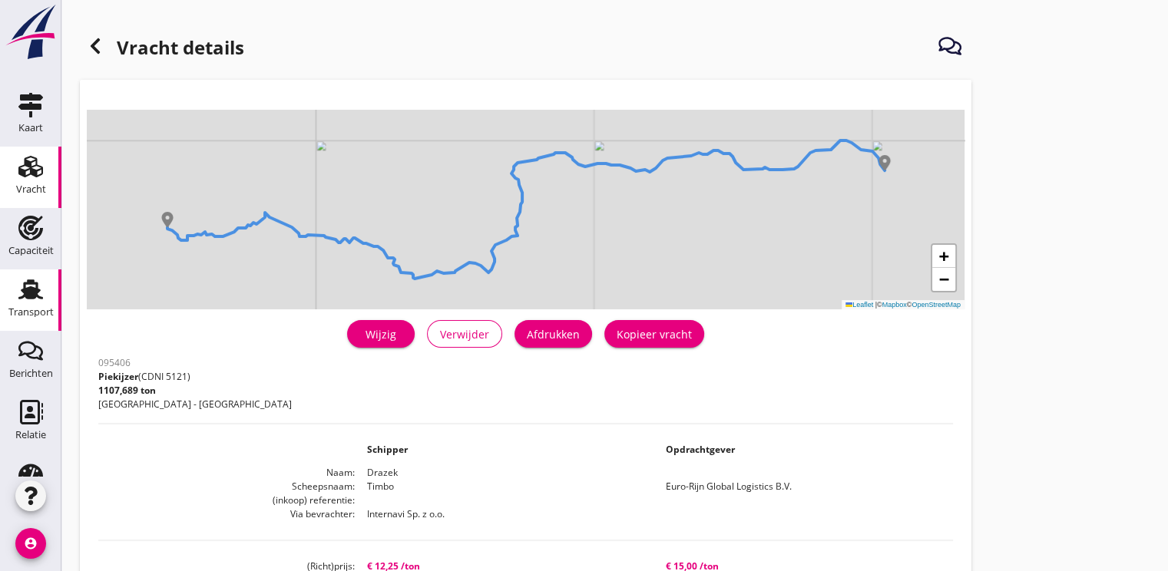
click at [21, 281] on icon "Transport" at bounding box center [30, 289] width 25 height 25
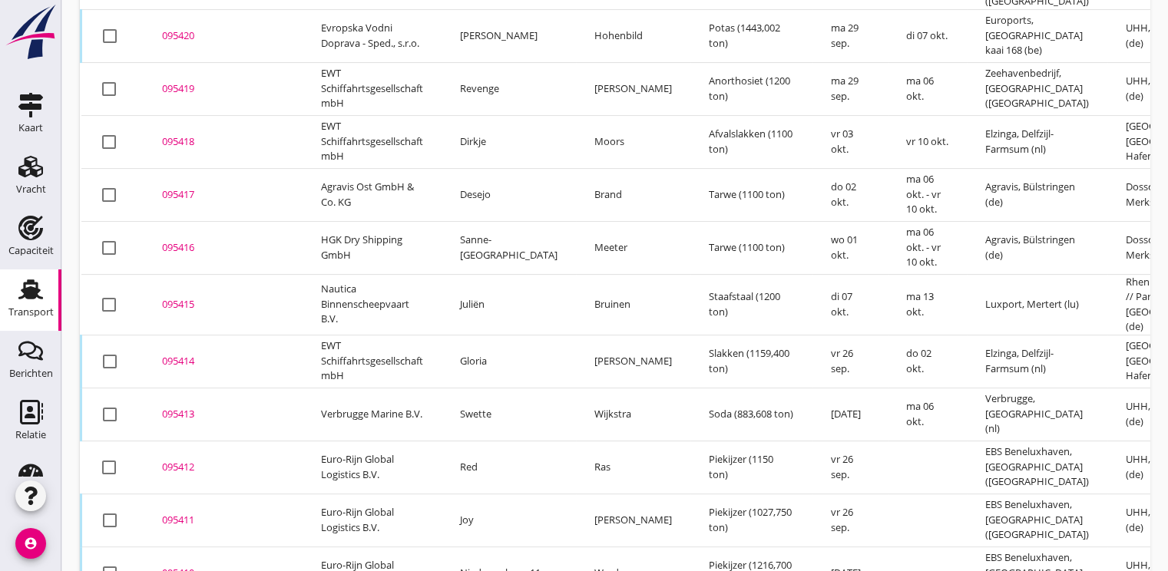
scroll to position [412, 0]
click at [175, 458] on div "095412" at bounding box center [223, 465] width 122 height 15
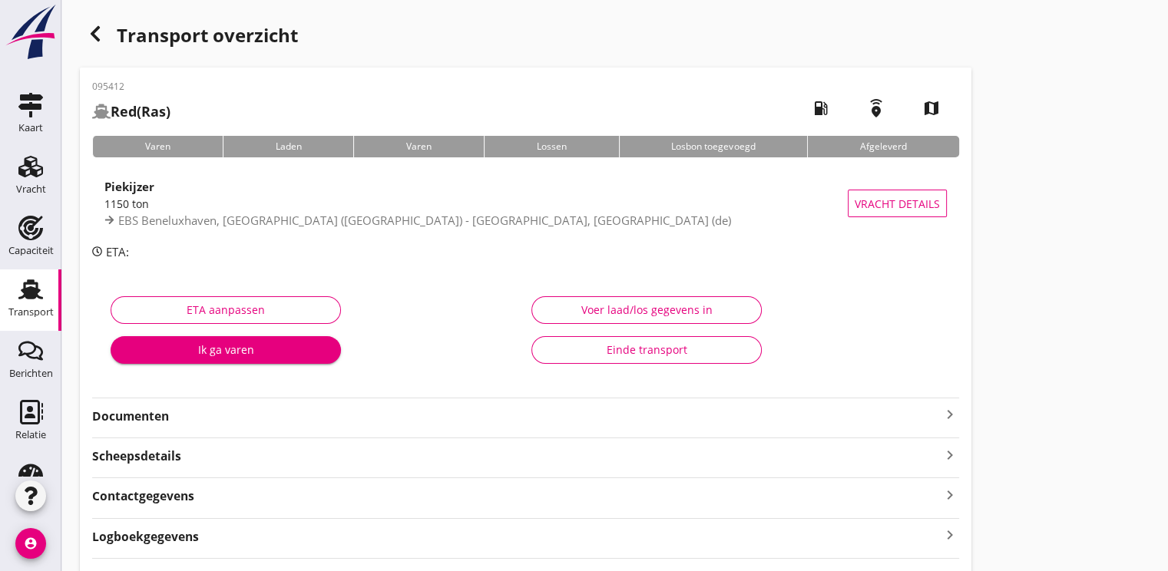
click at [224, 345] on div "Ik ga varen" at bounding box center [226, 350] width 206 height 16
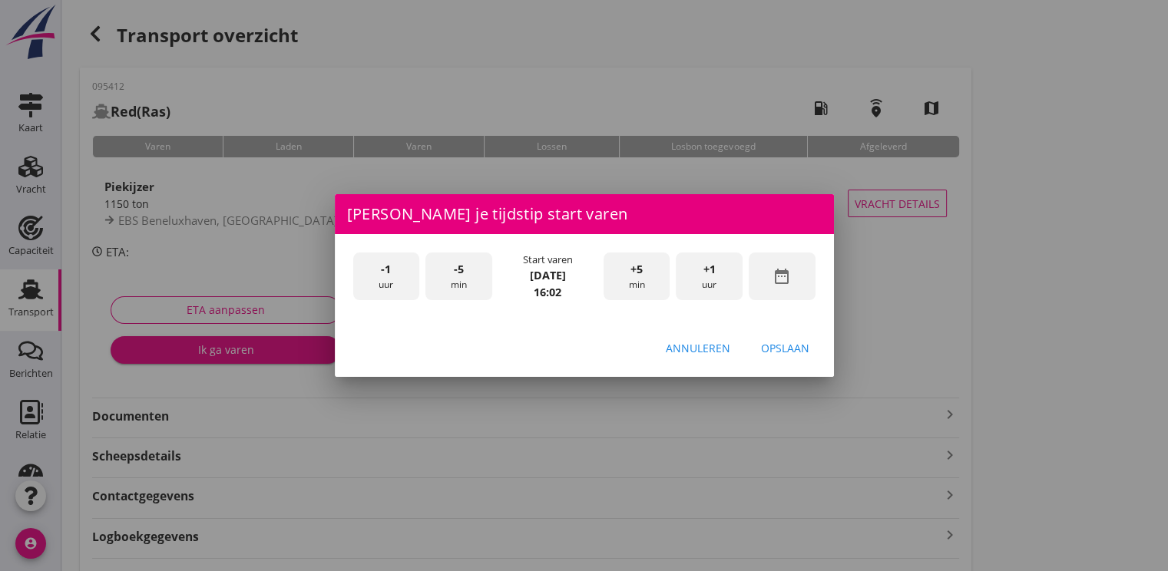
click at [785, 283] on icon "date_range" at bounding box center [781, 276] width 18 height 18
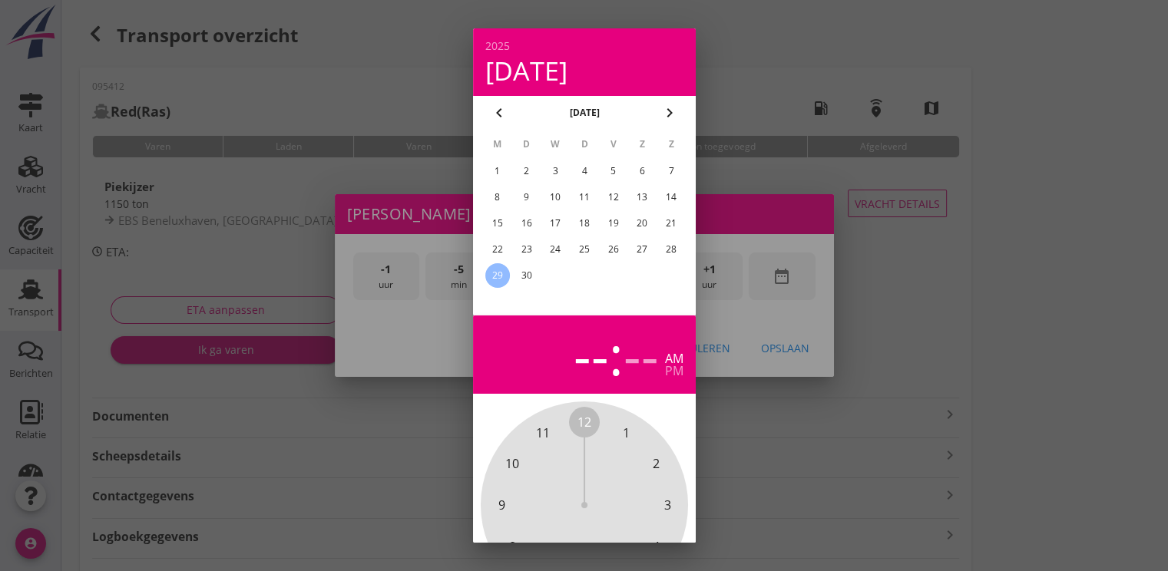
click at [609, 249] on div "26" at bounding box center [612, 249] width 25 height 25
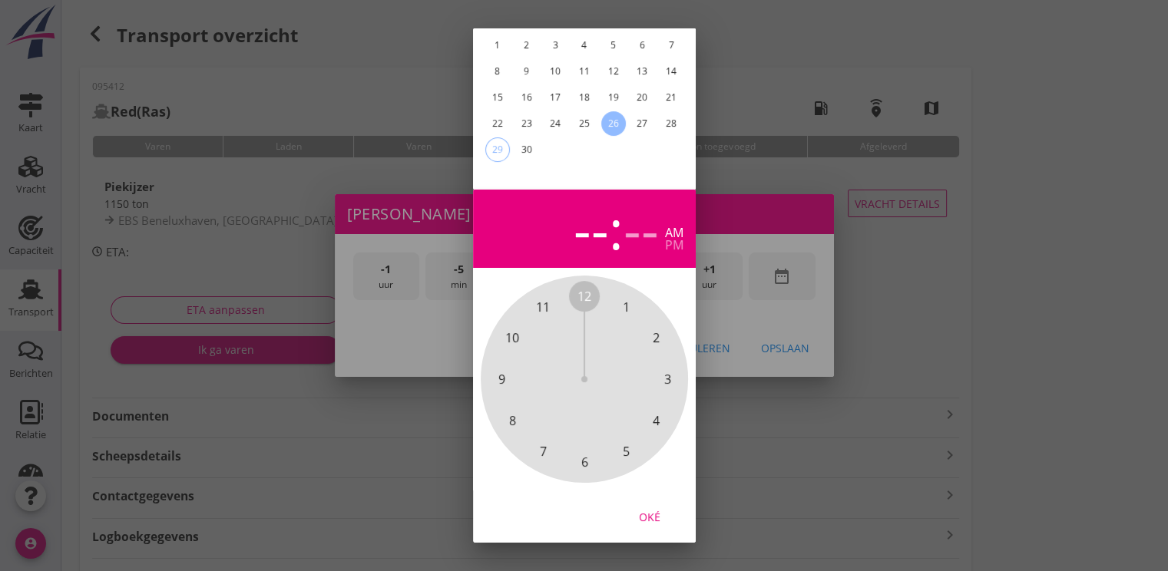
click at [652, 509] on div "Oké" at bounding box center [649, 517] width 43 height 16
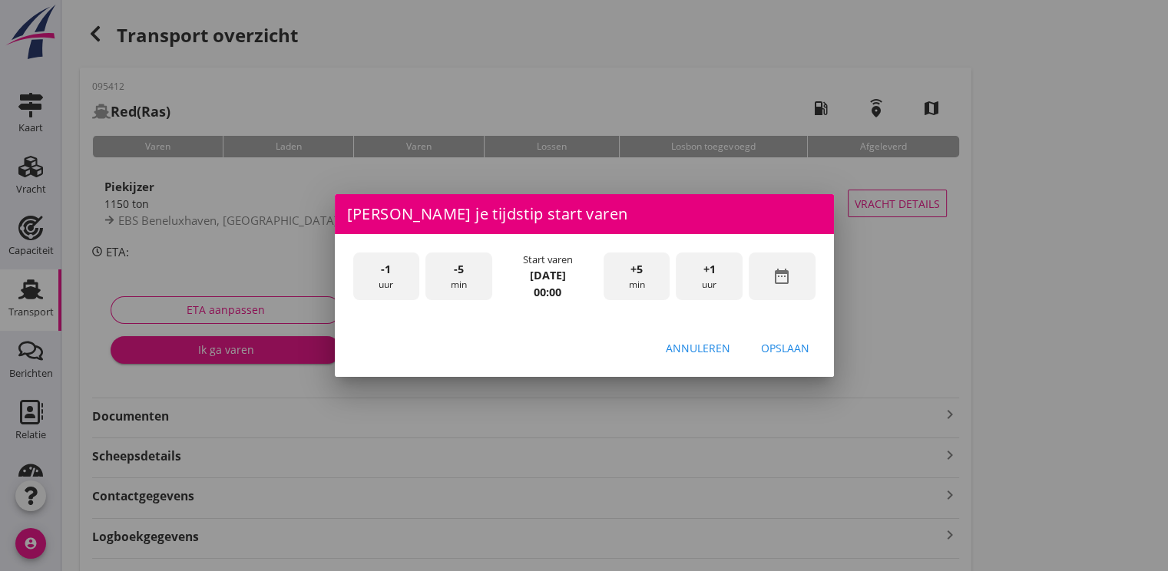
click at [709, 269] on span "+1" at bounding box center [709, 269] width 12 height 17
click at [711, 269] on span "+1" at bounding box center [709, 269] width 12 height 17
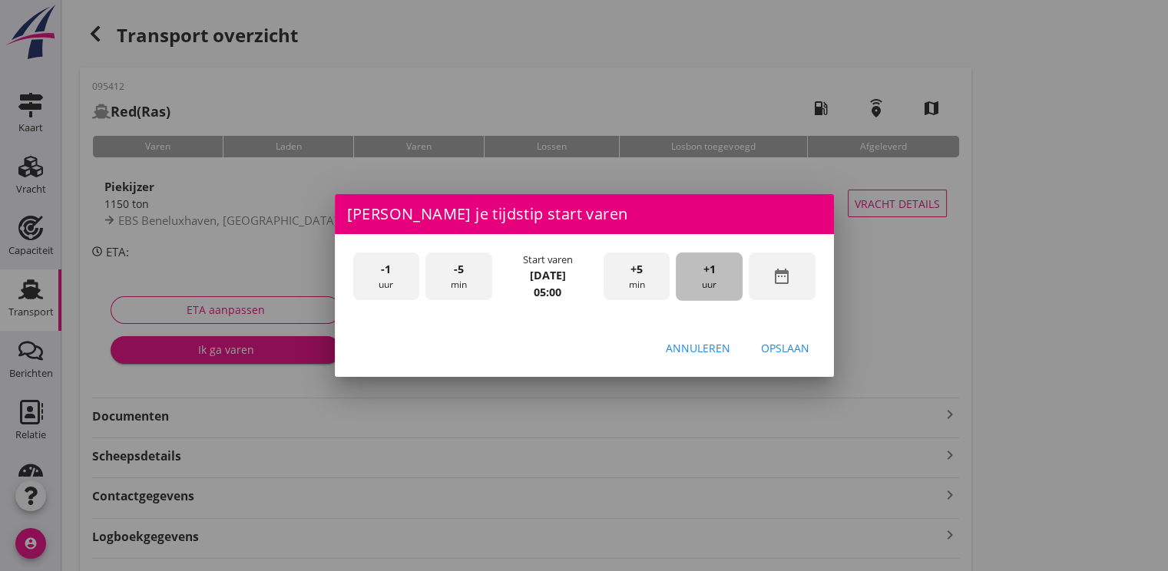
click at [711, 269] on span "+1" at bounding box center [709, 269] width 12 height 17
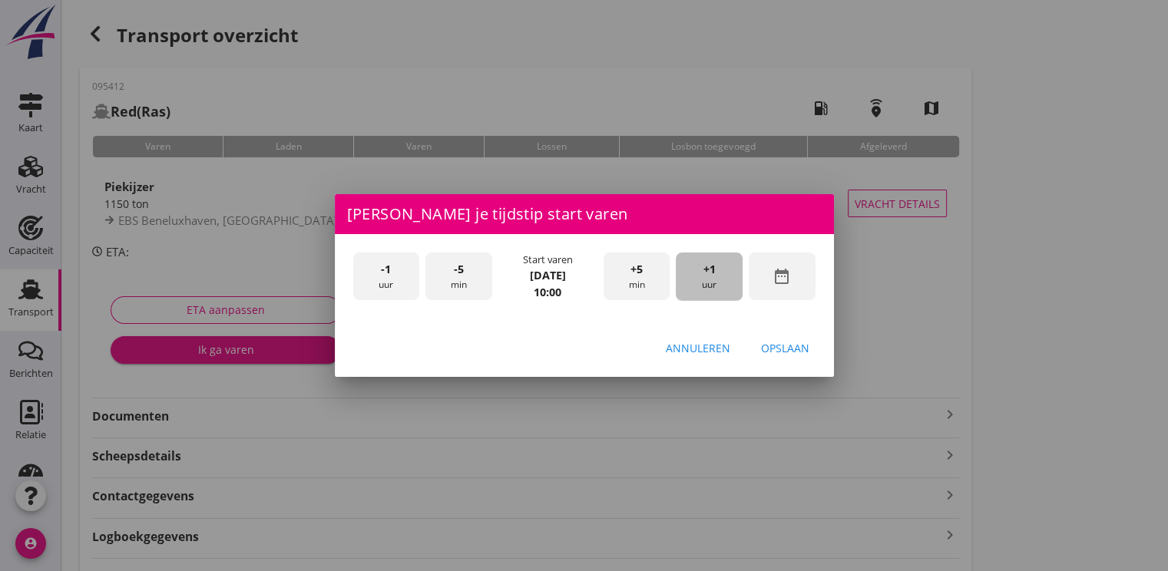
click at [711, 269] on span "+1" at bounding box center [709, 269] width 12 height 17
click at [786, 352] on div "Opslaan" at bounding box center [785, 348] width 48 height 16
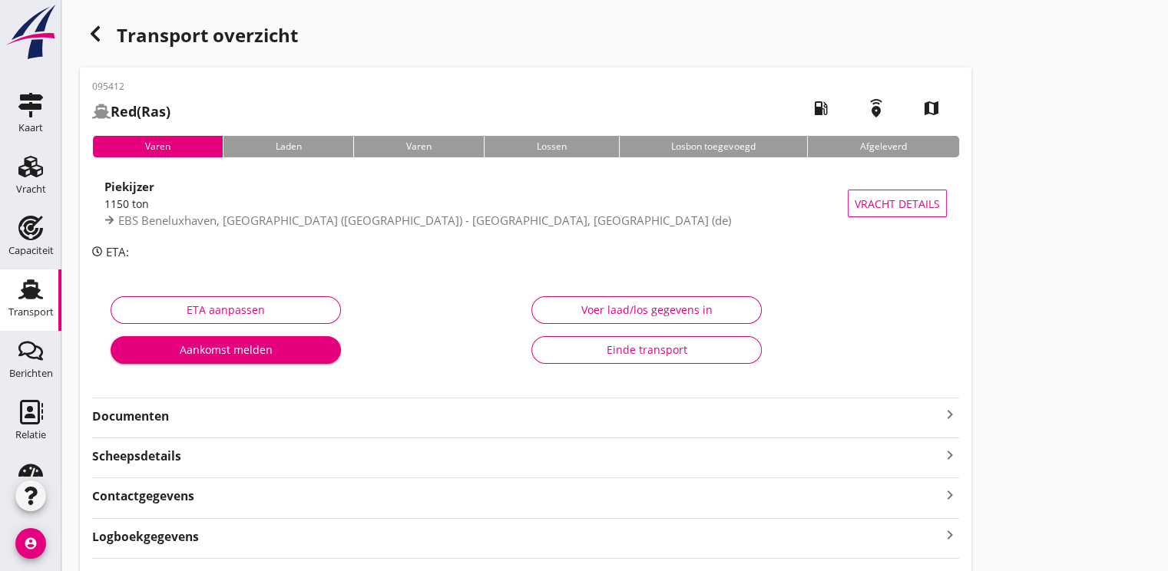
click at [181, 355] on div "Aankomst melden" at bounding box center [226, 350] width 206 height 16
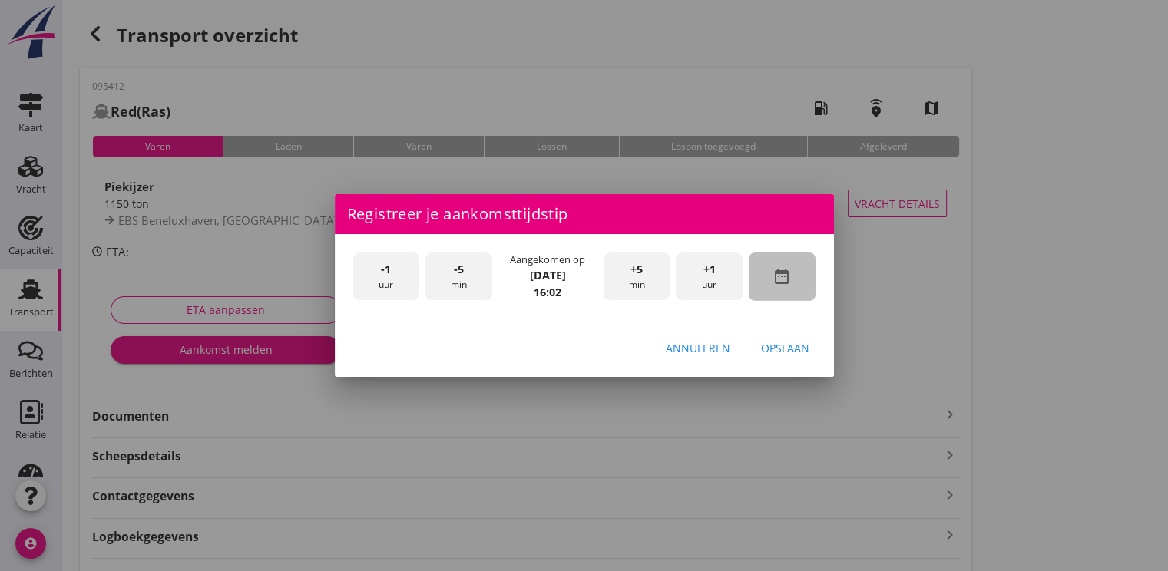
click at [775, 271] on icon "date_range" at bounding box center [781, 276] width 18 height 18
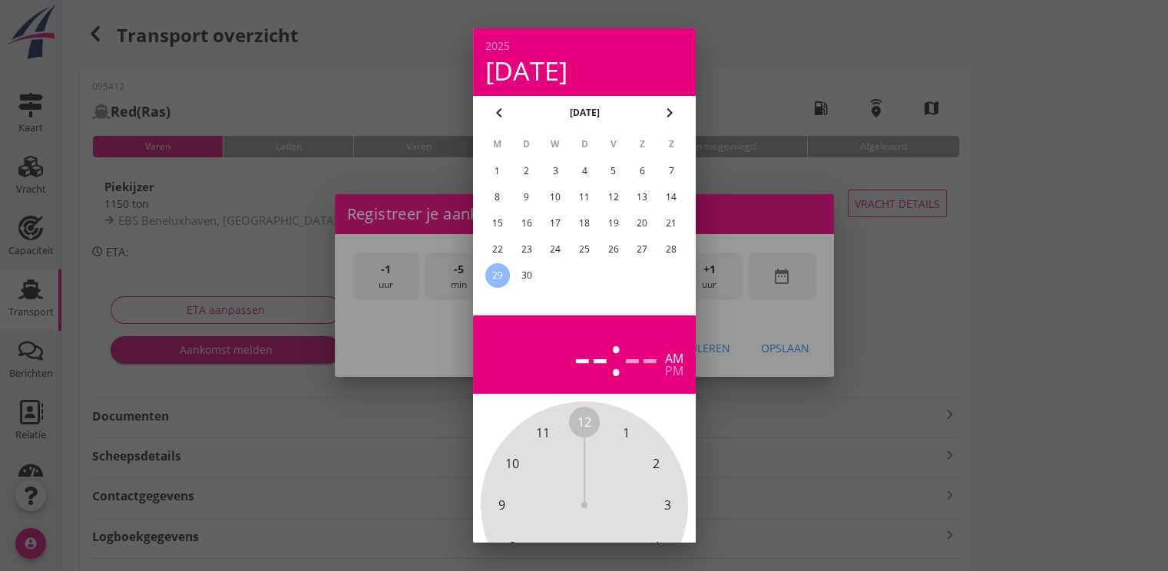
click at [605, 250] on div "26" at bounding box center [612, 249] width 25 height 25
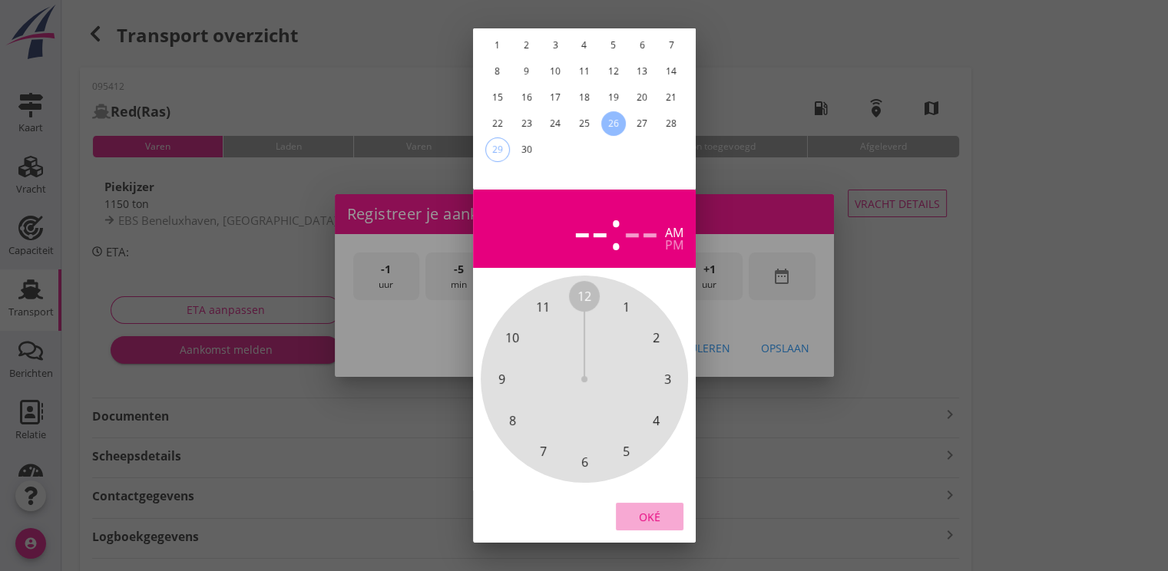
drag, startPoint x: 650, startPoint y: 501, endPoint x: 671, endPoint y: 335, distance: 167.1
click at [651, 503] on button "Oké" at bounding box center [650, 517] width 68 height 28
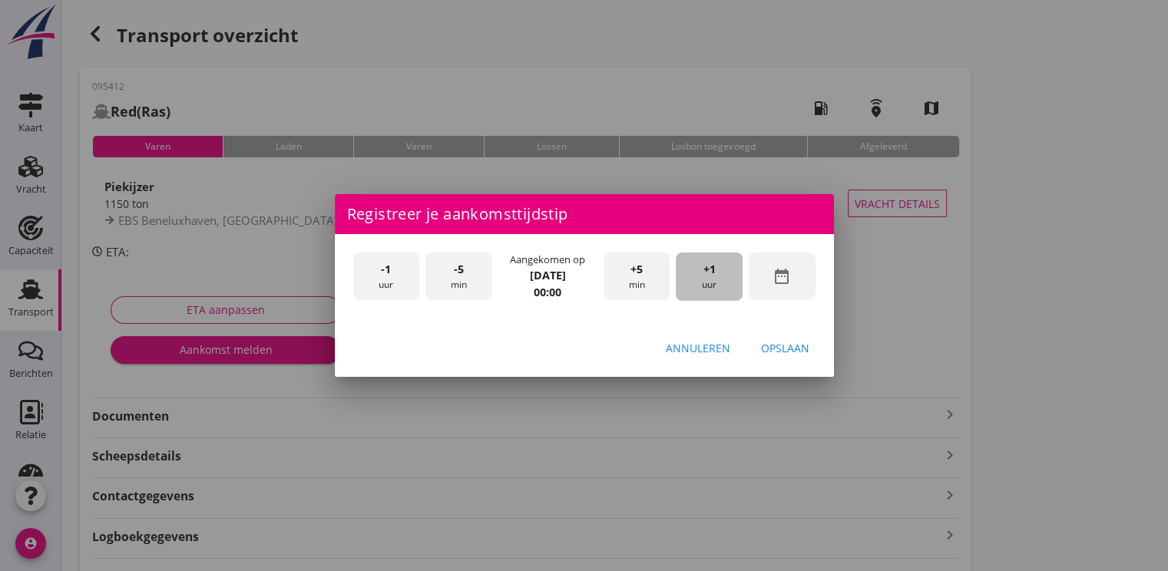
click at [706, 274] on span "+1" at bounding box center [709, 269] width 12 height 17
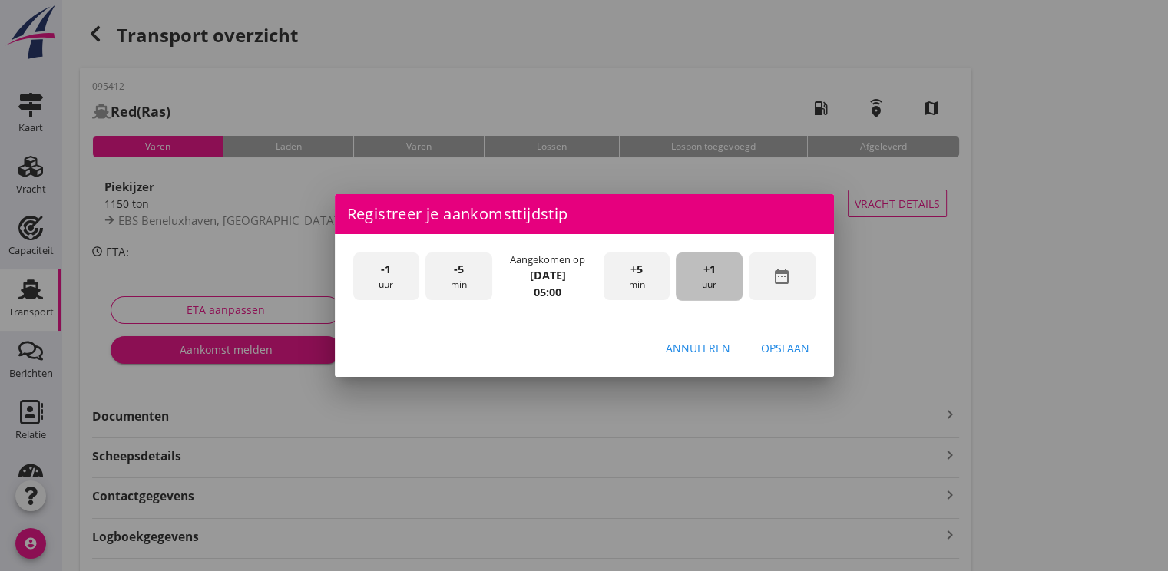
click at [706, 274] on span "+1" at bounding box center [709, 269] width 12 height 17
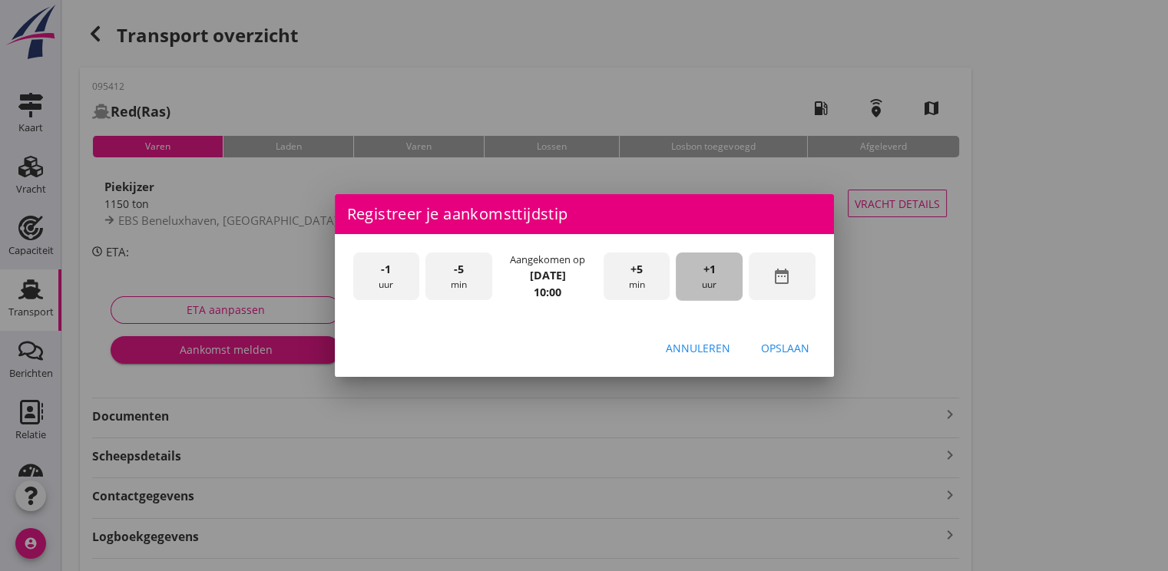
click at [706, 274] on span "+1" at bounding box center [709, 269] width 12 height 17
click at [703, 274] on span "+1" at bounding box center [709, 269] width 12 height 17
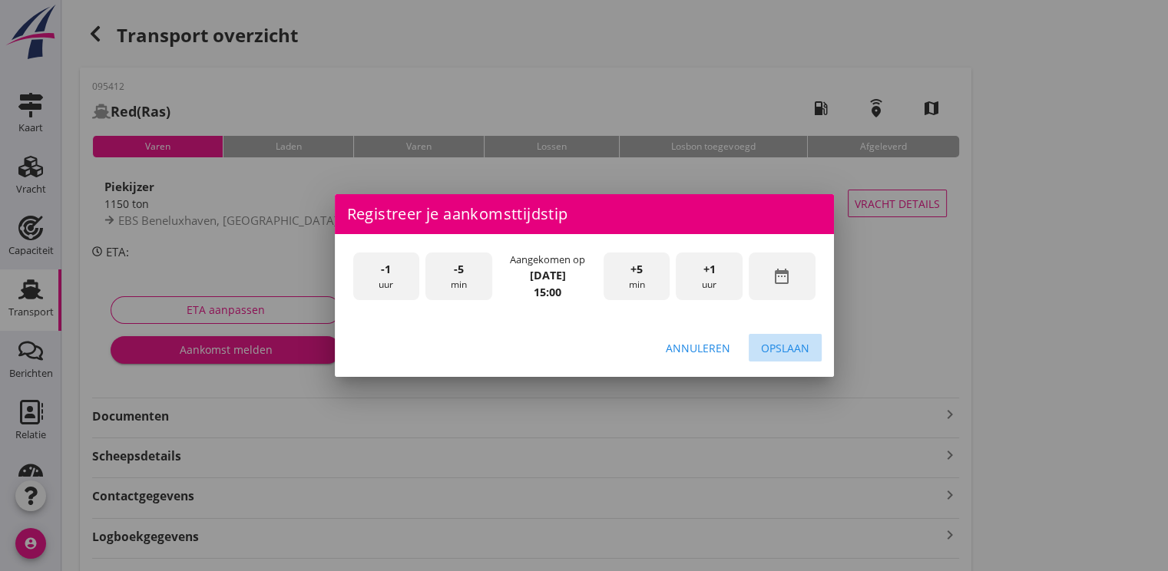
drag, startPoint x: 791, startPoint y: 353, endPoint x: 451, endPoint y: 347, distance: 340.2
click at [791, 352] on div "Opslaan" at bounding box center [785, 348] width 48 height 16
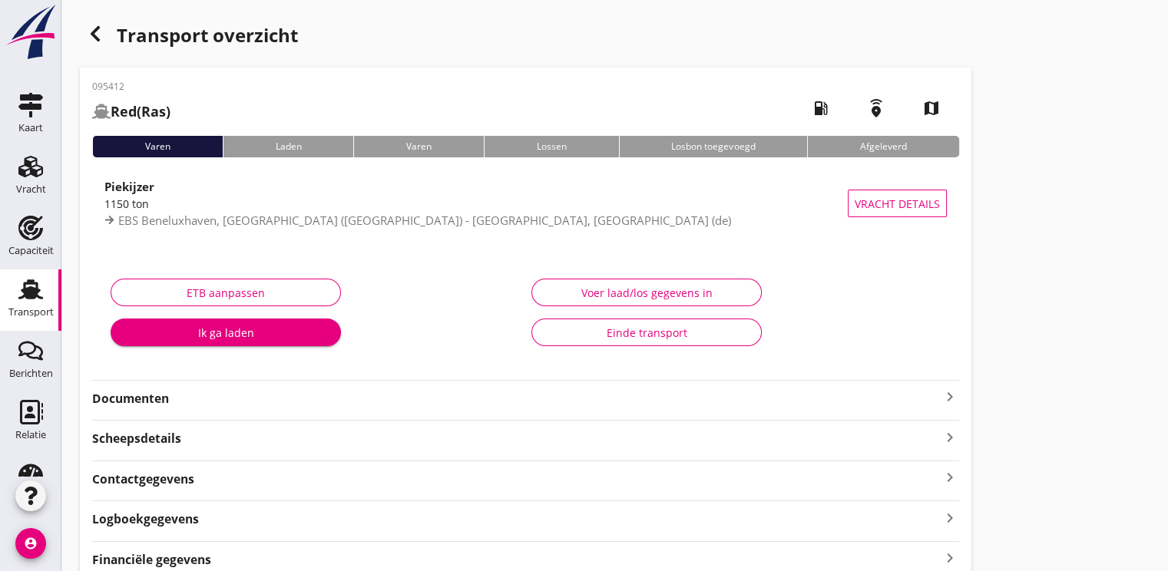
click at [242, 332] on div "Ik ga laden" at bounding box center [226, 333] width 206 height 16
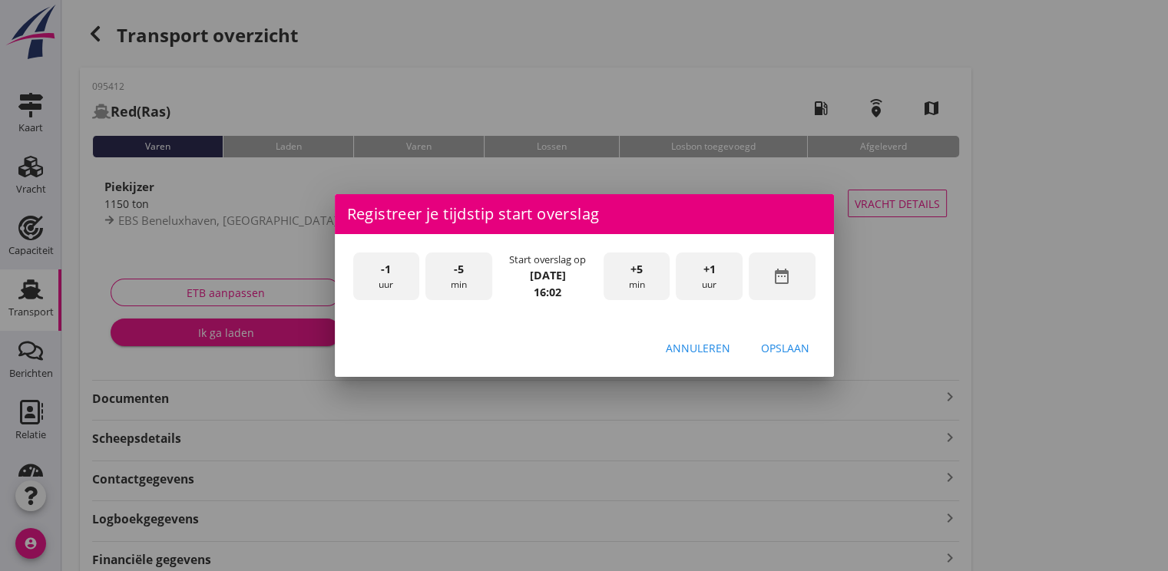
click at [781, 276] on icon "date_range" at bounding box center [781, 276] width 18 height 18
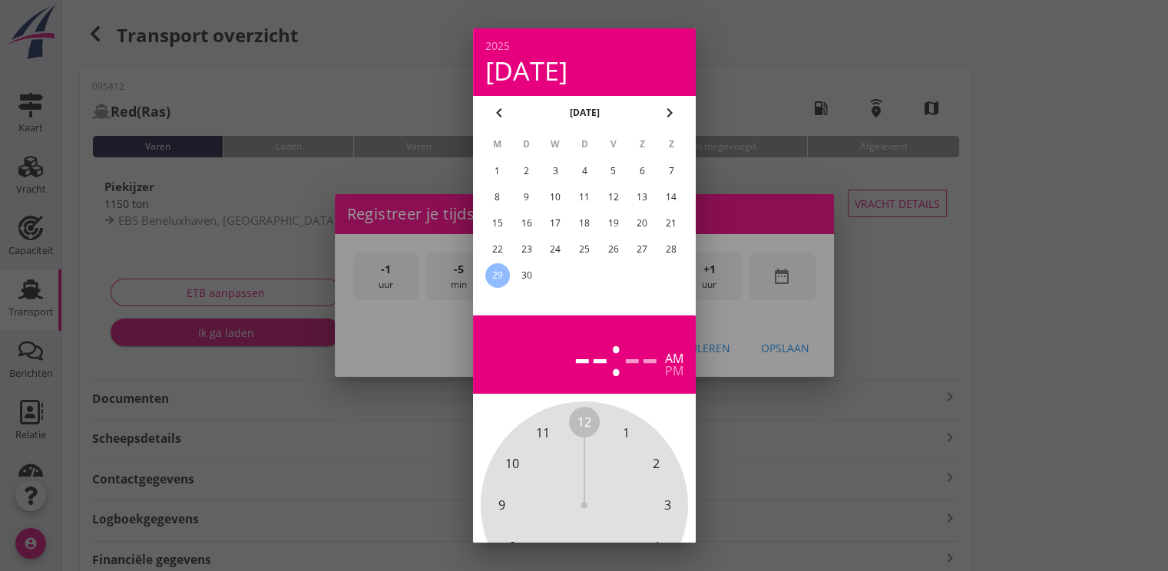
click at [640, 252] on div "27" at bounding box center [642, 249] width 25 height 25
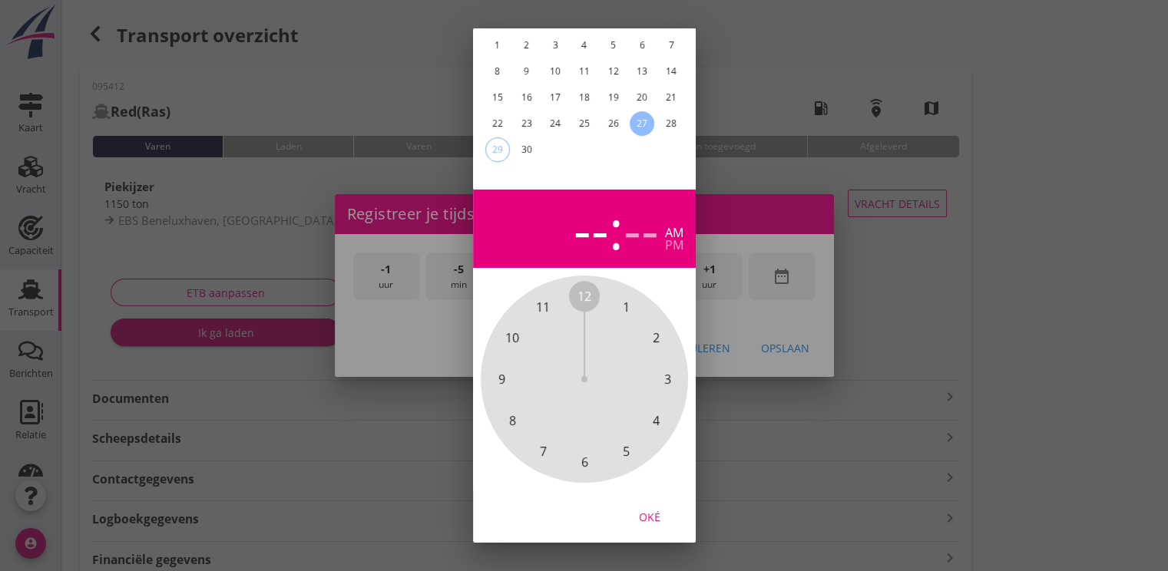
click at [666, 509] on div "Oké" at bounding box center [649, 517] width 43 height 16
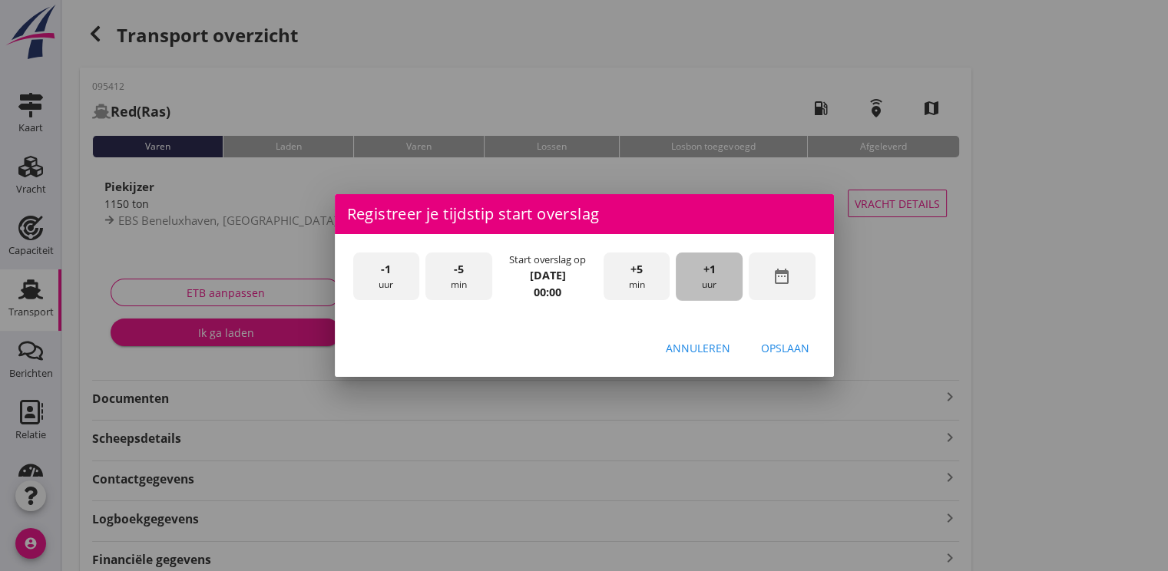
click at [706, 264] on span "+1" at bounding box center [709, 269] width 12 height 17
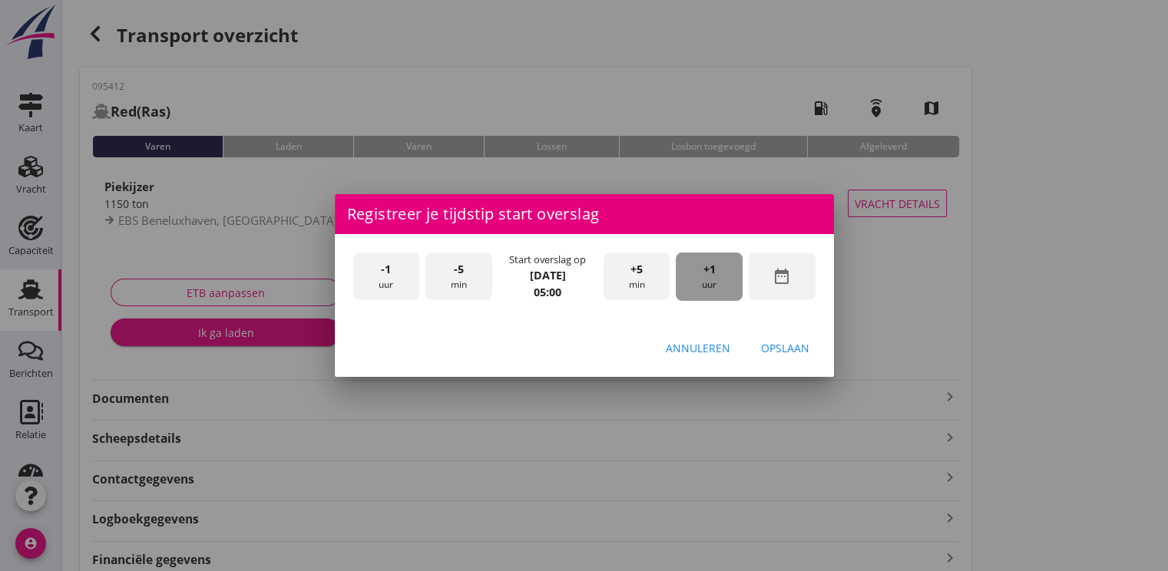
click at [706, 264] on span "+1" at bounding box center [709, 269] width 12 height 17
click at [648, 286] on div "+5 min" at bounding box center [636, 277] width 67 height 48
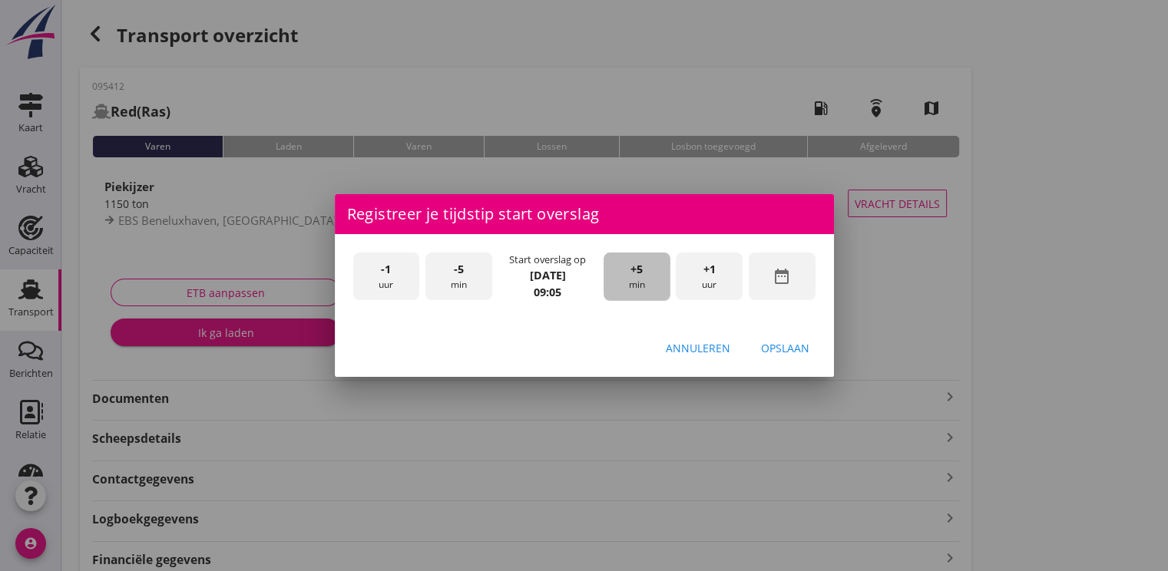
click at [648, 286] on div "+5 min" at bounding box center [636, 277] width 67 height 48
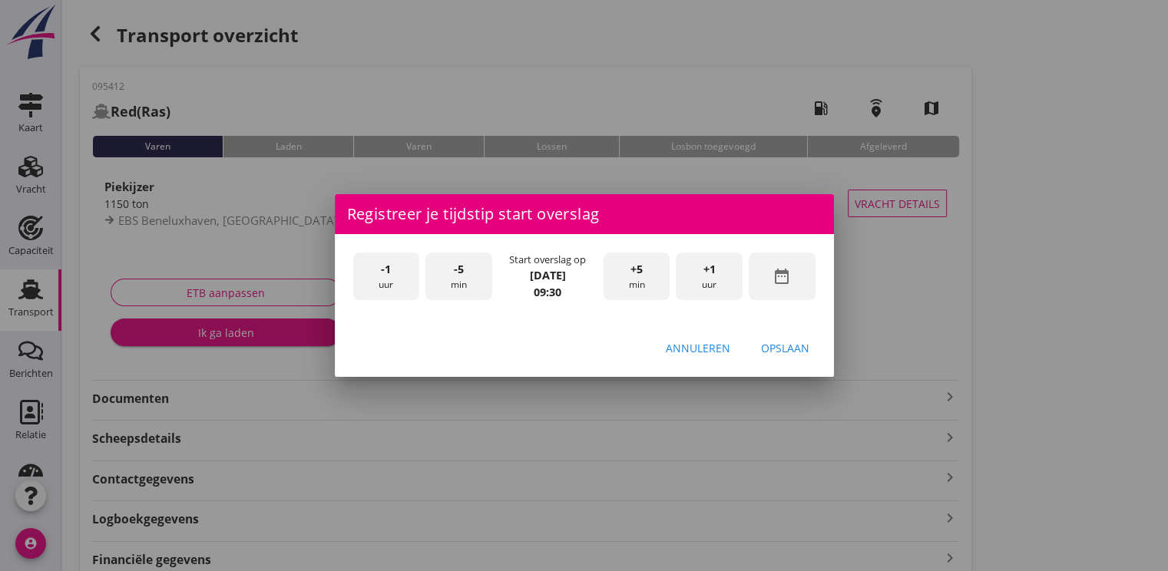
click at [805, 351] on div "Opslaan" at bounding box center [785, 348] width 48 height 16
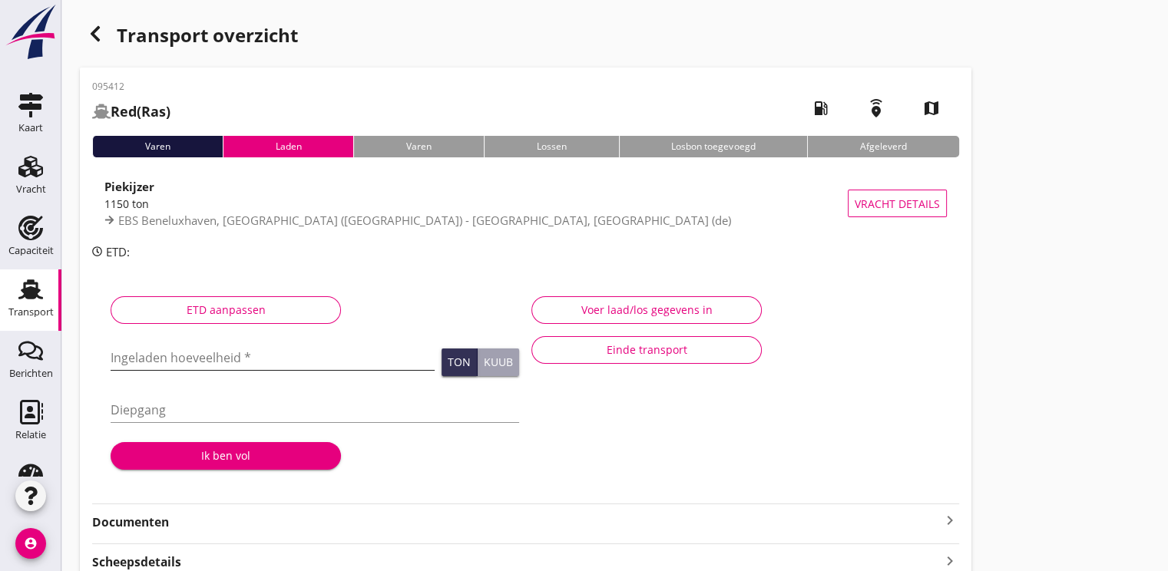
click at [195, 358] on input "Ingeladen hoeveelheid *" at bounding box center [273, 358] width 324 height 25
click at [172, 358] on input "8690.067" at bounding box center [273, 358] width 324 height 25
type input "869.067"
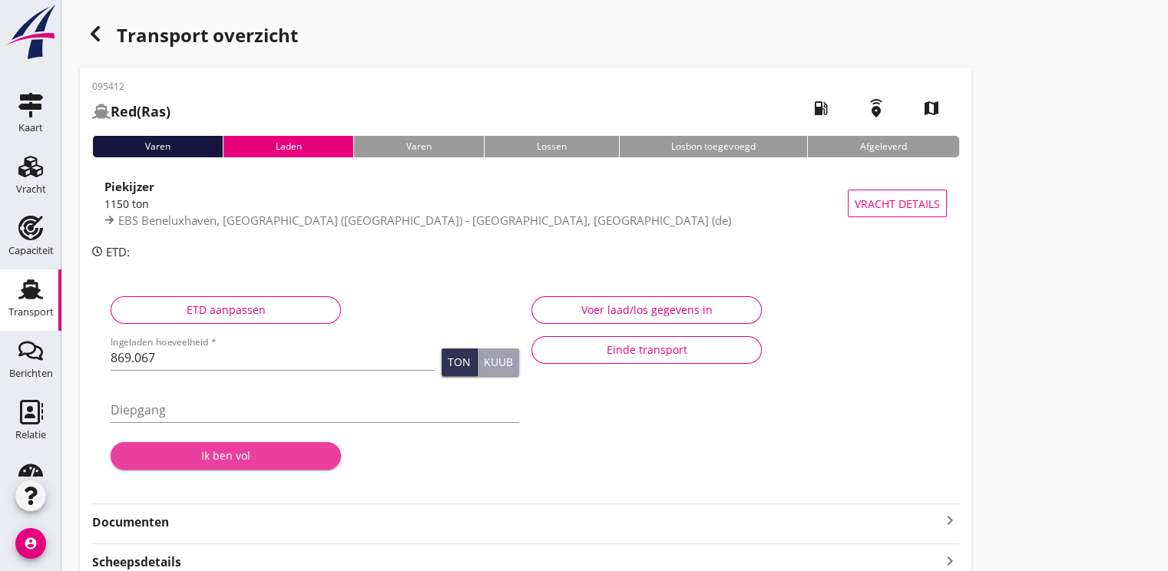
click at [244, 461] on div "Ik ben vol" at bounding box center [226, 456] width 206 height 16
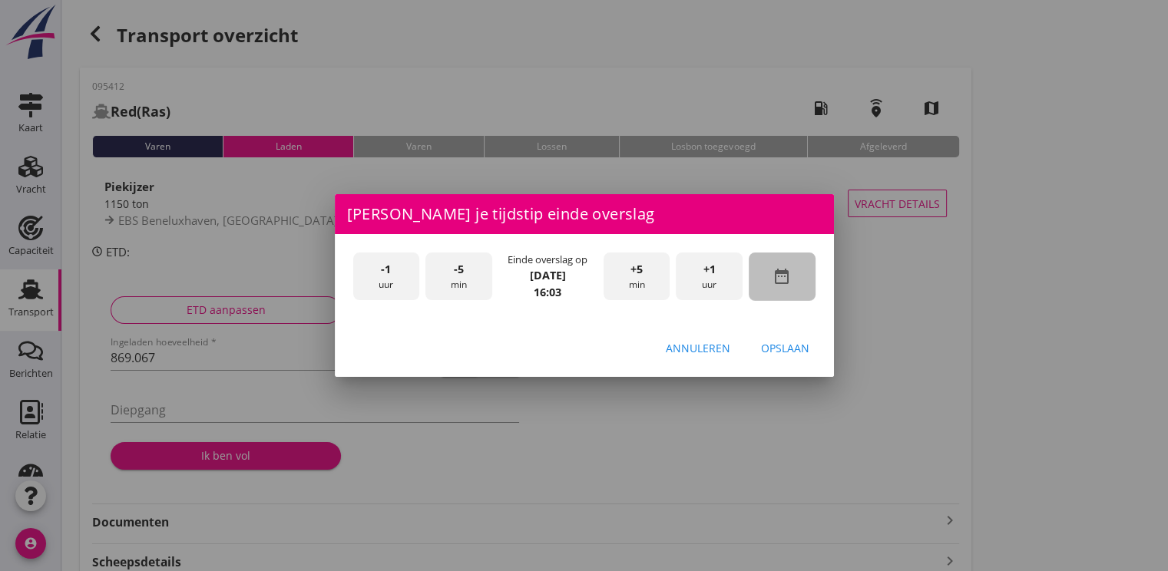
click at [789, 281] on icon "date_range" at bounding box center [781, 276] width 18 height 18
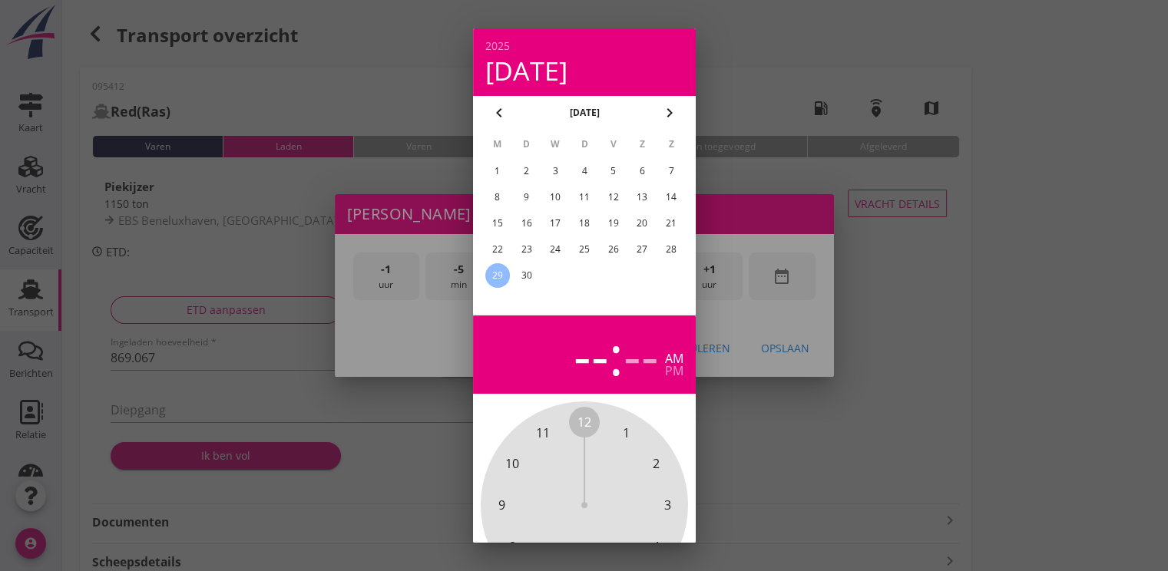
click at [642, 252] on div "27" at bounding box center [642, 249] width 25 height 25
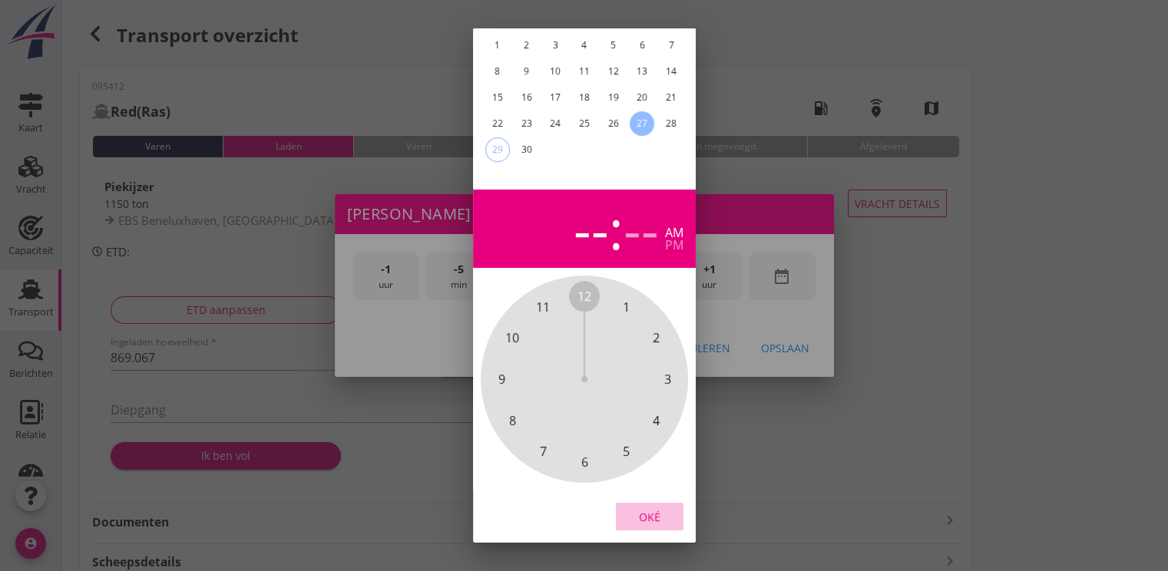
click at [648, 509] on div "Oké" at bounding box center [649, 517] width 43 height 16
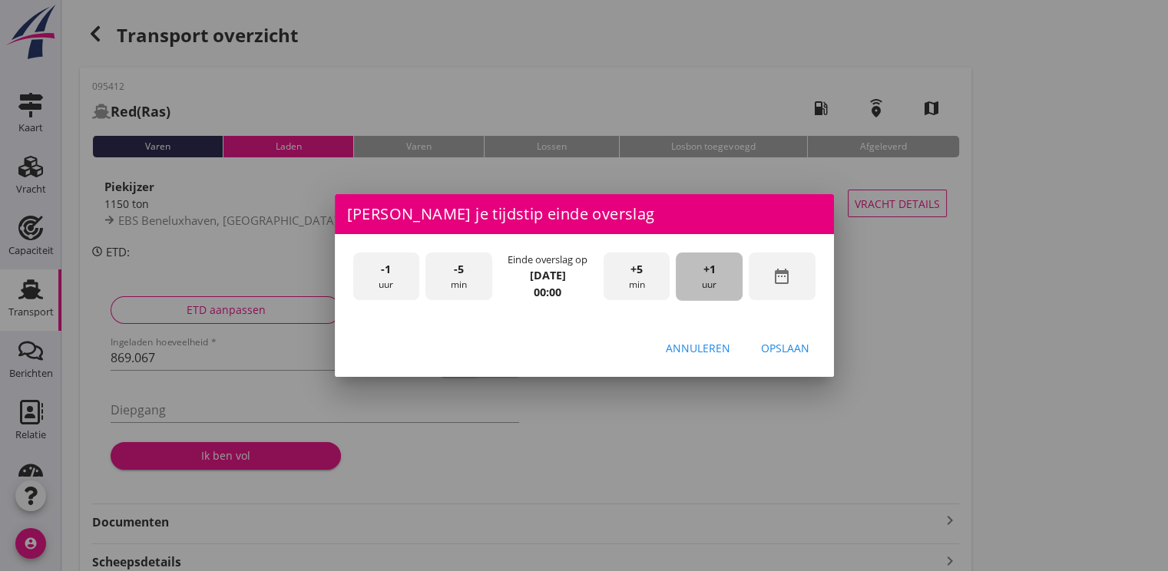
click at [709, 283] on div "+1 uur" at bounding box center [709, 277] width 67 height 48
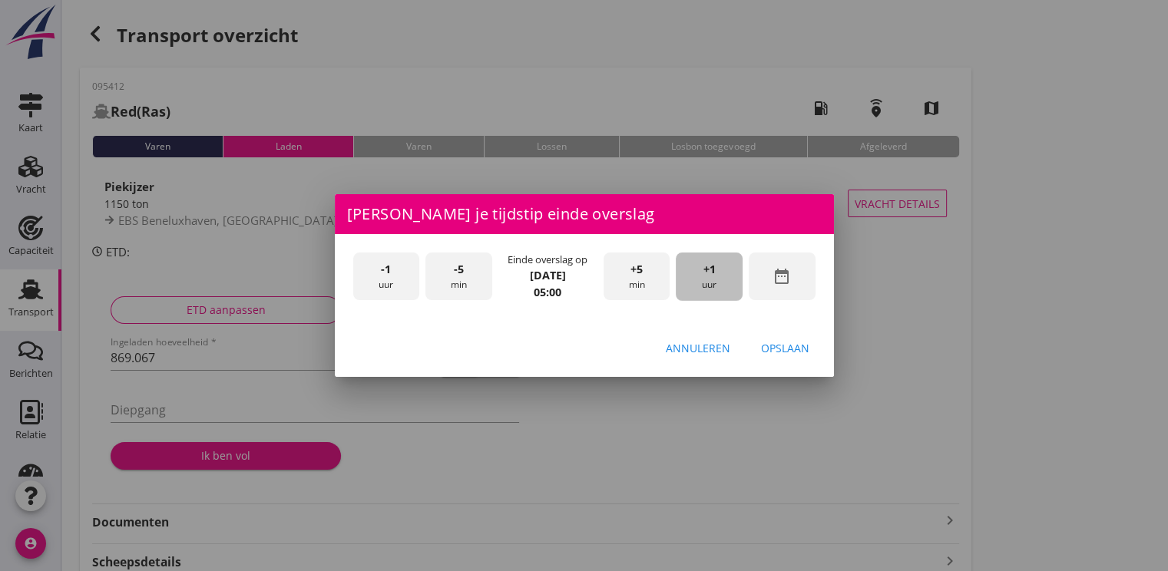
click at [709, 283] on div "+1 uur" at bounding box center [709, 277] width 67 height 48
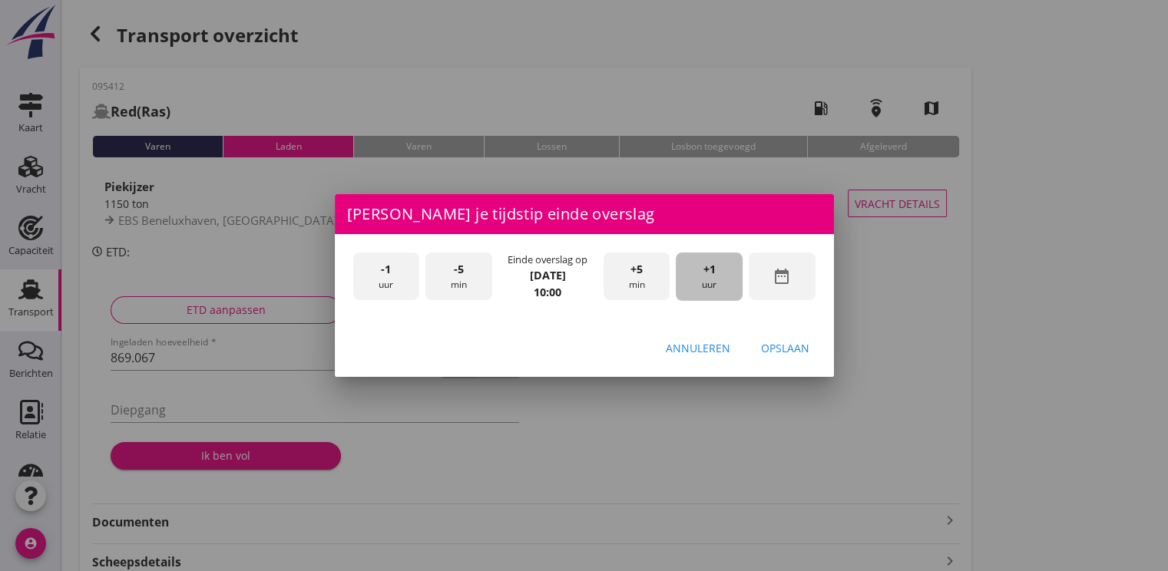
click at [709, 283] on div "+1 uur" at bounding box center [709, 277] width 67 height 48
click at [650, 277] on div "+5 min" at bounding box center [636, 277] width 67 height 48
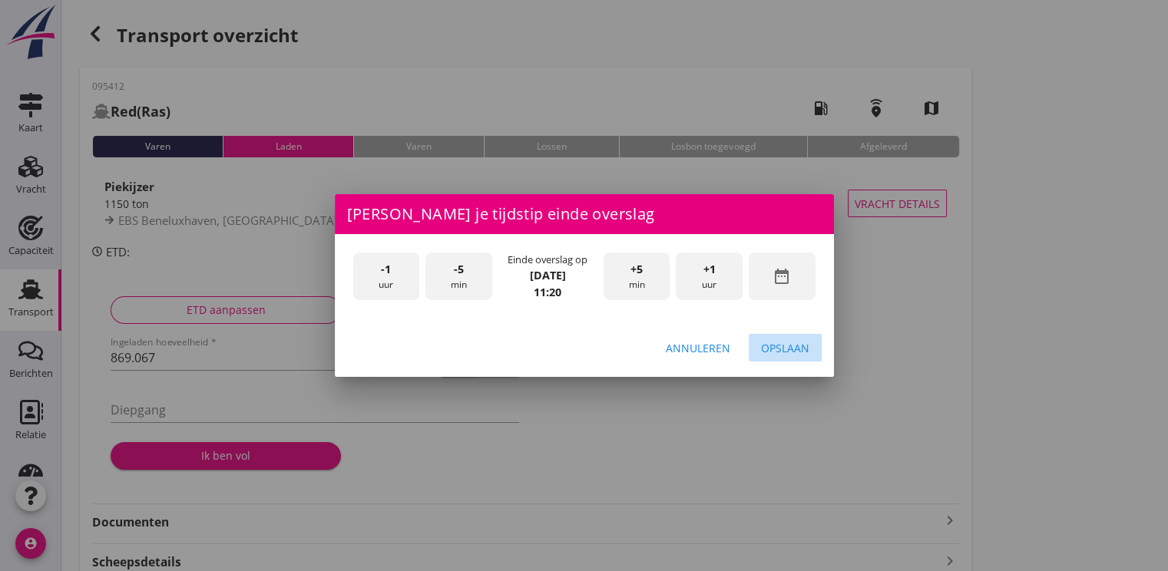
click at [765, 346] on div "Opslaan" at bounding box center [785, 348] width 48 height 16
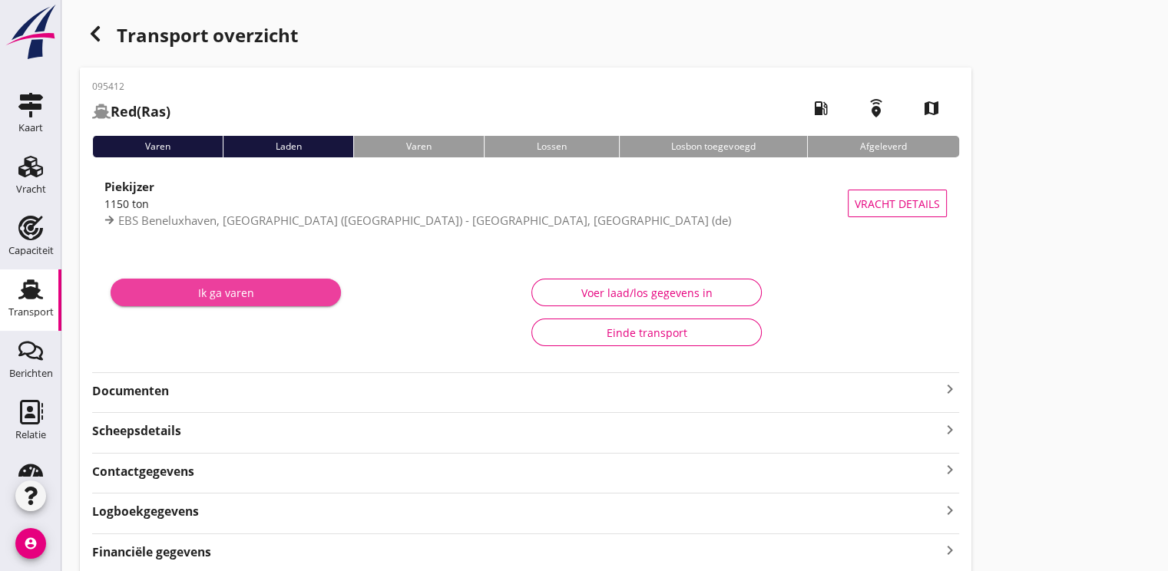
click at [225, 295] on div "Ik ga varen" at bounding box center [226, 293] width 206 height 16
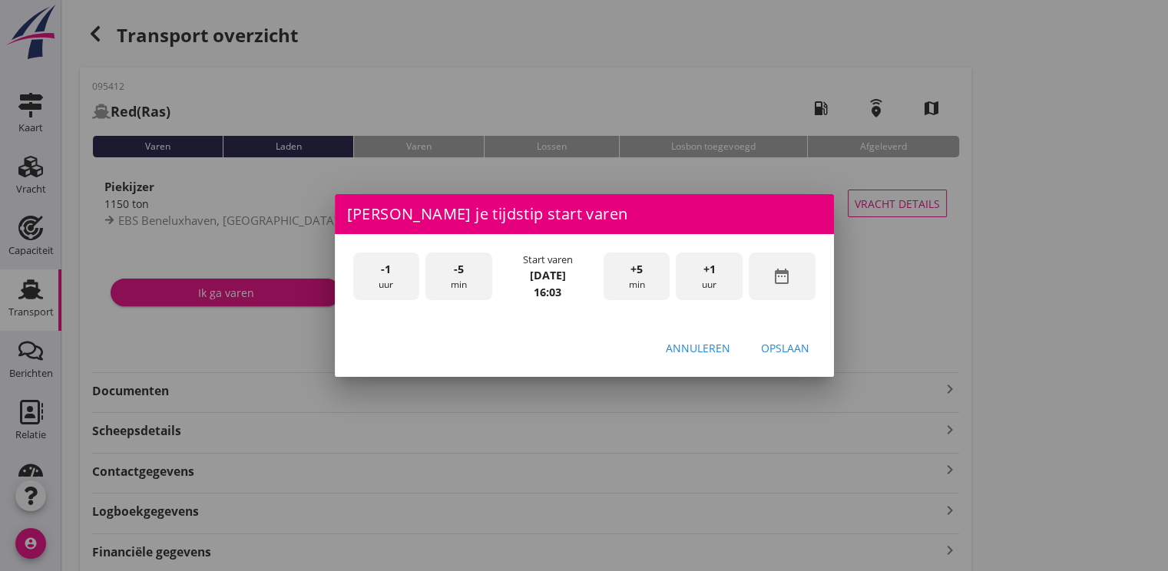
click at [778, 281] on icon "date_range" at bounding box center [781, 276] width 18 height 18
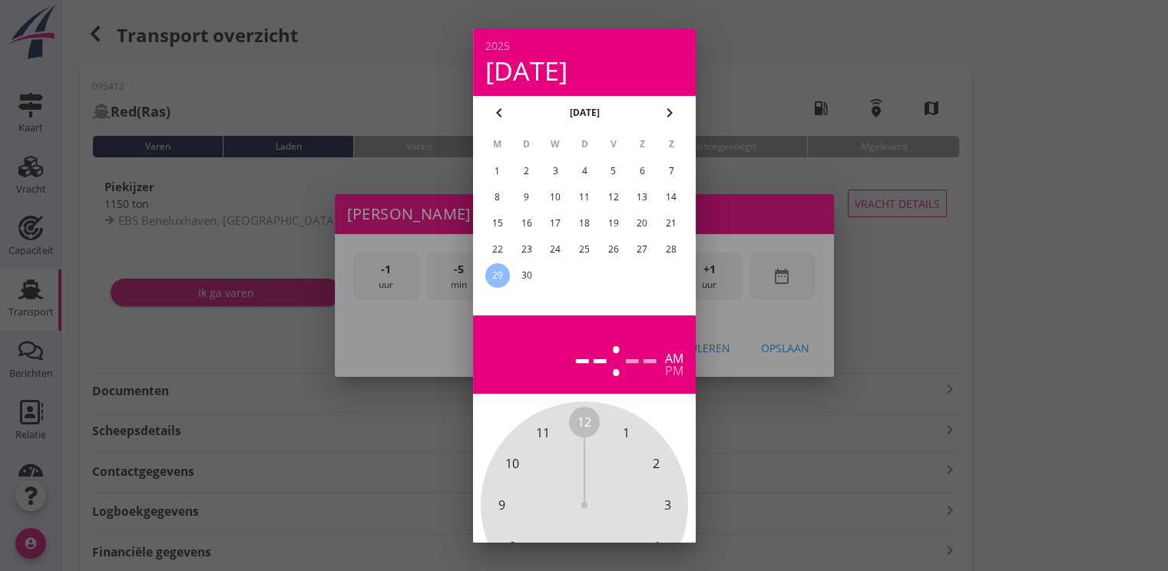
click at [639, 248] on div "27" at bounding box center [642, 249] width 25 height 25
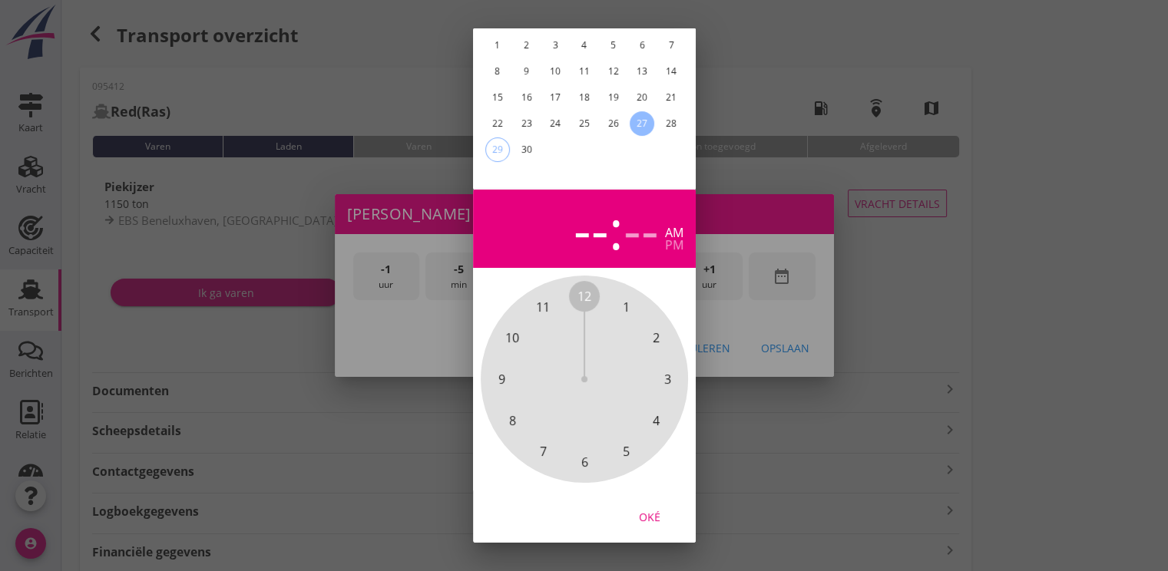
click at [651, 503] on button "Oké" at bounding box center [650, 517] width 68 height 28
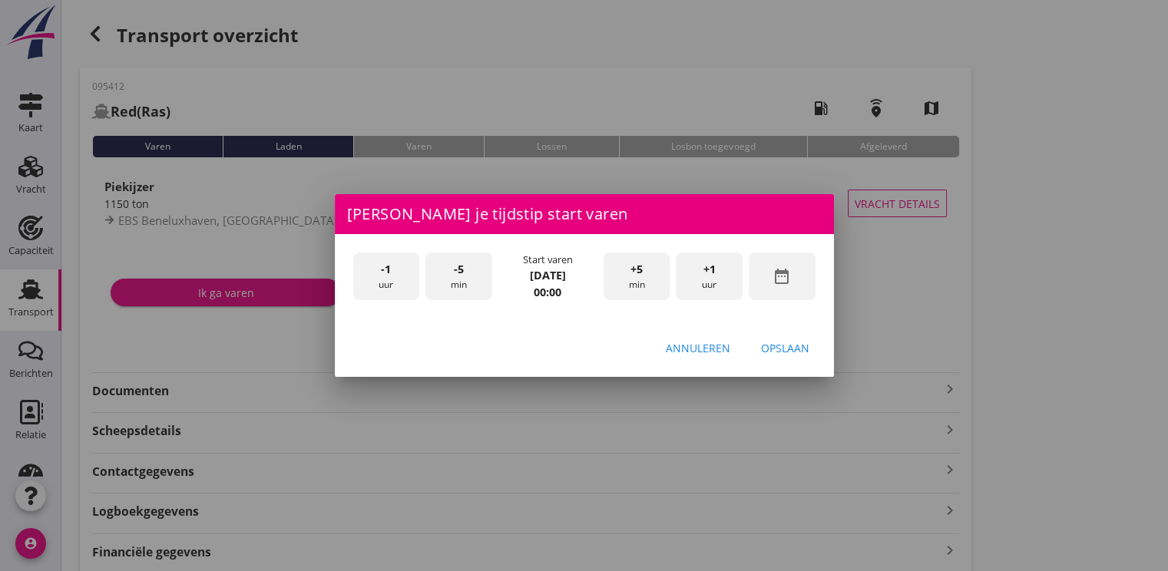
click at [715, 283] on div "+1 uur" at bounding box center [709, 277] width 67 height 48
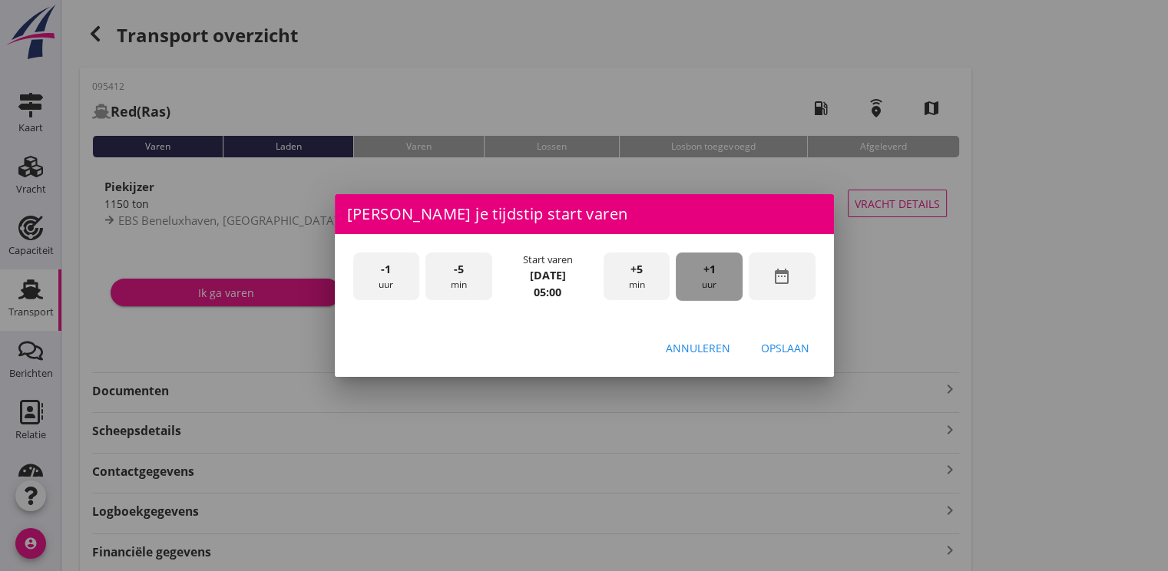
click at [715, 283] on div "+1 uur" at bounding box center [709, 277] width 67 height 48
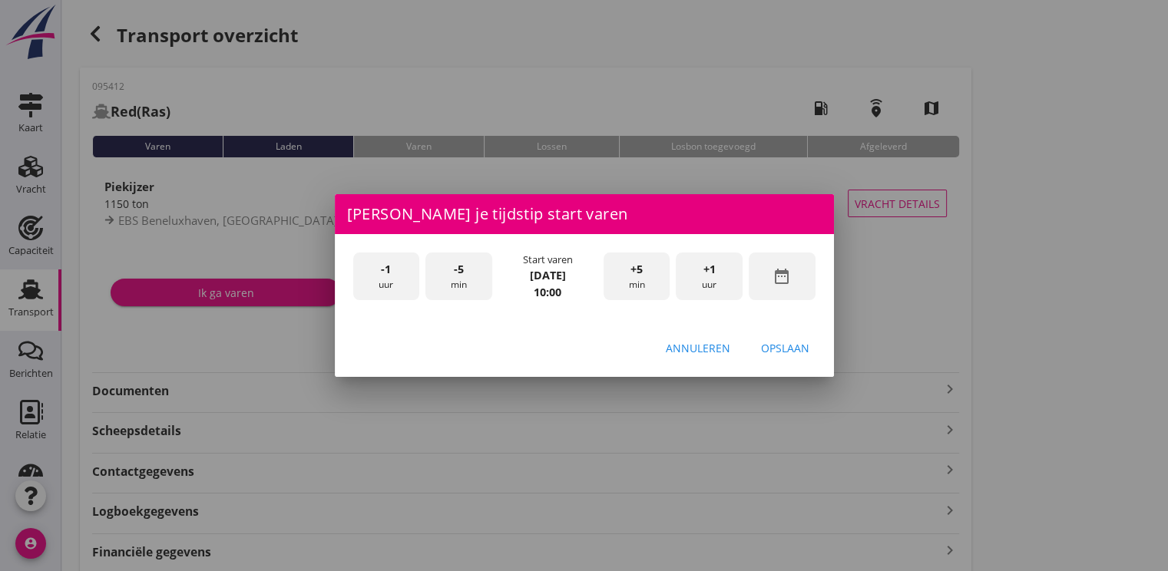
click at [715, 283] on div "+1 uur" at bounding box center [709, 277] width 67 height 48
click at [792, 352] on div "Opslaan" at bounding box center [785, 348] width 48 height 16
